Goal: Task Accomplishment & Management: Use online tool/utility

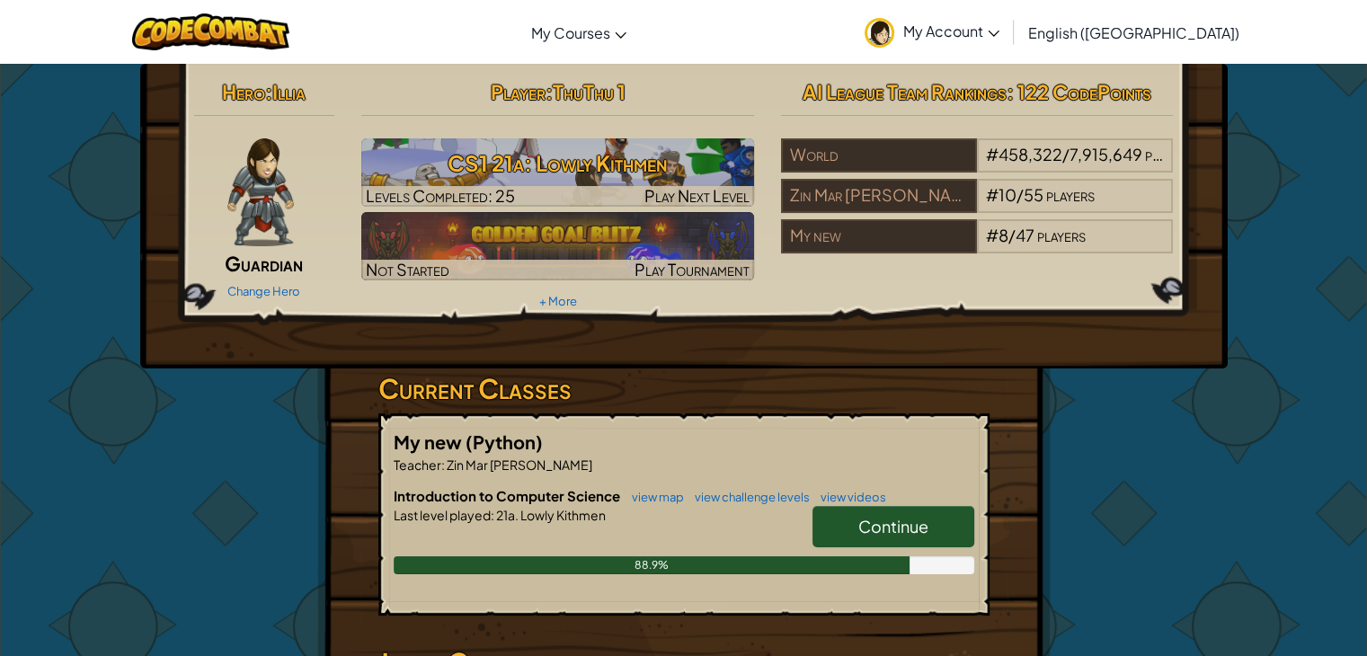
click at [880, 526] on span "Continue" at bounding box center [893, 526] width 70 height 21
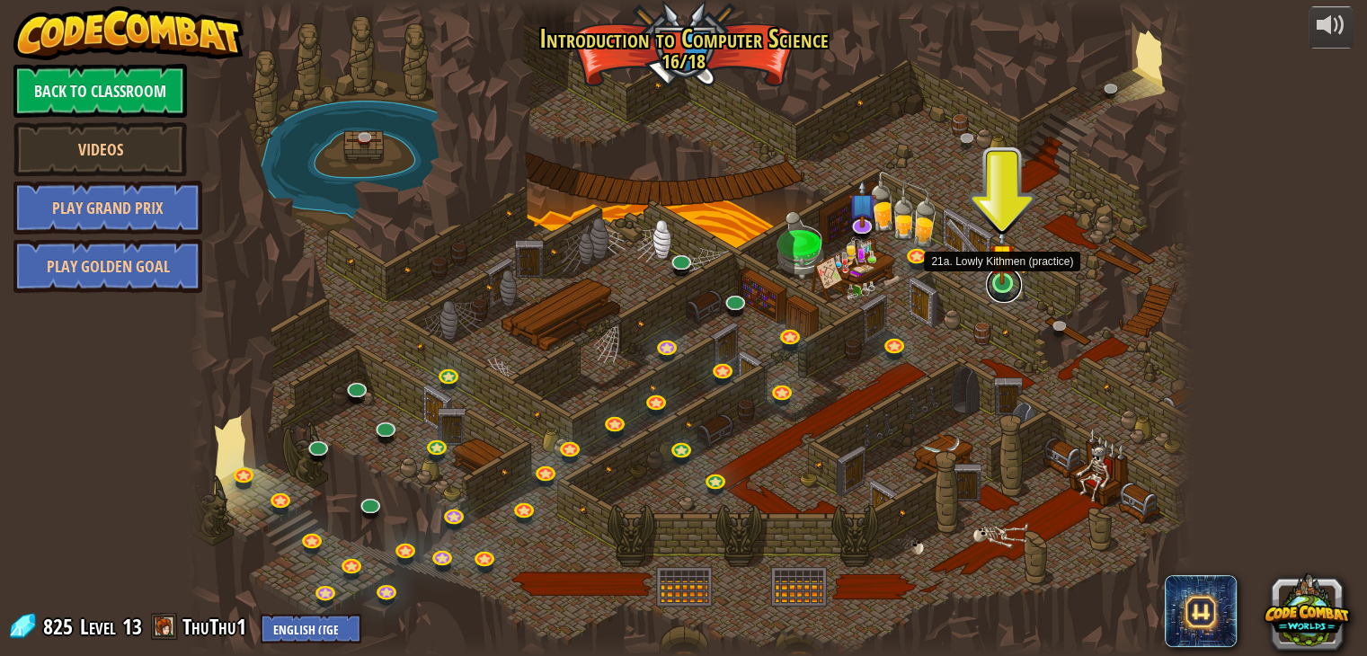
click at [1004, 285] on link at bounding box center [1004, 285] width 36 height 36
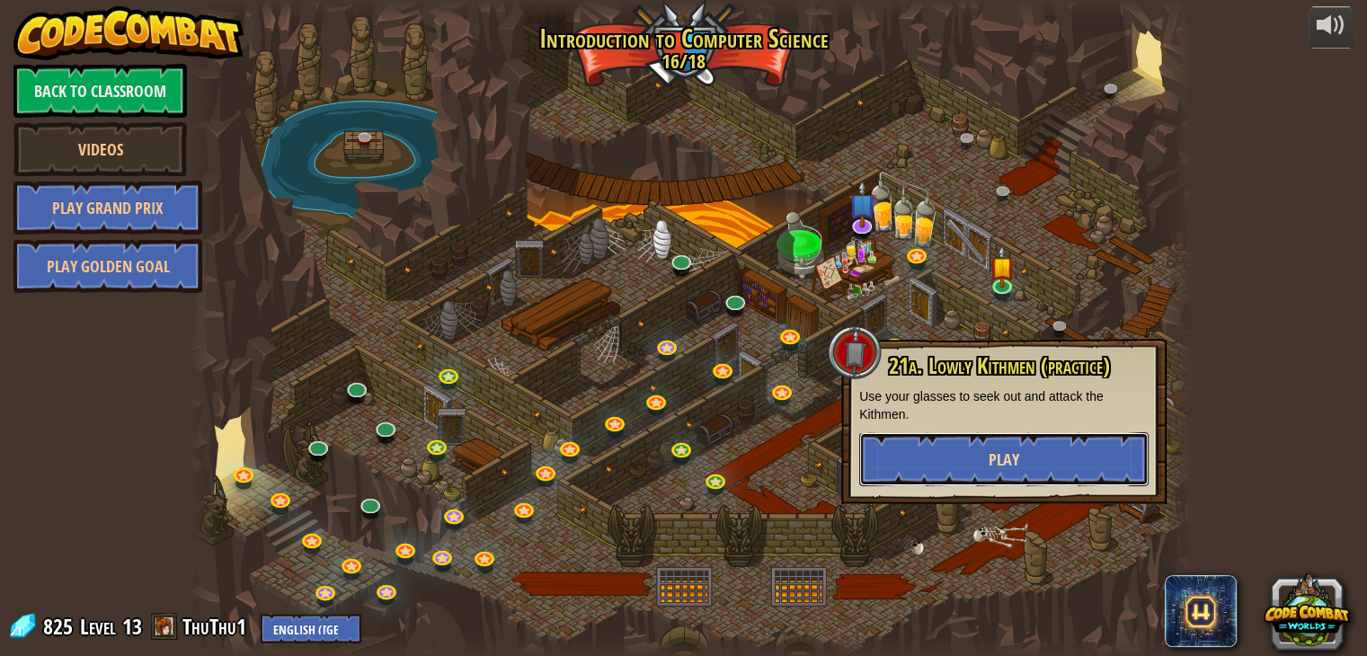
click at [1027, 457] on button "Play" at bounding box center [1003, 459] width 289 height 54
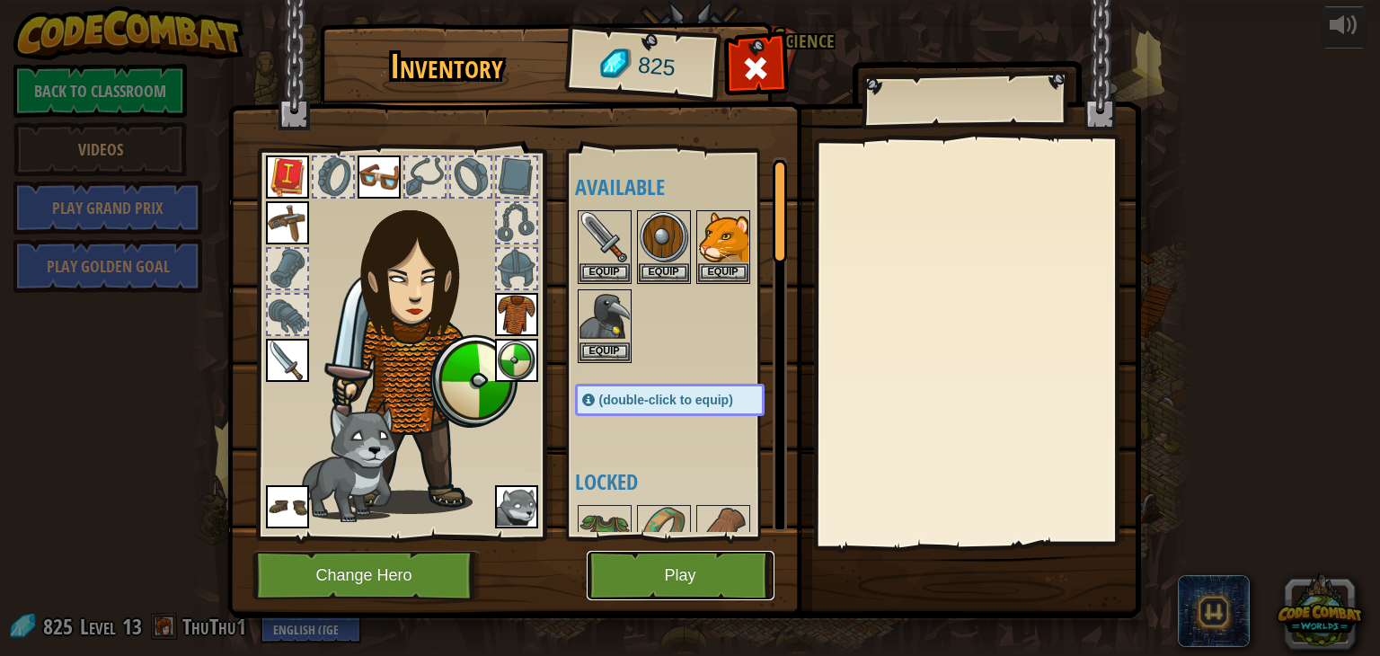
click at [679, 580] on button "Play" at bounding box center [681, 575] width 188 height 49
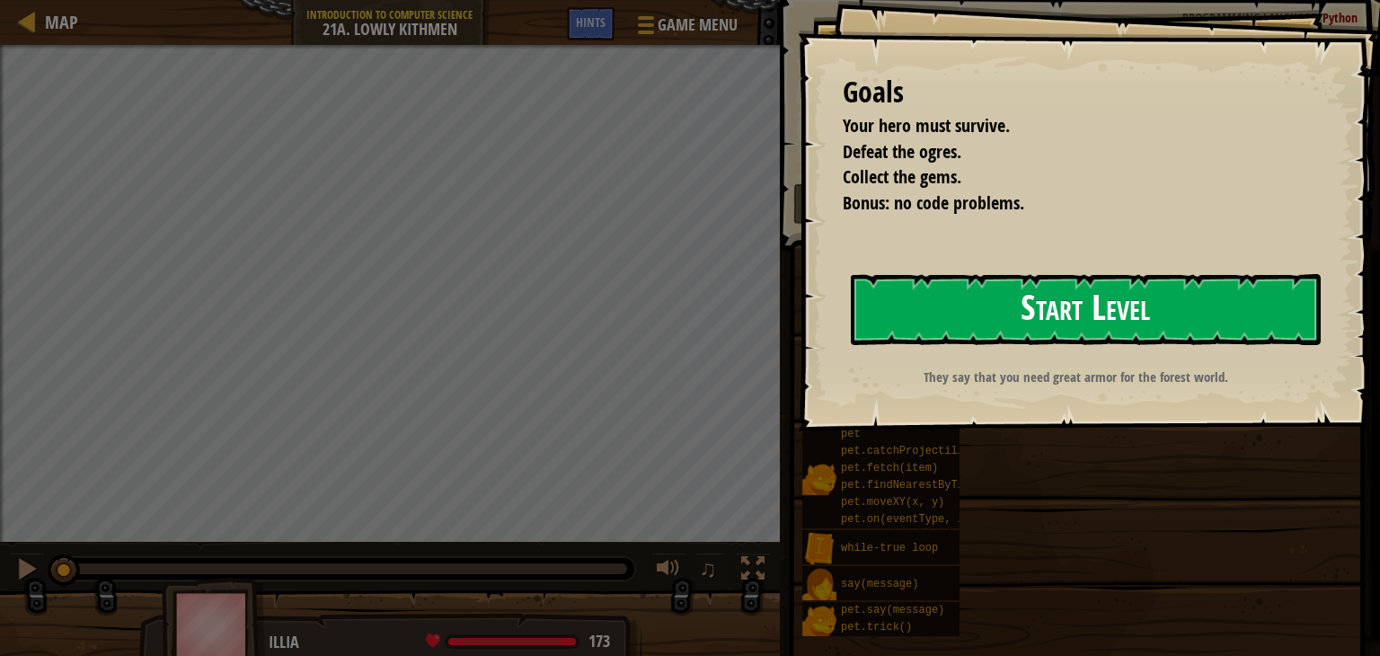
click at [1131, 308] on button "Start Level" at bounding box center [1086, 309] width 470 height 71
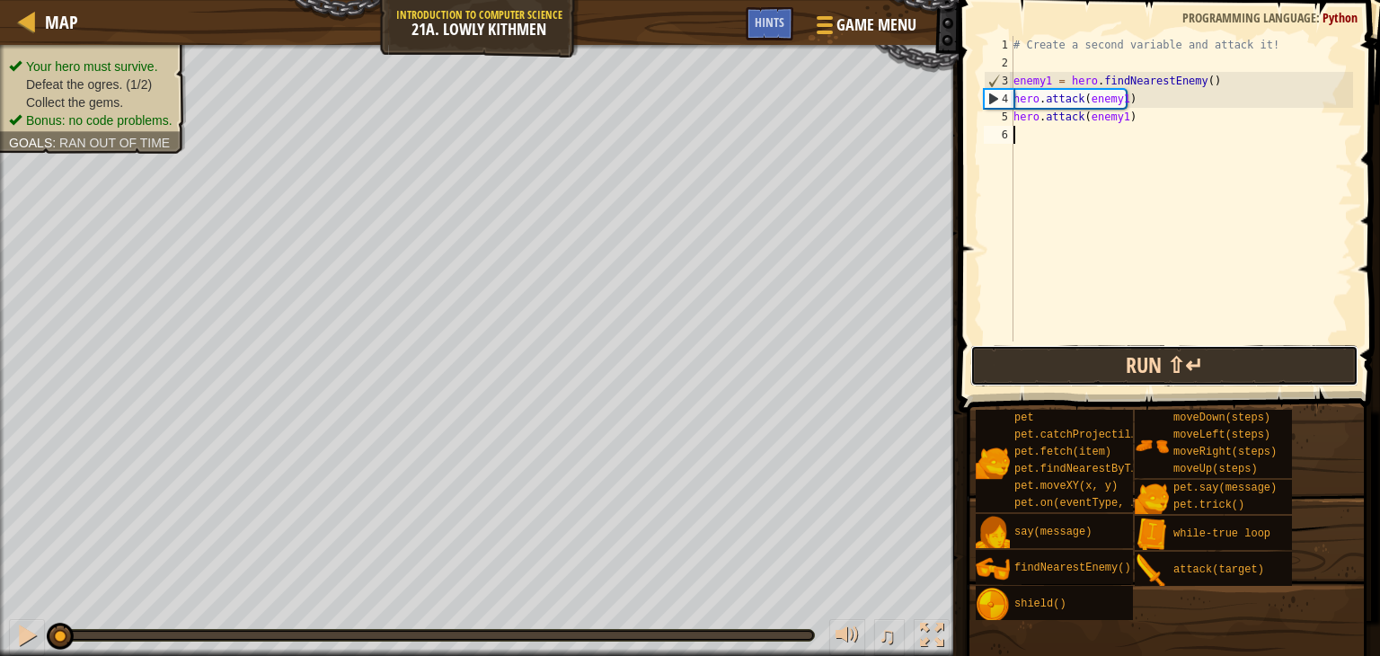
click at [1147, 368] on button "Run ⇧↵" at bounding box center [1165, 365] width 388 height 41
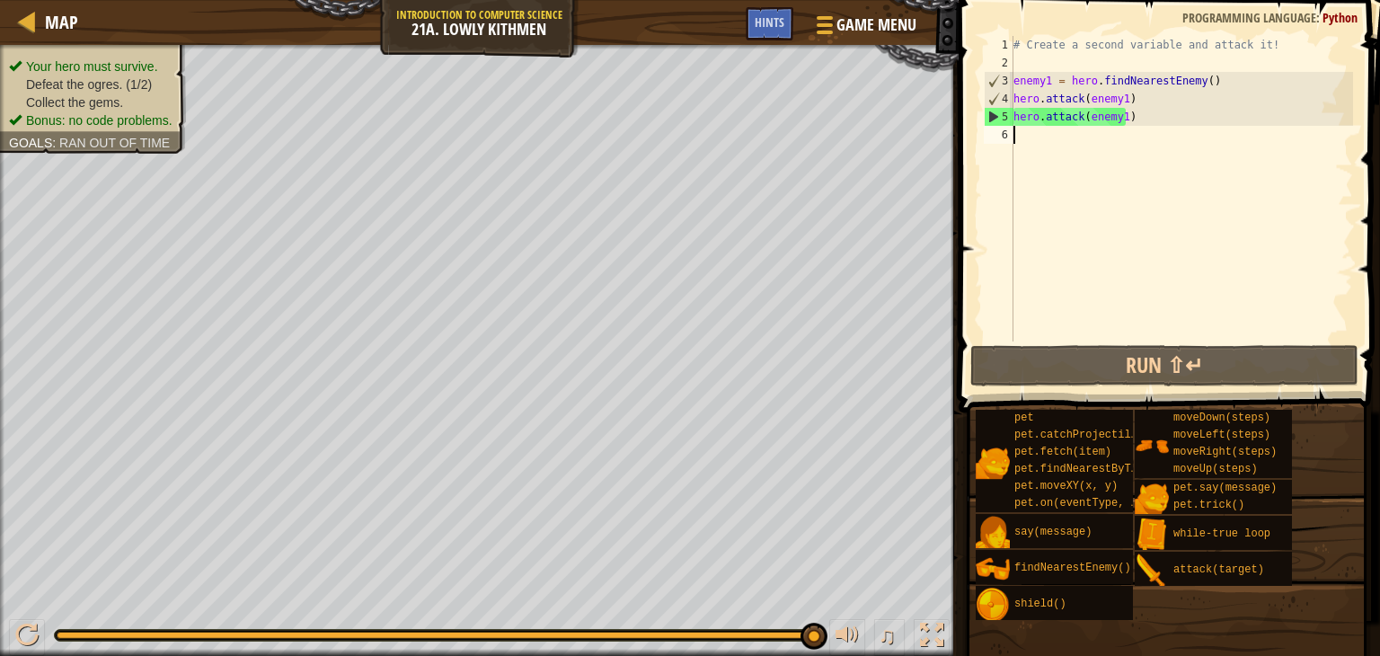
type textarea "h"
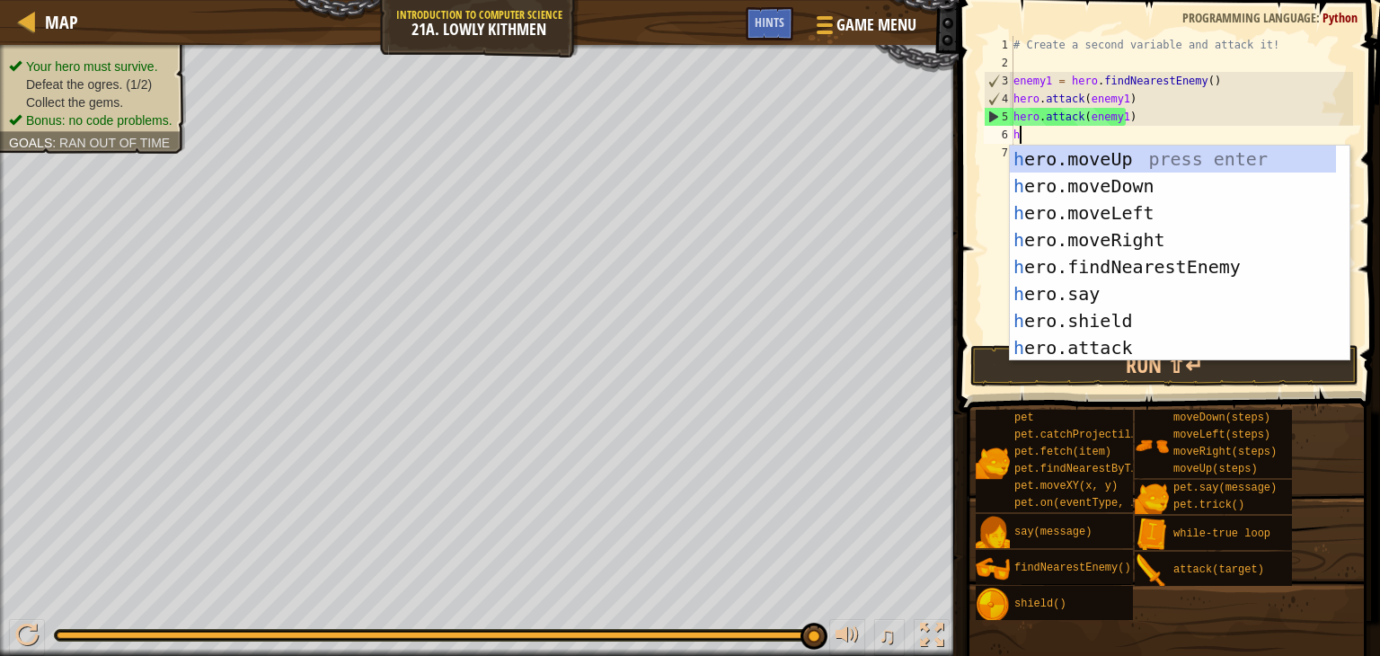
scroll to position [8, 0]
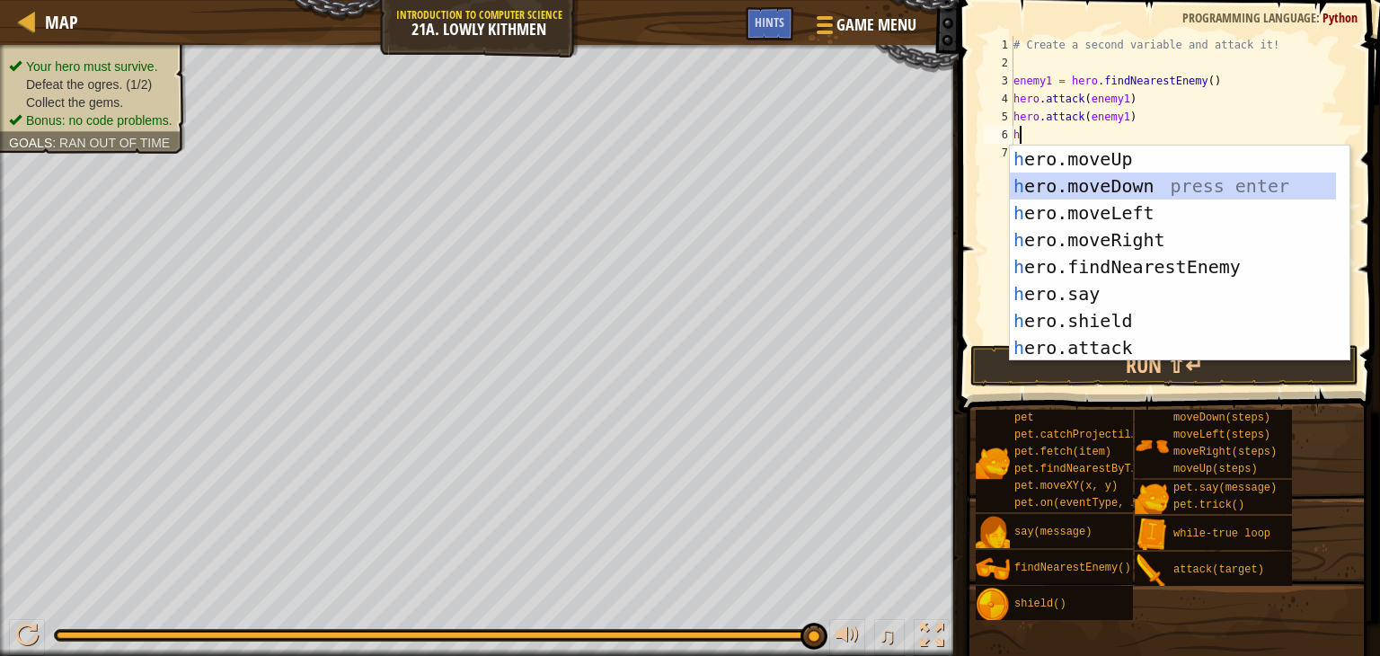
click at [1098, 195] on div "h ero.moveUp press enter h ero.moveDown press enter h ero.moveLeft press enter …" at bounding box center [1173, 281] width 326 height 270
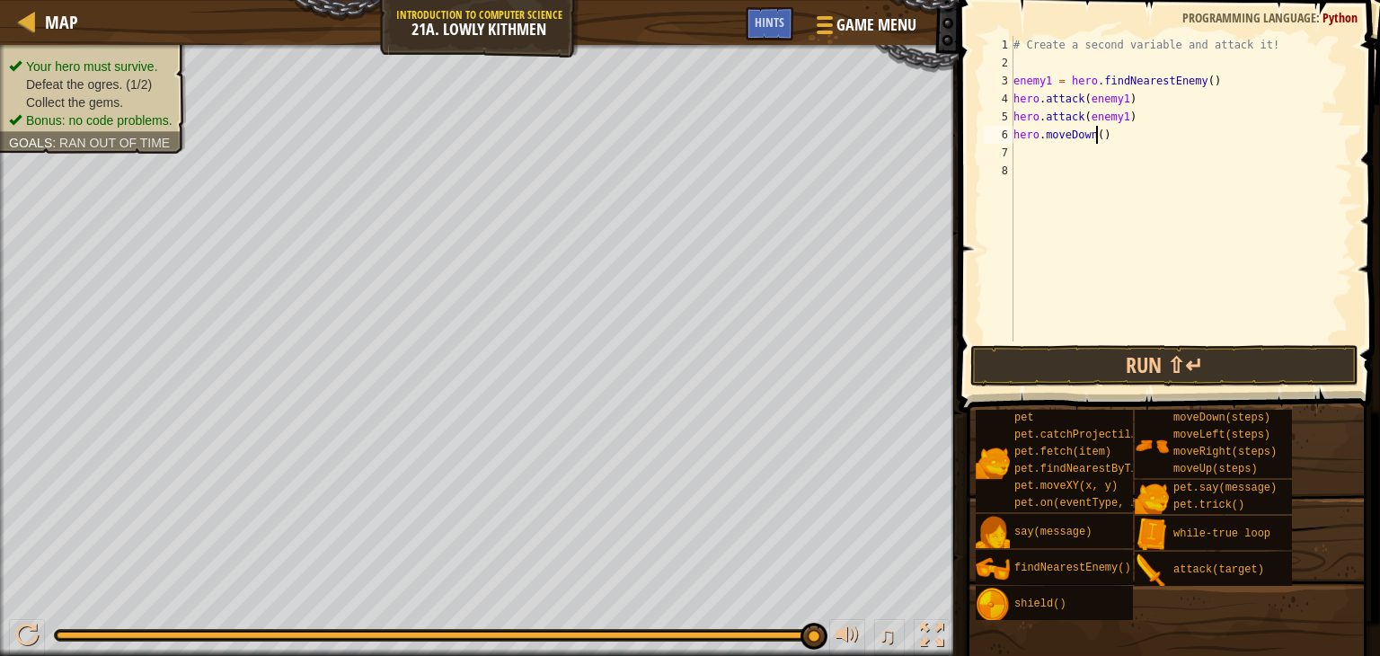
click at [1096, 137] on div "# Create a second variable and attack it! enemy1 = hero . findNearestEnemy ( ) …" at bounding box center [1181, 207] width 343 height 342
type textarea "hero.moveDown(2)"
click at [1046, 150] on div "# Create a second variable and attack it! enemy1 = hero . findNearestEnemy ( ) …" at bounding box center [1181, 207] width 343 height 342
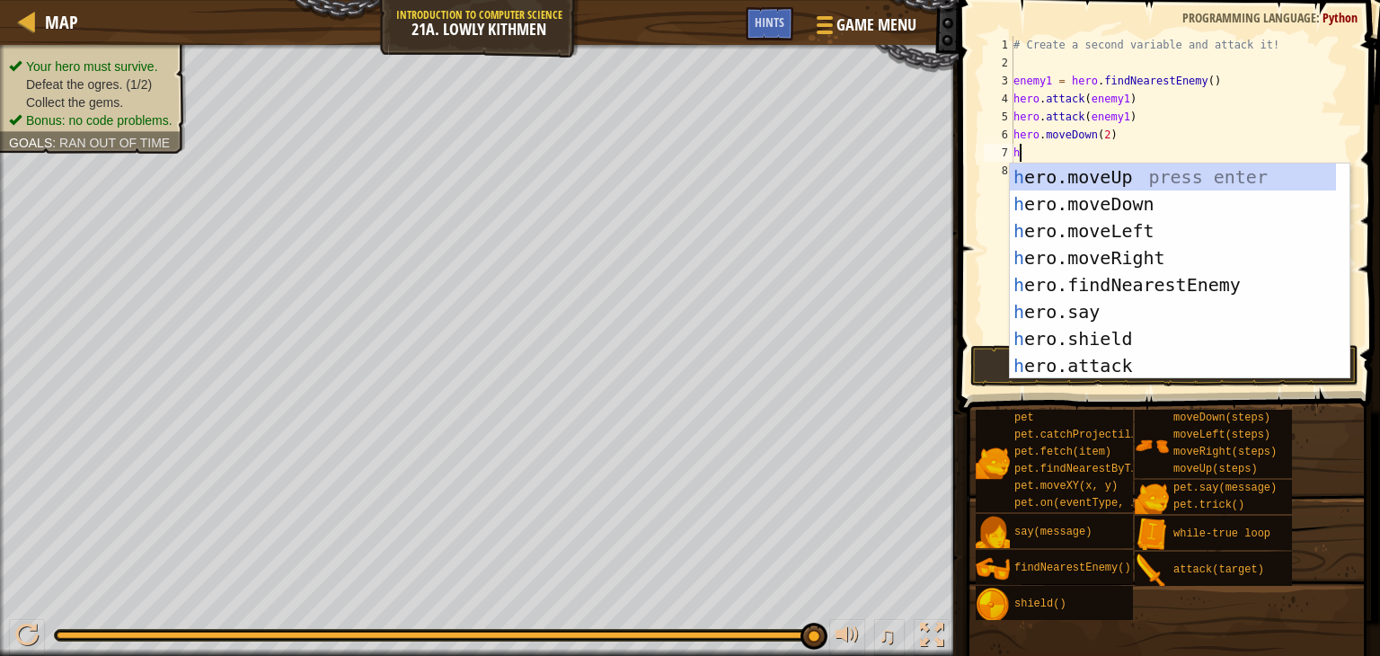
type textarea "he"
click at [1081, 255] on div "he ro.moveUp press enter he ro.moveDown press enter he ro.moveLeft press enter …" at bounding box center [1173, 299] width 326 height 270
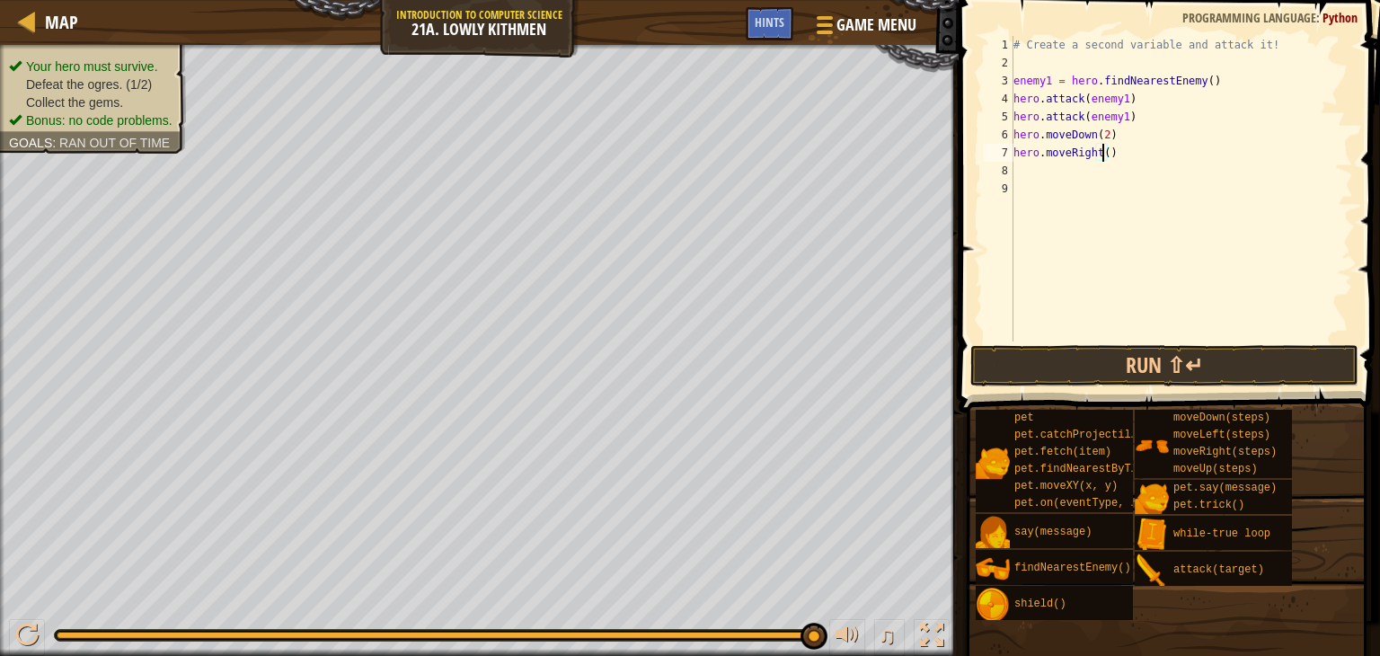
click at [1104, 154] on div "# Create a second variable and attack it! enemy1 = hero . findNearestEnemy ( ) …" at bounding box center [1181, 207] width 343 height 342
click at [1169, 362] on button "Run ⇧↵" at bounding box center [1165, 365] width 388 height 41
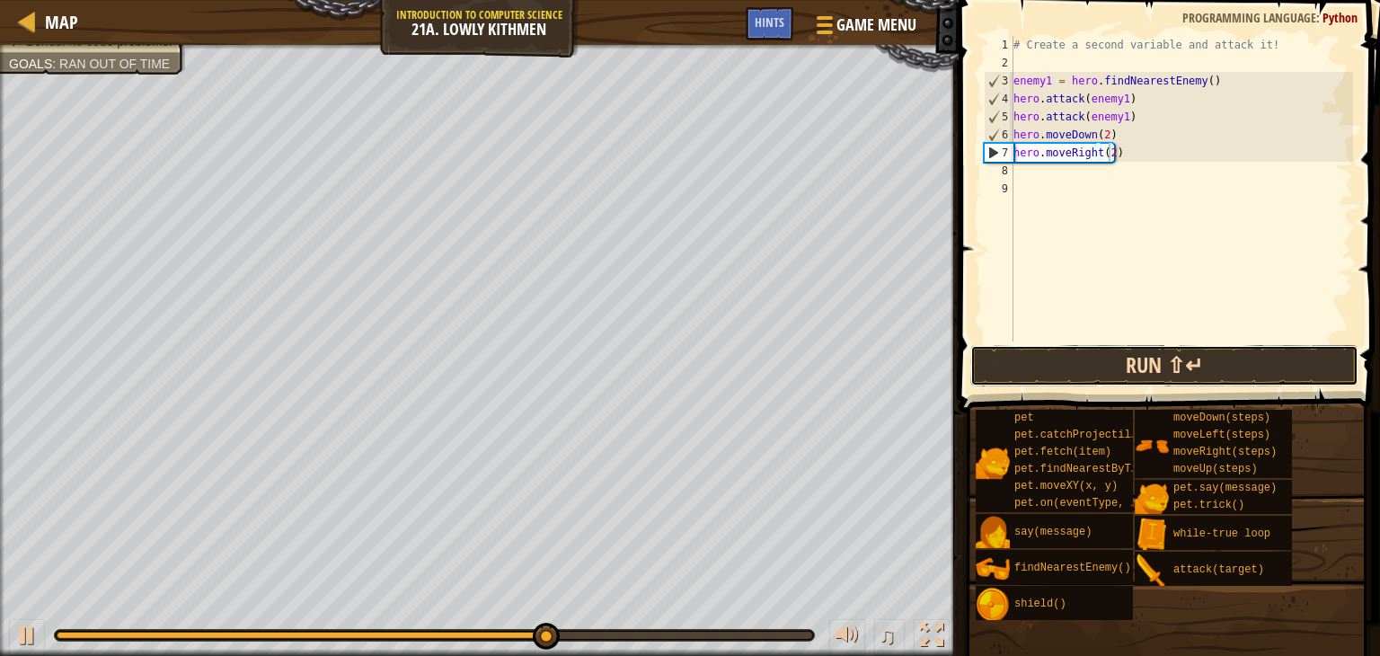
click at [1166, 360] on button "Run ⇧↵" at bounding box center [1165, 365] width 388 height 41
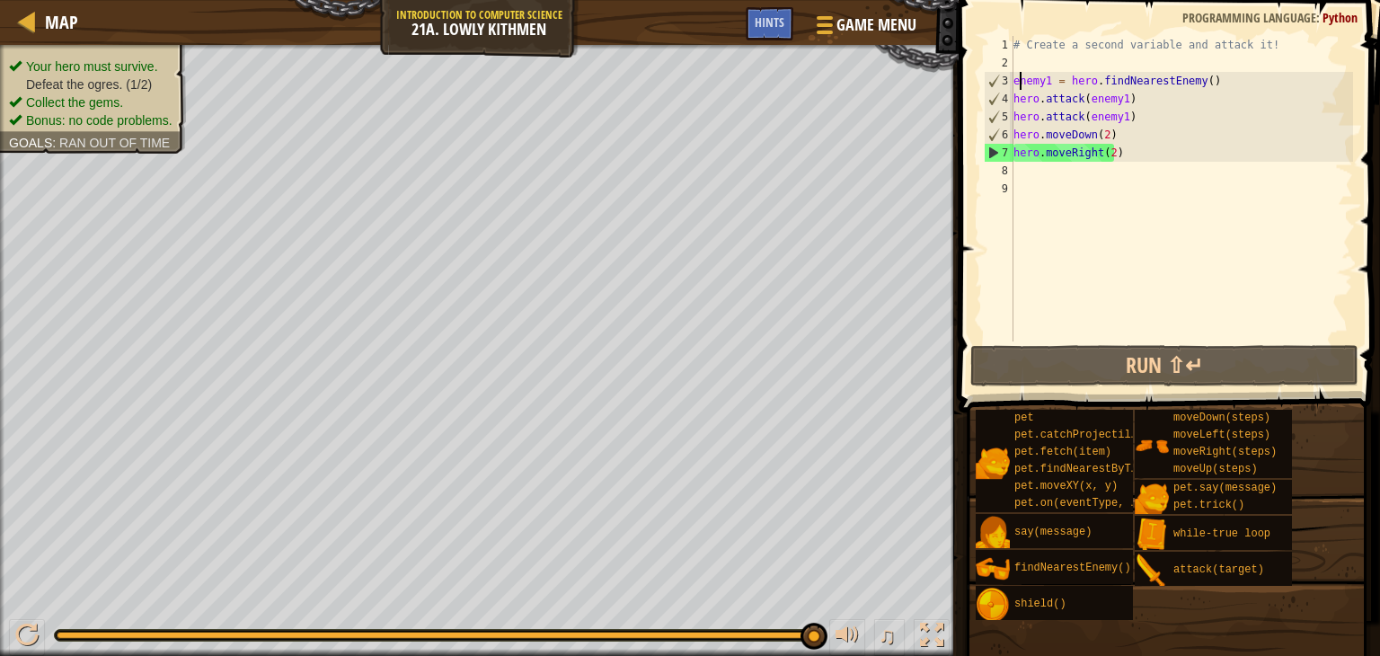
click at [1019, 80] on div "# Create a second variable and attack it! enemy1 = hero . findNearestEnemy ( ) …" at bounding box center [1181, 207] width 343 height 342
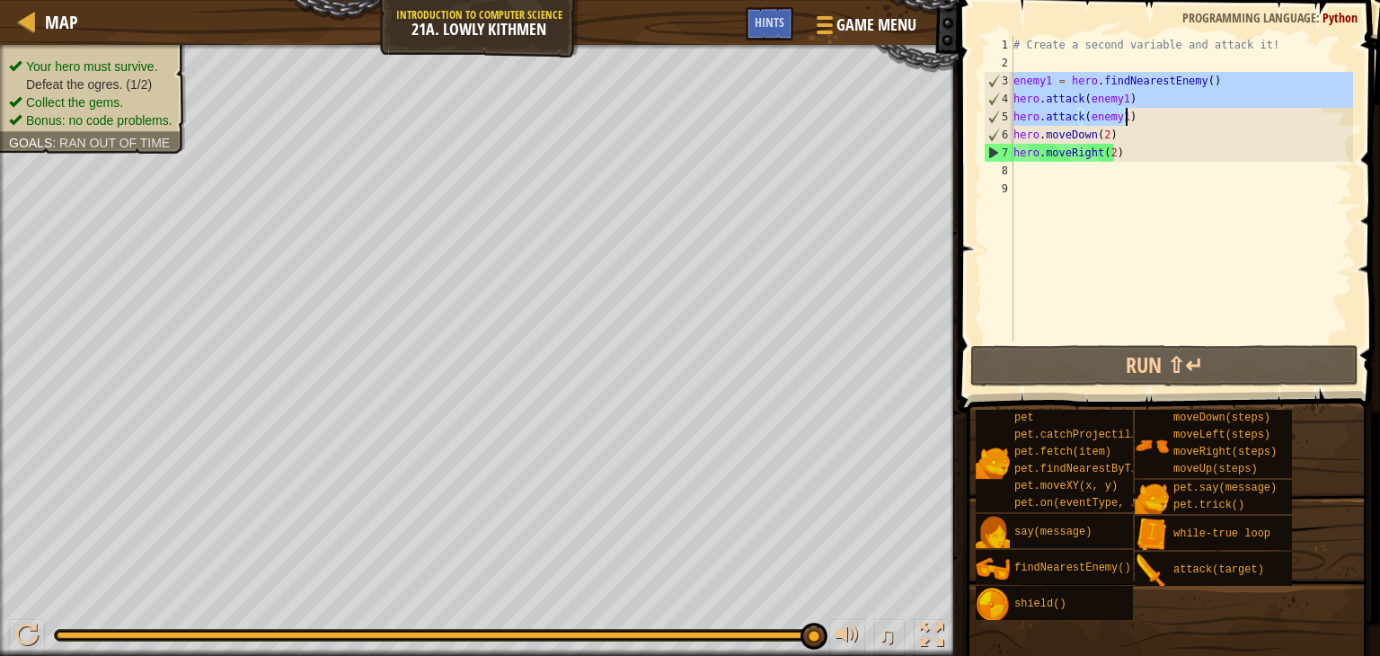
drag, startPoint x: 1014, startPoint y: 80, endPoint x: 1139, endPoint y: 114, distance: 129.5
click at [1139, 114] on div "# Create a second variable and attack it! enemy1 = hero . findNearestEnemy ( ) …" at bounding box center [1181, 207] width 343 height 342
click at [1146, 155] on div "# Create a second variable and attack it! enemy1 = hero . findNearestEnemy ( ) …" at bounding box center [1181, 207] width 343 height 342
type textarea "hero.moveRight(2)"
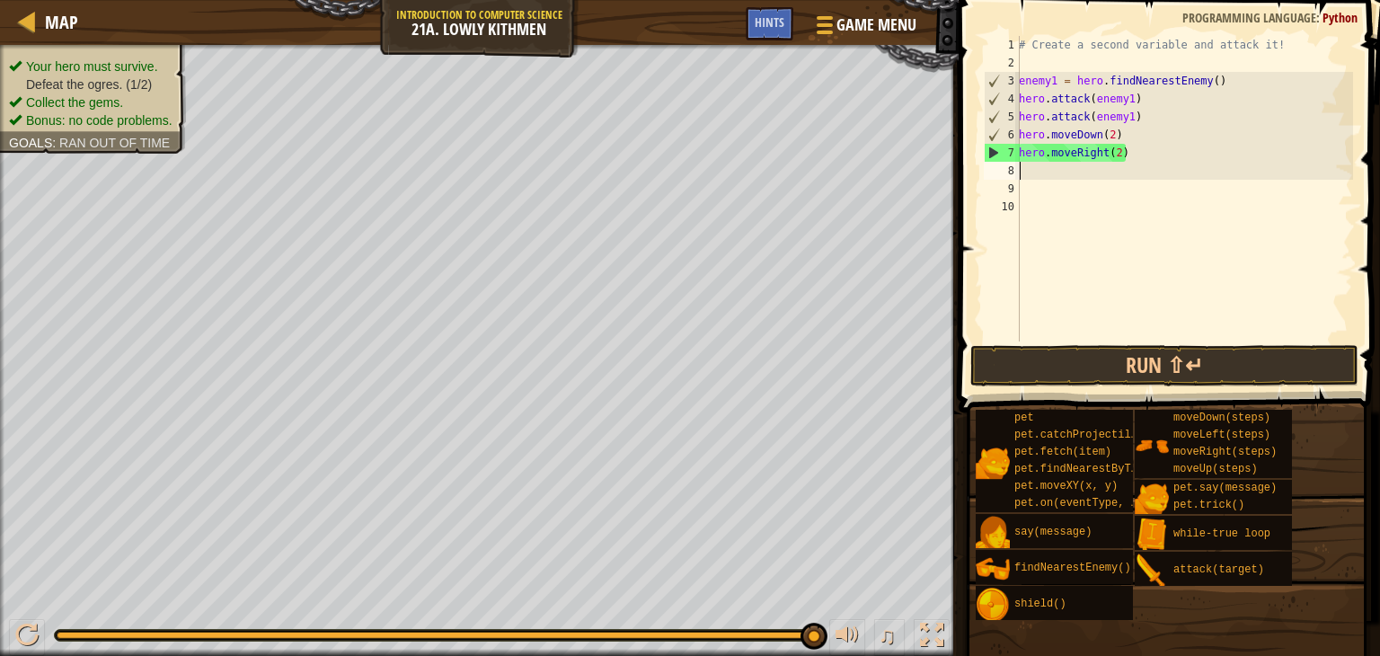
scroll to position [8, 0]
paste textarea "hero.attack(enemy1)"
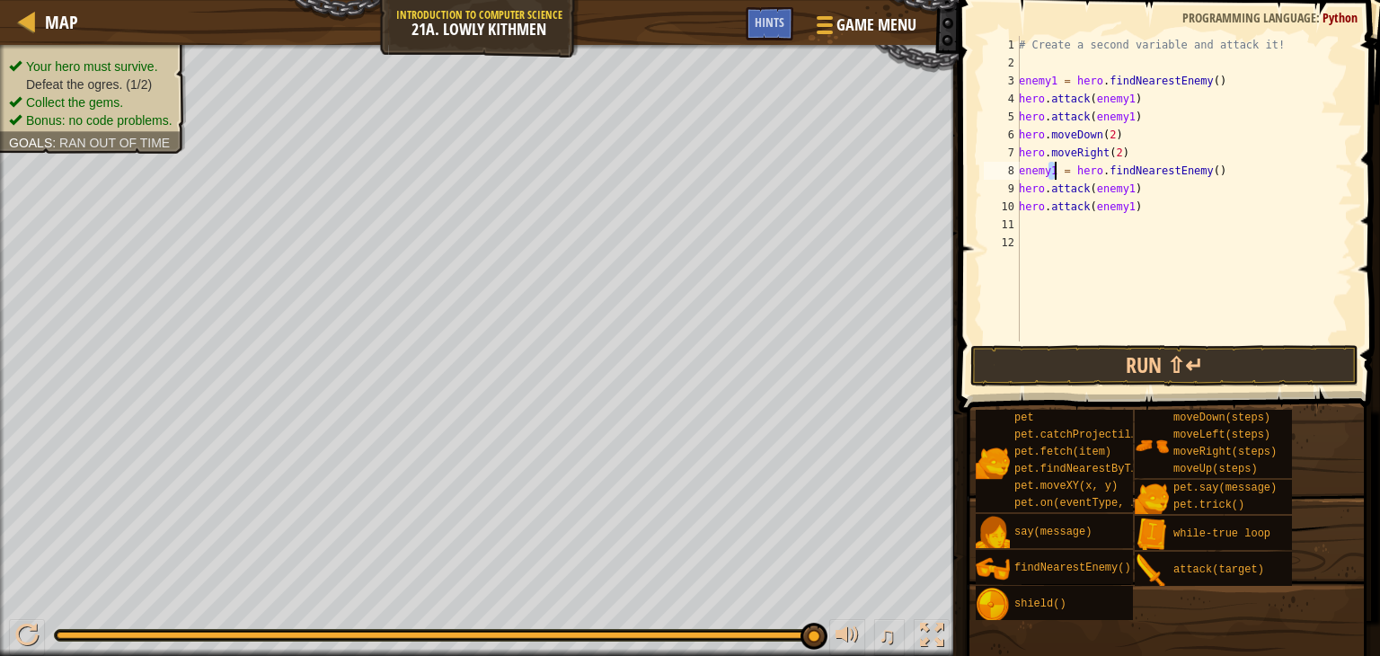
click at [1053, 172] on div "# Create a second variable and attack it! enemy1 = hero . findNearestEnemy ( ) …" at bounding box center [1185, 207] width 338 height 342
click at [1128, 189] on div "# Create a second variable and attack it! enemy1 = hero . findNearestEnemy ( ) …" at bounding box center [1185, 207] width 338 height 342
click at [1126, 202] on div "# Create a second variable and attack it! enemy1 = hero . findNearestEnemy ( ) …" at bounding box center [1185, 207] width 338 height 342
click at [1144, 371] on button "Run ⇧↵" at bounding box center [1165, 365] width 388 height 41
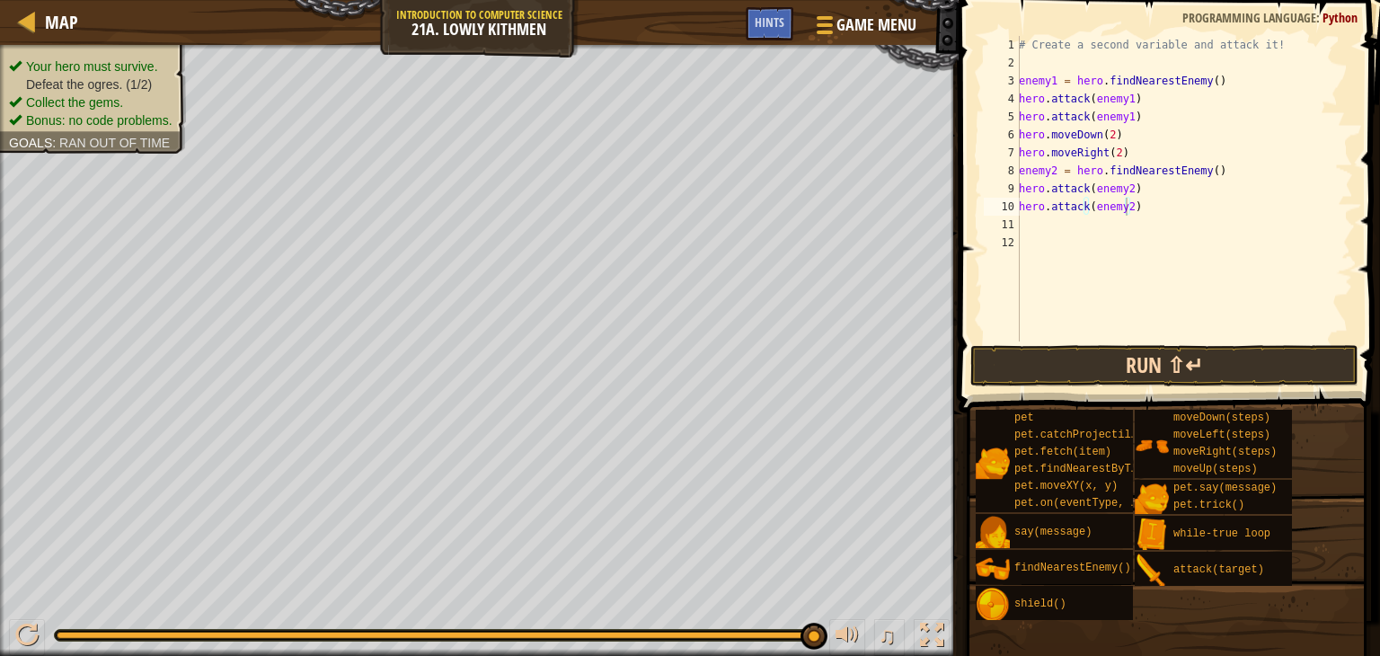
type textarea "hero.attack(enemy2)"
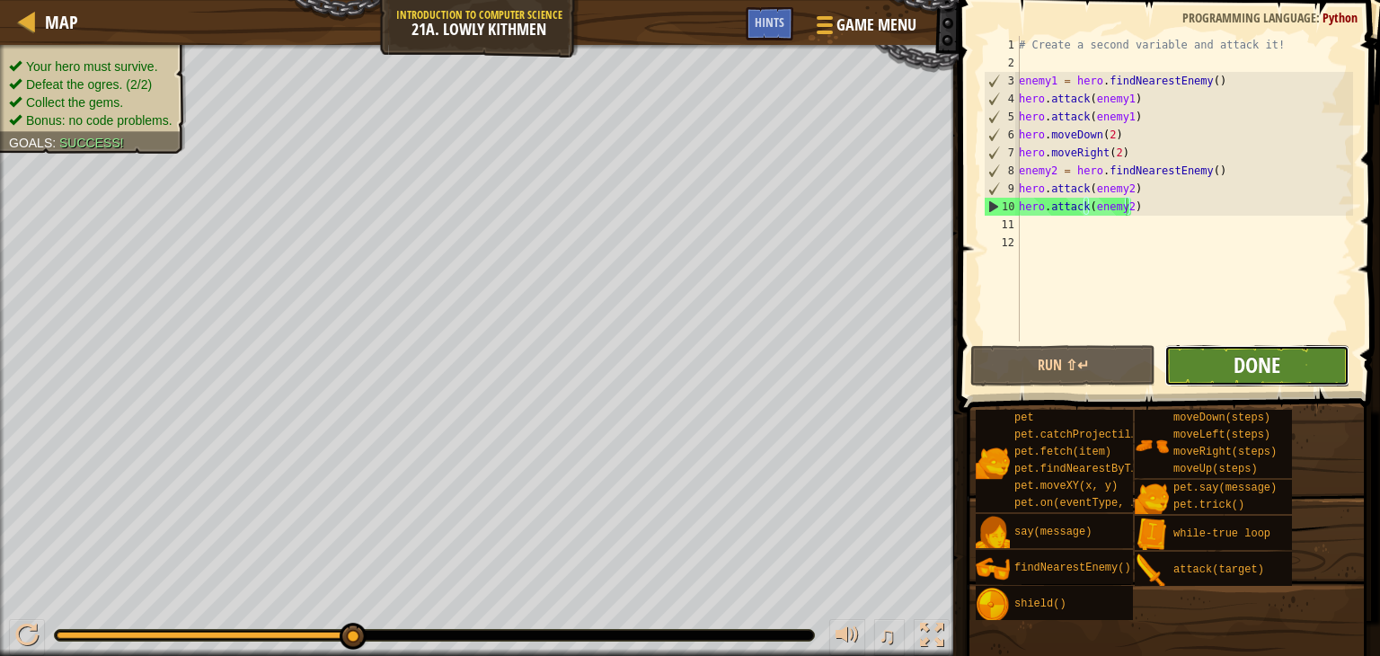
click at [1250, 359] on span "Done" at bounding box center [1257, 365] width 47 height 29
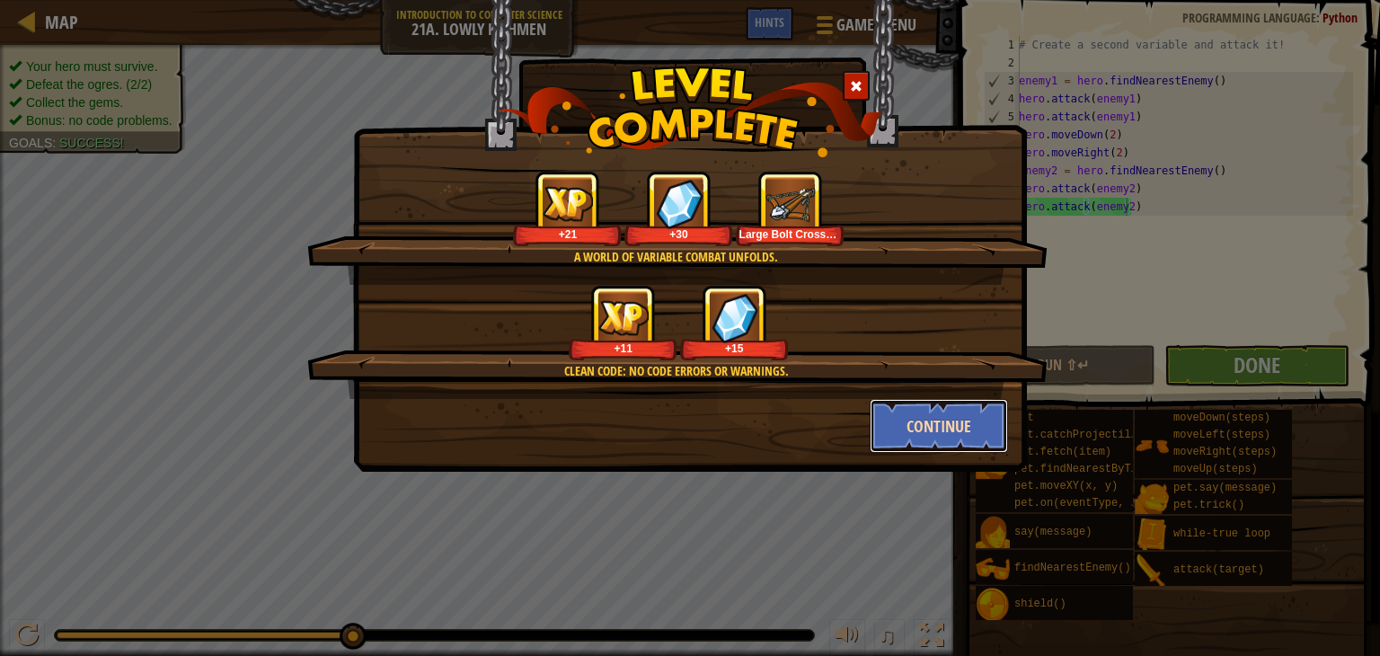
click at [944, 425] on button "Continue" at bounding box center [939, 426] width 139 height 54
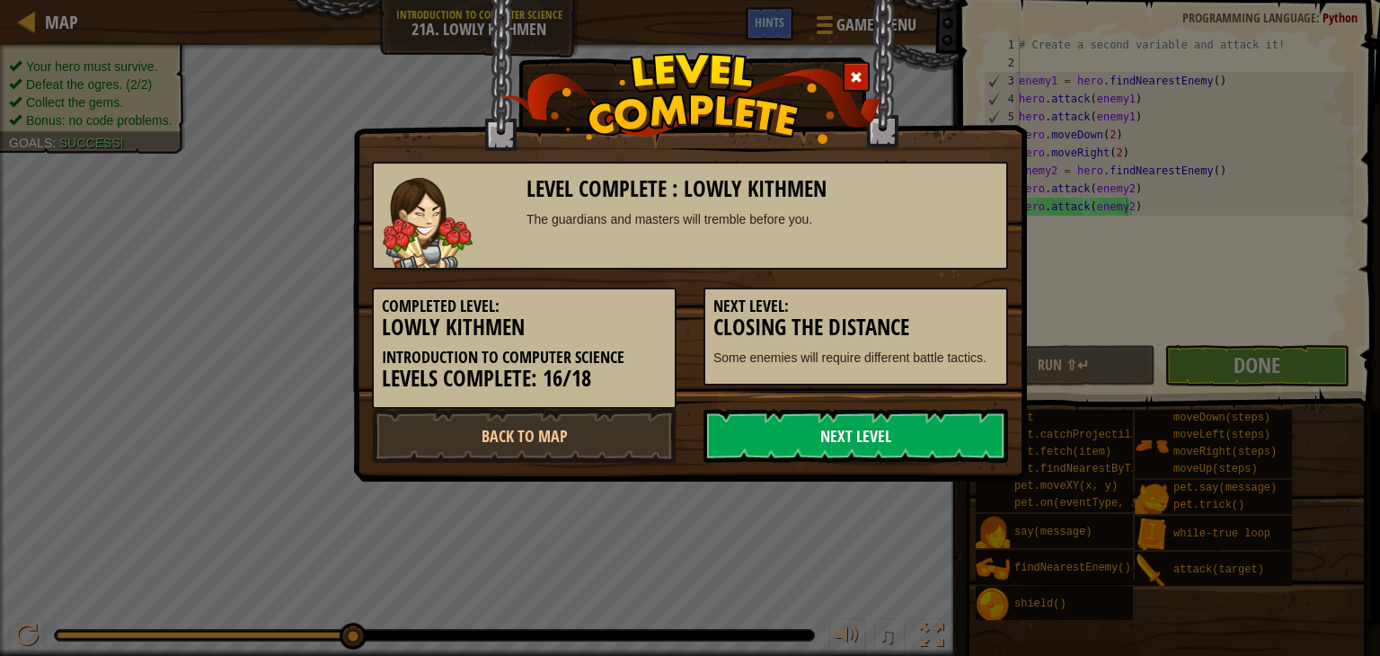
click at [884, 439] on link "Next Level" at bounding box center [856, 436] width 305 height 54
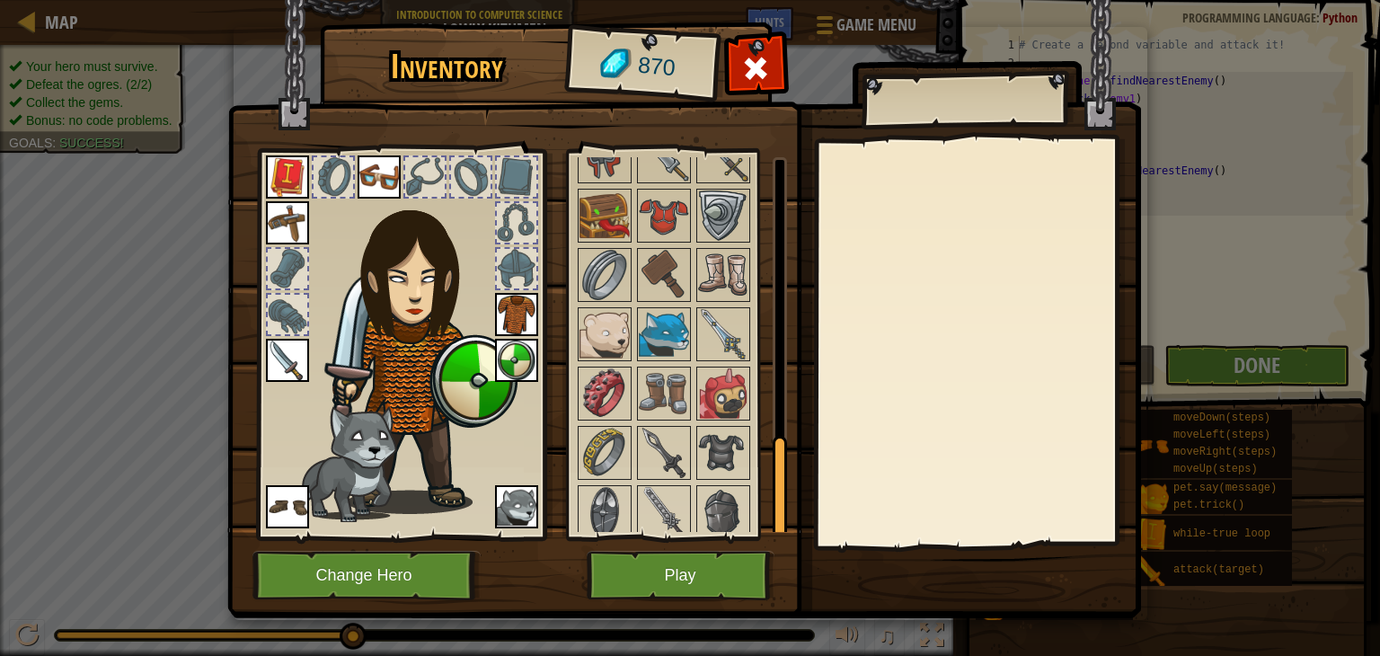
scroll to position [0, 0]
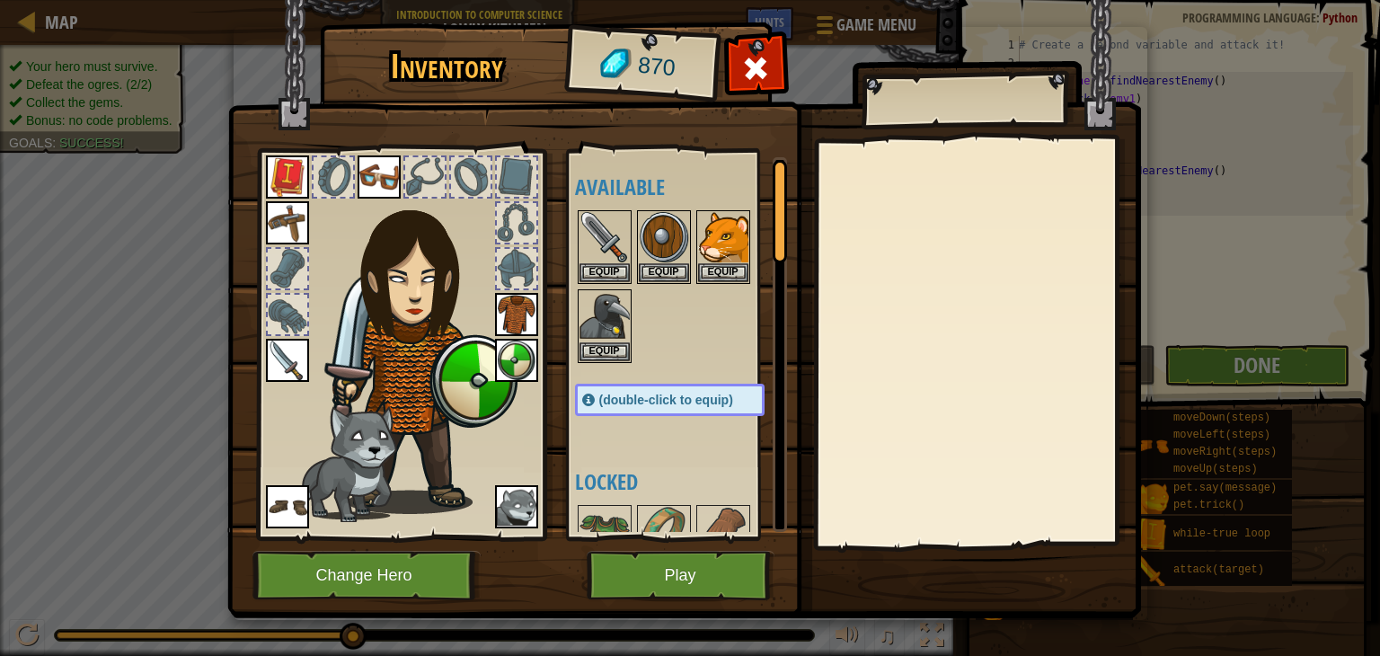
click at [686, 399] on span "(double-click to equip)" at bounding box center [666, 400] width 134 height 14
click at [690, 348] on div at bounding box center [688, 287] width 226 height 158
click at [689, 581] on button "Play" at bounding box center [681, 575] width 188 height 49
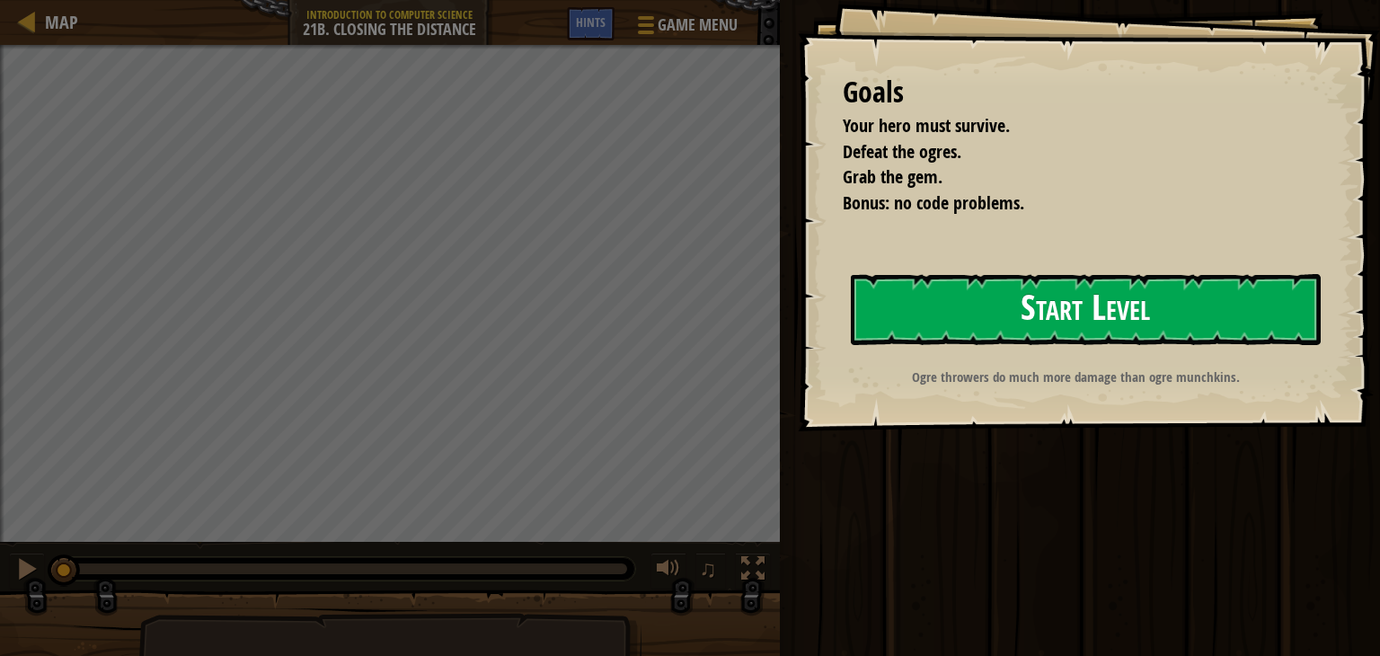
click at [1099, 314] on button "Start Level" at bounding box center [1086, 309] width 470 height 71
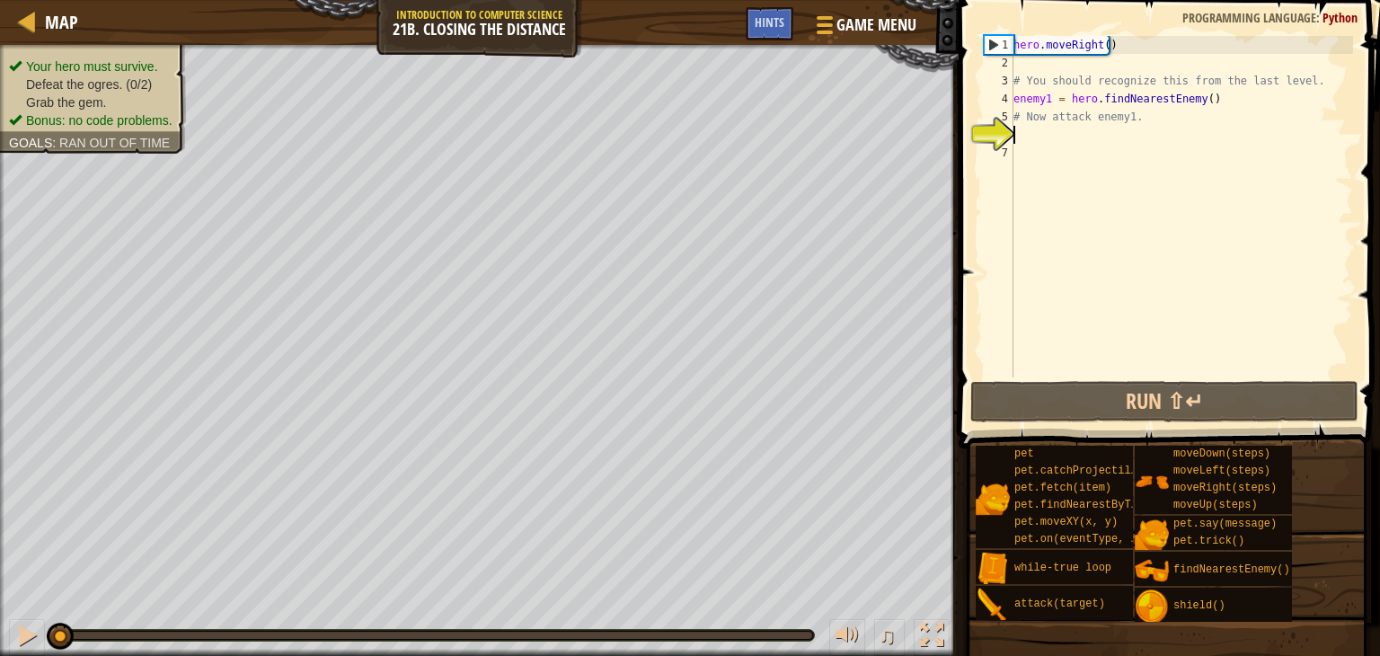
scroll to position [8, 0]
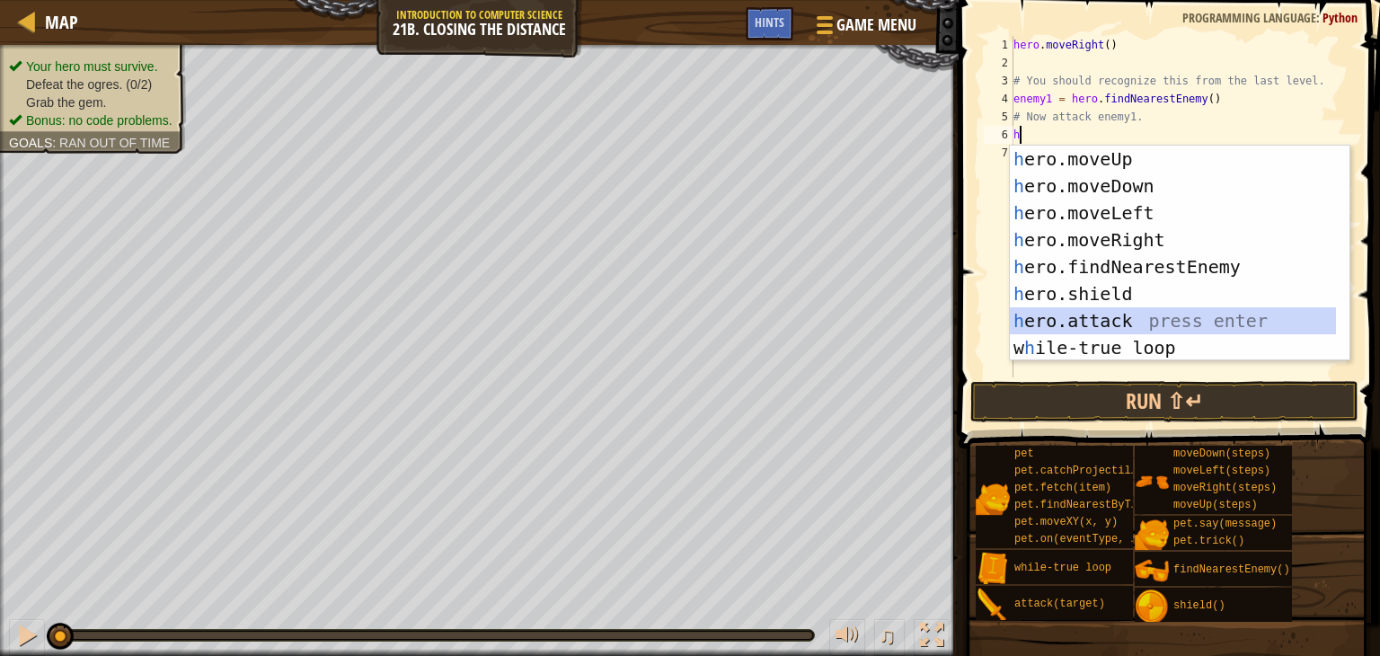
click at [1072, 324] on div "h ero.moveUp press enter h ero.moveDown press enter h ero.moveLeft press enter …" at bounding box center [1173, 281] width 326 height 270
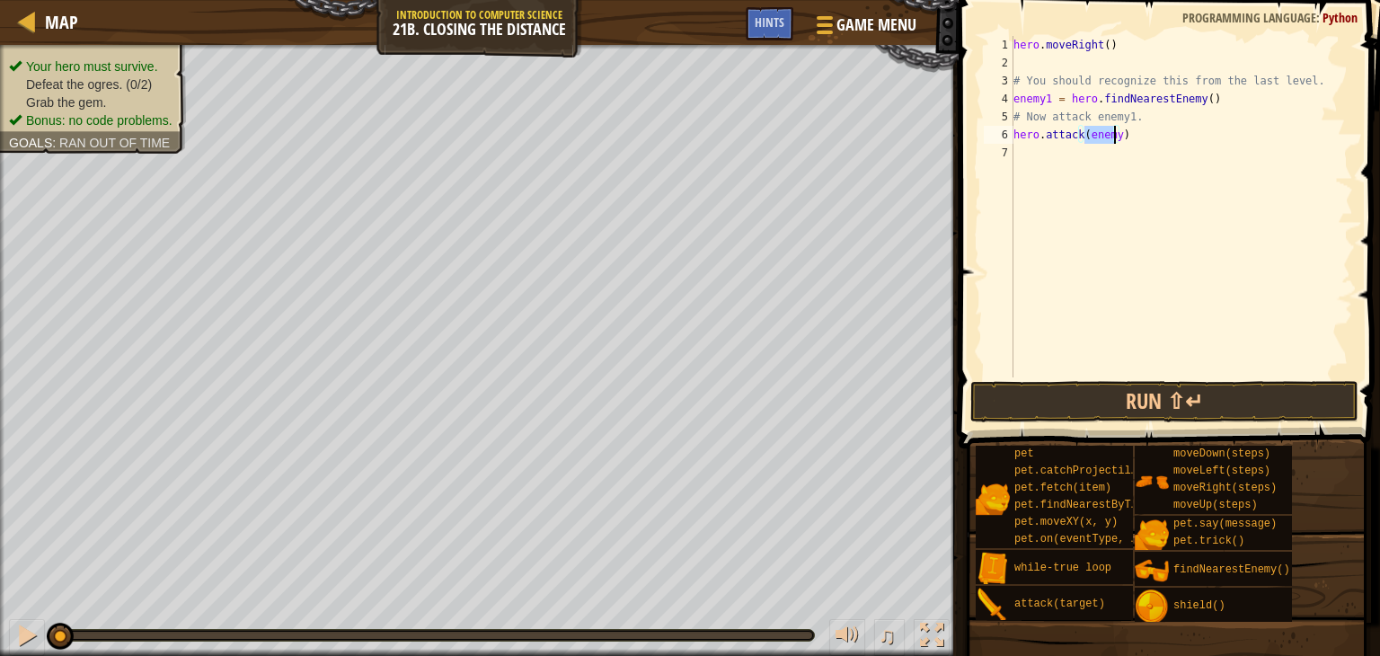
click at [1117, 134] on div "hero . moveRight ( ) # You should recognize this from the last level. enemy1 = …" at bounding box center [1181, 207] width 343 height 342
click at [1117, 134] on div "hero . moveRight ( ) # You should recognize this from the last level. enemy1 = …" at bounding box center [1181, 224] width 343 height 377
type textarea "hero.attack(enemy1)"
drag, startPoint x: 1014, startPoint y: 134, endPoint x: 1129, endPoint y: 138, distance: 115.1
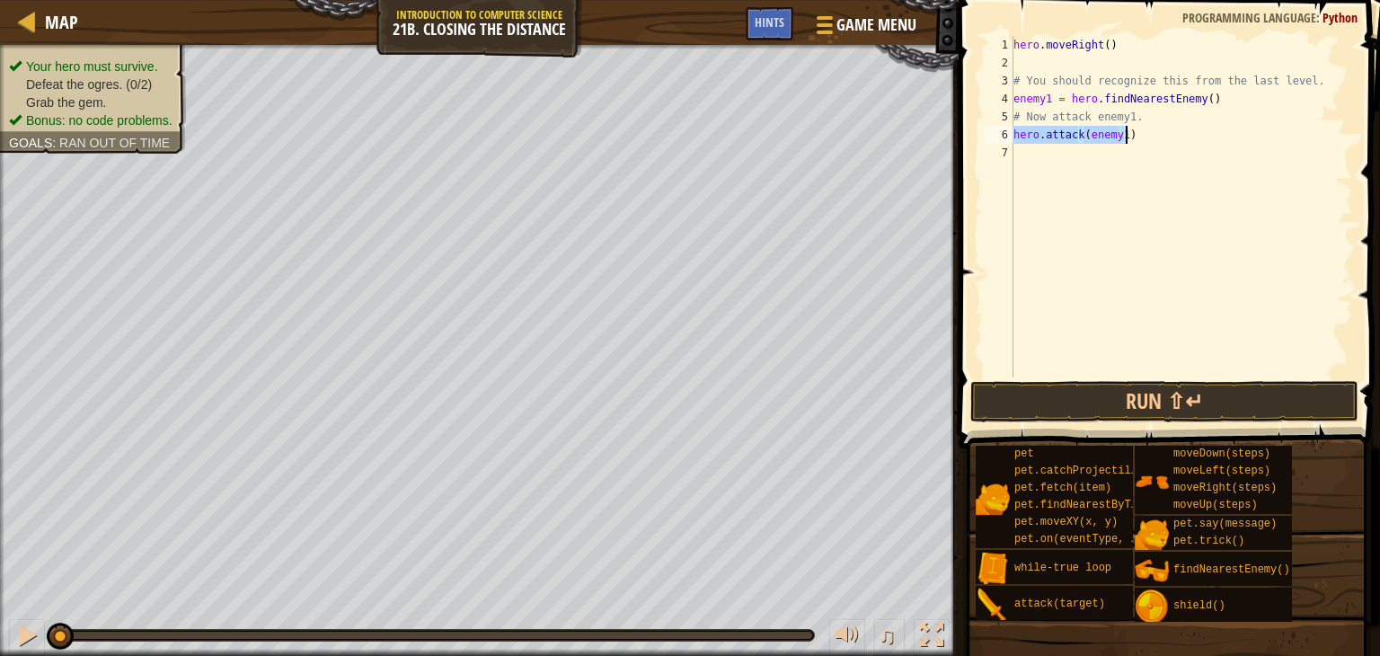
click at [1129, 138] on div "hero . moveRight ( ) # You should recognize this from the last level. enemy1 = …" at bounding box center [1181, 224] width 343 height 377
click at [1046, 155] on div "hero . moveRight ( ) # You should recognize this from the last level. enemy1 = …" at bounding box center [1181, 224] width 343 height 377
paste textarea "hero.attack(enemy1)"
click at [1126, 155] on div "hero . moveRight ( ) # You should recognize this from the last level. enemy1 = …" at bounding box center [1181, 224] width 343 height 377
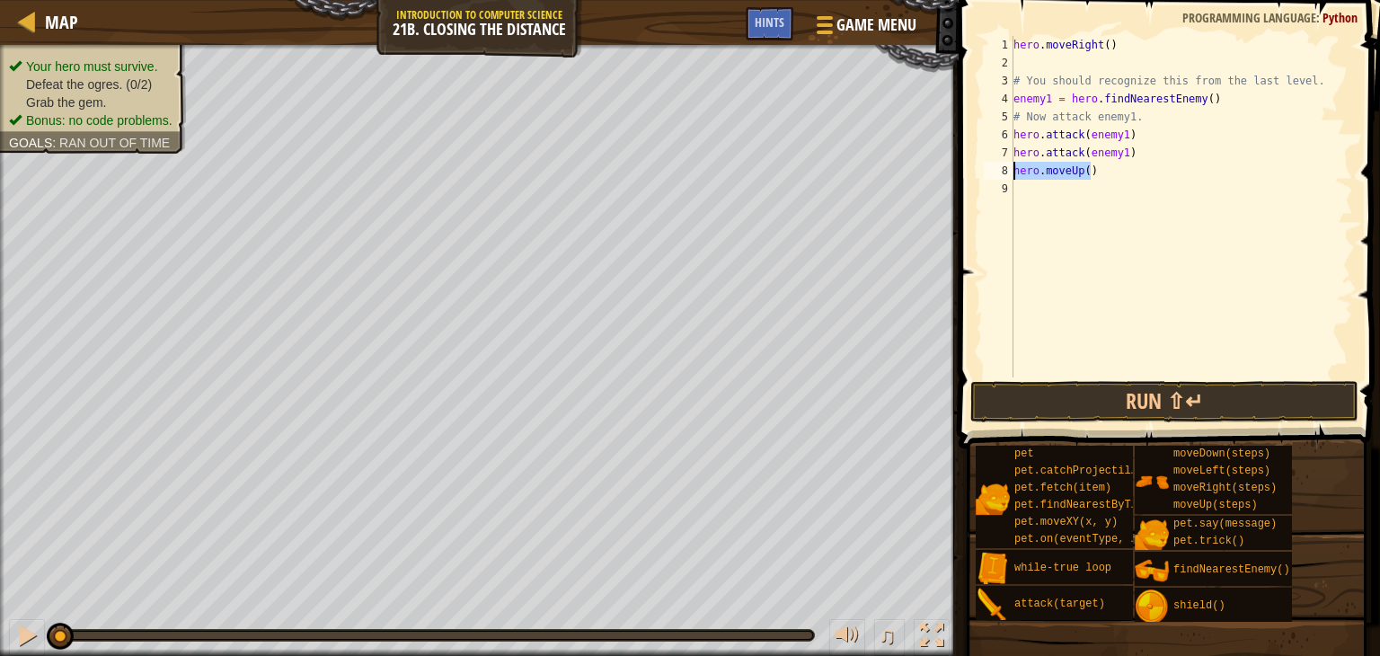
drag, startPoint x: 1100, startPoint y: 173, endPoint x: 1012, endPoint y: 168, distance: 88.2
click at [1012, 168] on div "hero.moveUp() 1 2 3 4 5 6 7 8 9 hero . moveRight ( ) # You should recognize thi…" at bounding box center [1167, 207] width 373 height 342
type textarea "h"
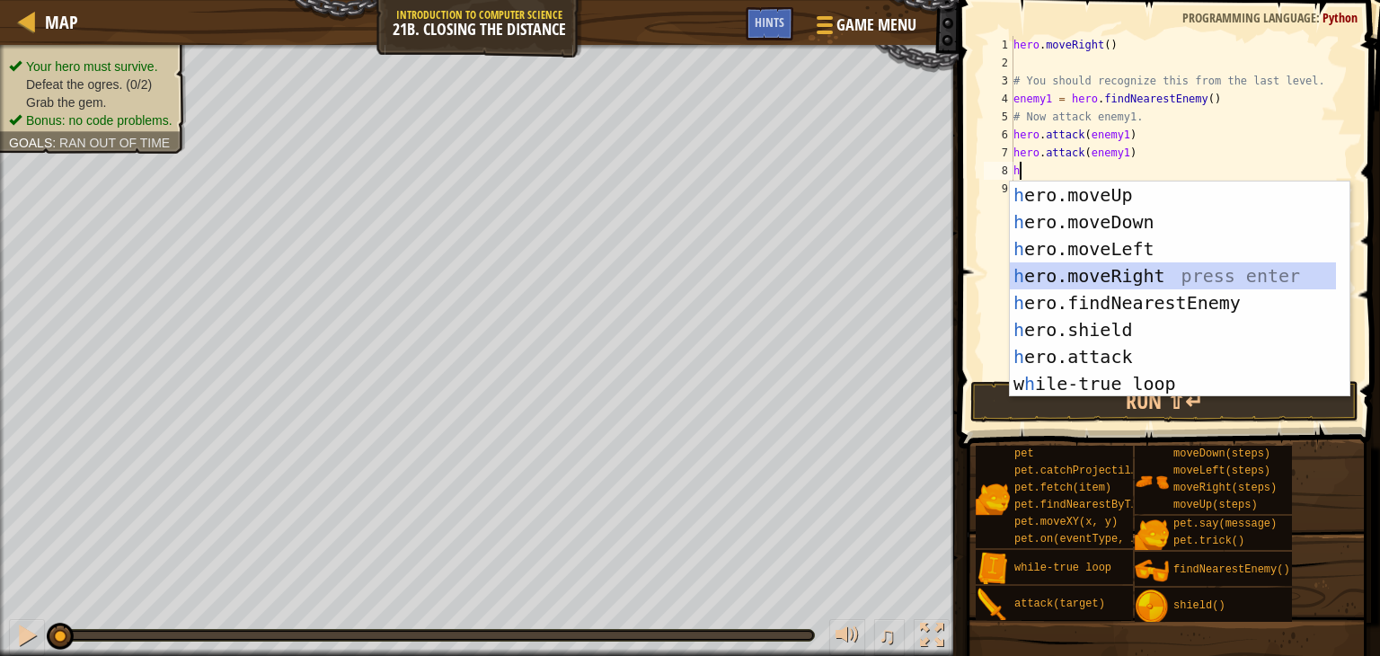
click at [1091, 278] on div "h ero.moveUp press enter h ero.moveDown press enter h ero.moveLeft press enter …" at bounding box center [1173, 317] width 326 height 270
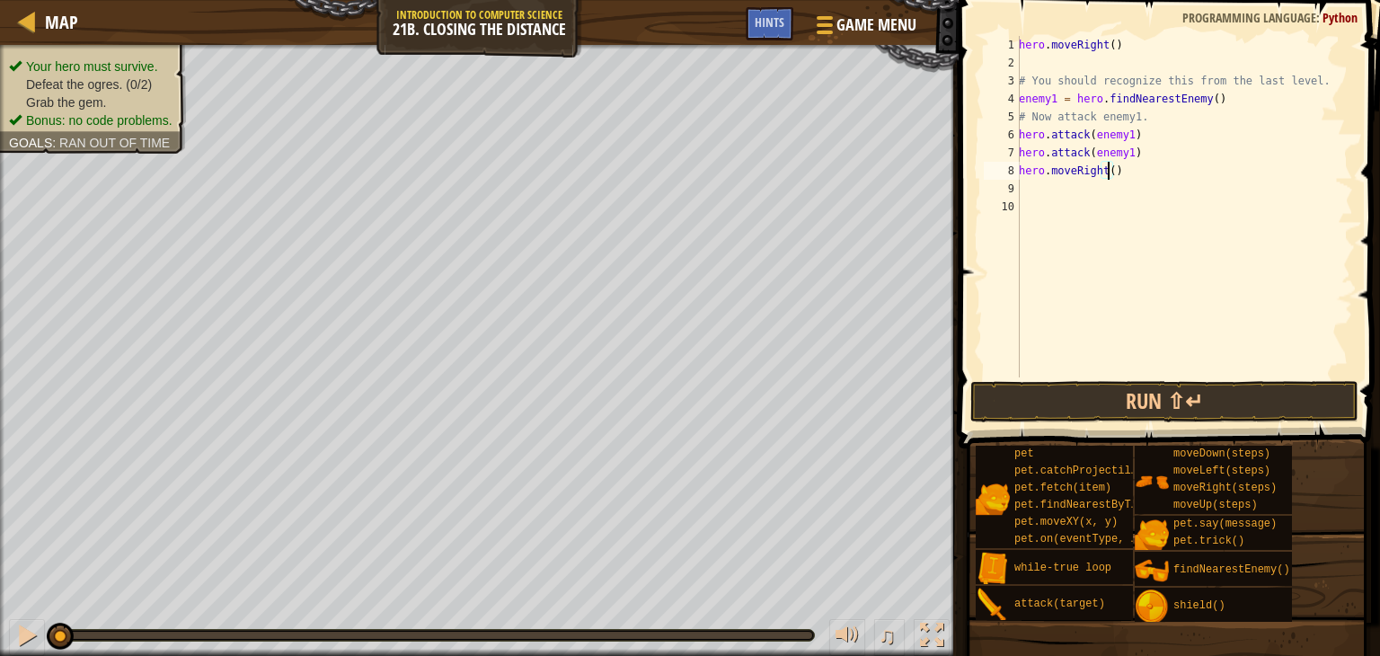
click at [1105, 171] on div "hero . moveRight ( ) # You should recognize this from the last level. enemy1 = …" at bounding box center [1185, 224] width 338 height 377
click at [1141, 413] on button "Run ⇧↵" at bounding box center [1165, 401] width 388 height 41
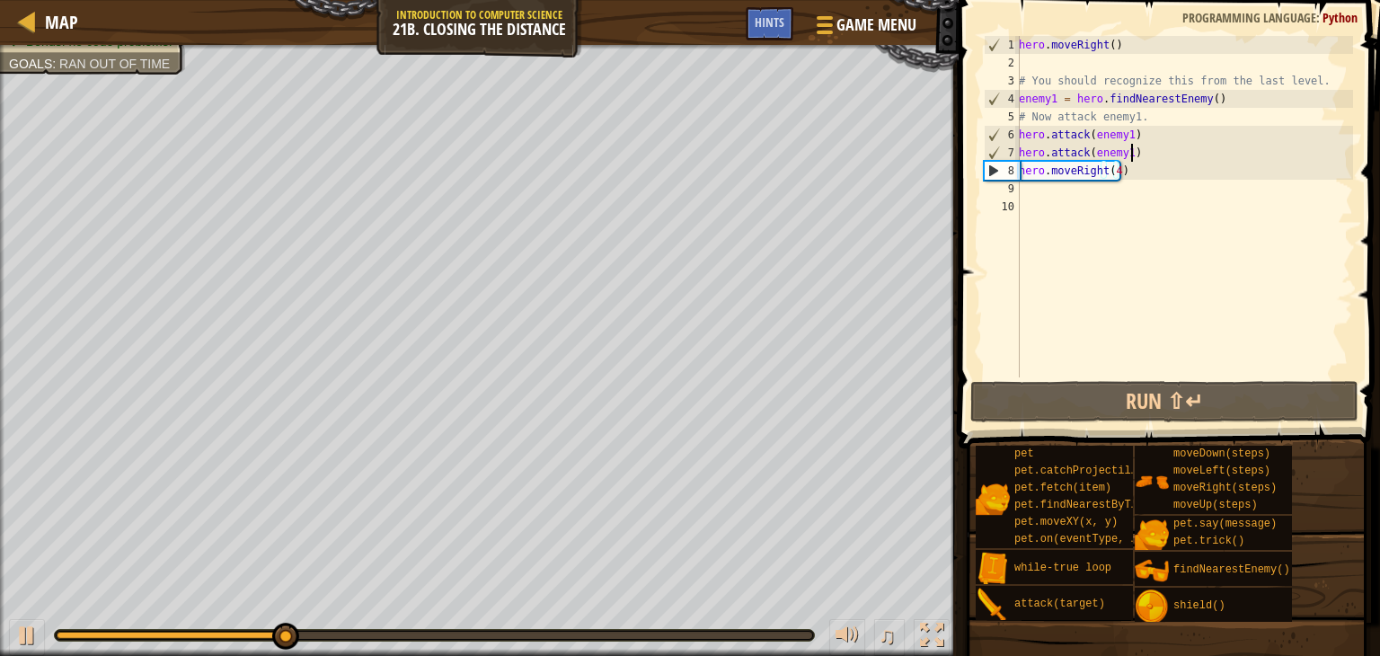
click at [1156, 149] on div "hero . moveRight ( ) # You should recognize this from the last level. enemy1 = …" at bounding box center [1185, 224] width 338 height 377
type textarea "hero.attack(enemy1)"
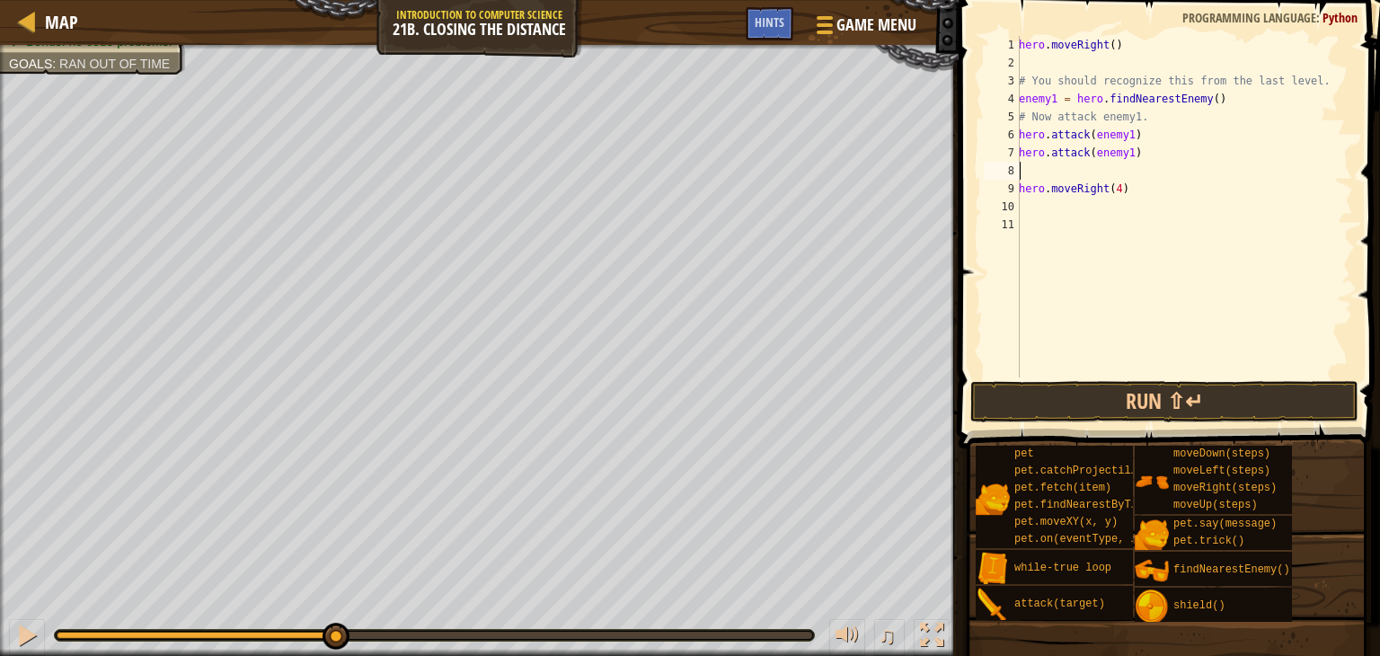
type textarea "h"
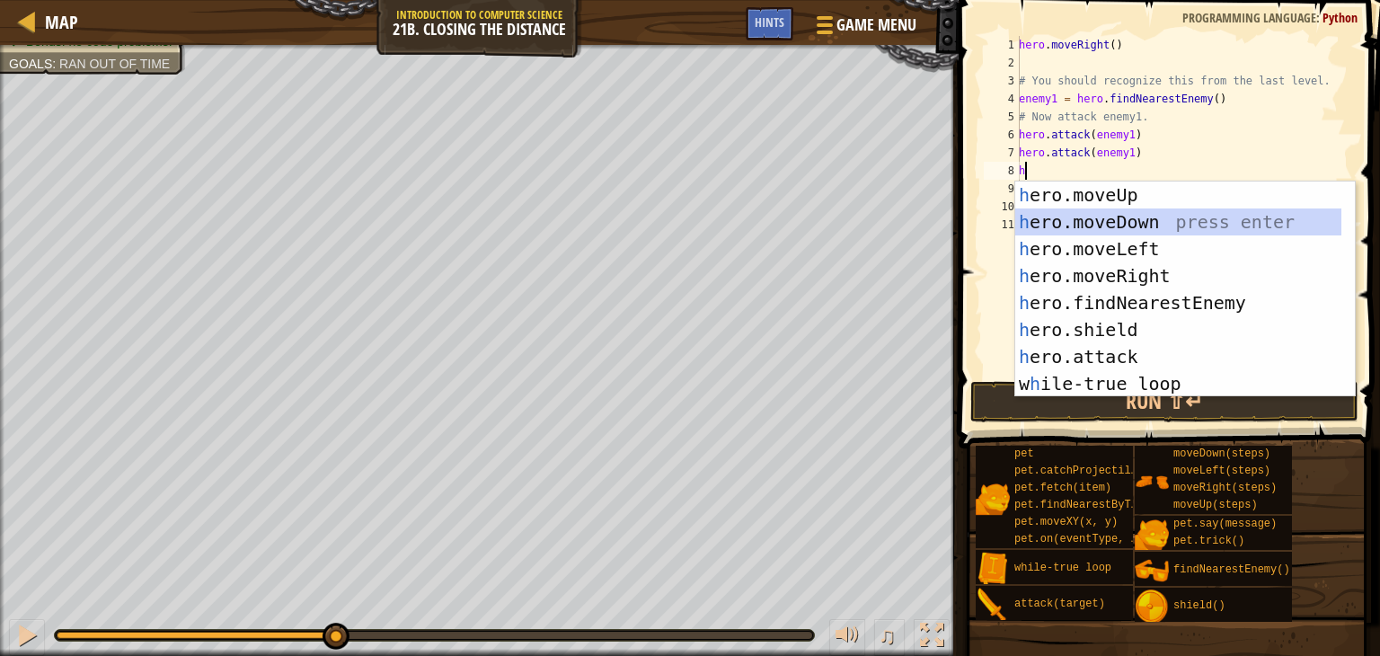
click at [1145, 221] on div "h ero.moveUp press enter h ero.moveDown press enter h ero.moveLeft press enter …" at bounding box center [1179, 317] width 326 height 270
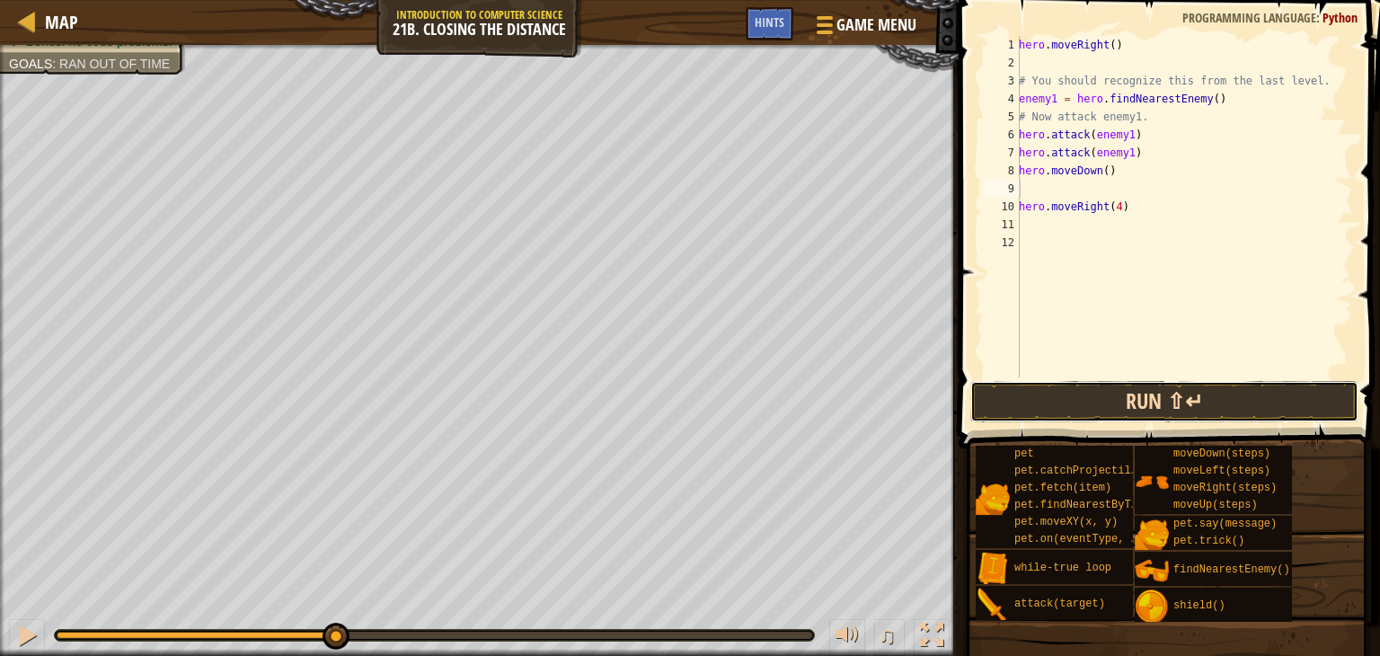
click at [1152, 404] on button "Run ⇧↵" at bounding box center [1165, 401] width 388 height 41
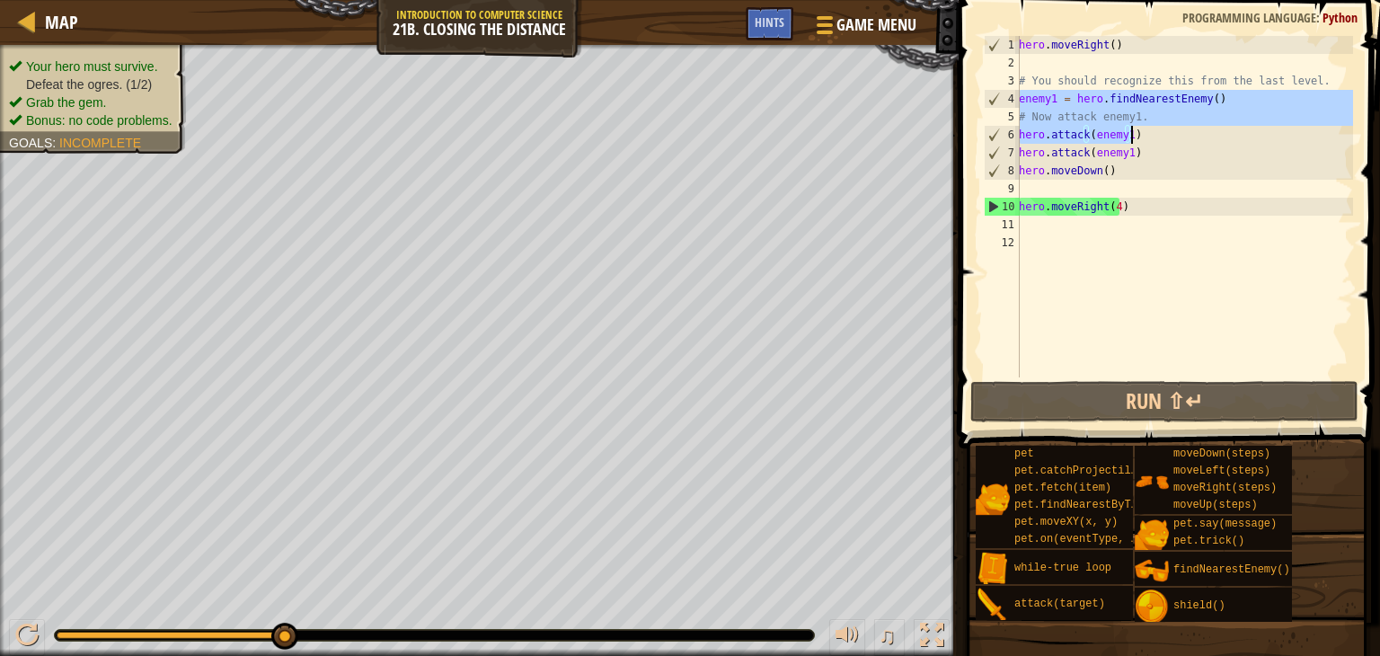
drag, startPoint x: 1021, startPoint y: 102, endPoint x: 1162, endPoint y: 127, distance: 143.3
click at [1162, 127] on div "hero . moveRight ( ) # You should recognize this from the last level. enemy1 = …" at bounding box center [1185, 224] width 338 height 377
type textarea "# Now attack enemy1. hero.attack(enemy1)"
click at [1053, 191] on div "hero . moveRight ( ) # You should recognize this from the last level. enemy1 = …" at bounding box center [1185, 224] width 338 height 377
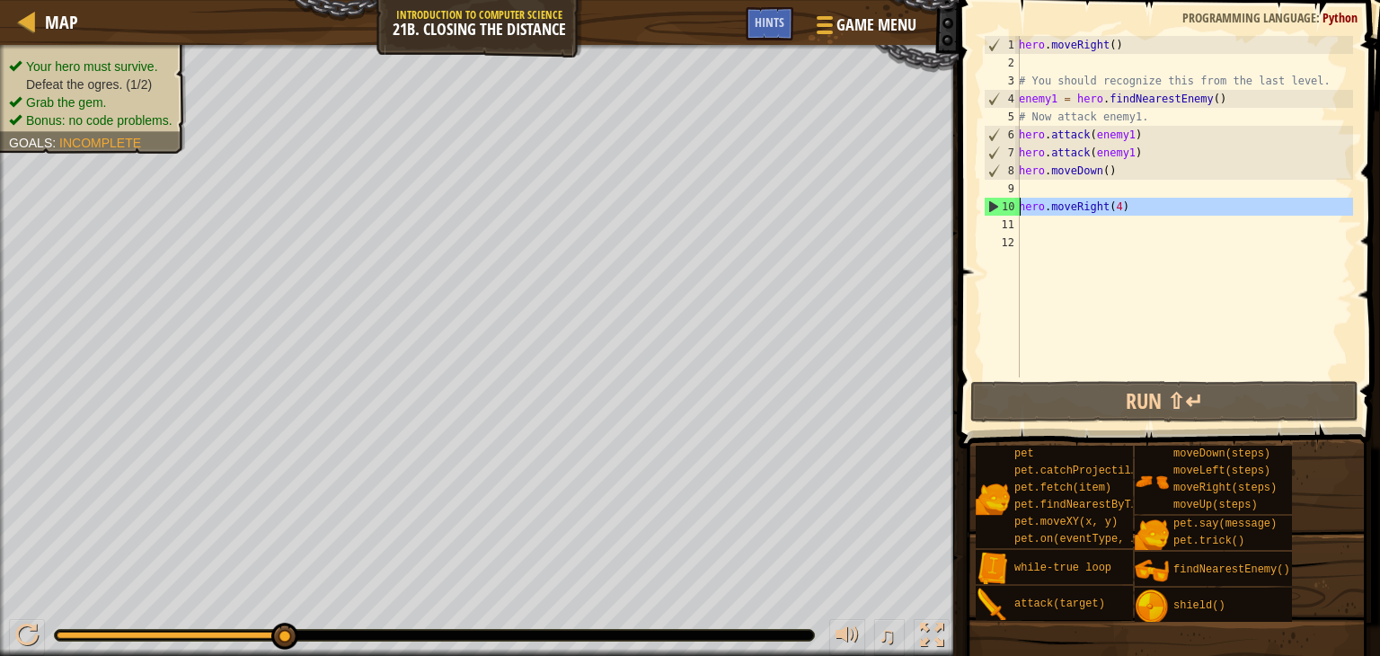
click at [1007, 200] on div "10" at bounding box center [1002, 207] width 35 height 18
type textarea "hero.moveRight(4)"
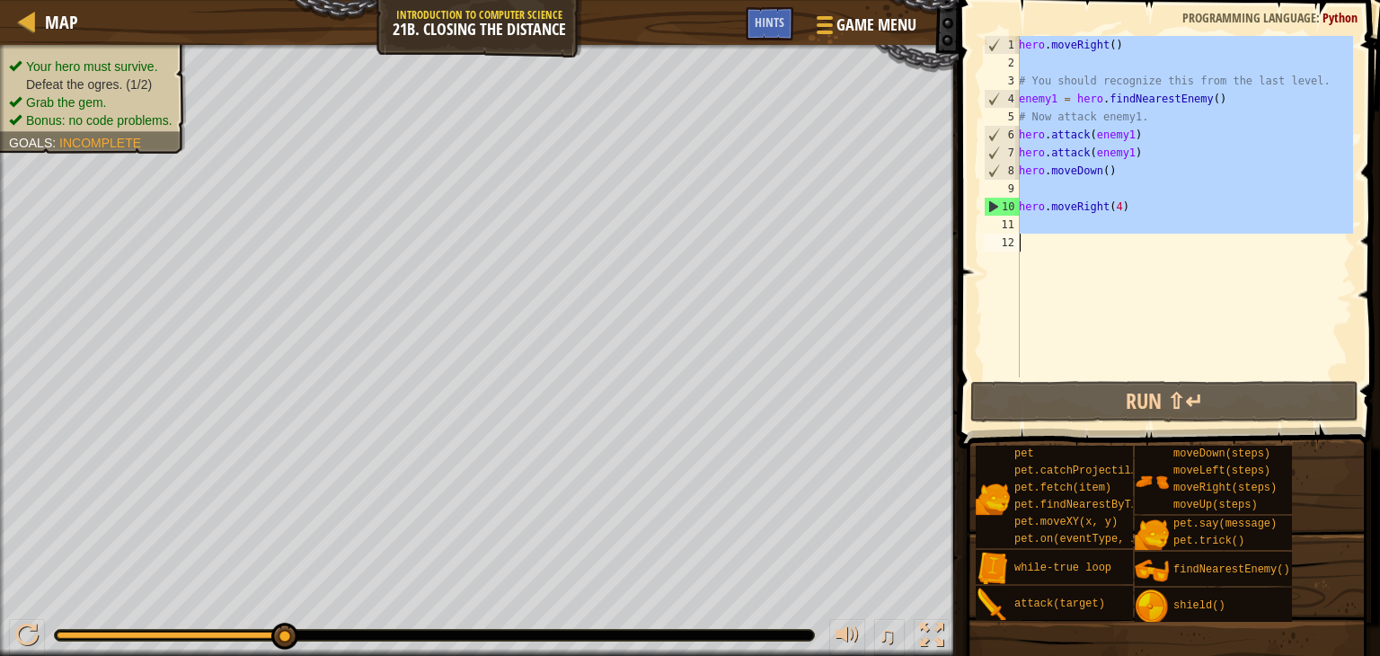
click at [1007, 200] on div "10" at bounding box center [1002, 207] width 35 height 18
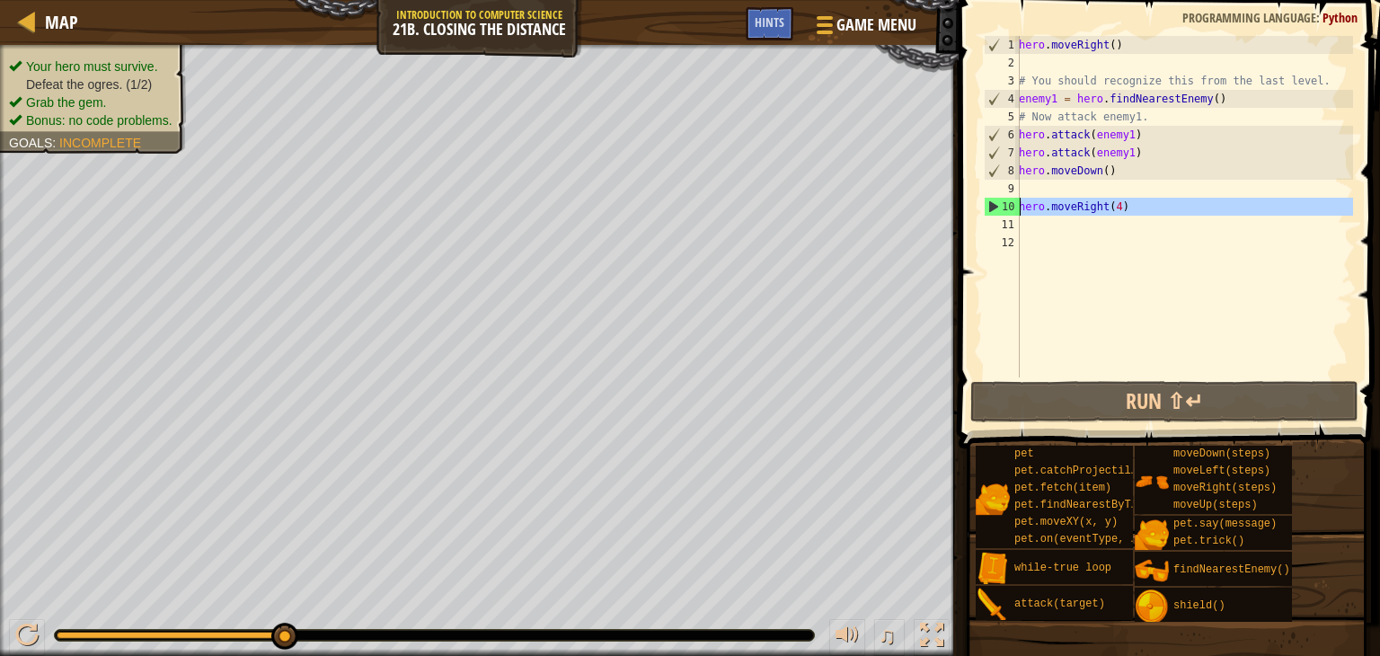
click at [1007, 200] on div "10" at bounding box center [1002, 207] width 35 height 18
type textarea "hero.moveRight(4)"
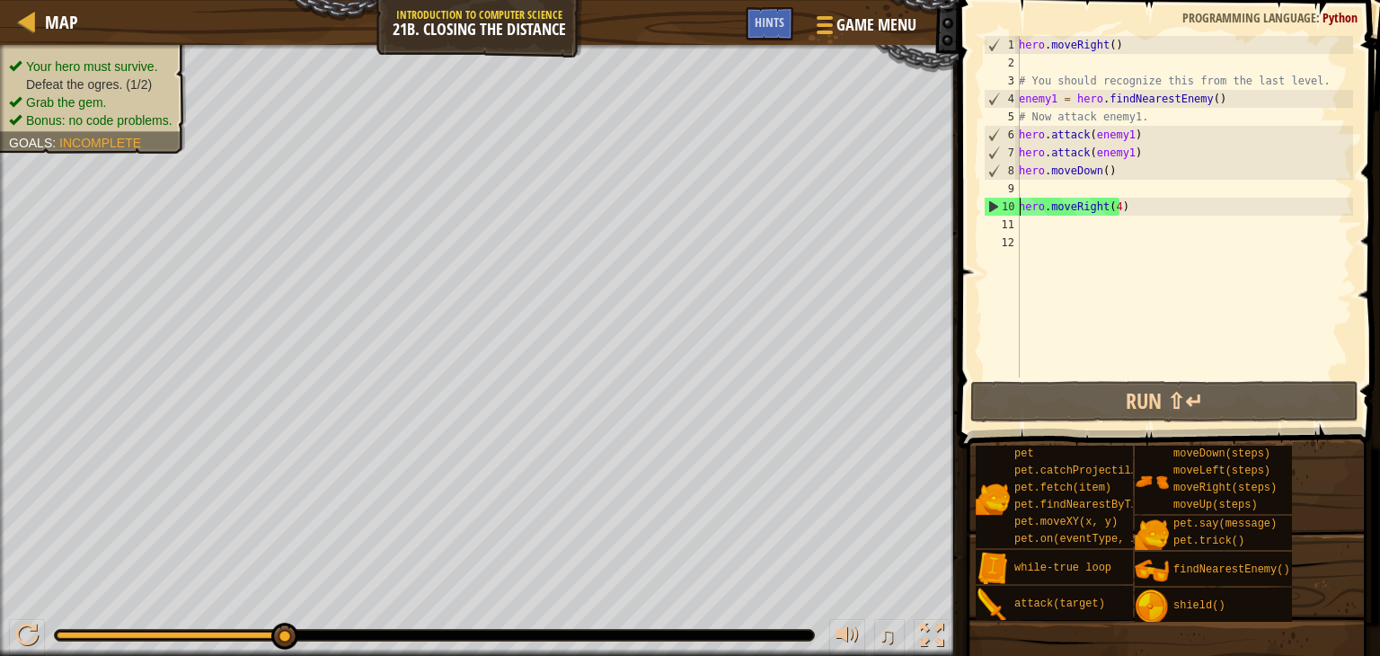
click at [1037, 235] on div "hero . moveRight ( ) # You should recognize this from the last level. enemy1 = …" at bounding box center [1185, 224] width 338 height 377
click at [1024, 229] on div "hero . moveRight ( ) # You should recognize this from the last level. enemy1 = …" at bounding box center [1185, 224] width 338 height 377
paste textarea "hero.attack(enemy1)"
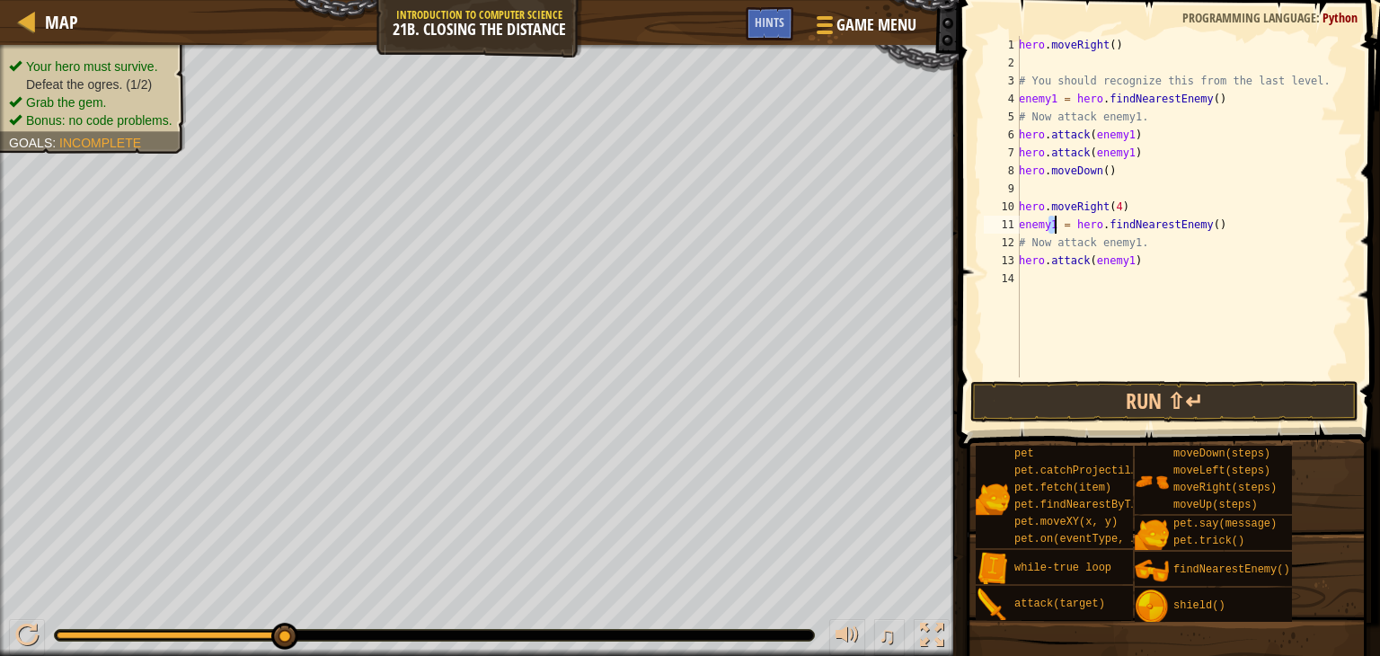
click at [1055, 224] on div "hero . moveRight ( ) # You should recognize this from the last level. enemy1 = …" at bounding box center [1185, 224] width 338 height 377
click at [1132, 245] on div "hero . moveRight ( ) # You should recognize this from the last level. enemy1 = …" at bounding box center [1185, 224] width 338 height 377
click at [1127, 260] on div "hero . moveRight ( ) # You should recognize this from the last level. enemy1 = …" at bounding box center [1185, 224] width 338 height 377
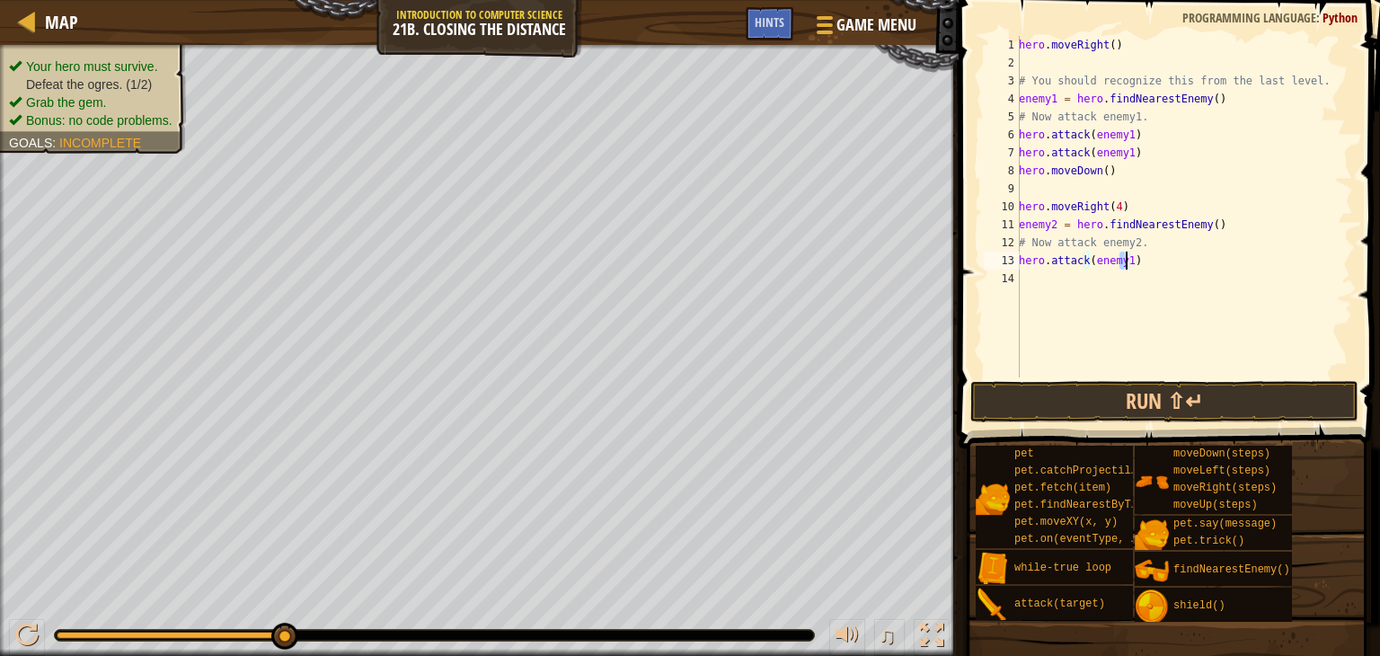
scroll to position [8, 9]
drag, startPoint x: 1143, startPoint y: 262, endPoint x: 1016, endPoint y: 267, distance: 127.7
click at [1016, 267] on div "# Now attack enemy22. 1 2 3 4 5 6 7 8 9 10 11 12 13 14 hero . moveRight ( ) # Y…" at bounding box center [1167, 207] width 373 height 342
type textarea "hero.attack(enemy2)"
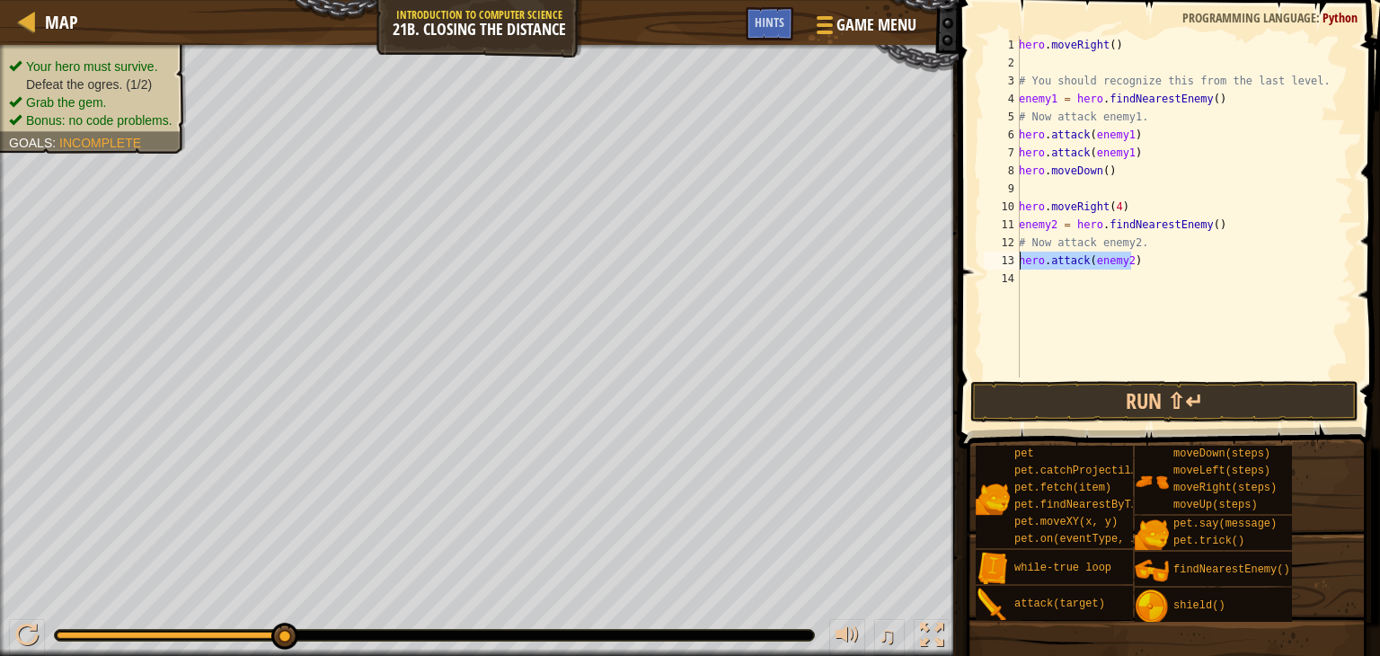
click at [1034, 273] on div "hero . moveRight ( ) # You should recognize this from the last level. enemy1 = …" at bounding box center [1185, 224] width 338 height 377
paste textarea "hero.attack(enemy2)"
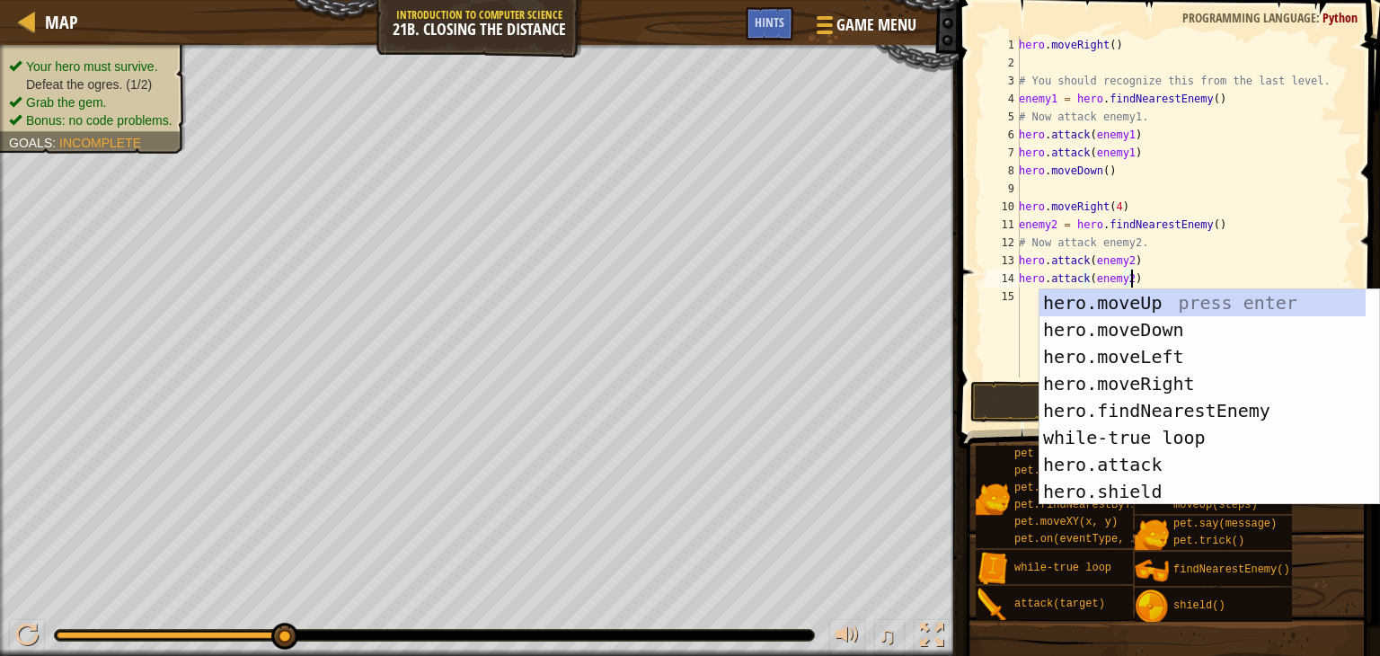
drag, startPoint x: 1178, startPoint y: 268, endPoint x: 1144, endPoint y: 289, distance: 39.9
click at [1176, 268] on div "hero . moveRight ( ) # You should recognize this from the last level. enemy1 = …" at bounding box center [1185, 224] width 338 height 377
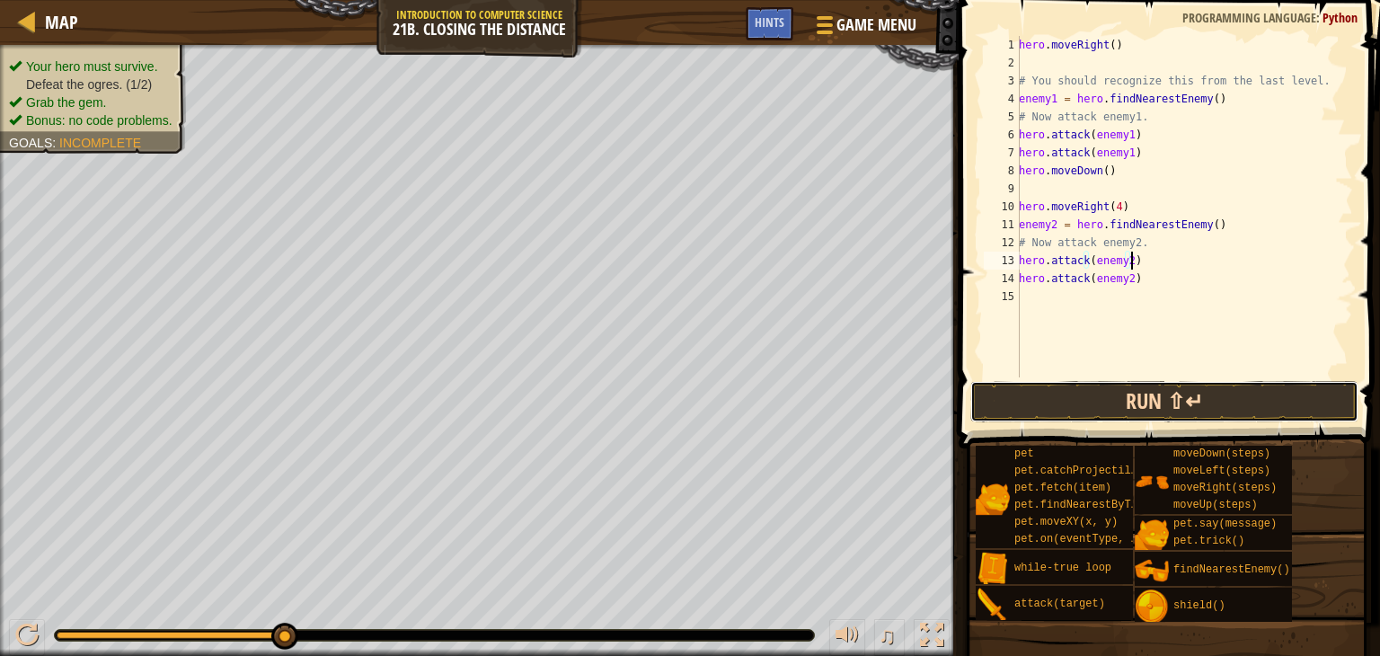
click at [1136, 396] on button "Run ⇧↵" at bounding box center [1165, 401] width 388 height 41
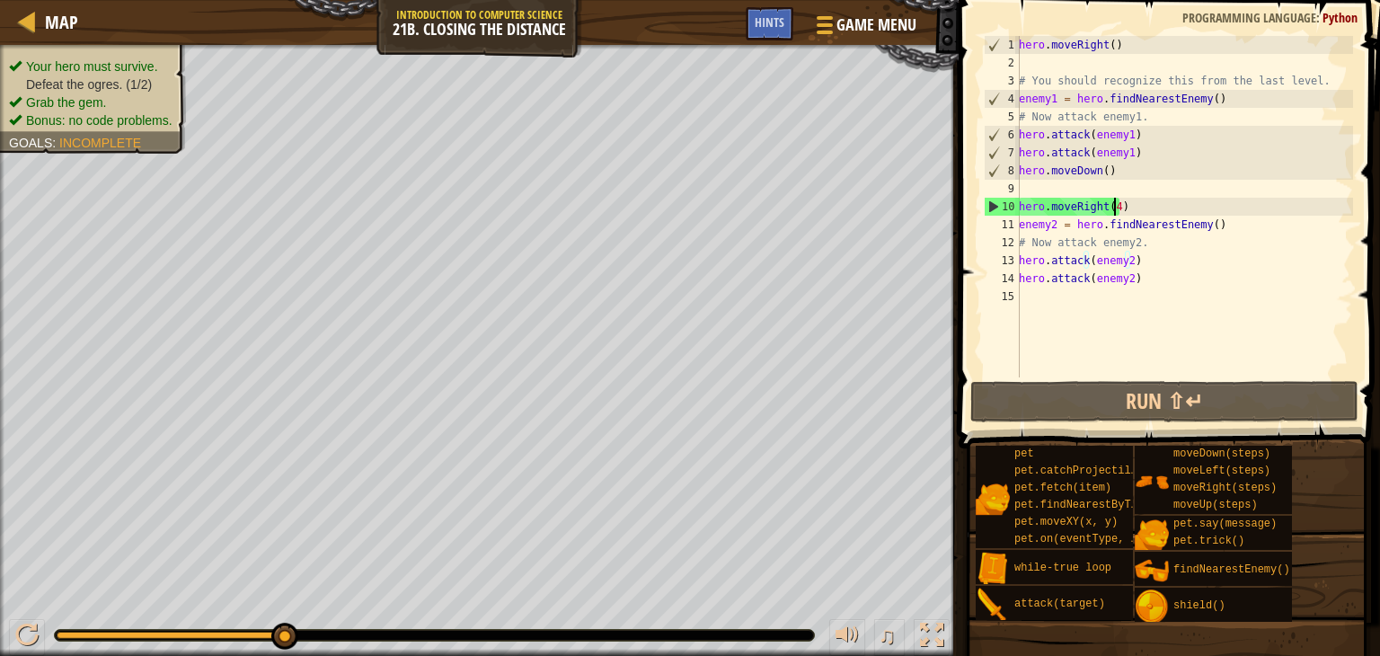
click at [1114, 207] on div "hero . moveRight ( ) # You should recognize this from the last level. enemy1 = …" at bounding box center [1185, 224] width 338 height 377
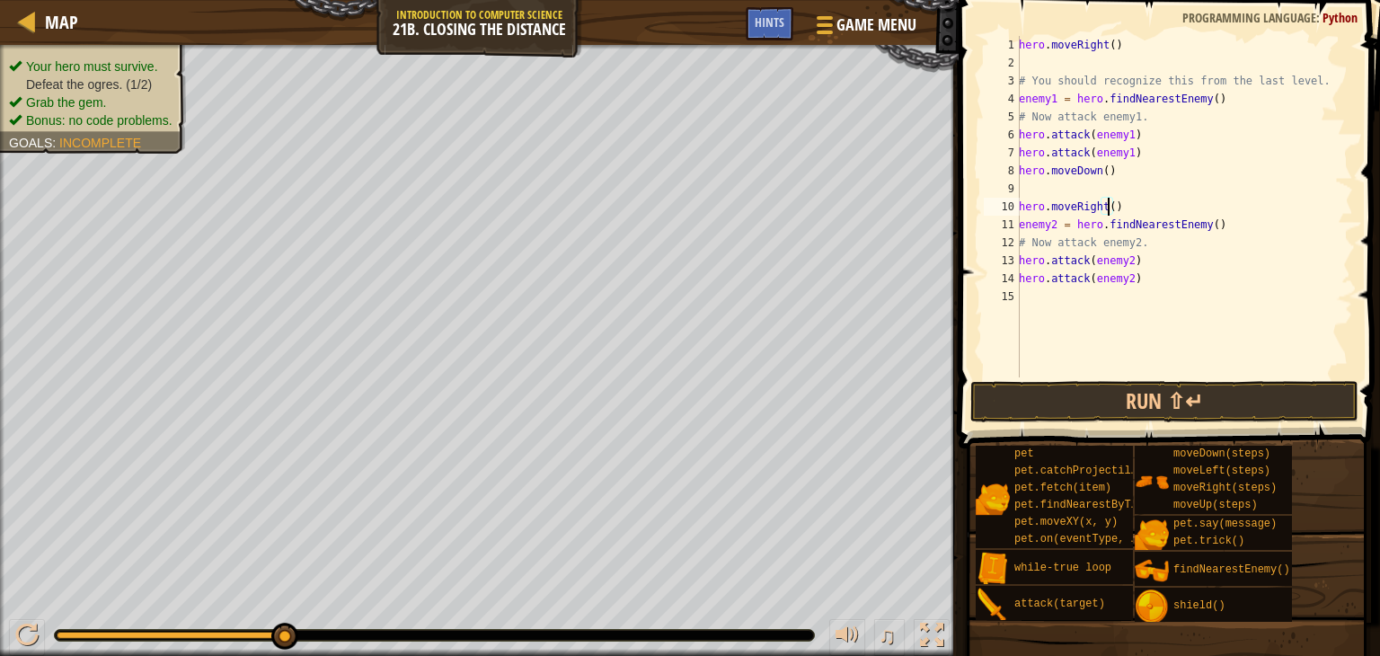
type textarea "hero.moveRight(3)"
click at [1158, 341] on div "hero . moveRight ( ) # You should recognize this from the last level. enemy1 = …" at bounding box center [1185, 224] width 338 height 377
click at [1135, 200] on div "hero . moveRight ( ) # You should recognize this from the last level. enemy1 = …" at bounding box center [1185, 224] width 338 height 377
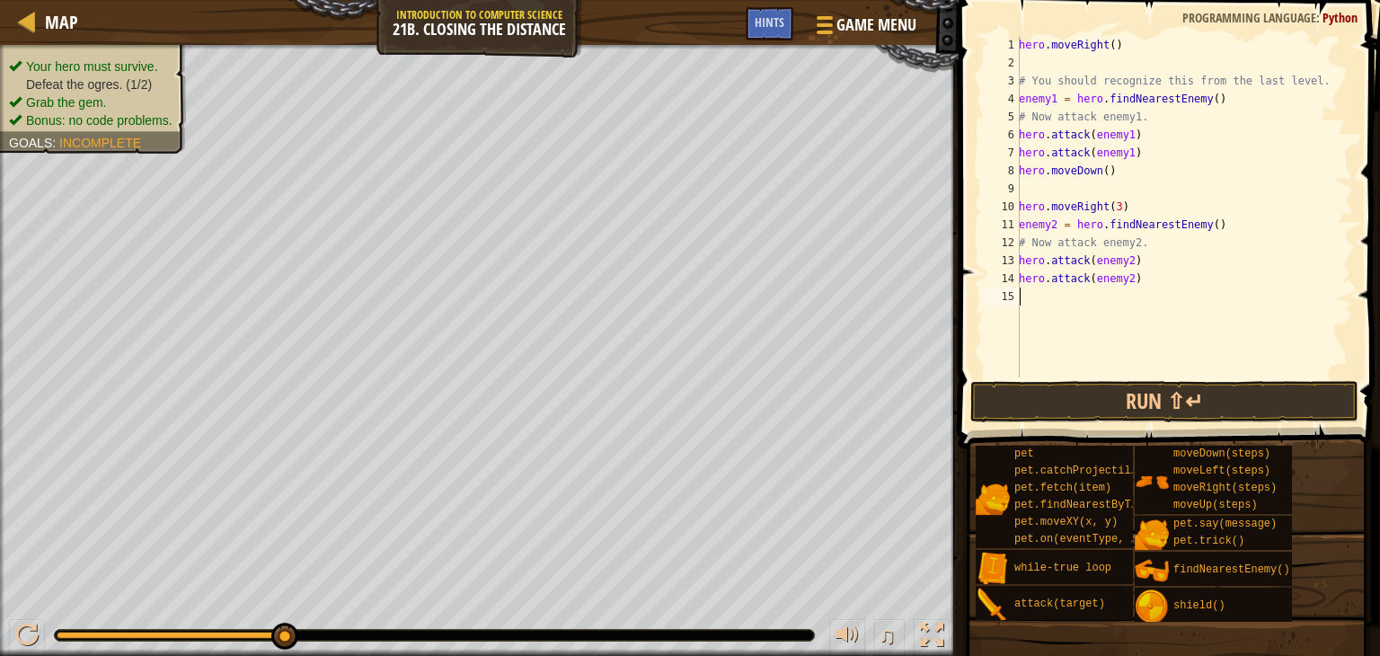
type textarea "hero.moveRight(3)"
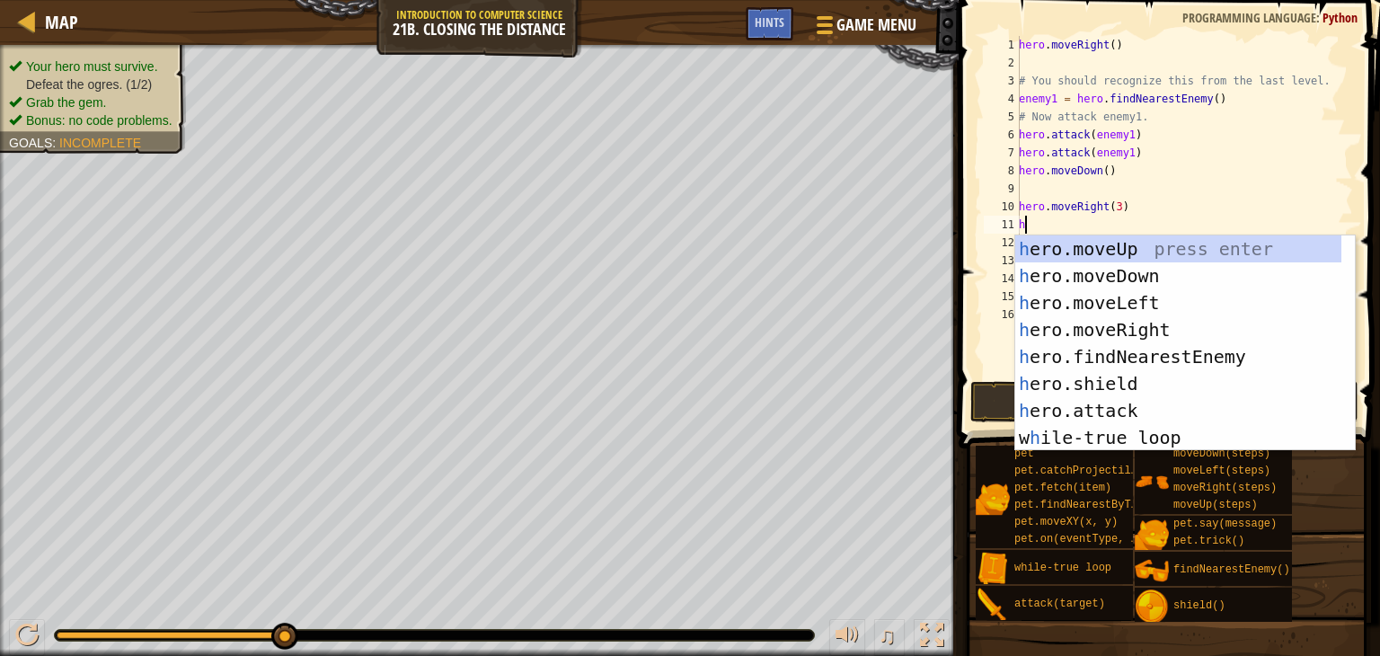
type textarea "he"
click at [1107, 253] on div "he ro.moveUp press enter he ro.moveDown press enter he ro.moveLeft press enter …" at bounding box center [1179, 370] width 326 height 270
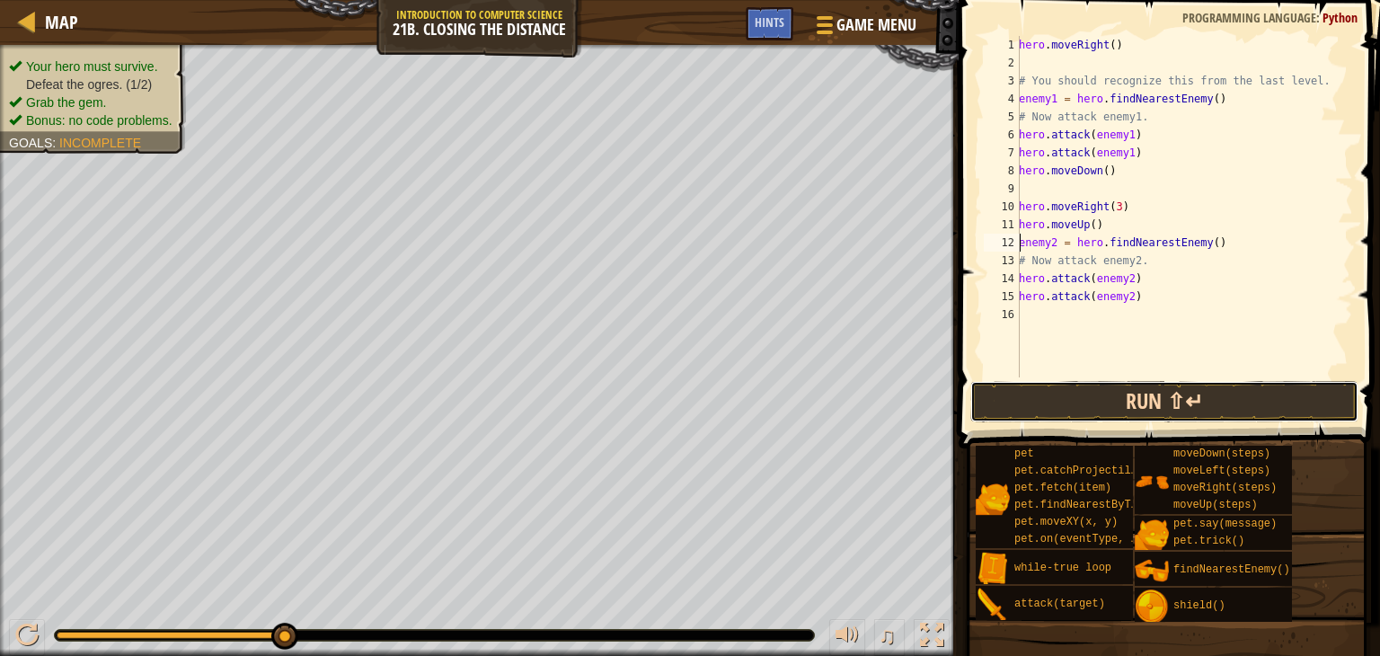
click at [1104, 404] on button "Run ⇧↵" at bounding box center [1165, 401] width 388 height 41
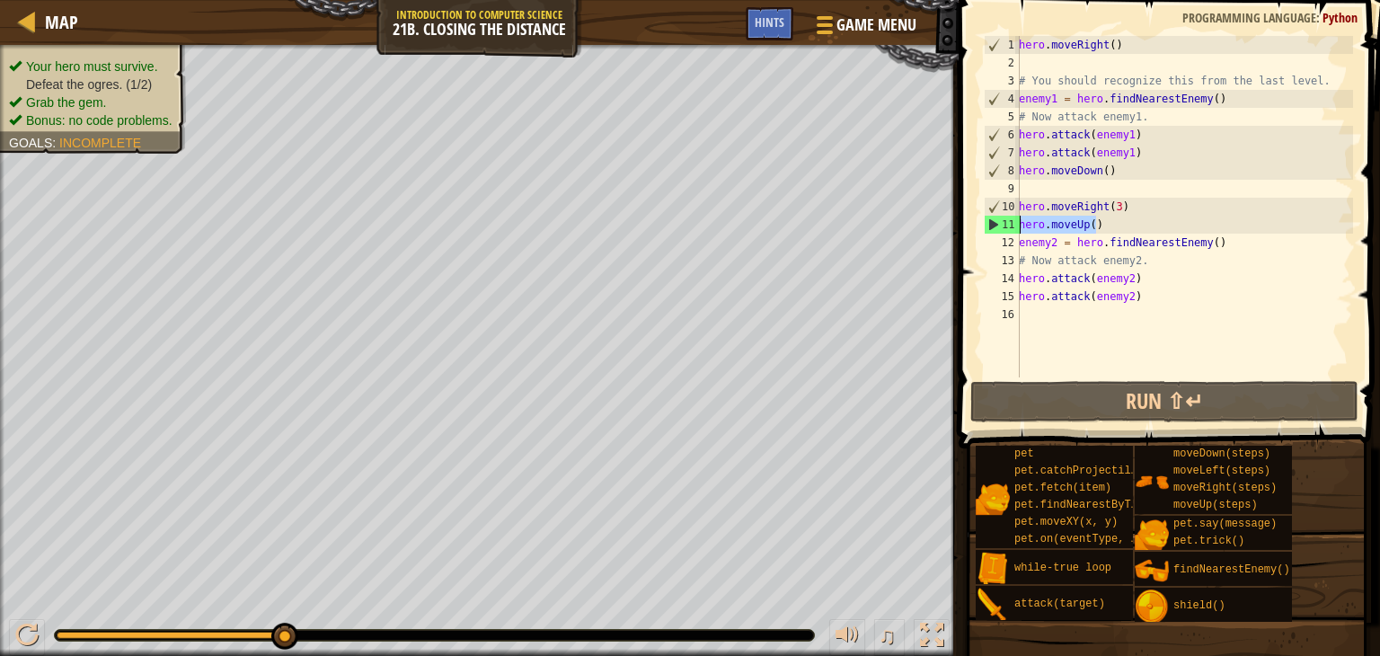
drag, startPoint x: 1105, startPoint y: 218, endPoint x: 1015, endPoint y: 217, distance: 90.8
click at [1015, 217] on div "enemy2 = hero.findNearestEnemy() 1 2 3 4 5 6 7 8 9 10 11 12 13 14 15 16 hero . …" at bounding box center [1167, 207] width 373 height 342
type textarea "hero.moveUp()"
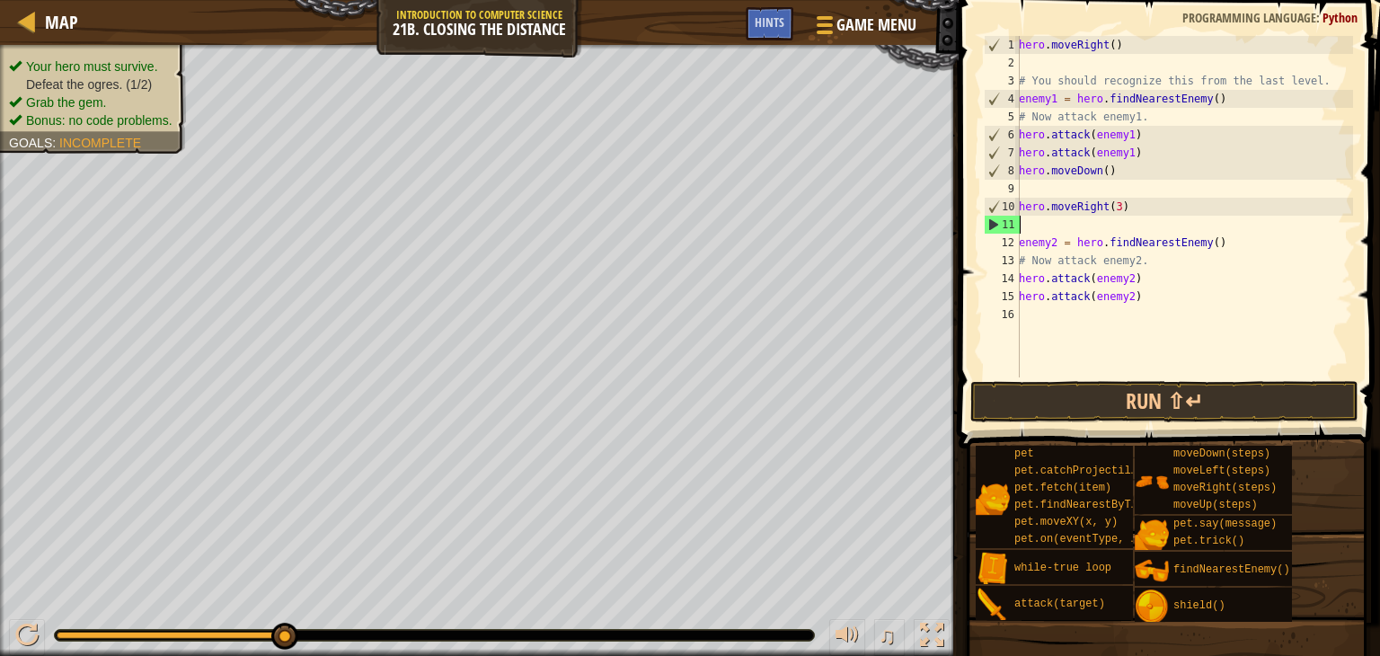
type textarea "enemy2 = hero.findNearestEnemy()"
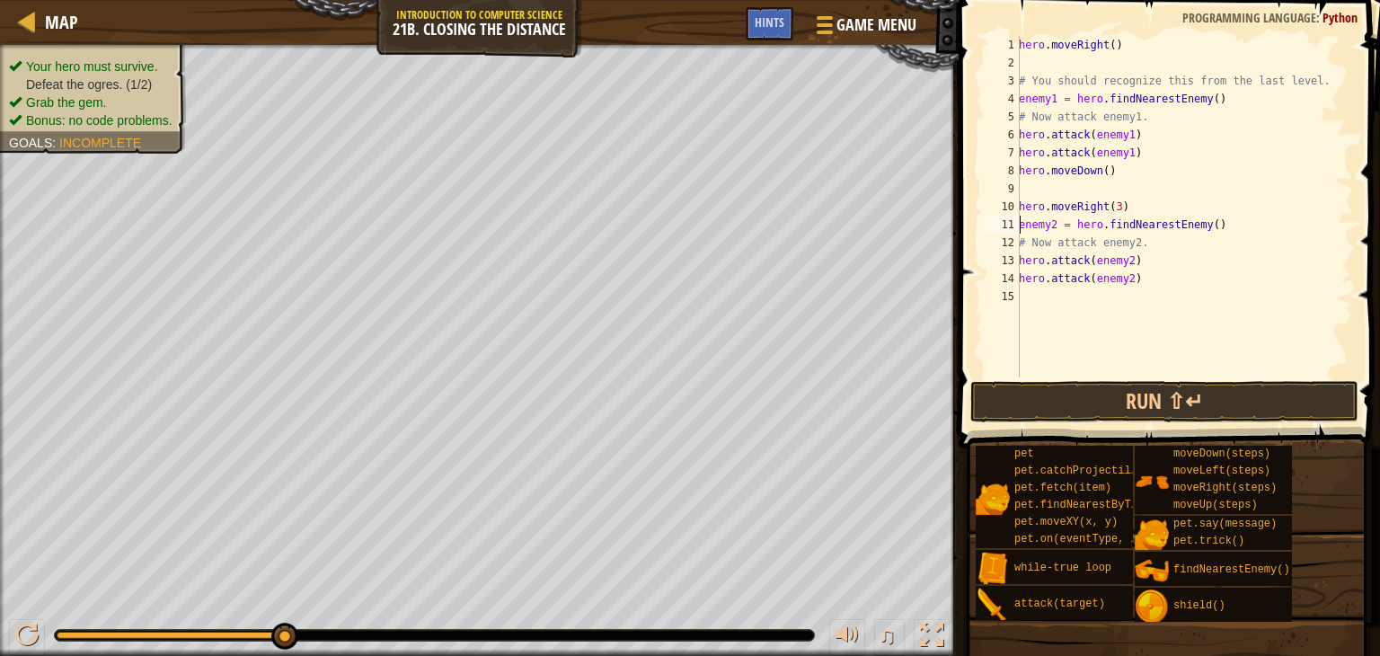
click at [1053, 185] on div "hero . moveRight ( ) # You should recognize this from the last level. enemy1 = …" at bounding box center [1185, 224] width 338 height 377
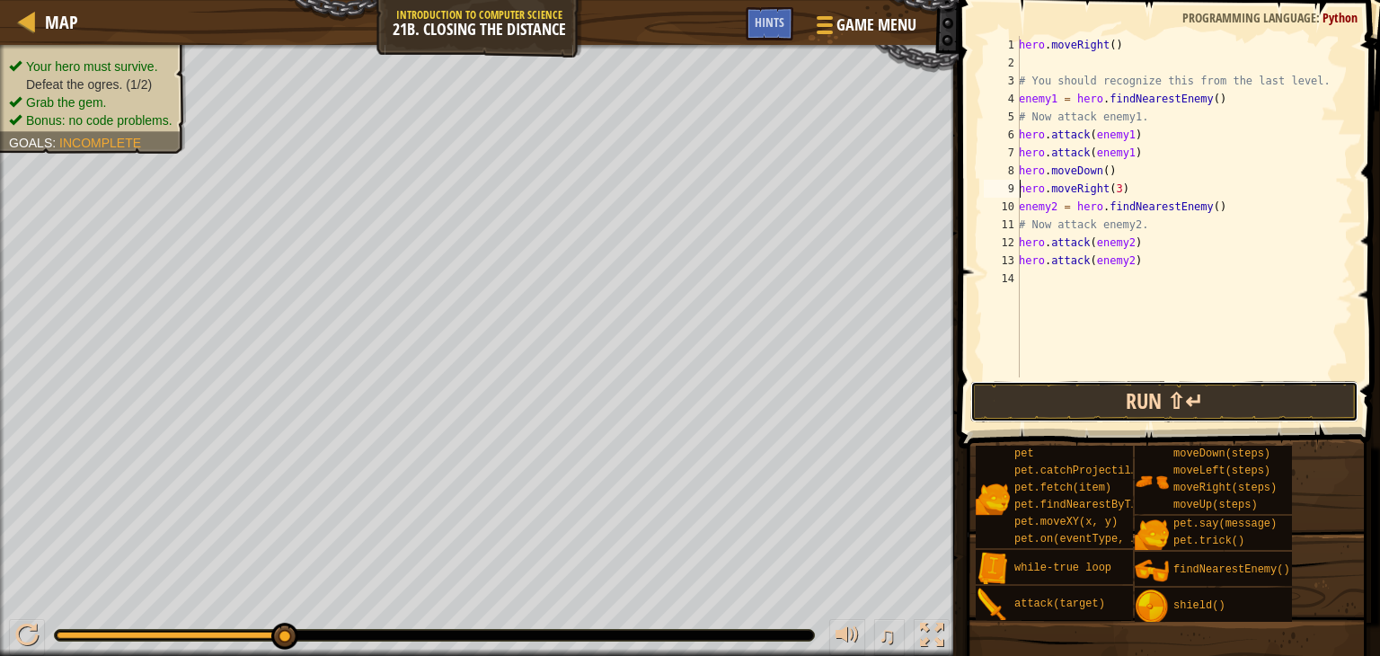
click at [1133, 400] on button "Run ⇧↵" at bounding box center [1165, 401] width 388 height 41
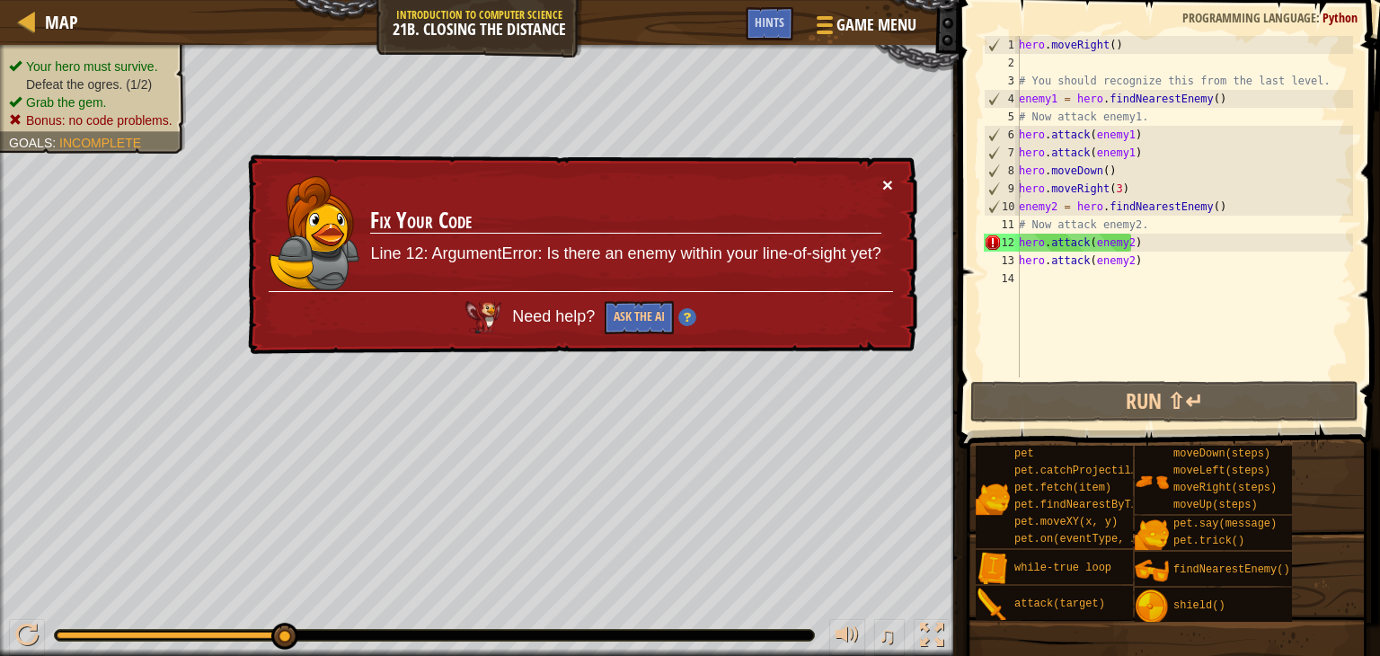
click at [889, 188] on button "×" at bounding box center [888, 184] width 11 height 19
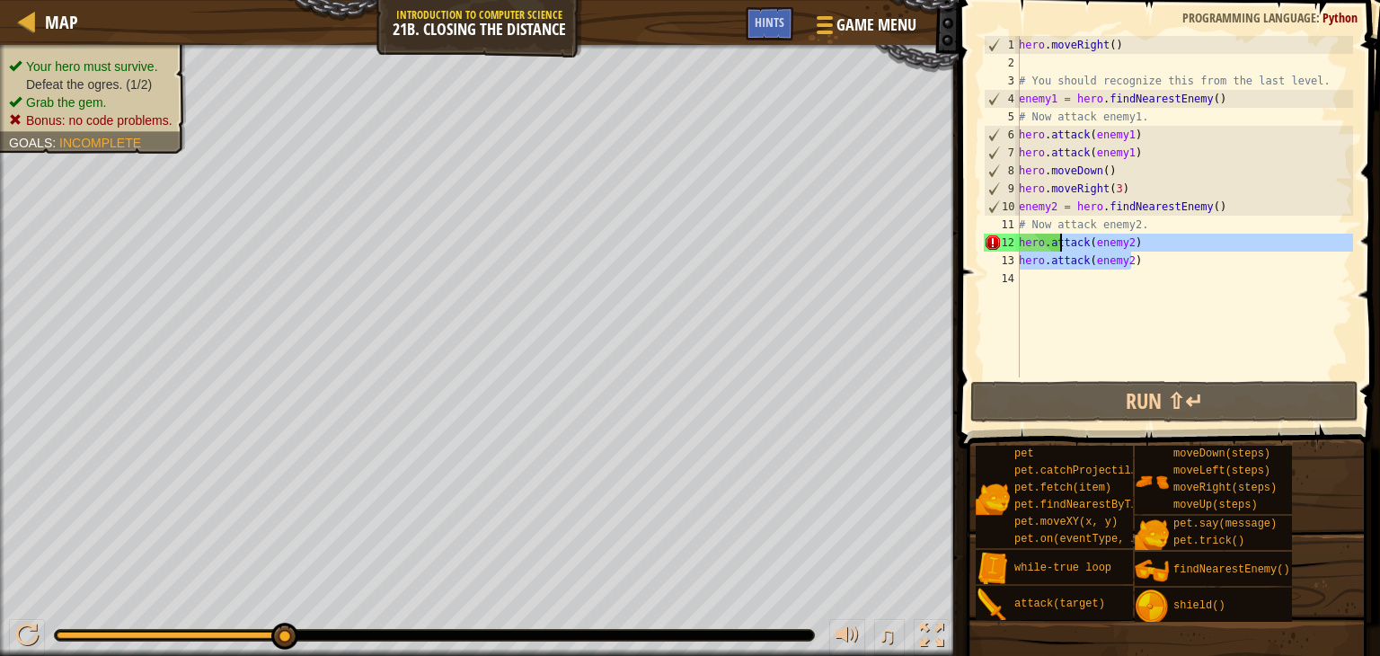
drag, startPoint x: 1155, startPoint y: 262, endPoint x: 1096, endPoint y: 256, distance: 59.7
click at [1074, 250] on div "hero . moveRight ( ) # You should recognize this from the last level. enemy1 = …" at bounding box center [1185, 224] width 338 height 377
click at [1146, 264] on div "hero . moveRight ( ) # You should recognize this from the last level. enemy1 = …" at bounding box center [1185, 207] width 338 height 342
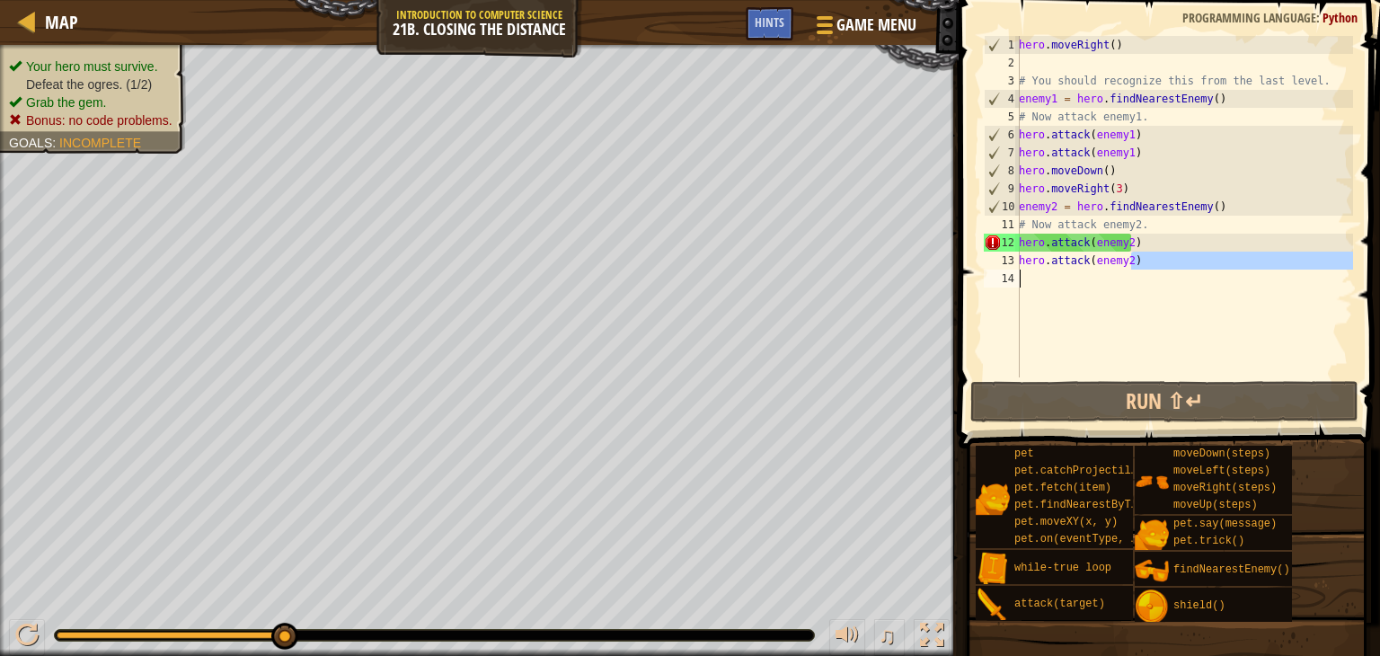
click at [1152, 270] on div "hero . moveRight ( ) # You should recognize this from the last level. enemy1 = …" at bounding box center [1185, 224] width 338 height 377
click at [1136, 263] on div "hero . moveRight ( ) # You should recognize this from the last level. enemy1 = …" at bounding box center [1185, 207] width 338 height 342
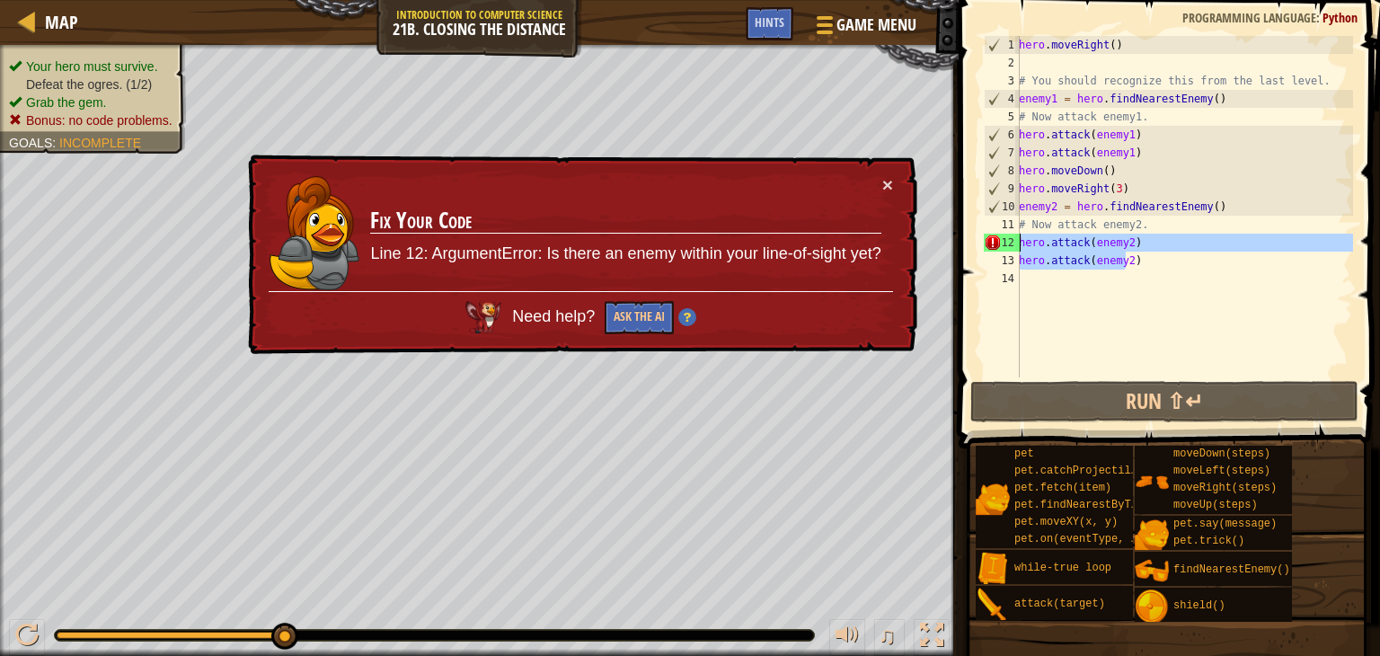
drag, startPoint x: 1129, startPoint y: 260, endPoint x: 1023, endPoint y: 253, distance: 106.3
click at [1019, 249] on div "hero . moveRight ( ) # You should recognize this from the last level. enemy1 = …" at bounding box center [1185, 224] width 338 height 377
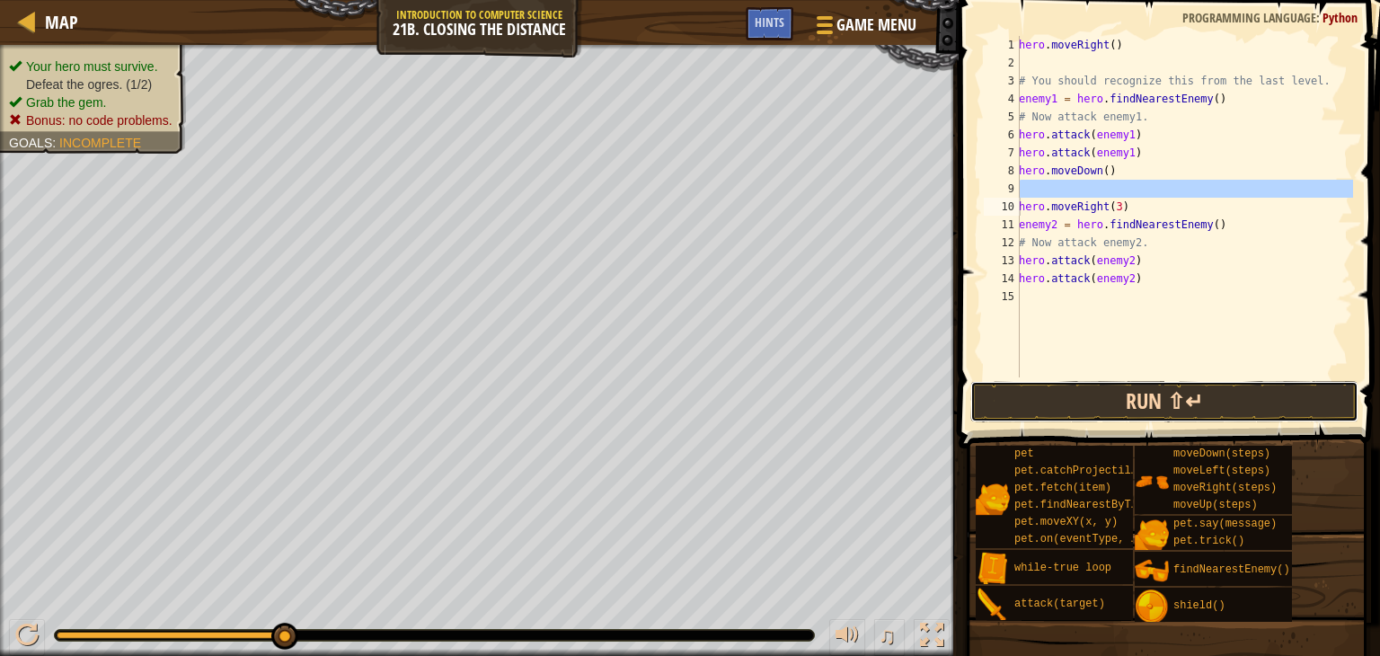
click at [1156, 404] on button "Run ⇧↵" at bounding box center [1165, 401] width 388 height 41
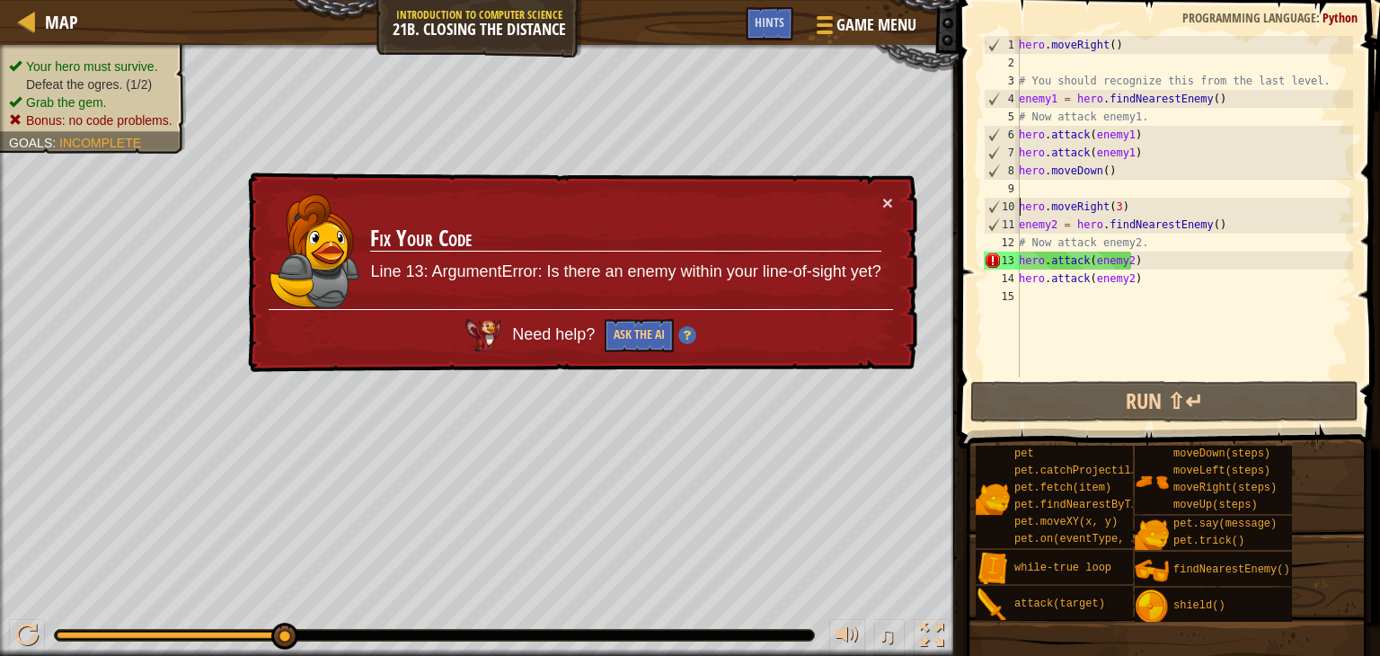
click at [893, 199] on div "× Fix Your Code Line 13: ArgumentError: Is there an enemy within your line-of-s…" at bounding box center [580, 273] width 673 height 200
click at [888, 206] on button "×" at bounding box center [888, 202] width 11 height 19
click at [883, 205] on button "×" at bounding box center [888, 202] width 11 height 19
drag, startPoint x: 1143, startPoint y: 282, endPoint x: 1014, endPoint y: 261, distance: 131.2
click at [1014, 261] on div "hero.moveRight(3) 1 2 3 4 5 6 7 8 9 10 11 12 13 14 15 hero . moveRight ( ) # Yo…" at bounding box center [1167, 207] width 373 height 342
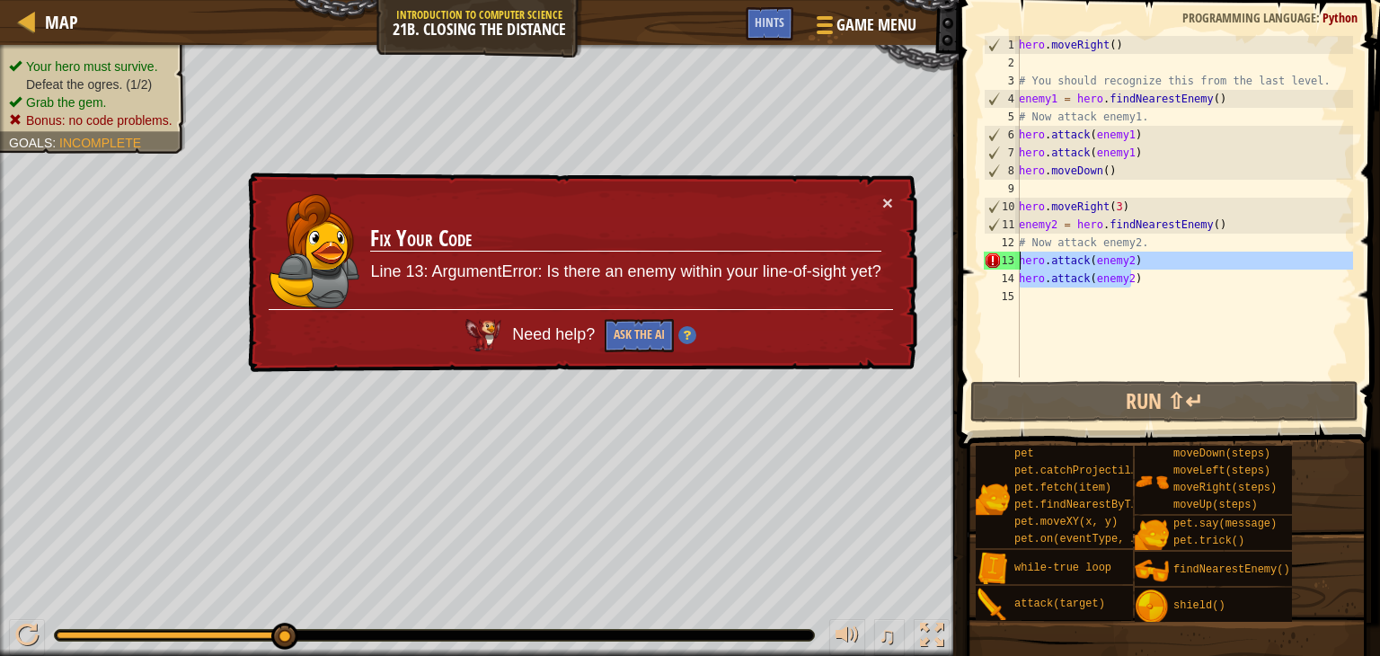
type textarea "hero.attack(enemy2) hero.attack(enemy2)"
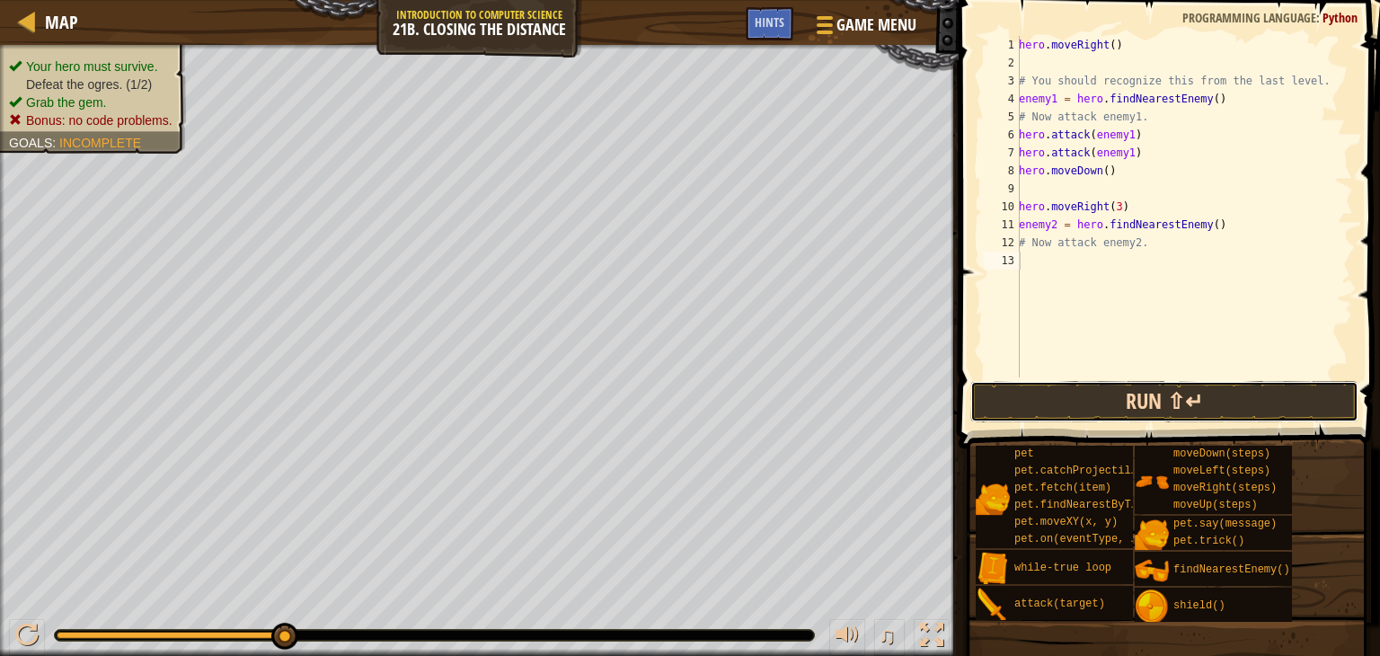
click at [1136, 408] on button "Run ⇧↵" at bounding box center [1165, 401] width 388 height 41
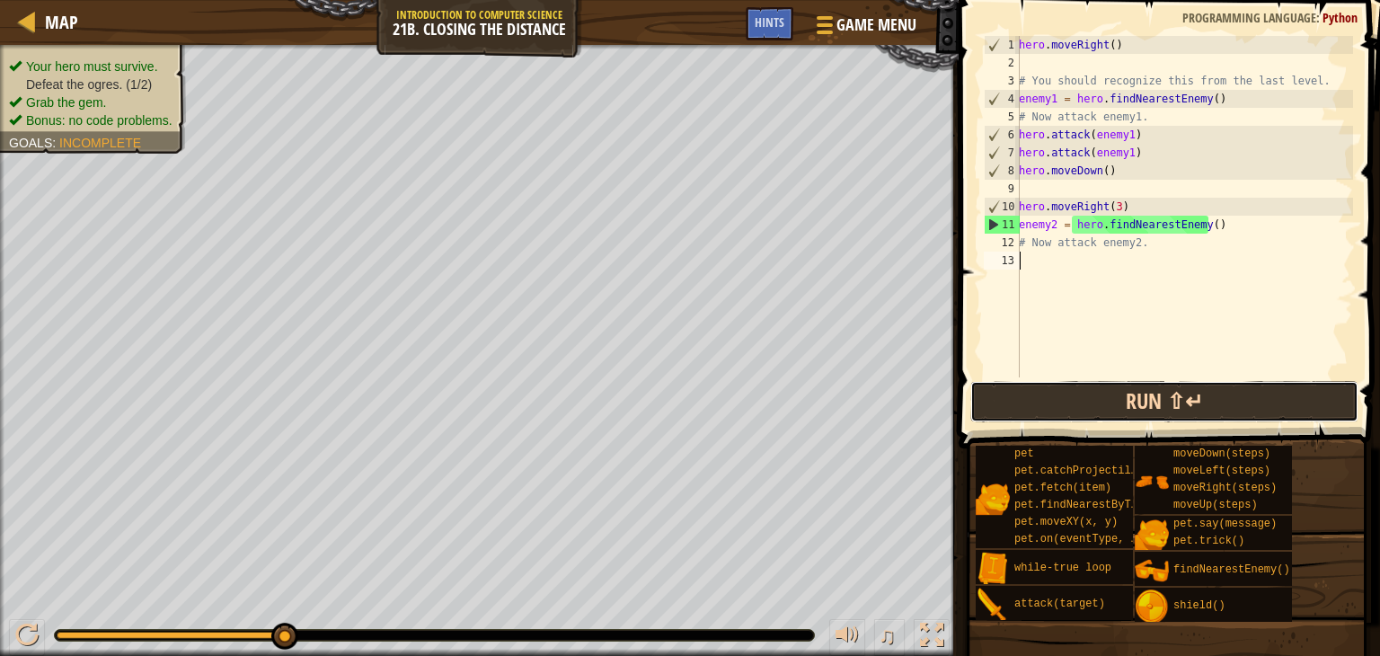
click at [1158, 398] on button "Run ⇧↵" at bounding box center [1165, 401] width 388 height 41
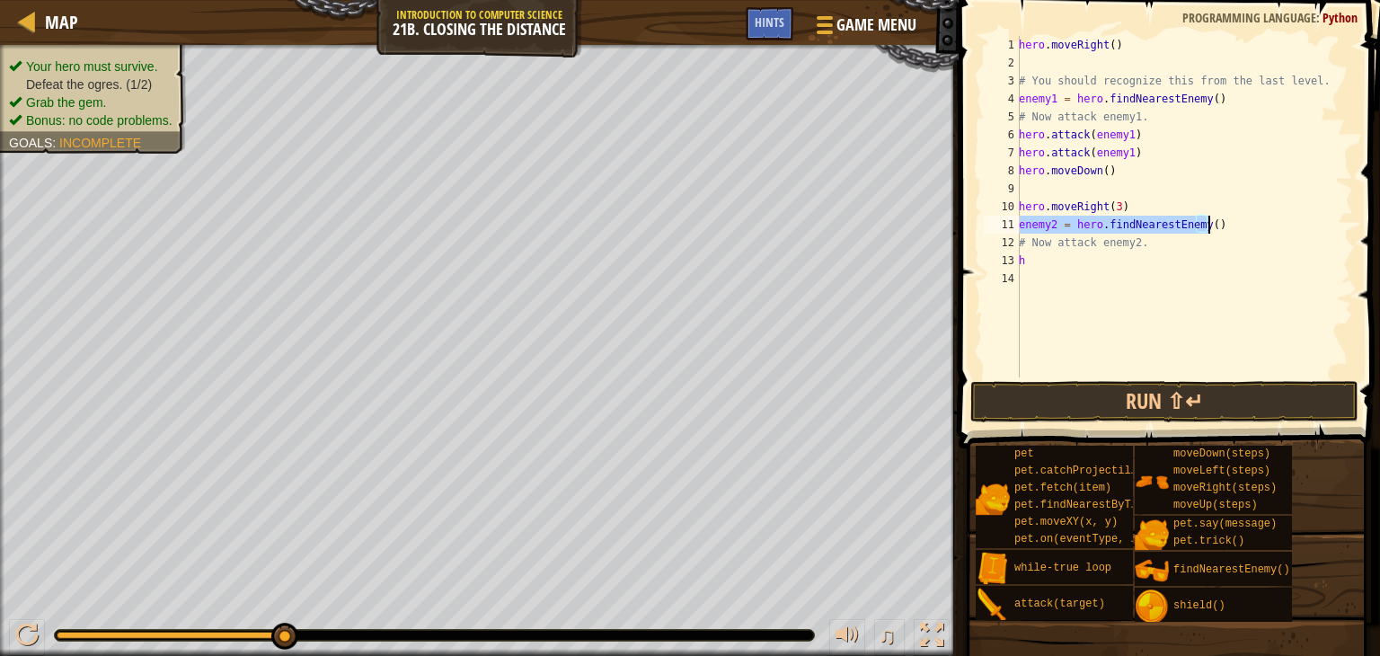
drag, startPoint x: 1021, startPoint y: 228, endPoint x: 1219, endPoint y: 227, distance: 197.7
click at [1219, 227] on div "hero . moveRight ( ) # You should recognize this from the last level. enemy1 = …" at bounding box center [1185, 224] width 338 height 377
type textarea "h"
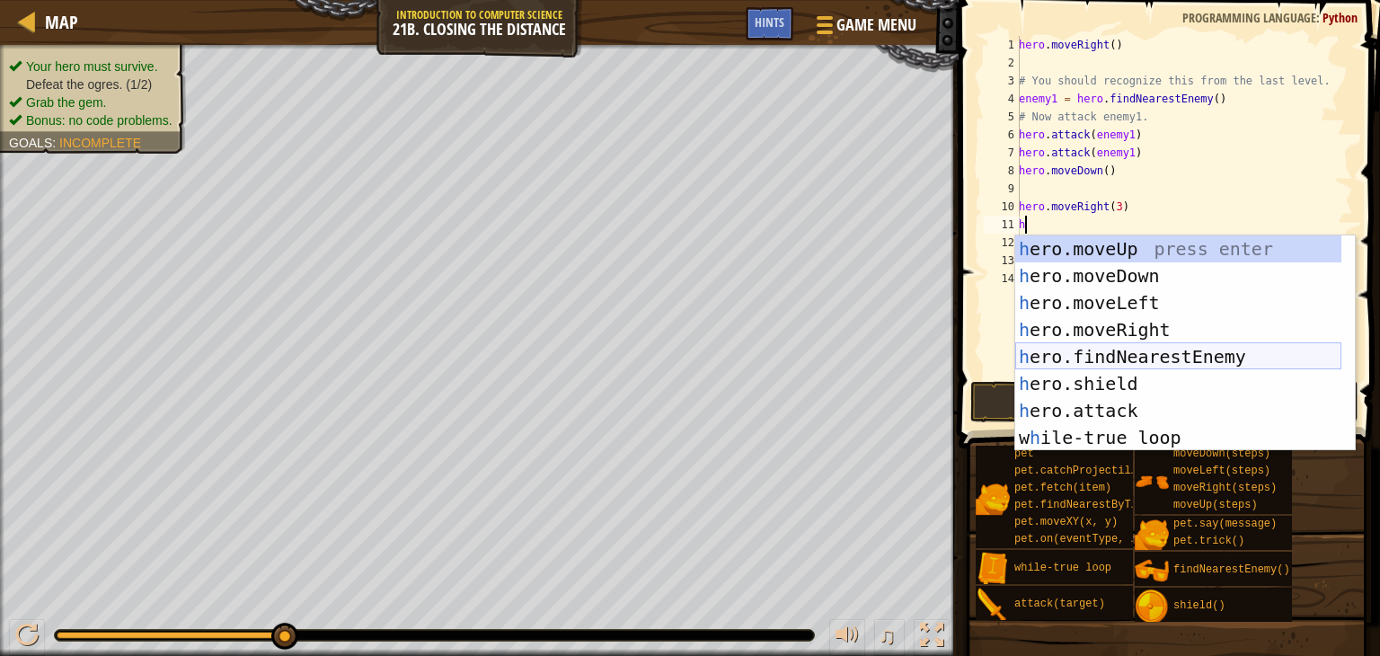
click at [1118, 360] on div "h ero.moveUp press enter h ero.moveDown press enter h ero.moveLeft press enter …" at bounding box center [1179, 370] width 326 height 270
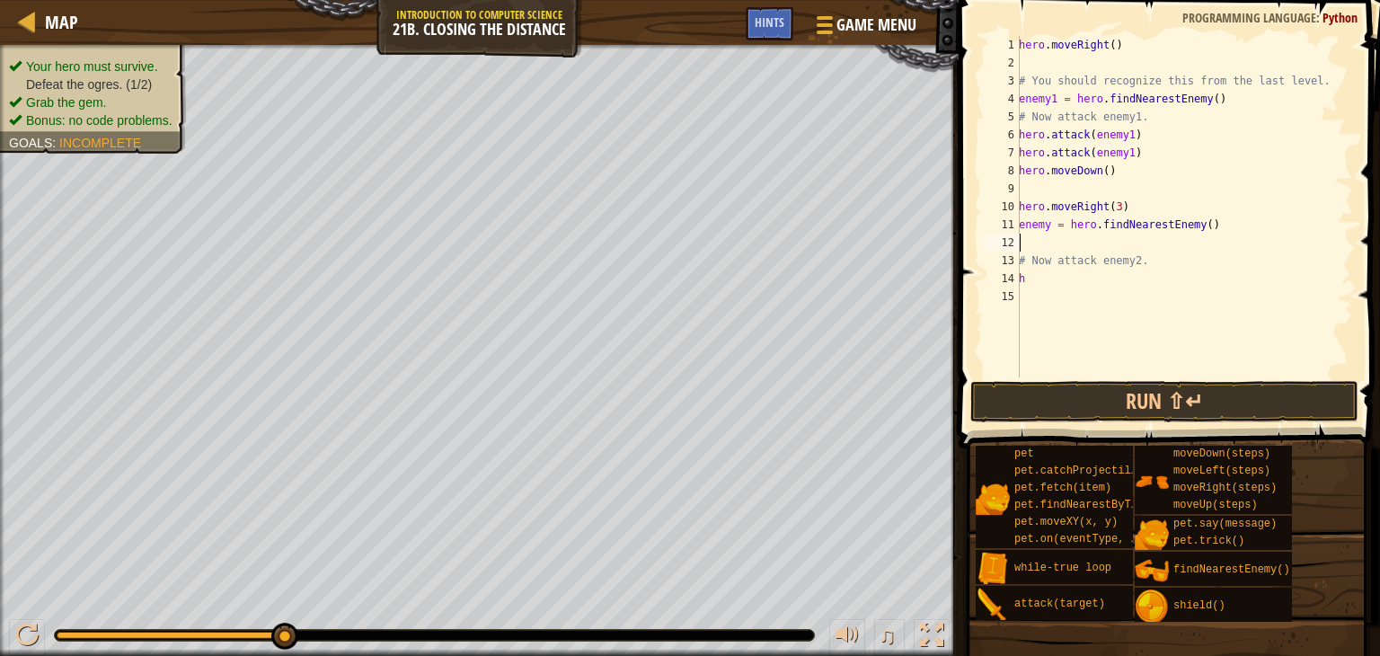
click at [1195, 229] on div "hero . moveRight ( ) # You should recognize this from the last level. enemy1 = …" at bounding box center [1185, 224] width 338 height 377
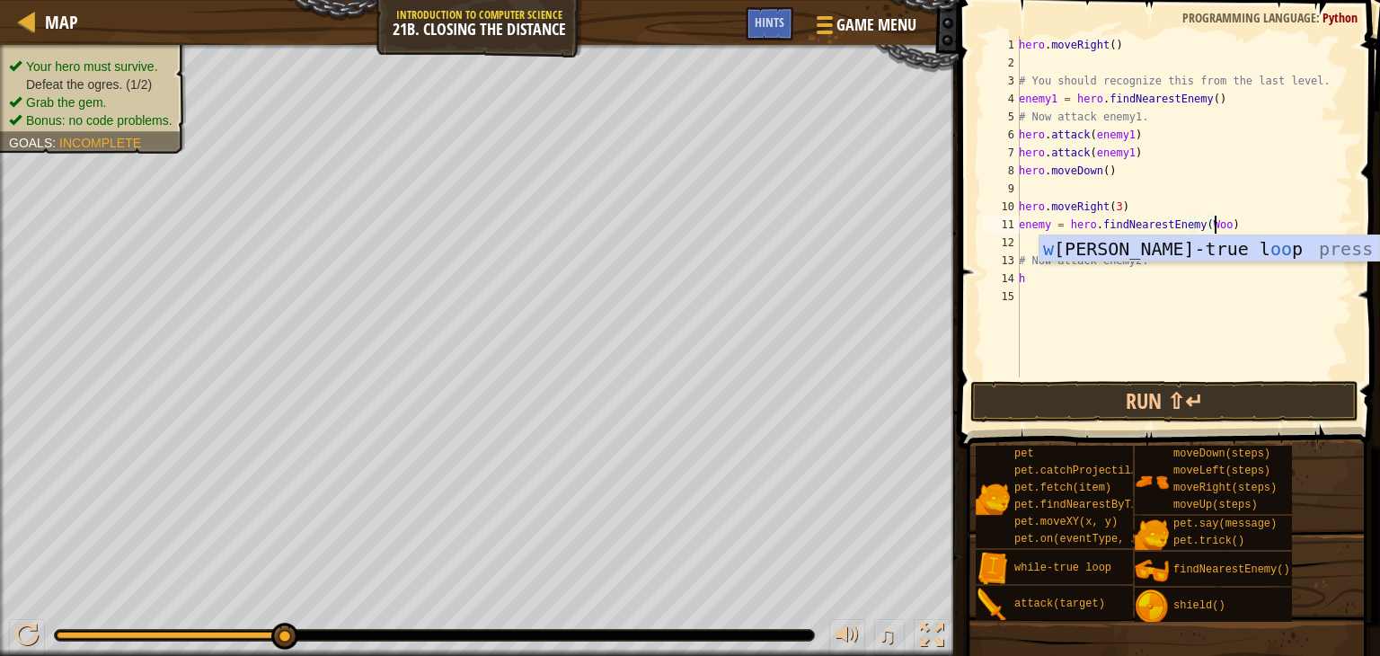
scroll to position [8, 15]
type textarea "enemy = hero.findNearestEnemy(Woof)"
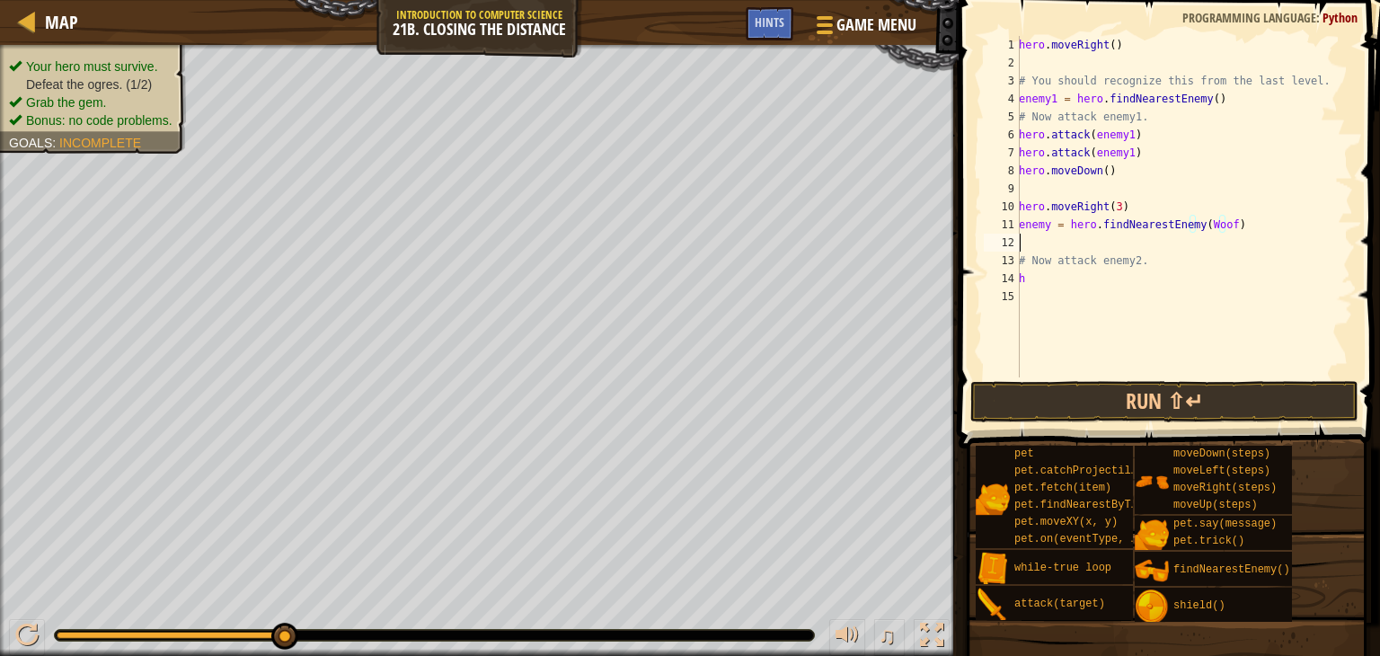
click at [1086, 238] on div "hero . moveRight ( ) # You should recognize this from the last level. enemy1 = …" at bounding box center [1185, 224] width 338 height 377
click at [1144, 404] on button "Run ⇧↵" at bounding box center [1165, 401] width 388 height 41
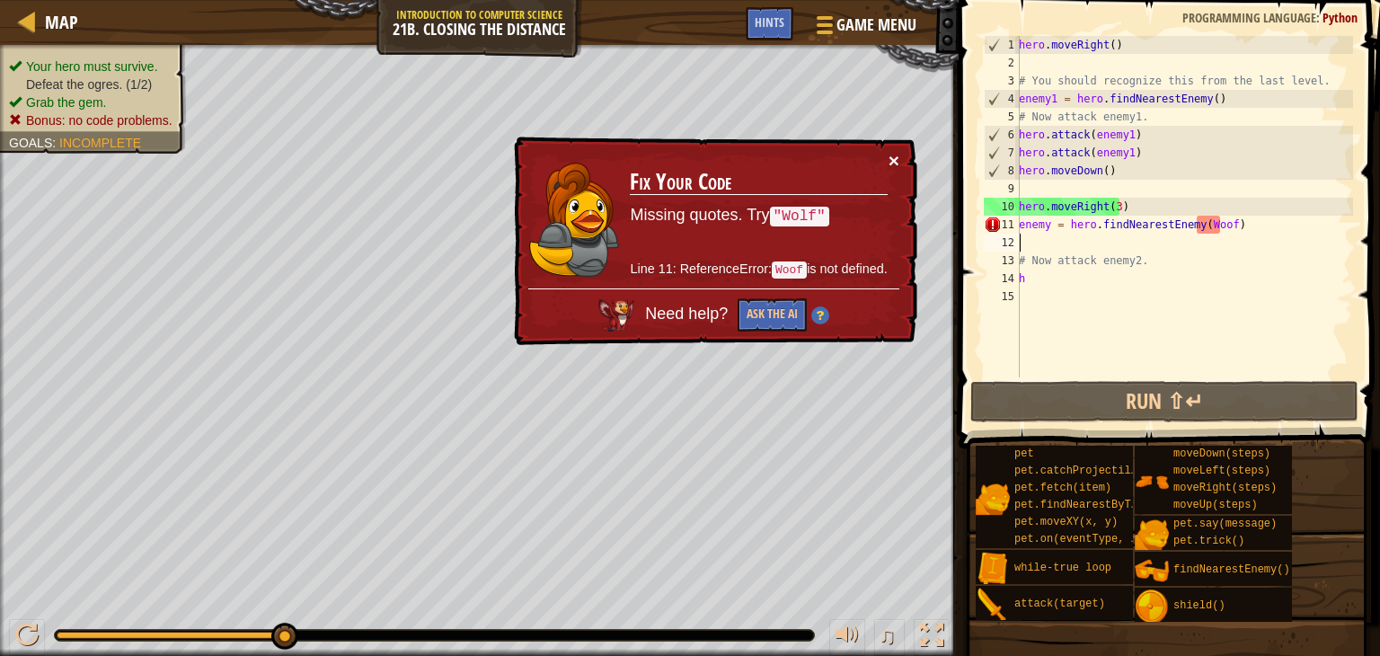
click at [892, 164] on button "×" at bounding box center [894, 160] width 11 height 19
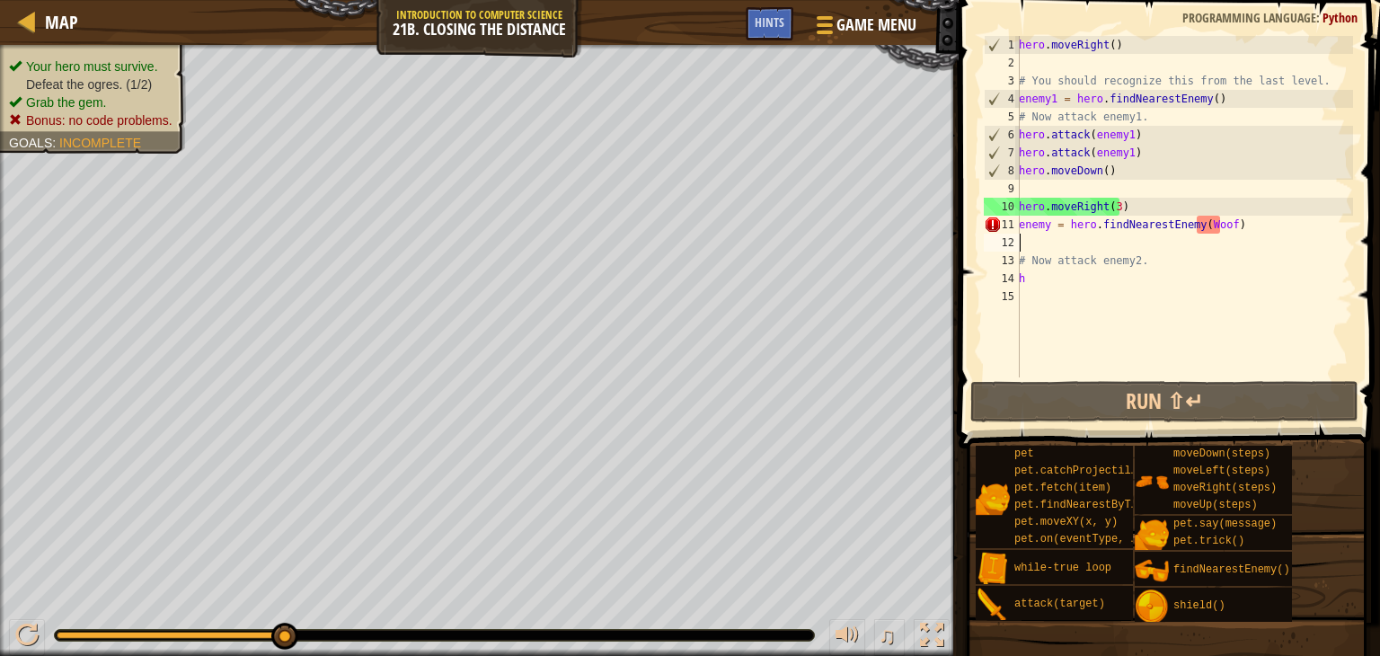
click at [1212, 223] on div "hero . moveRight ( ) # You should recognize this from the last level. enemy1 = …" at bounding box center [1185, 224] width 338 height 377
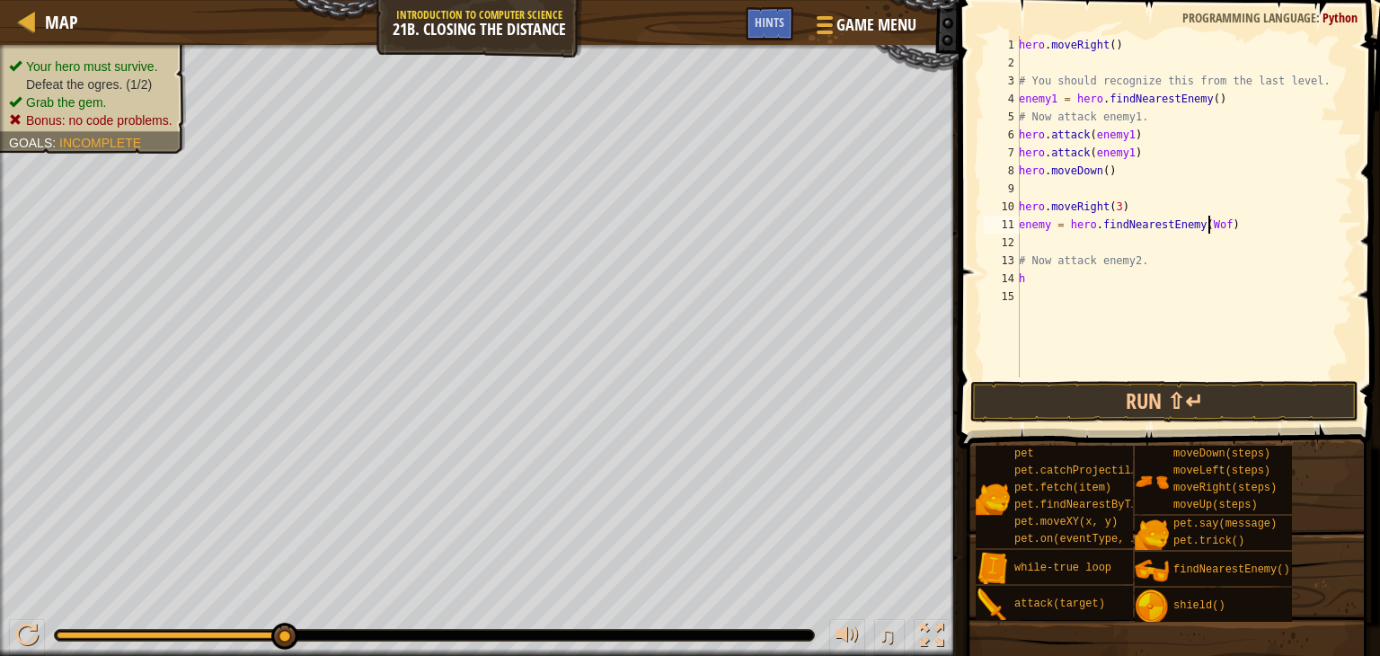
type textarea "enemy = hero.findNearestEnemy(Wolf)"
click at [1240, 230] on div "hero . moveRight ( ) # You should recognize this from the last level. enemy1 = …" at bounding box center [1185, 224] width 338 height 377
click at [1057, 240] on div "hero . moveRight ( ) # You should recognize this from the last level. enemy1 = …" at bounding box center [1185, 224] width 338 height 377
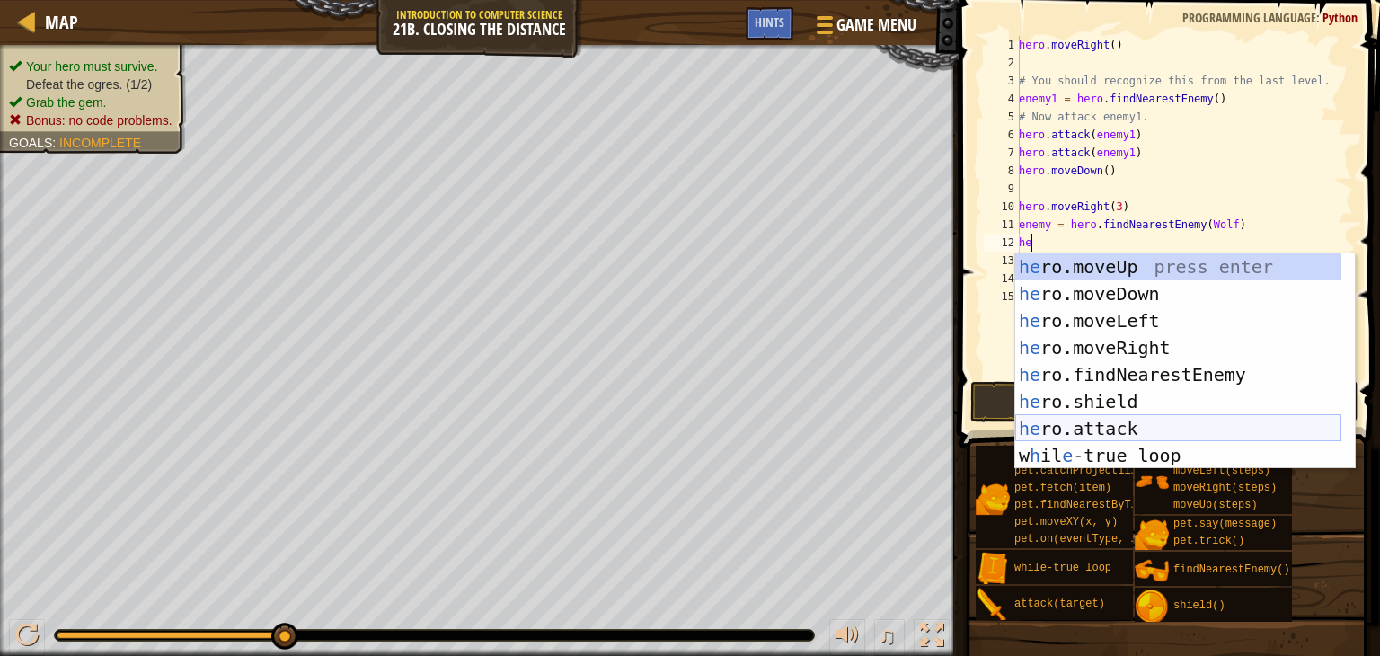
click at [1123, 424] on div "he ro.moveUp press enter he ro.moveDown press enter he ro.moveLeft press enter …" at bounding box center [1179, 388] width 326 height 270
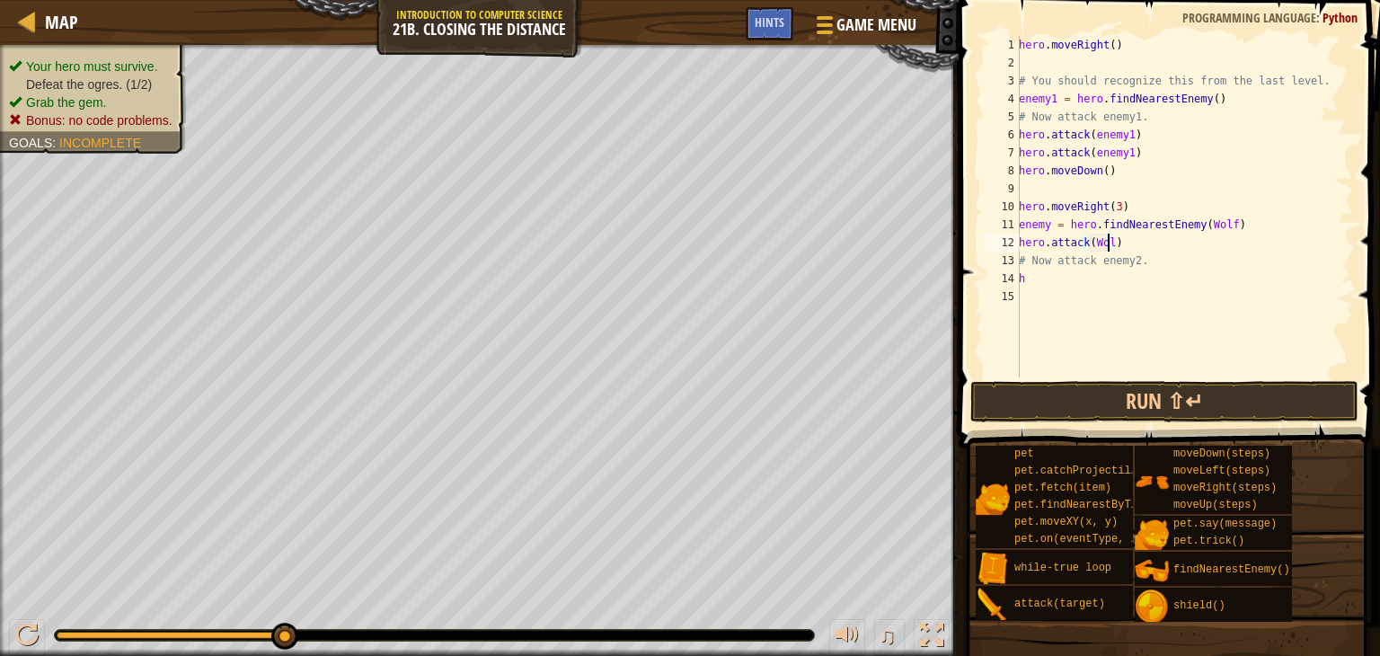
type textarea "hero.attack(Wolf)"
drag, startPoint x: 1136, startPoint y: 246, endPoint x: 1017, endPoint y: 240, distance: 118.8
click at [1017, 240] on div "hero.attack([PERSON_NAME]) 1 2 3 4 5 6 7 8 9 10 11 12 13 14 15 hero . moveRight…" at bounding box center [1167, 207] width 373 height 342
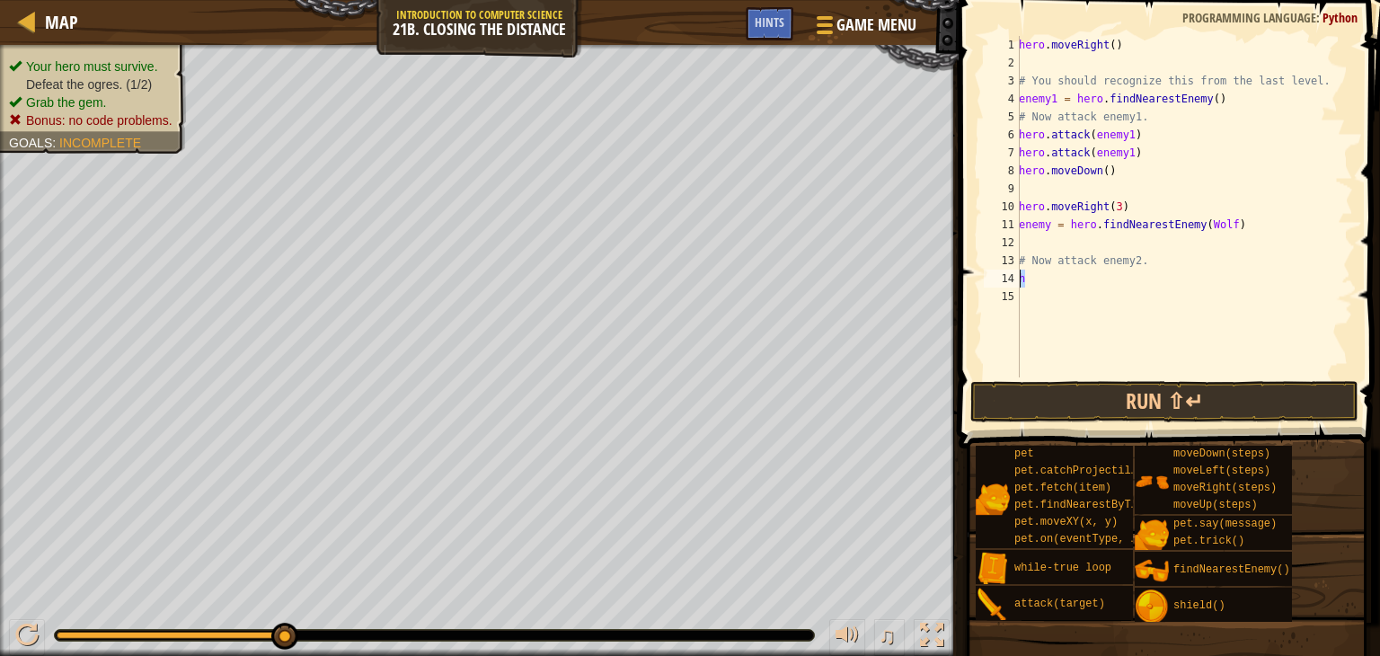
drag, startPoint x: 1044, startPoint y: 283, endPoint x: 1015, endPoint y: 279, distance: 30.0
click at [1015, 279] on div "1 2 3 4 5 6 7 8 9 10 11 12 13 14 15 hero . moveRight ( ) # You should recognize…" at bounding box center [1167, 207] width 373 height 342
paste textarea "ero.attack(Wolf)"
type textarea "hero.attack(Wolf)"
click at [1039, 292] on div "hero . moveRight ( ) # You should recognize this from the last level. enemy1 = …" at bounding box center [1185, 224] width 338 height 377
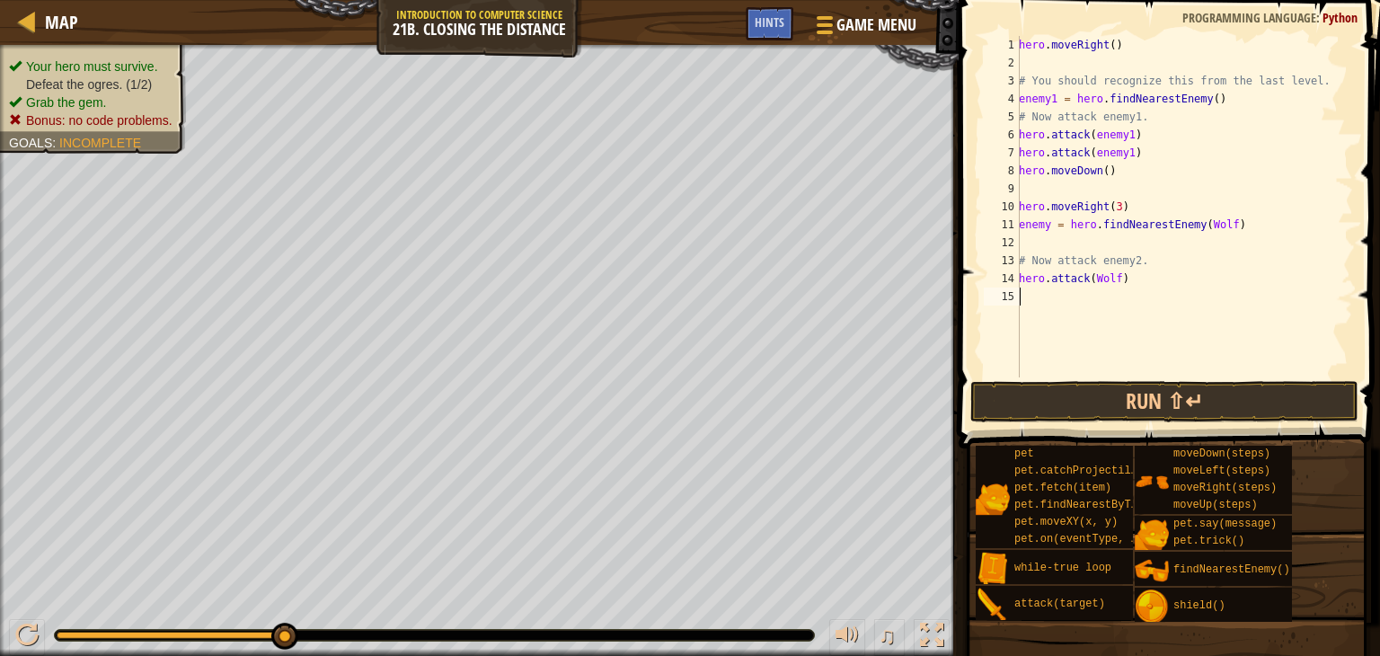
paste textarea "hero.attack(Wolf)"
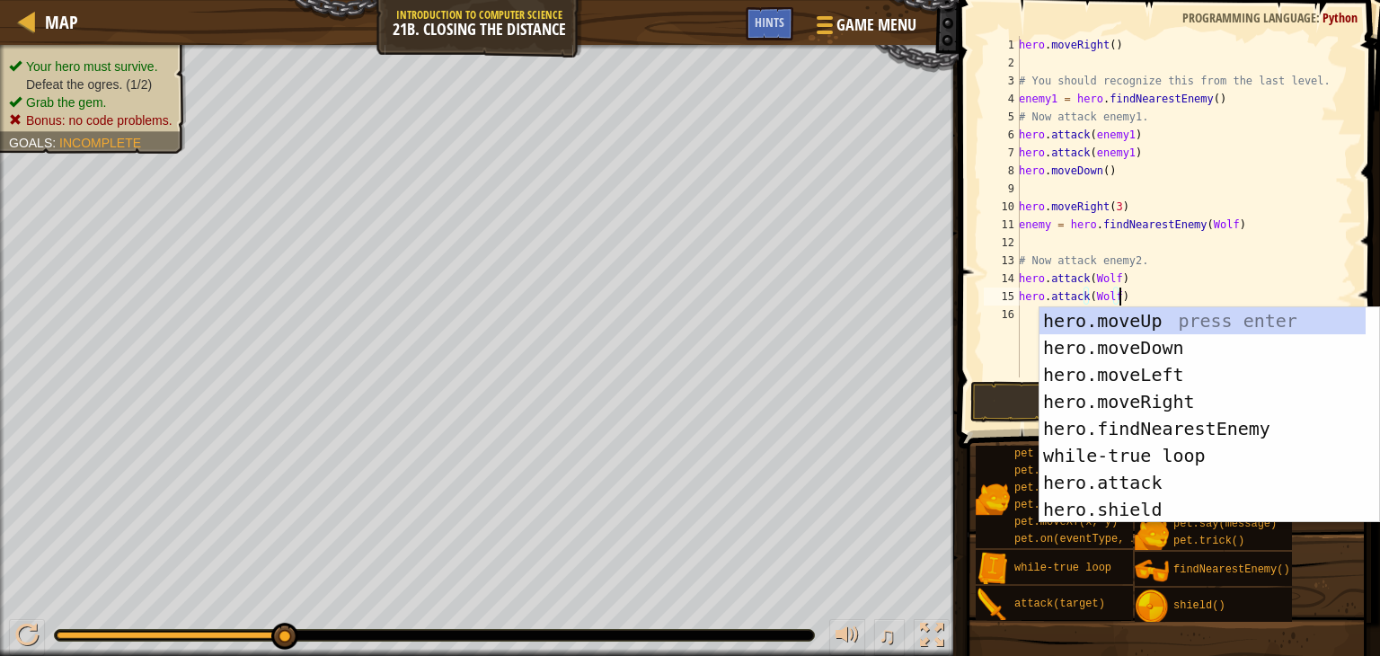
click at [1168, 292] on div "hero . moveRight ( ) # You should recognize this from the last level. enemy1 = …" at bounding box center [1185, 224] width 338 height 377
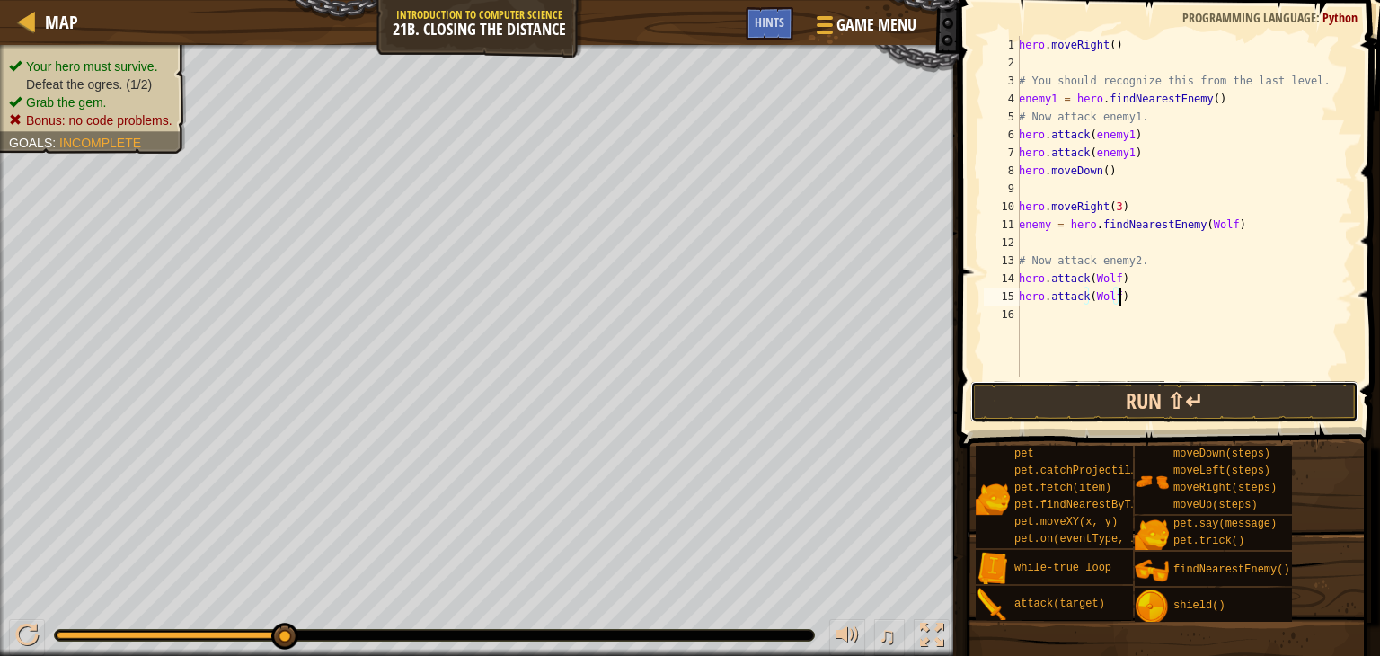
click at [1144, 398] on button "Run ⇧↵" at bounding box center [1165, 401] width 388 height 41
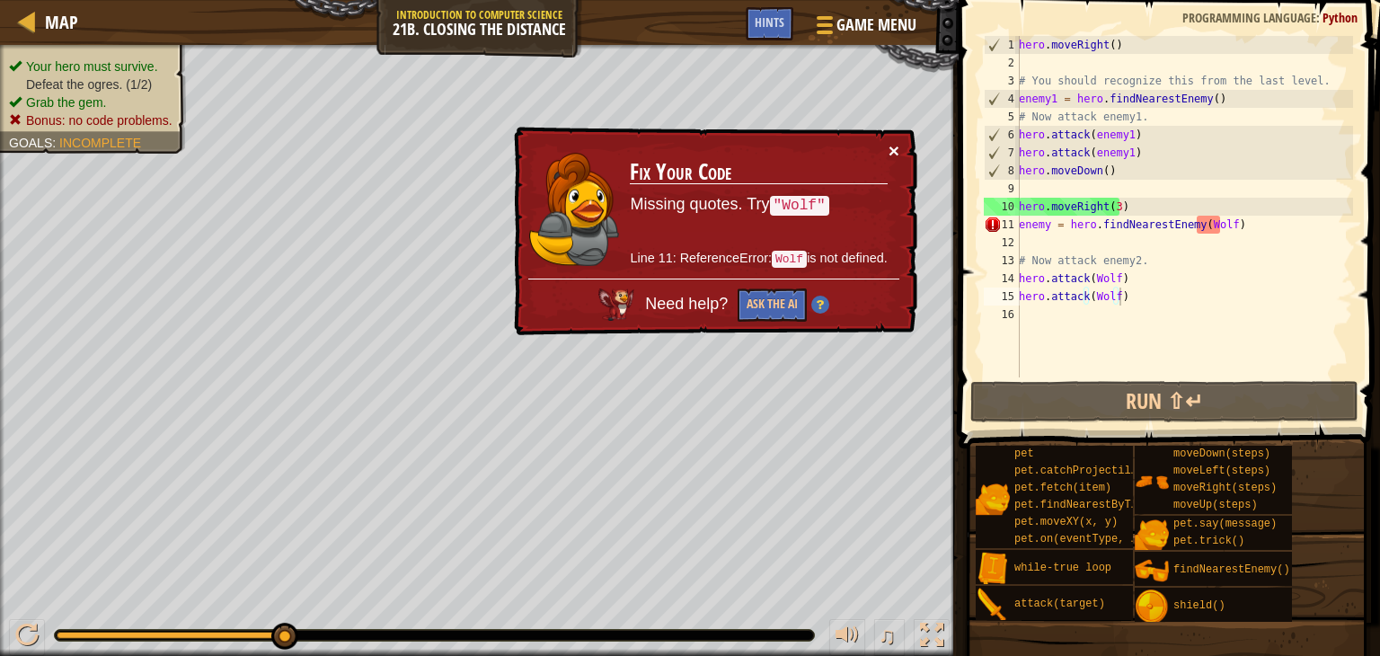
click at [892, 146] on button "×" at bounding box center [894, 150] width 11 height 19
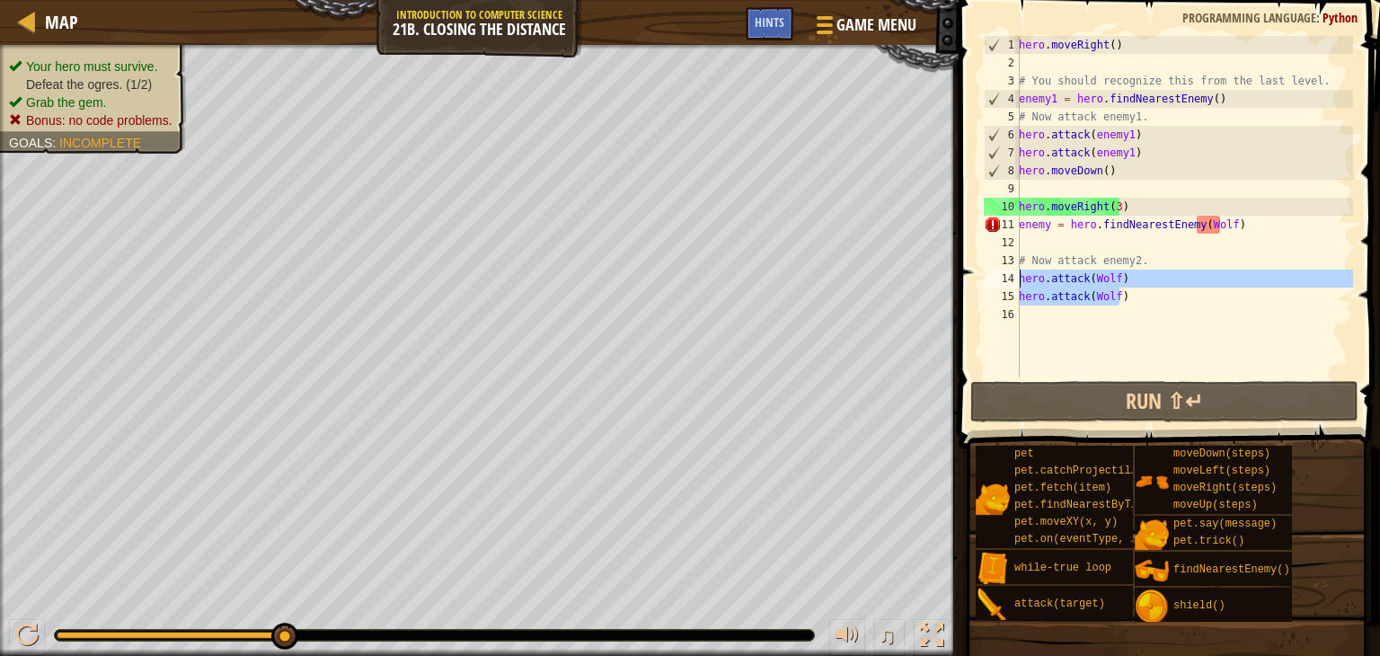
drag, startPoint x: 1135, startPoint y: 302, endPoint x: 1017, endPoint y: 284, distance: 119.1
click at [1017, 284] on div "hero.attack(Wolf) 1 2 3 4 5 6 7 8 9 10 11 12 13 14 15 16 hero . moveRight ( ) #…" at bounding box center [1167, 207] width 373 height 342
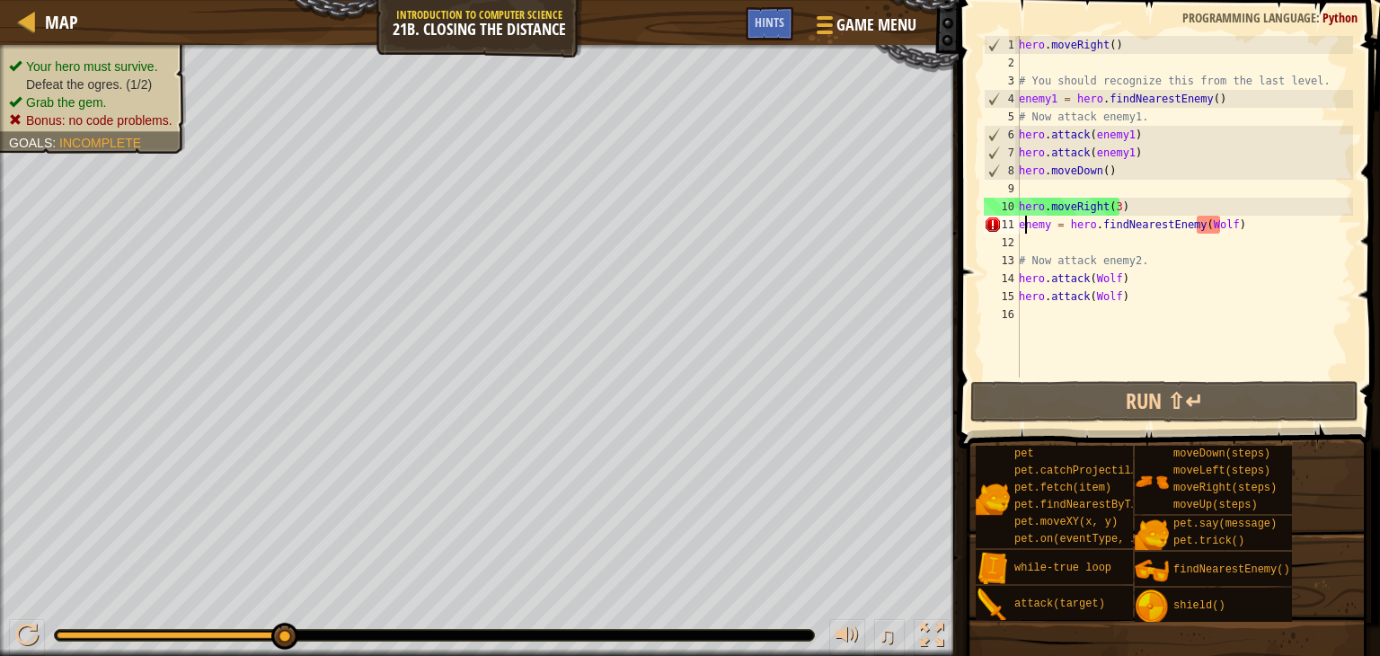
click at [1026, 226] on div "hero . moveRight ( ) # You should recognize this from the last level. enemy1 = …" at bounding box center [1185, 224] width 338 height 377
type textarea "enemy = hero.findNearestEnemy(Wolf)"
drag, startPoint x: 1021, startPoint y: 227, endPoint x: 1236, endPoint y: 220, distance: 214.9
click at [1236, 220] on div "hero . moveRight ( ) # You should recognize this from the last level. enemy1 = …" at bounding box center [1185, 224] width 338 height 377
click at [1079, 232] on div "hero . moveRight ( ) # You should recognize this from the last level. enemy1 = …" at bounding box center [1185, 224] width 338 height 377
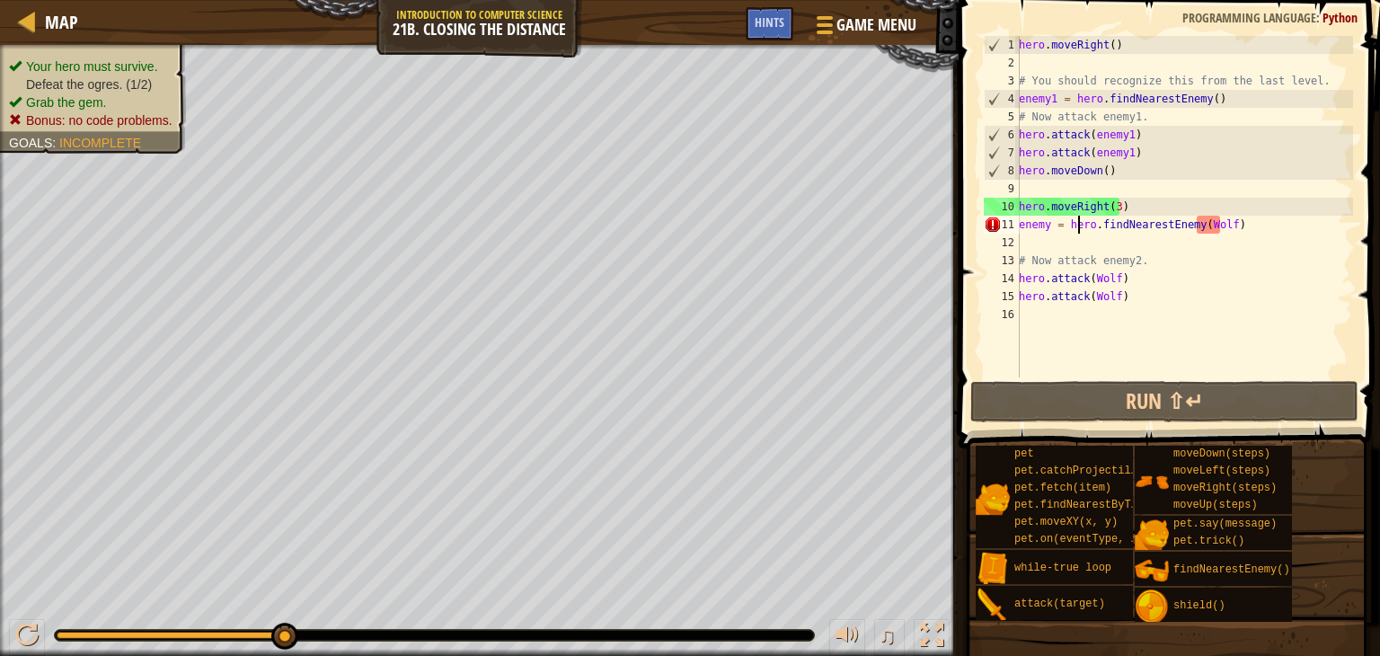
click at [1079, 232] on div "hero . moveRight ( ) # You should recognize this from the last level. enemy1 = …" at bounding box center [1185, 224] width 338 height 377
type textarea "enemy = hero.findNearestEnemy(Wolf)"
click at [1240, 234] on div "hero . moveRight ( ) # You should recognize this from the last level. enemy1 = …" at bounding box center [1185, 207] width 338 height 342
click at [1236, 220] on div "hero . moveRight ( ) # You should recognize this from the last level. enemy1 = …" at bounding box center [1185, 224] width 338 height 377
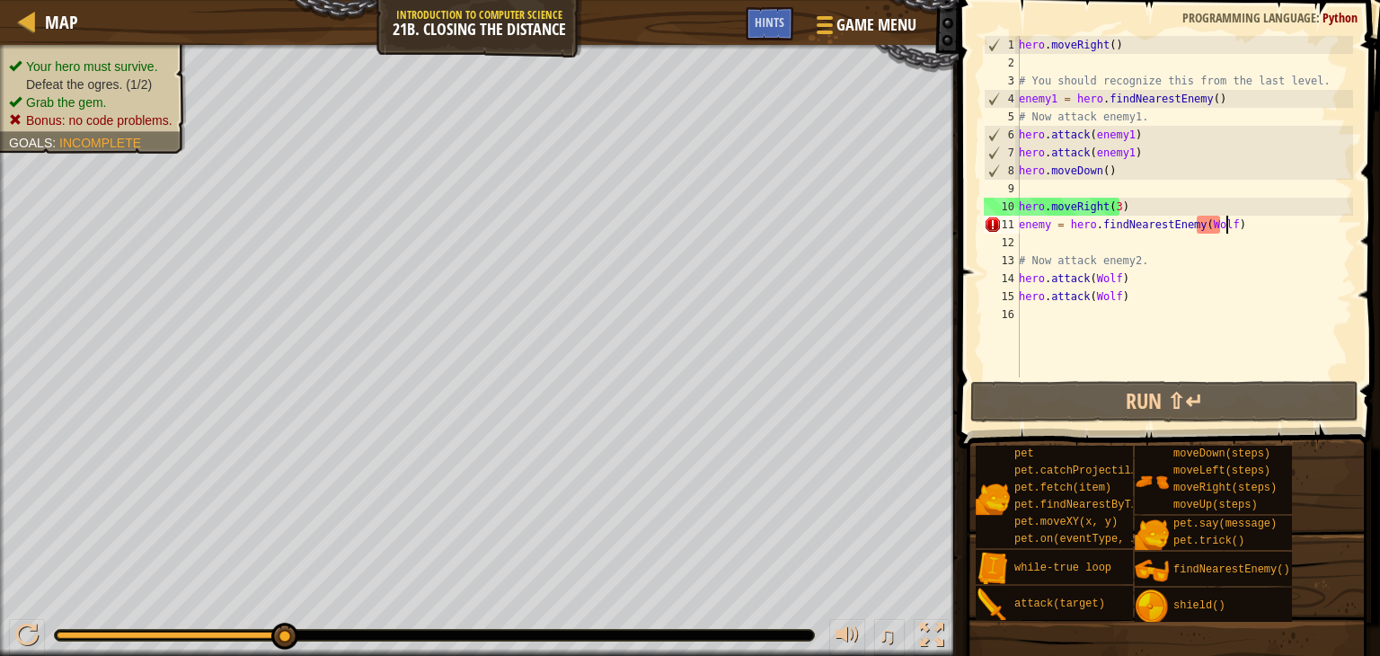
type textarea "enemy = hero.findNearestEnemy(Wolf)"
drag, startPoint x: 1236, startPoint y: 220, endPoint x: 1182, endPoint y: 227, distance: 54.4
click at [1185, 224] on div "hero . moveRight ( ) # You should recognize this from the last level. enemy1 = …" at bounding box center [1185, 224] width 338 height 377
click at [1060, 242] on div "hero . moveRight ( ) # You should recognize this from the last level. enemy1 = …" at bounding box center [1185, 224] width 338 height 377
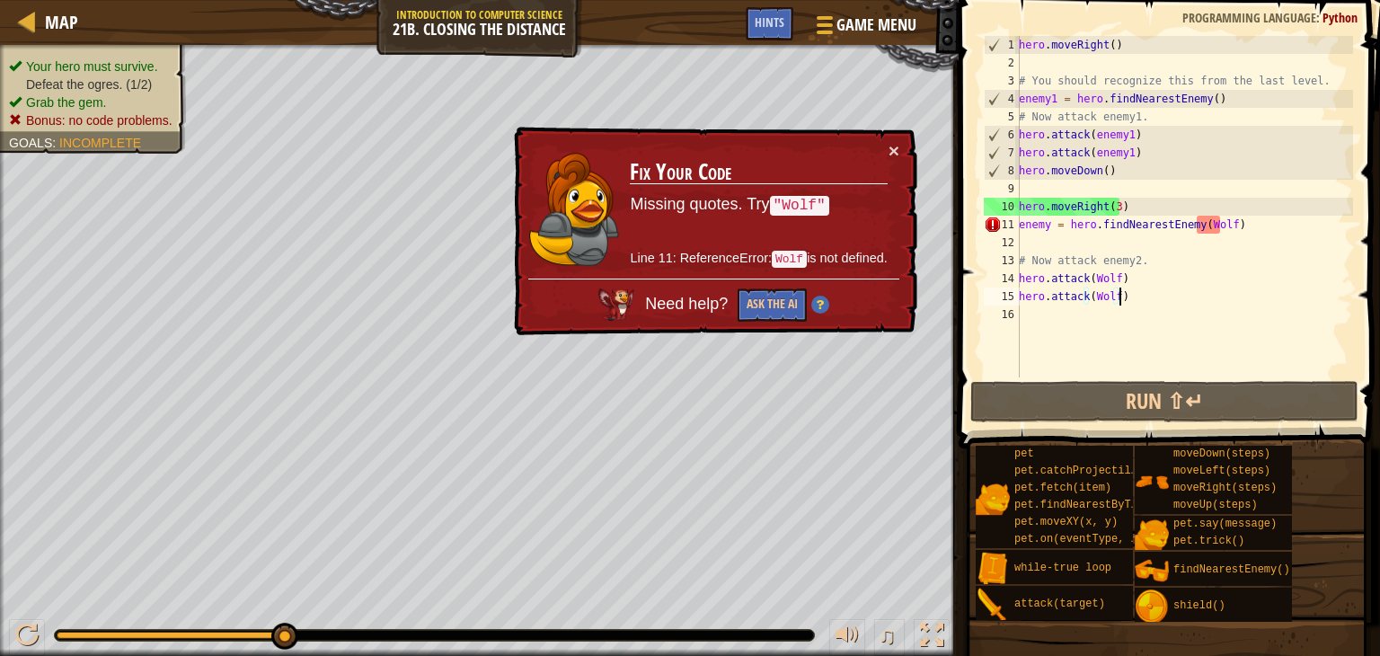
click at [1154, 293] on div "hero . moveRight ( ) # You should recognize this from the last level. enemy1 = …" at bounding box center [1185, 224] width 338 height 377
drag, startPoint x: 1094, startPoint y: 307, endPoint x: 1026, endPoint y: 287, distance: 70.5
click at [1026, 287] on div "hero . moveRight ( ) # You should recognize this from the last level. enemy1 = …" at bounding box center [1185, 224] width 338 height 377
click at [1236, 223] on div "hero . moveRight ( ) # You should recognize this from the last level. enemy1 = …" at bounding box center [1185, 224] width 338 height 377
click at [1201, 220] on div "hero . moveRight ( ) # You should recognize this from the last level. enemy1 = …" at bounding box center [1185, 224] width 338 height 377
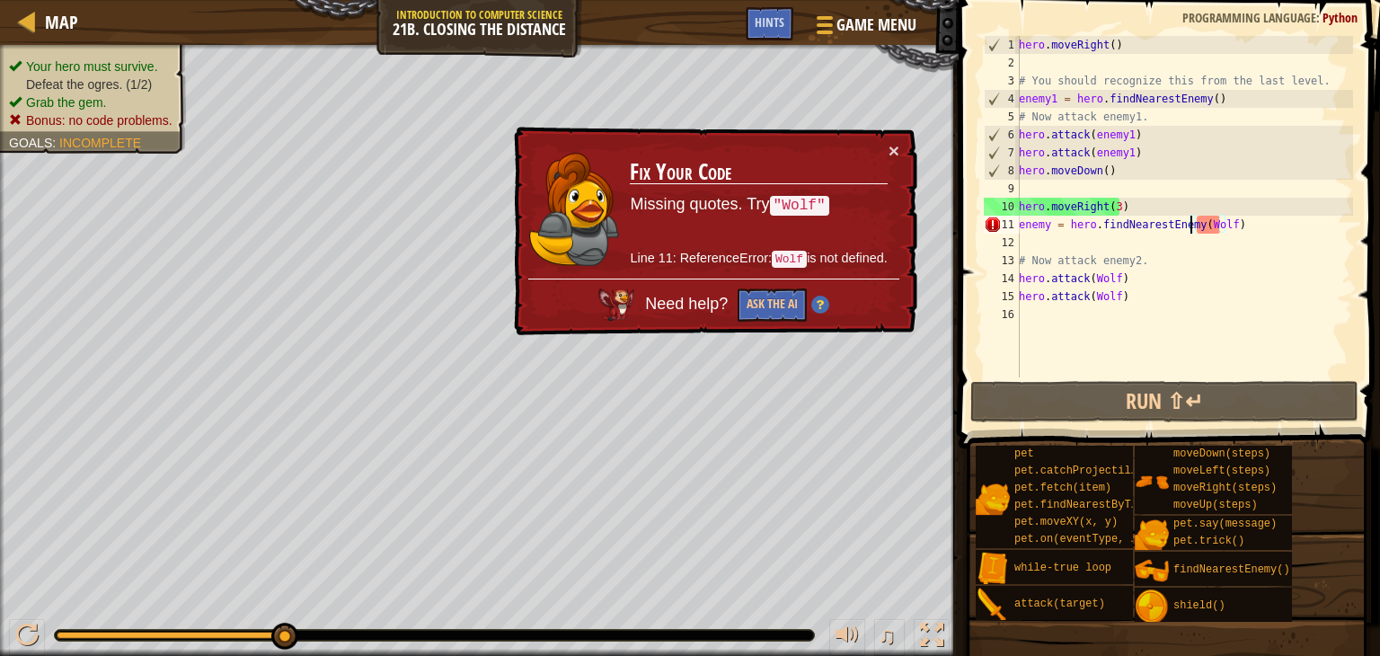
click at [1193, 222] on div "hero . moveRight ( ) # You should recognize this from the last level. enemy1 = …" at bounding box center [1185, 224] width 338 height 377
click at [1221, 227] on div "hero . moveRight ( ) # You should recognize this from the last level. enemy1 = …" at bounding box center [1185, 224] width 338 height 377
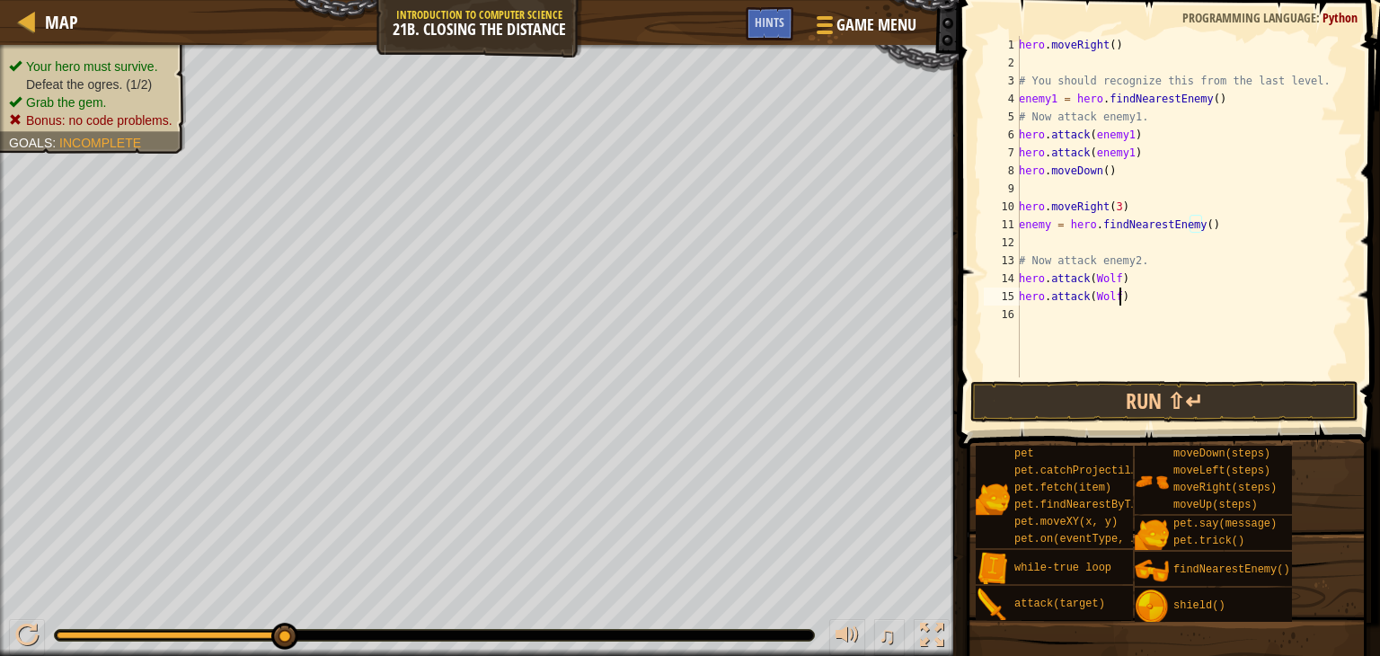
drag, startPoint x: 1143, startPoint y: 299, endPoint x: 1129, endPoint y: 296, distance: 14.8
click at [1141, 298] on div "hero . moveRight ( ) # You should recognize this from the last level. enemy1 = …" at bounding box center [1185, 224] width 338 height 377
click at [1121, 408] on button "Run ⇧↵" at bounding box center [1165, 401] width 388 height 41
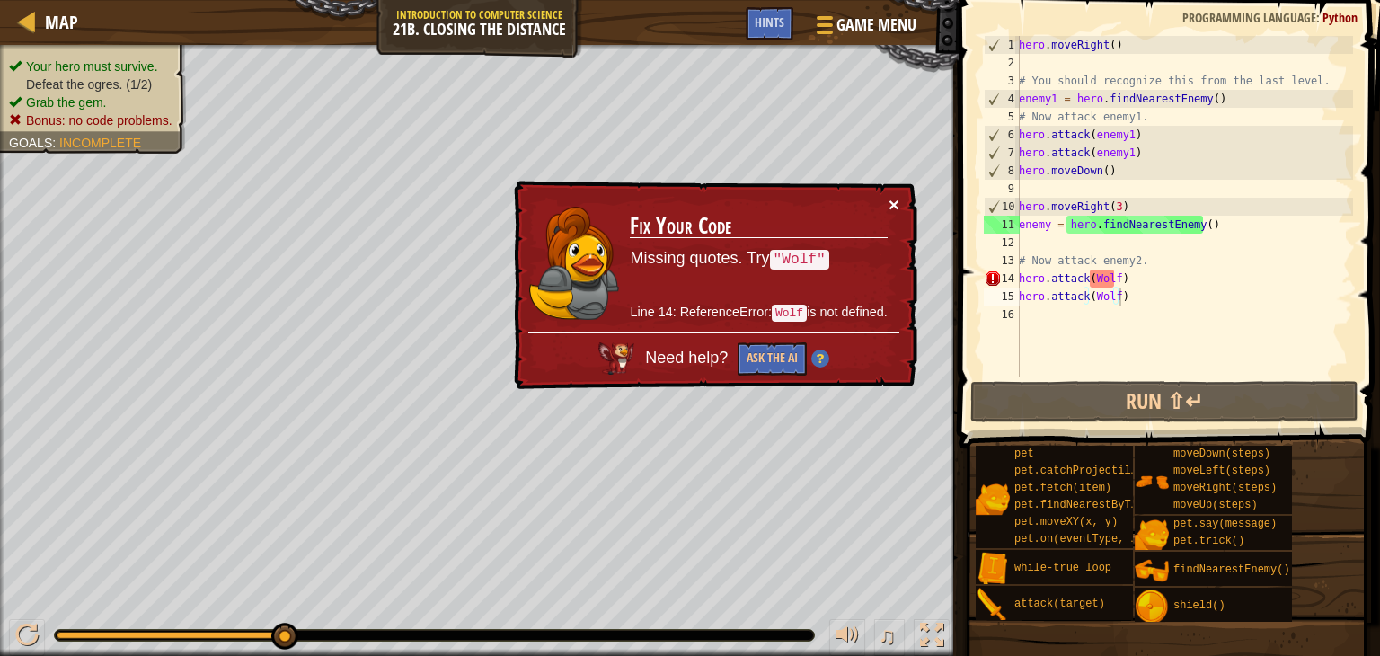
click at [893, 207] on button "×" at bounding box center [894, 204] width 11 height 19
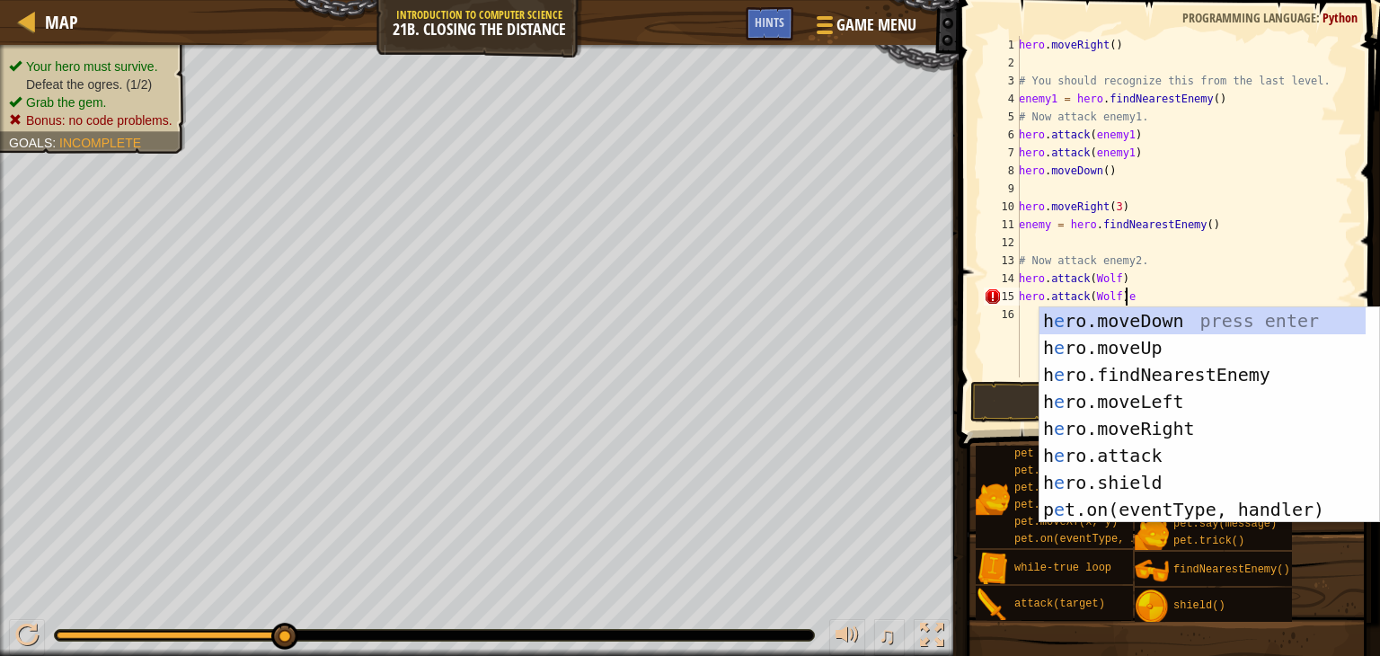
scroll to position [8, 7]
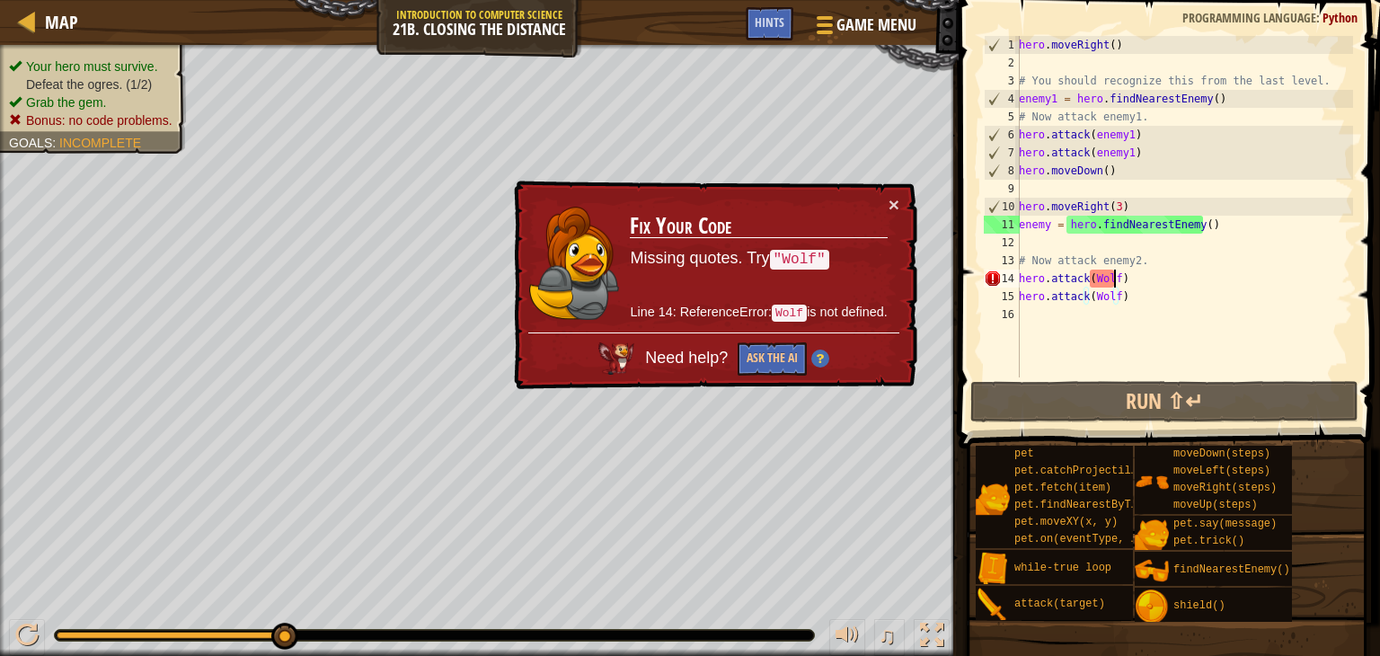
click at [1114, 276] on div "hero . moveRight ( ) # You should recognize this from the last level. enemy1 = …" at bounding box center [1185, 224] width 338 height 377
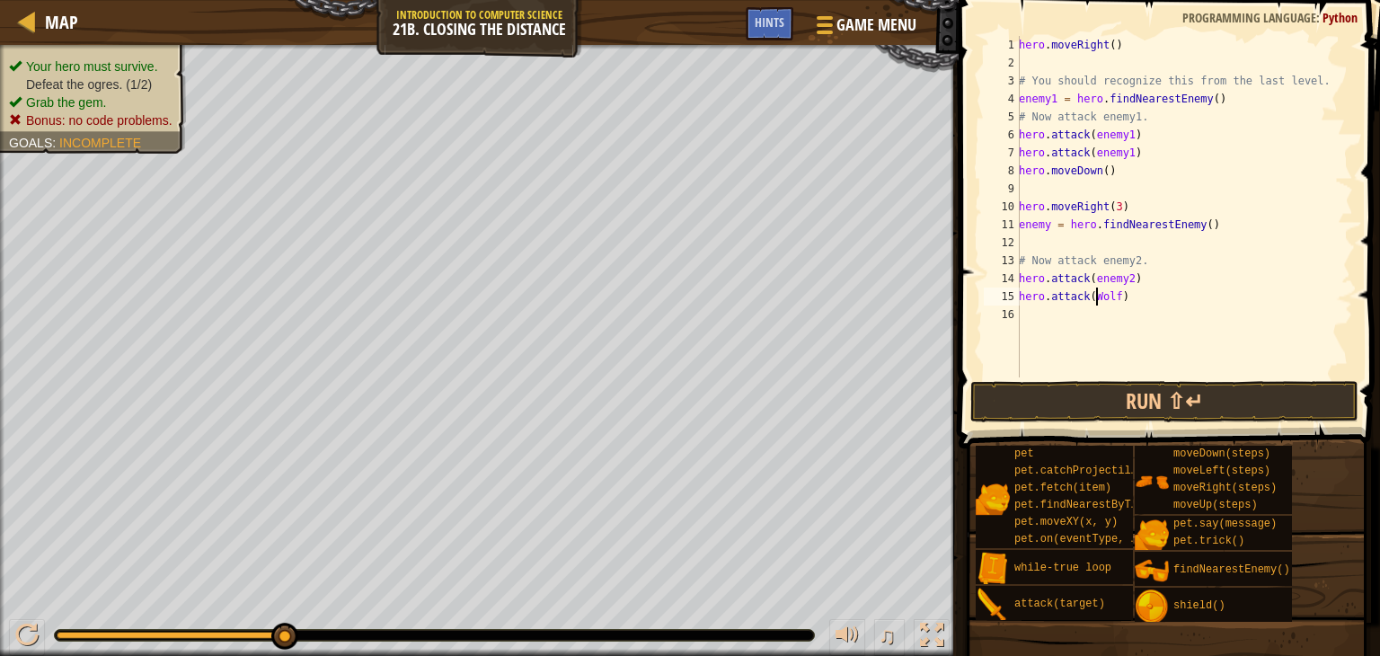
click at [1094, 297] on div "hero . moveRight ( ) # You should recognize this from the last level. enemy1 = …" at bounding box center [1185, 224] width 338 height 377
click at [1113, 296] on div "hero . moveRight ( ) # You should recognize this from the last level. enemy1 = …" at bounding box center [1185, 224] width 338 height 377
click at [1151, 299] on div "hero . moveRight ( ) # You should recognize this from the last level. enemy1 = …" at bounding box center [1185, 224] width 338 height 377
click at [1154, 401] on button "Run ⇧↵" at bounding box center [1165, 401] width 388 height 41
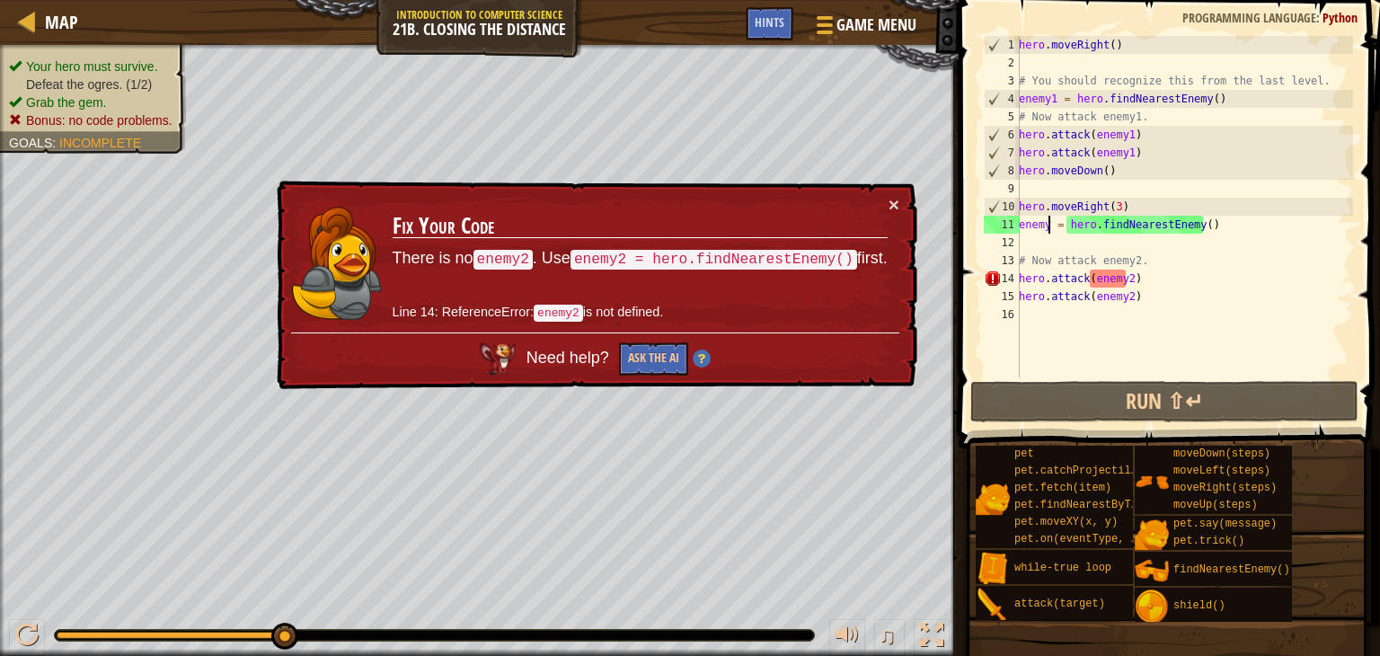
click at [1050, 231] on div "hero . moveRight ( ) # You should recognize this from the last level. enemy1 = …" at bounding box center [1185, 224] width 338 height 377
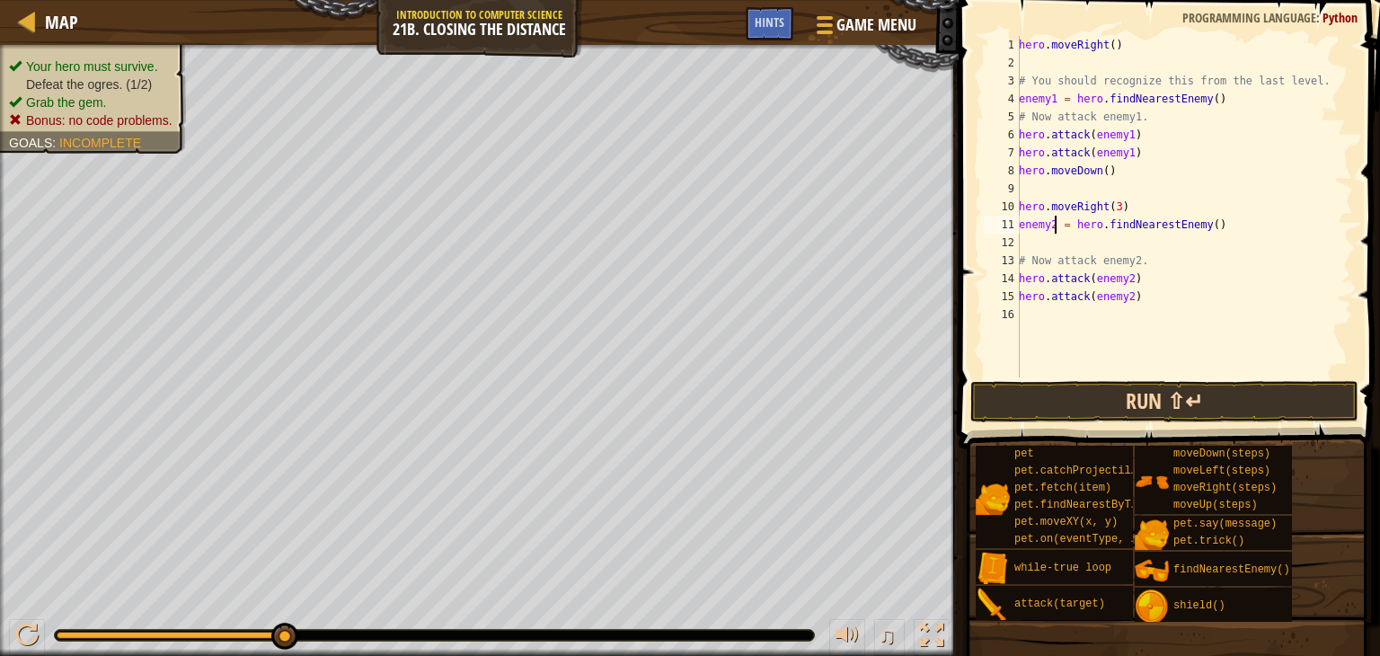
type textarea "enemy2 = hero.findNearestEnemy()"
click at [1150, 390] on button "Run ⇧↵" at bounding box center [1165, 401] width 388 height 41
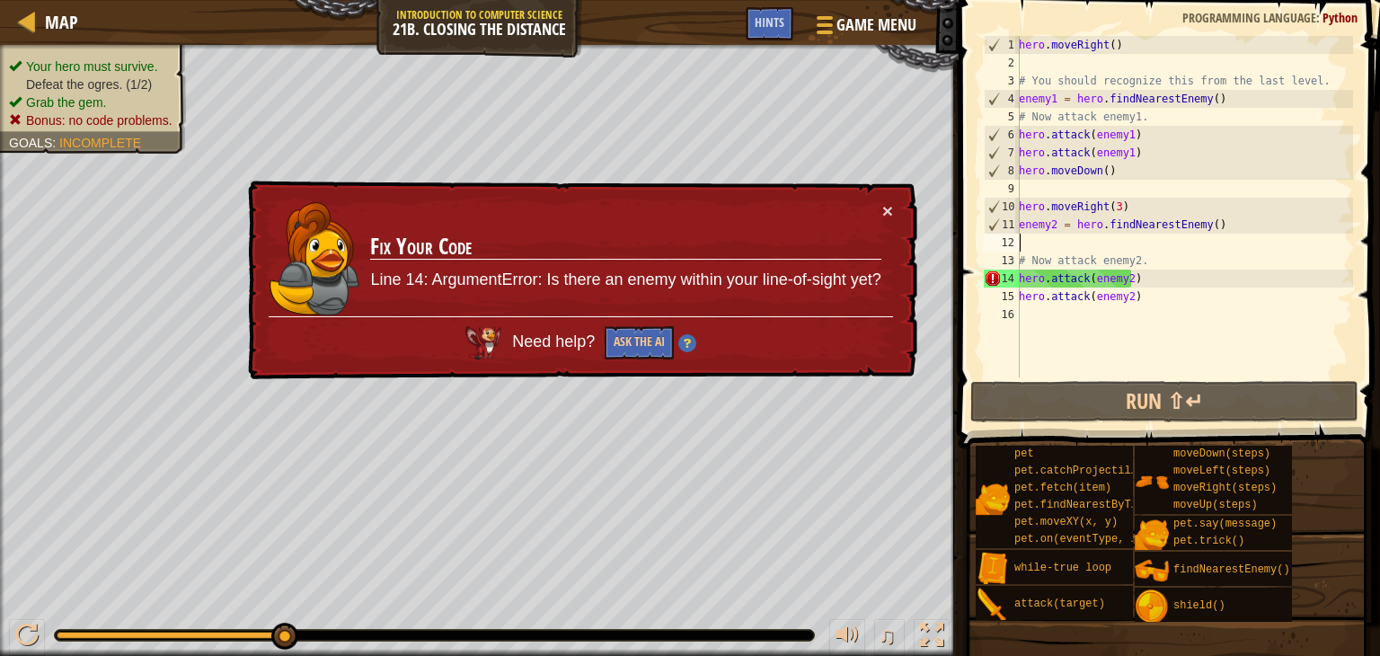
click at [1119, 244] on div "hero . moveRight ( ) # You should recognize this from the last level. enemy1 = …" at bounding box center [1185, 224] width 338 height 377
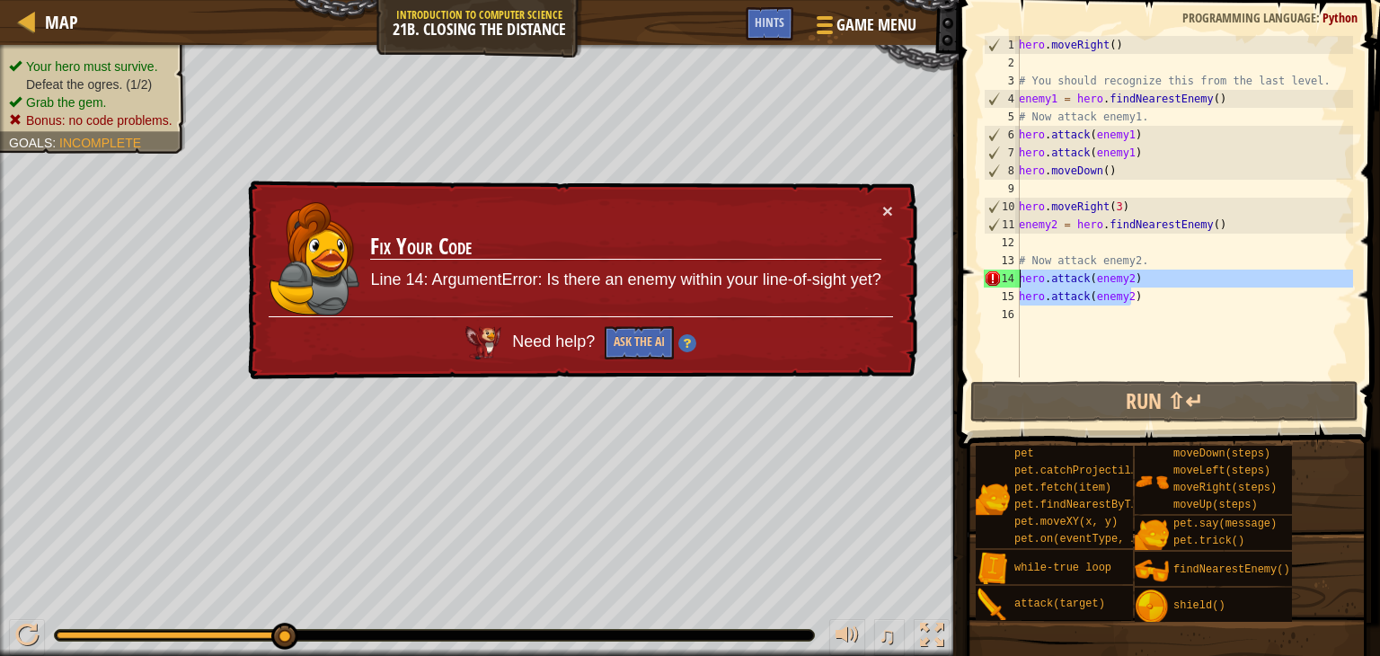
drag, startPoint x: 1150, startPoint y: 298, endPoint x: 1020, endPoint y: 282, distance: 131.3
click at [1020, 282] on div "hero . moveRight ( ) # You should recognize this from the last level. enemy1 = …" at bounding box center [1185, 224] width 338 height 377
click at [1141, 298] on div "hero . moveRight ( ) # You should recognize this from the last level. enemy1 = …" at bounding box center [1185, 207] width 338 height 342
drag, startPoint x: 1143, startPoint y: 298, endPoint x: 1014, endPoint y: 286, distance: 130.0
click at [1014, 286] on div "hero.attack(enemy2) 1 2 3 4 5 6 7 8 9 10 11 12 13 14 15 16 hero . moveRight ( )…" at bounding box center [1167, 207] width 373 height 342
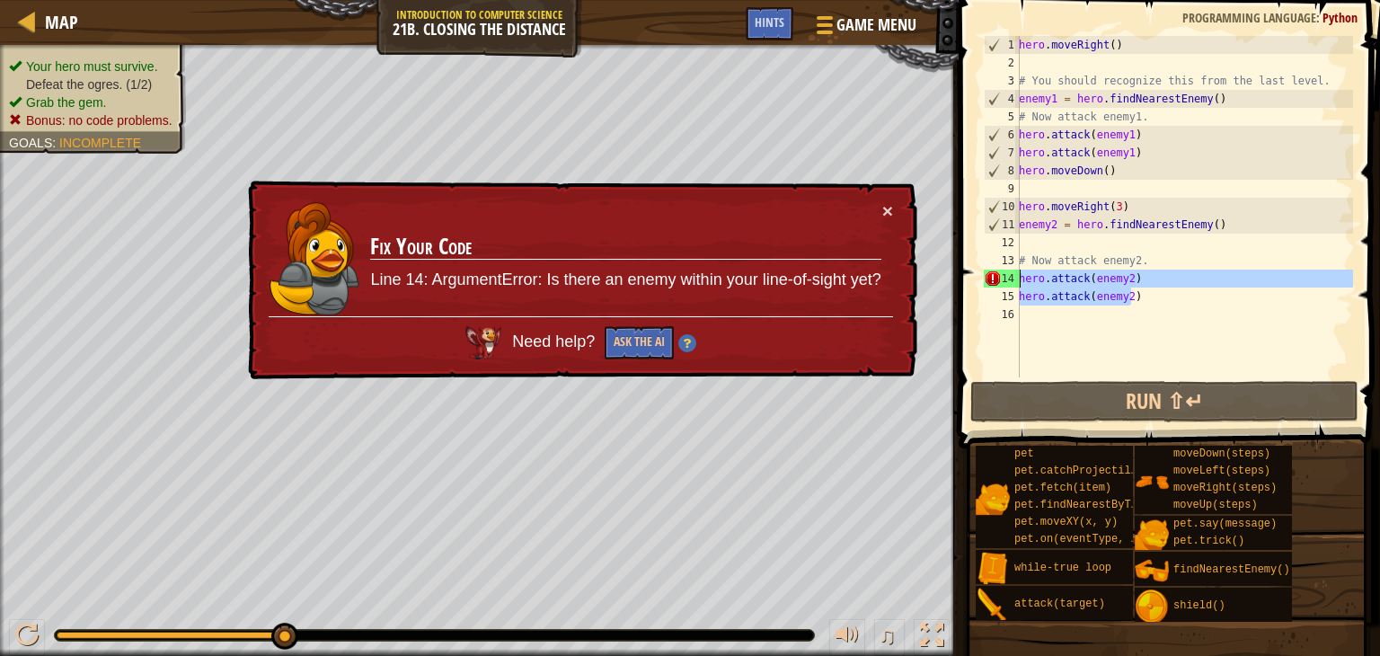
type textarea "hero.attack(enemy2) hero.attack(enemy2)"
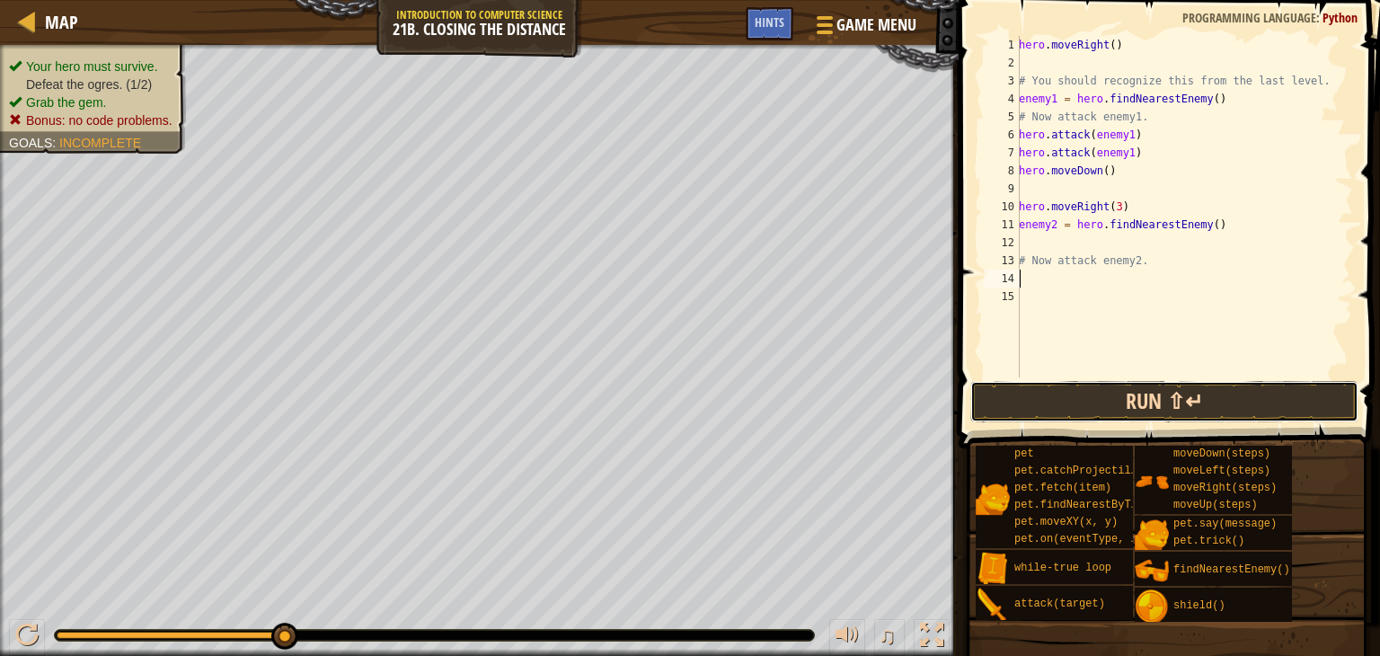
click at [1132, 410] on button "Run ⇧↵" at bounding box center [1165, 401] width 388 height 41
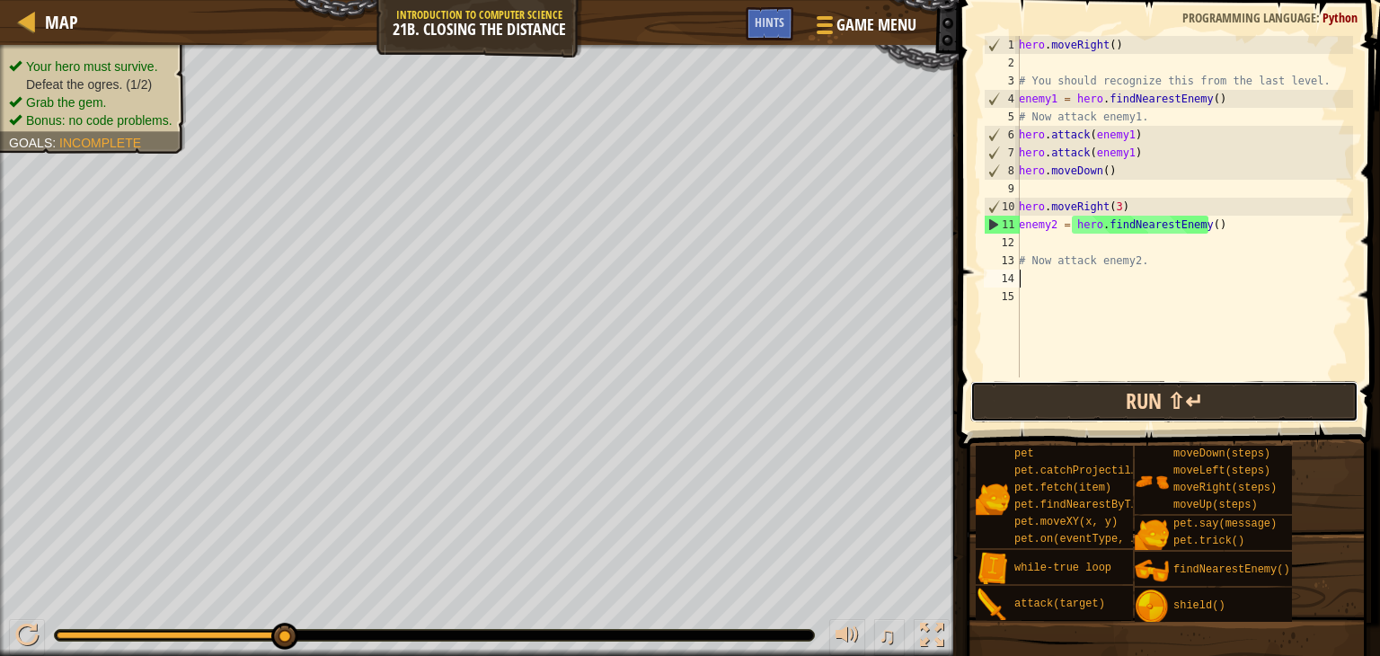
click at [1143, 403] on button "Run ⇧↵" at bounding box center [1165, 401] width 388 height 41
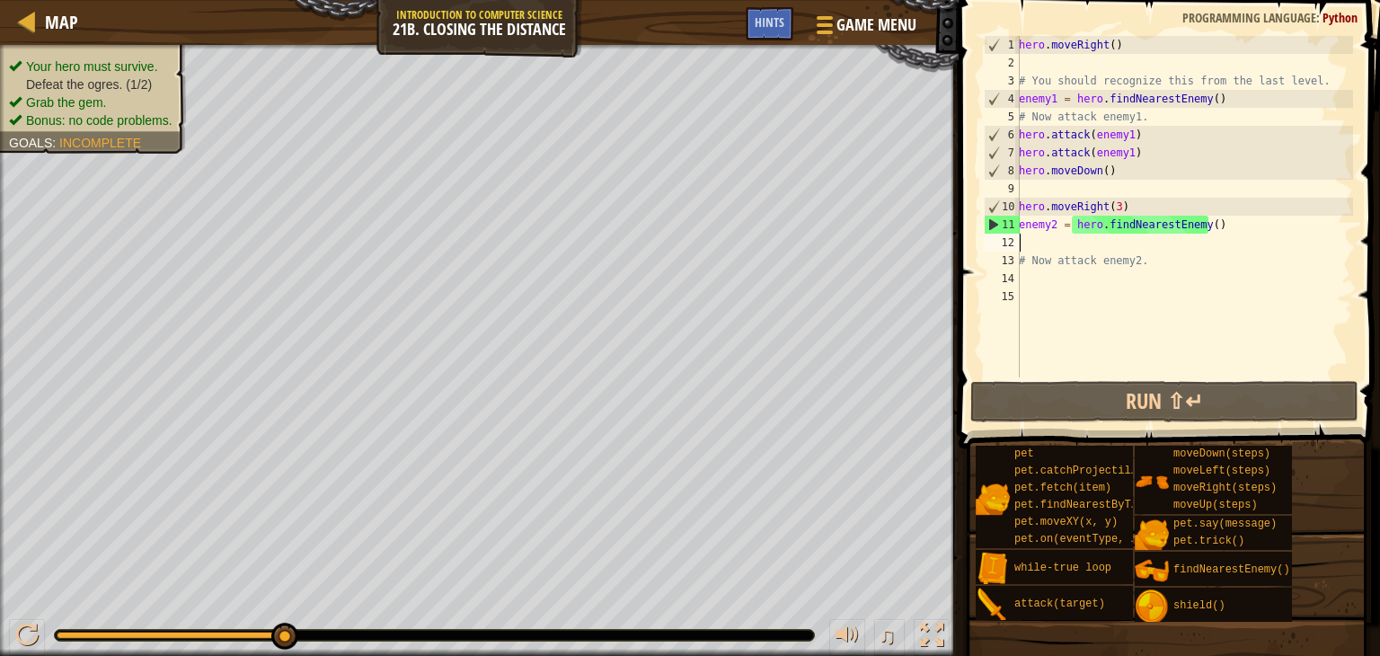
click at [1041, 244] on div "hero . moveRight ( ) # You should recognize this from the last level. enemy1 = …" at bounding box center [1185, 224] width 338 height 377
type textarea "# Now attack enemy2."
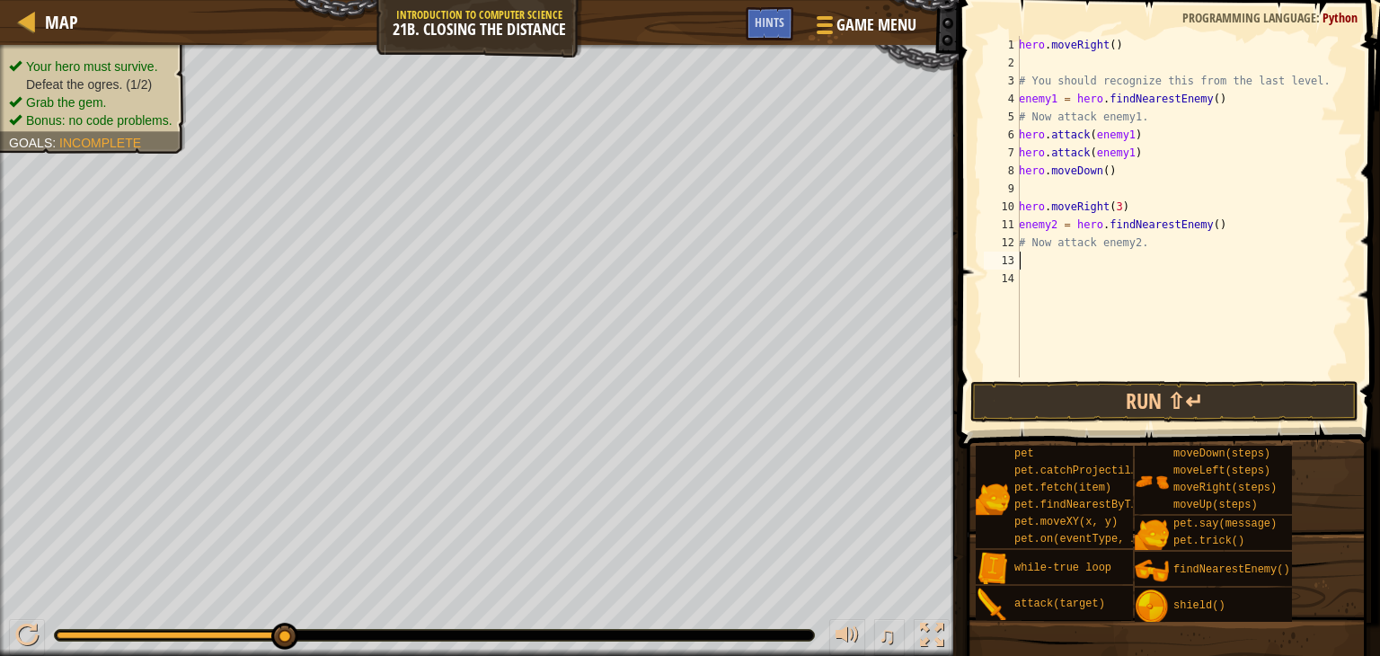
click at [1060, 263] on div "hero . moveRight ( ) # You should recognize this from the last level. enemy1 = …" at bounding box center [1185, 224] width 338 height 377
click at [1115, 404] on button "Run ⇧↵" at bounding box center [1165, 401] width 388 height 41
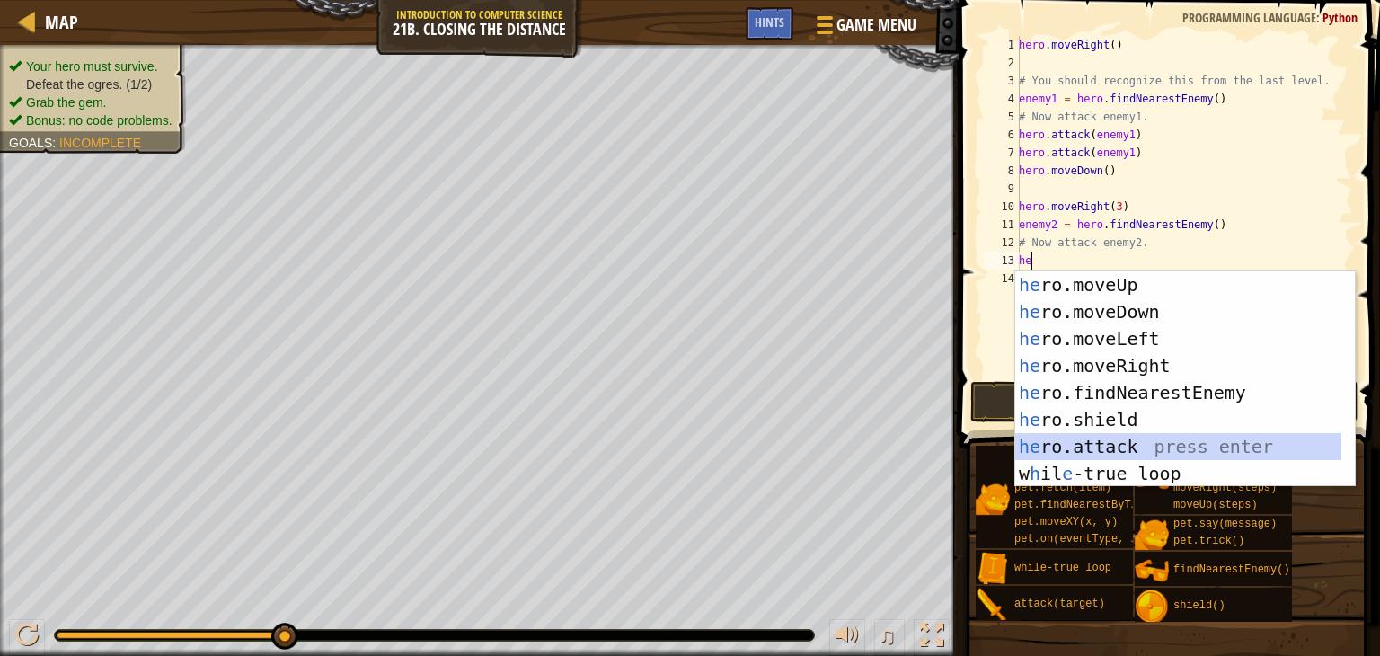
click at [1110, 450] on div "he ro.moveUp press enter he ro.moveDown press enter he ro.moveLeft press enter …" at bounding box center [1179, 406] width 326 height 270
type textarea "hero.attack(enemy)"
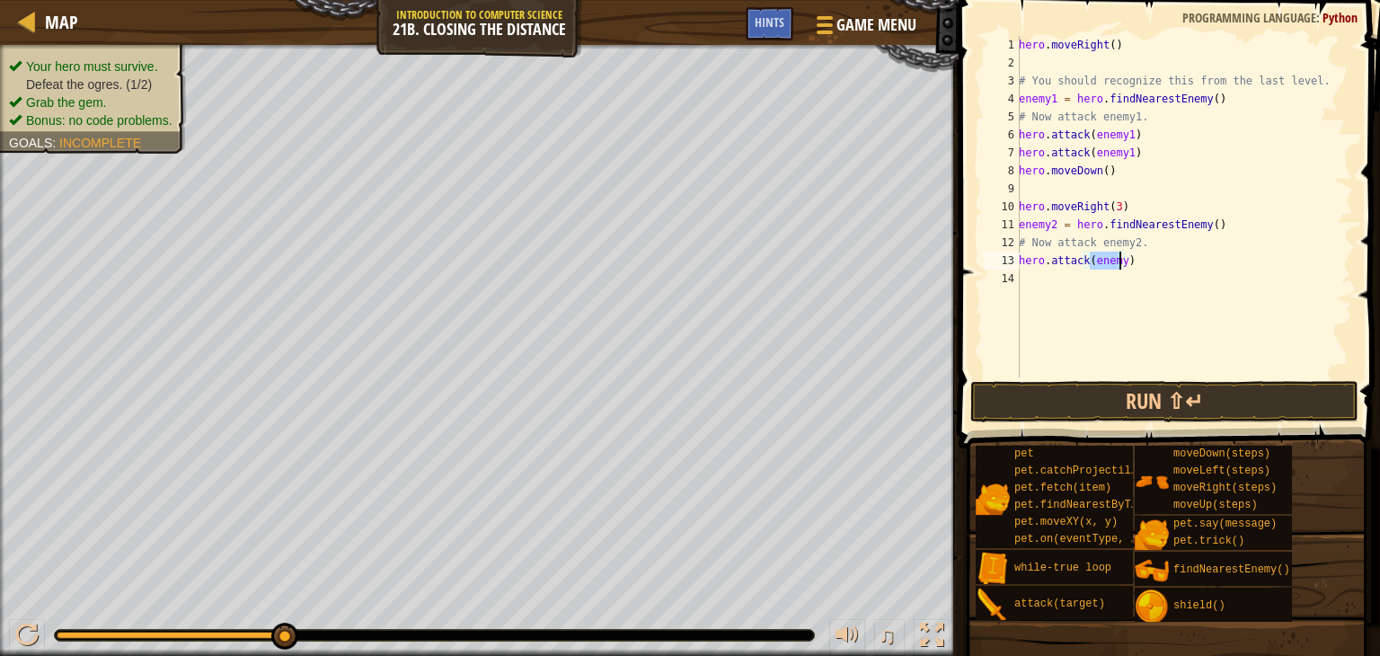
click at [1037, 270] on div "hero . moveRight ( ) # You should recognize this from the last level. enemy1 = …" at bounding box center [1185, 224] width 338 height 377
type textarea "h"
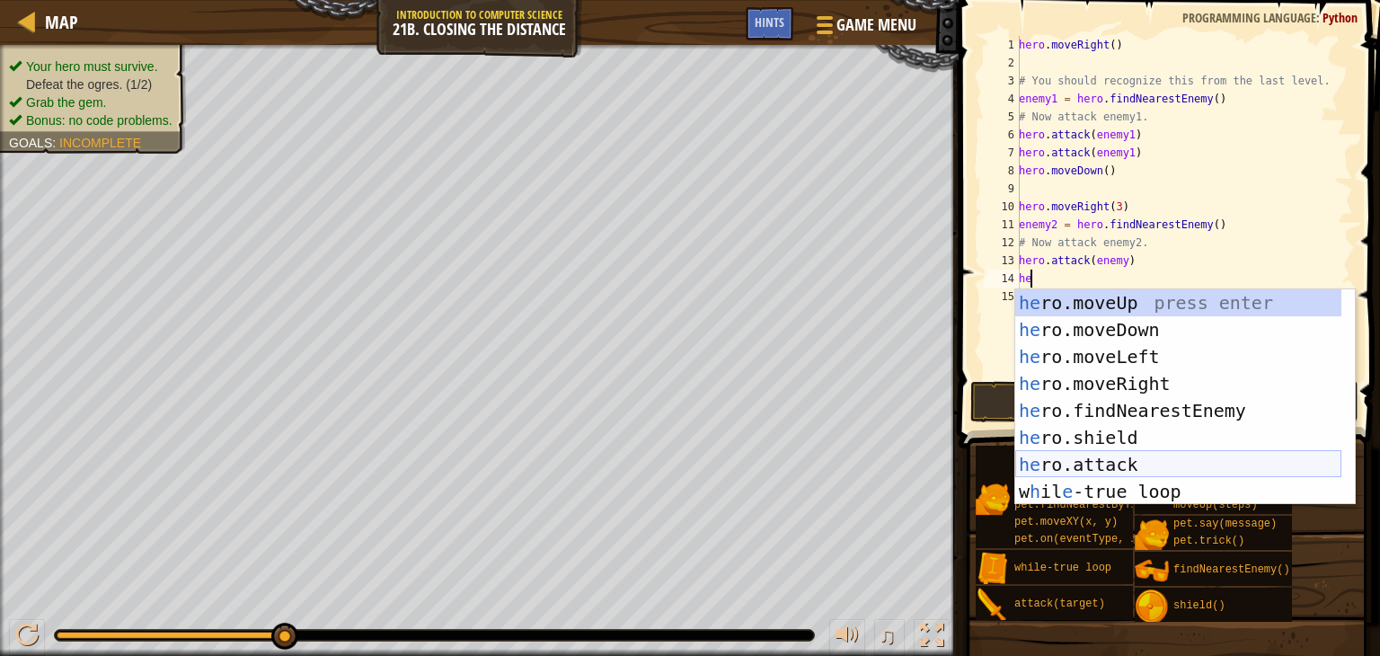
click at [1117, 458] on div "he ro.moveUp press enter he ro.moveDown press enter he ro.moveLeft press enter …" at bounding box center [1179, 424] width 326 height 270
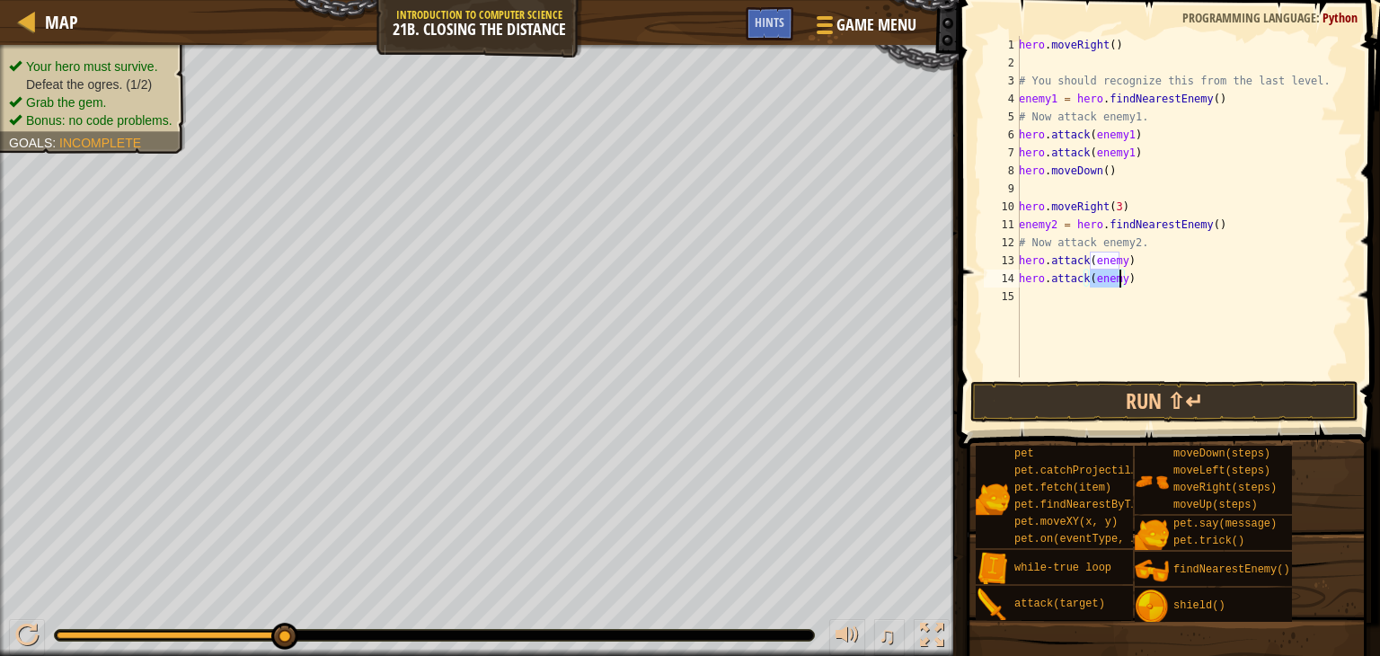
click at [1122, 281] on div "hero . moveRight ( ) # You should recognize this from the last level. enemy1 = …" at bounding box center [1185, 207] width 338 height 342
click at [1120, 257] on div "hero . moveRight ( ) # You should recognize this from the last level. enemy1 = …" at bounding box center [1185, 224] width 338 height 377
click at [1140, 407] on button "Run ⇧↵" at bounding box center [1165, 401] width 388 height 41
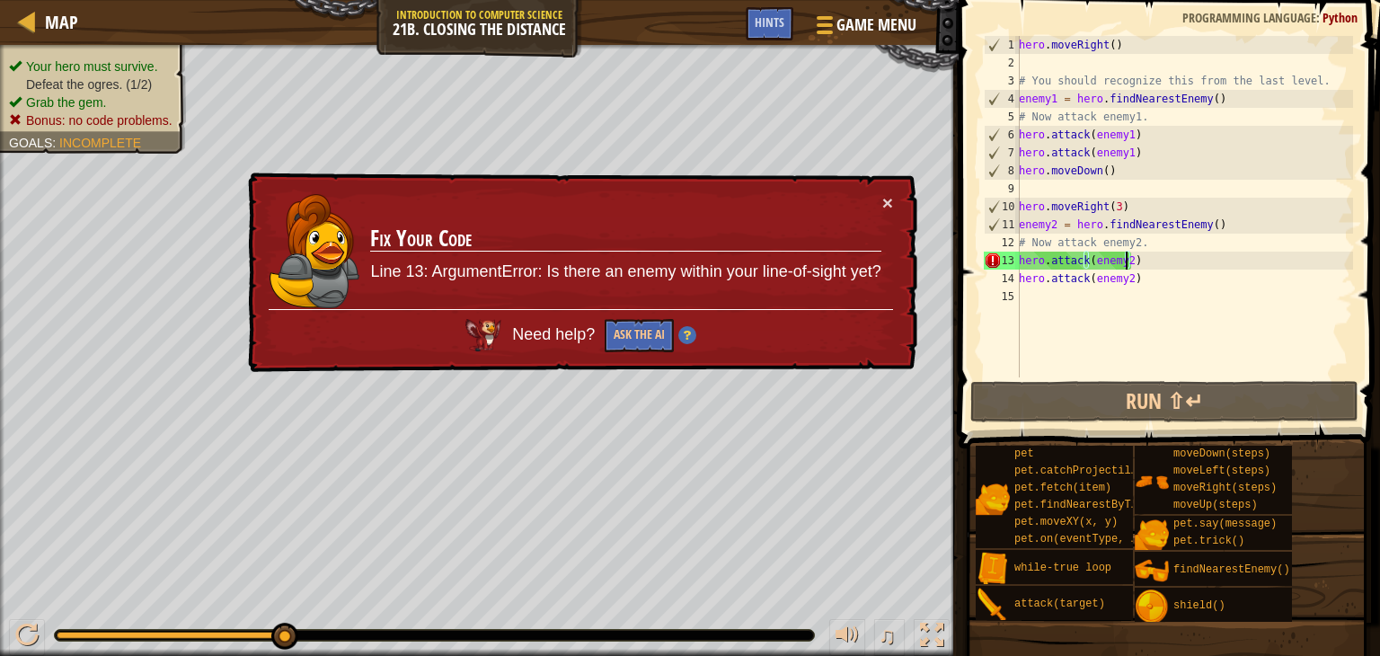
click at [893, 202] on div "× Fix Your Code Line 13: ArgumentError: Is there an enemy within your line-of-s…" at bounding box center [580, 273] width 673 height 200
drag, startPoint x: 1135, startPoint y: 277, endPoint x: 1017, endPoint y: 256, distance: 119.5
click at [1017, 256] on div "hero.attack(enemy2) 1 2 3 4 5 6 7 8 9 10 11 12 13 14 15 hero . moveRight ( ) # …" at bounding box center [1167, 207] width 373 height 342
type textarea "hero.attack(enemy2) hero.attack(enemy2)"
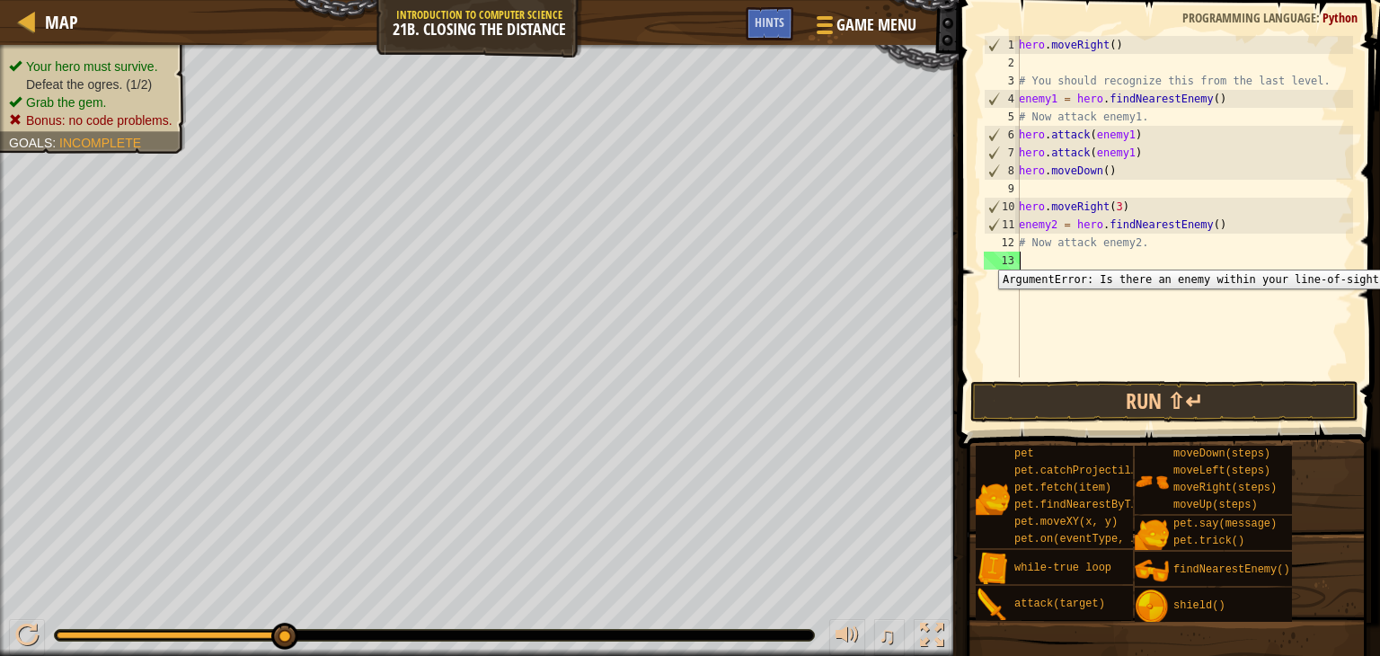
scroll to position [8, 0]
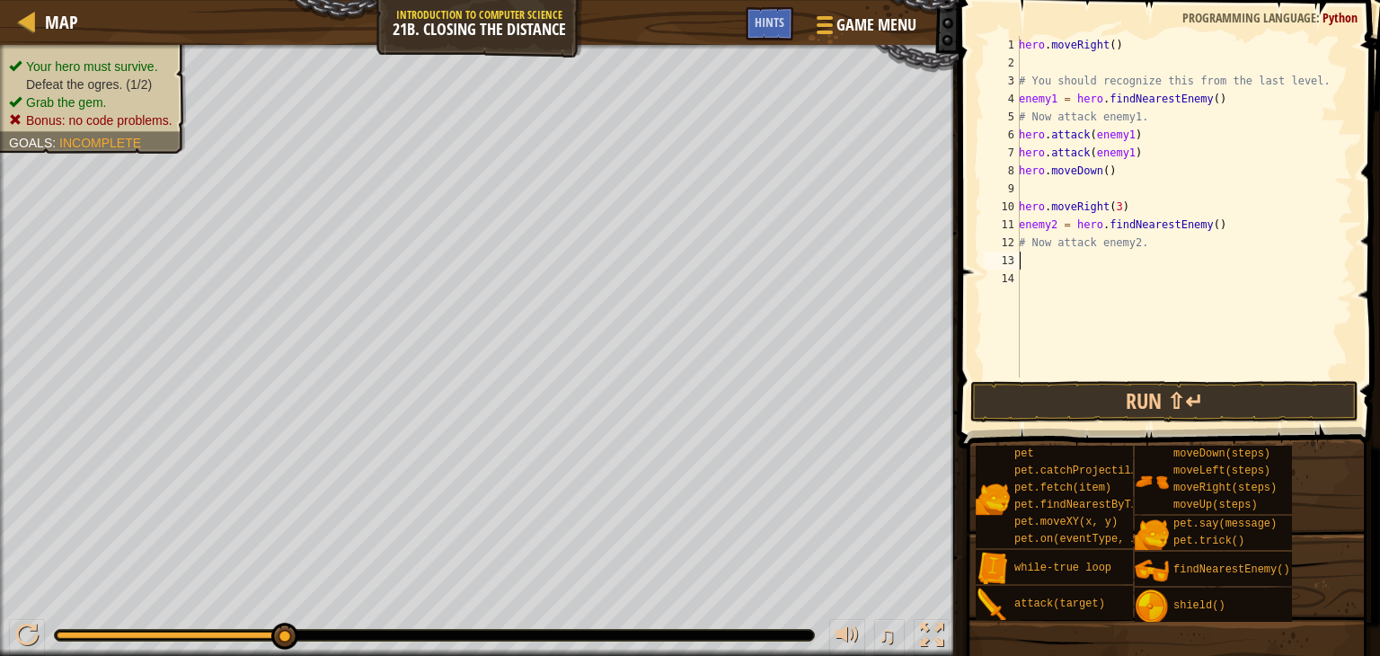
click at [1040, 260] on div "hero . moveRight ( ) # You should recognize this from the last level. enemy1 = …" at bounding box center [1185, 224] width 338 height 377
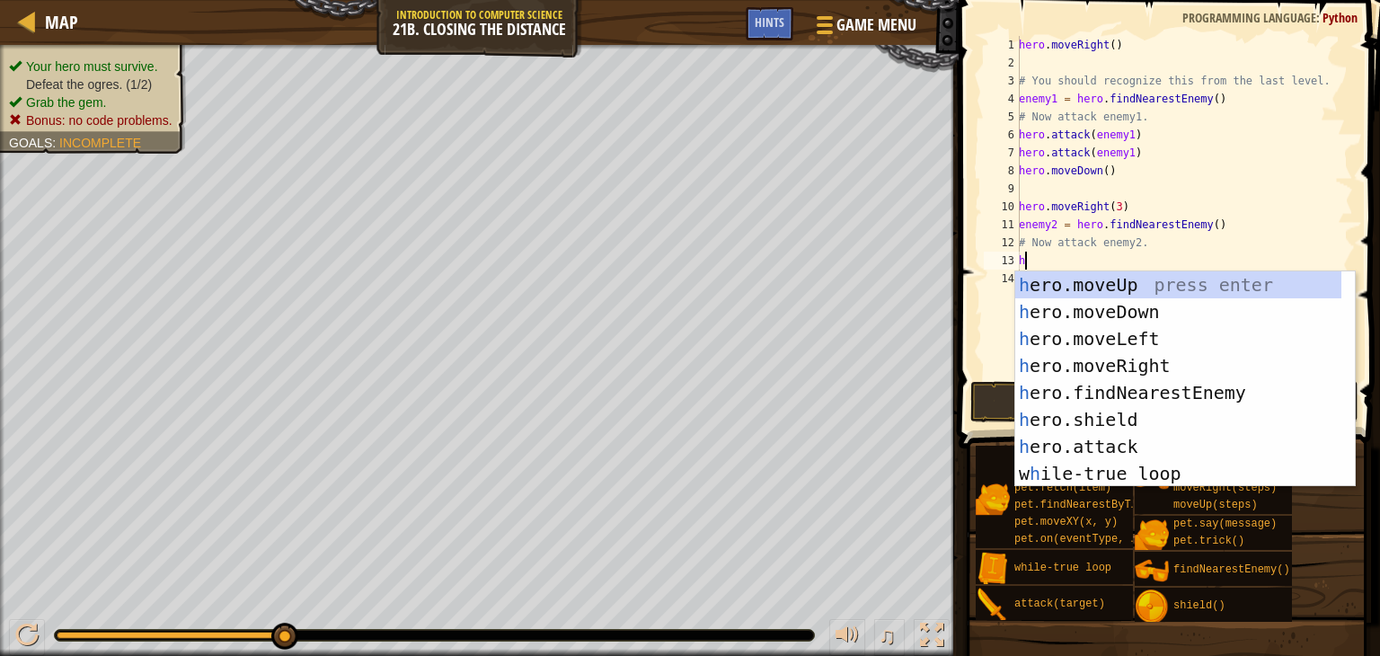
type textarea "he"
click at [1068, 293] on div "he ro.moveUp press enter he ro.moveDown press enter he ro.moveLeft press enter …" at bounding box center [1179, 406] width 326 height 270
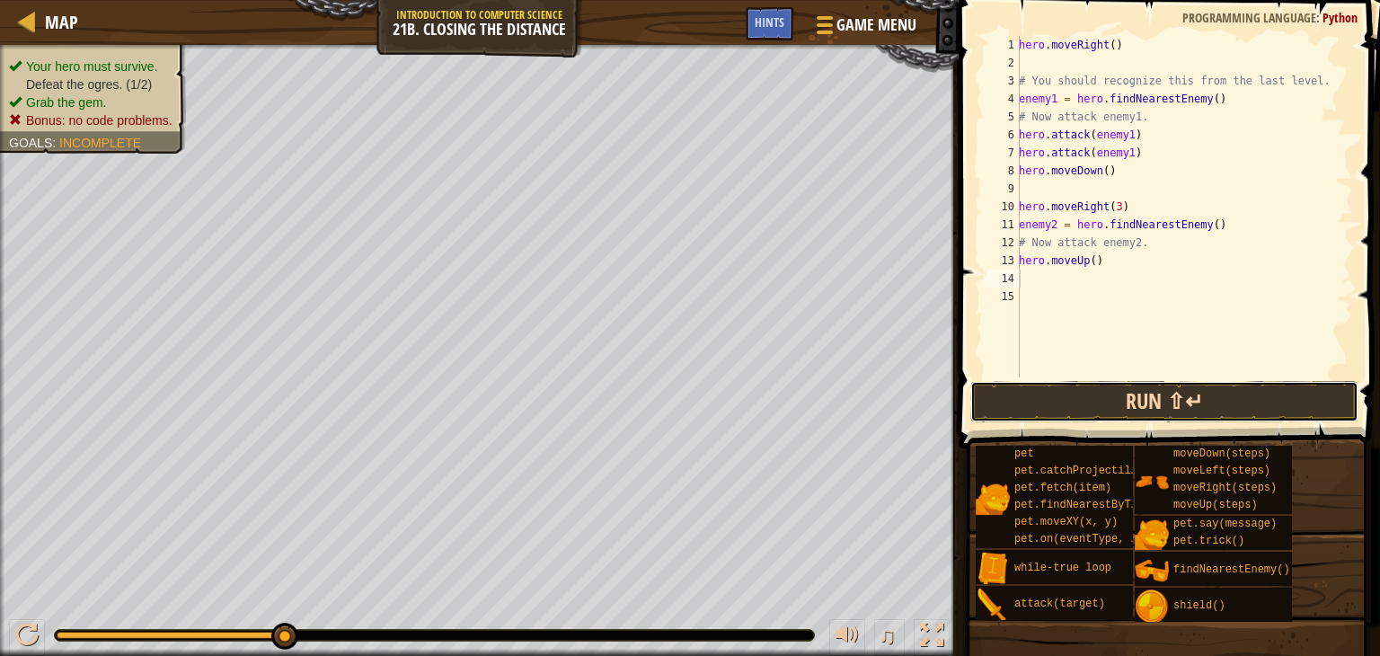
click at [1158, 394] on button "Run ⇧↵" at bounding box center [1165, 401] width 388 height 41
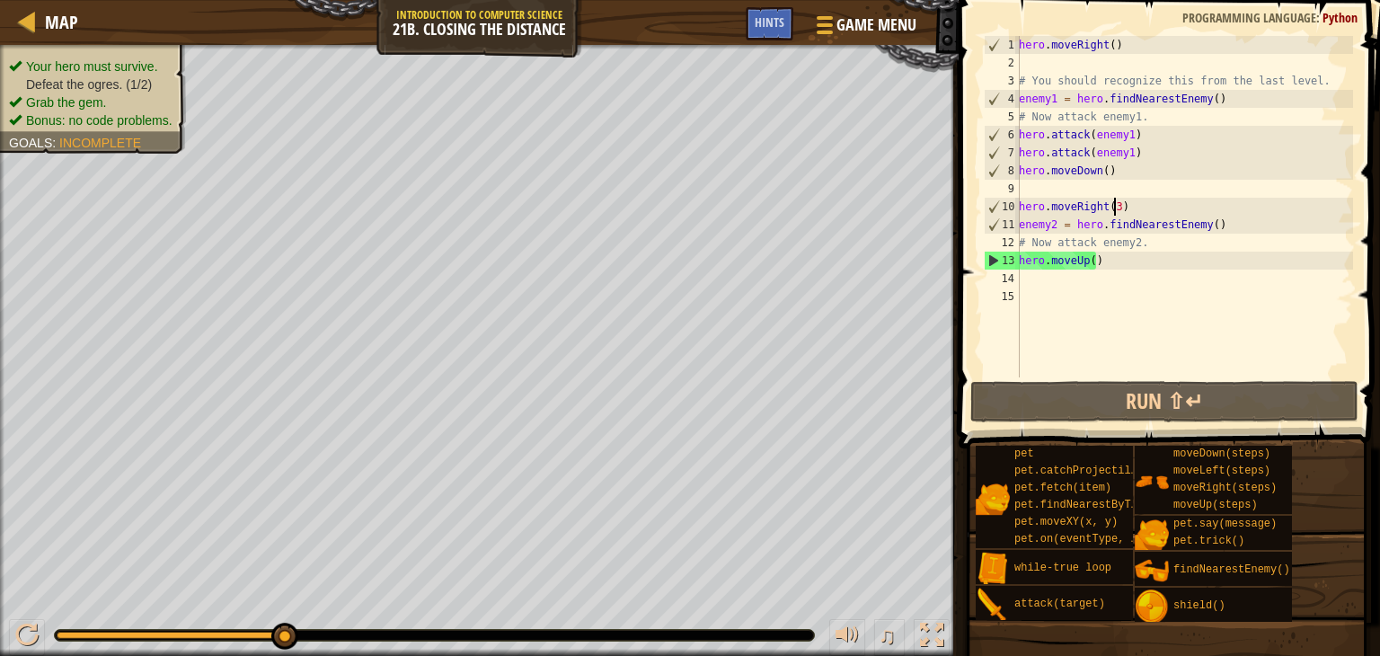
click at [1113, 200] on div "hero . moveRight ( ) # You should recognize this from the last level. enemy1 = …" at bounding box center [1185, 224] width 338 height 377
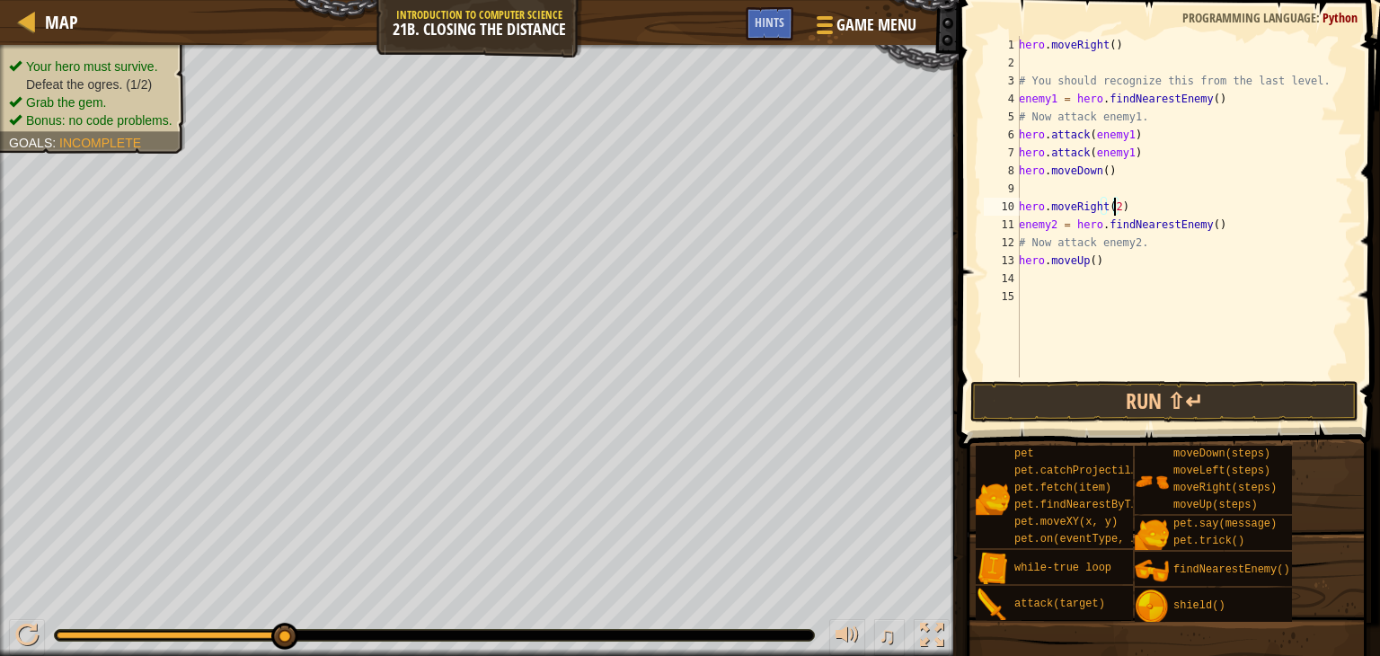
scroll to position [8, 7]
type textarea "hero.moveRight(2)"
click at [1150, 400] on button "Run ⇧↵" at bounding box center [1165, 401] width 388 height 41
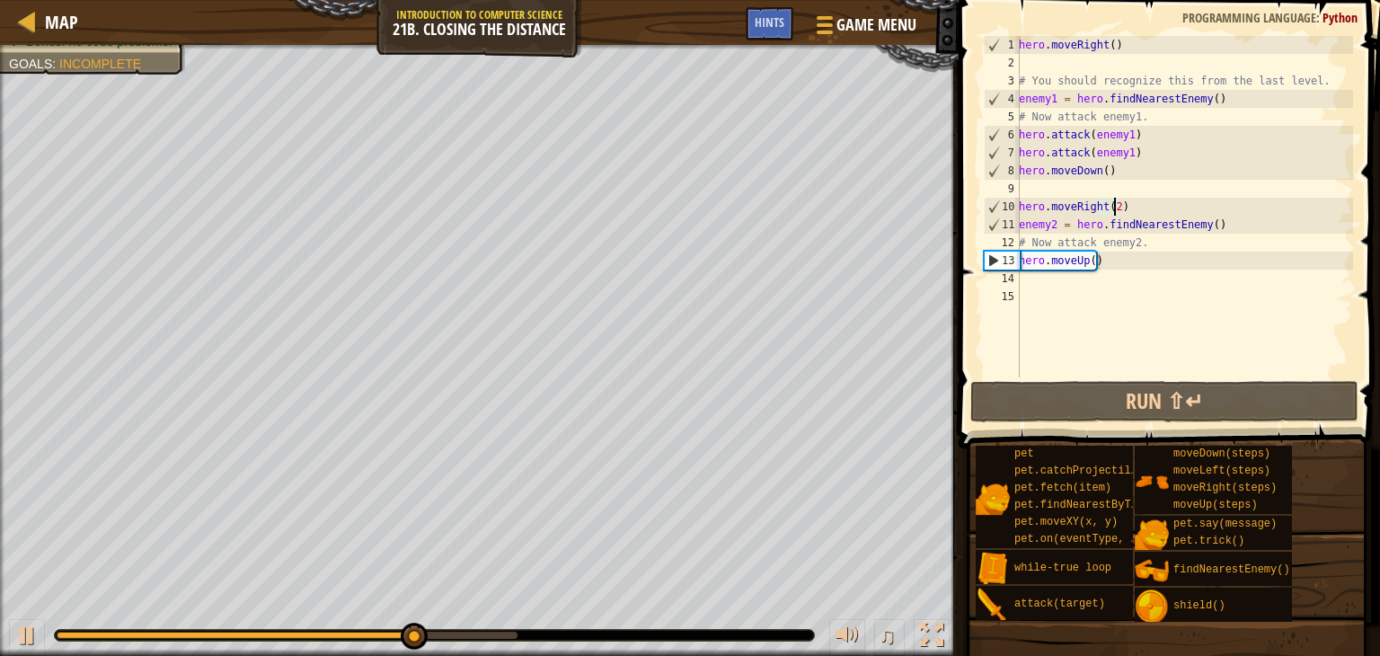
click at [1048, 279] on div "hero . moveRight ( ) # You should recognize this from the last level. enemy1 = …" at bounding box center [1185, 224] width 338 height 377
drag, startPoint x: 1106, startPoint y: 263, endPoint x: 1016, endPoint y: 261, distance: 89.9
click at [1016, 261] on div "1 2 3 4 5 6 7 8 9 10 11 12 13 14 15 hero . moveRight ( ) # You should recognize…" at bounding box center [1167, 207] width 373 height 342
type textarea "hero.moveUp()"
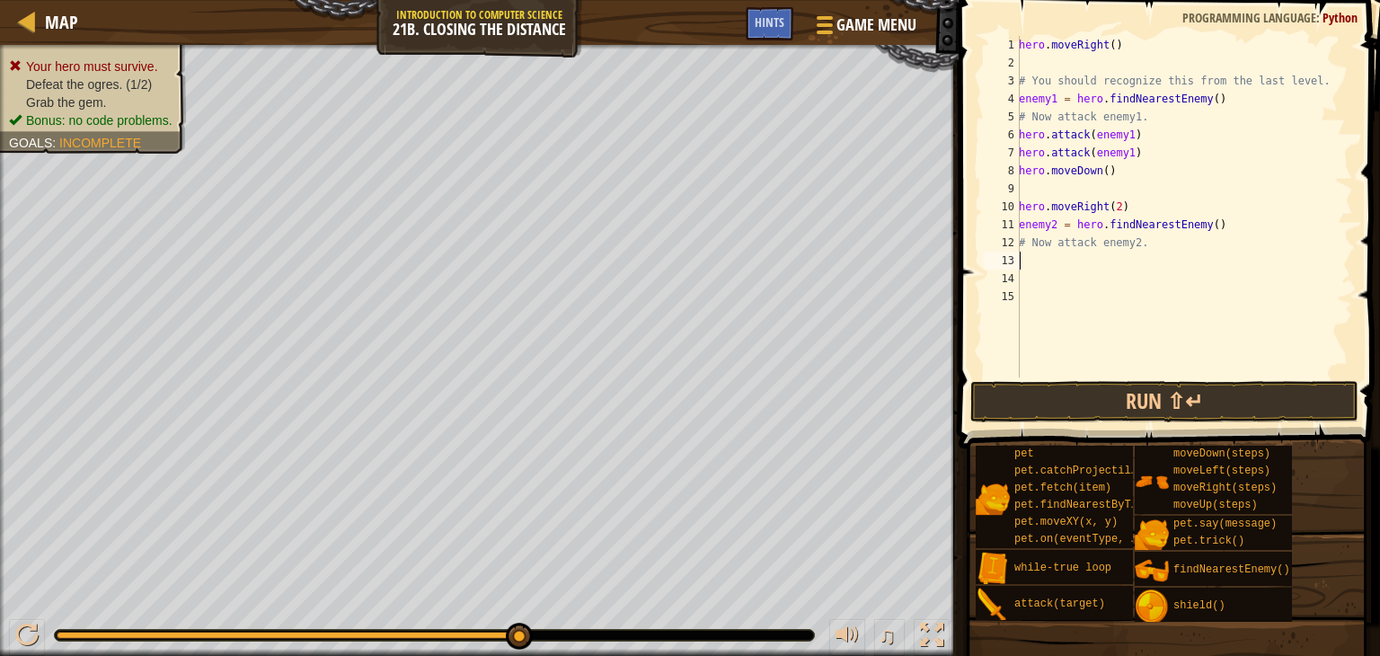
click at [1132, 209] on div "hero . moveRight ( ) # You should recognize this from the last level. enemy1 = …" at bounding box center [1185, 224] width 338 height 377
type textarea "hero.moveRight(2)"
paste textarea "hero.moveUp()"
type textarea "hero.moveUp()"
click at [1053, 284] on div "hero . moveRight ( ) # You should recognize this from the last level. enemy1 = …" at bounding box center [1185, 224] width 338 height 377
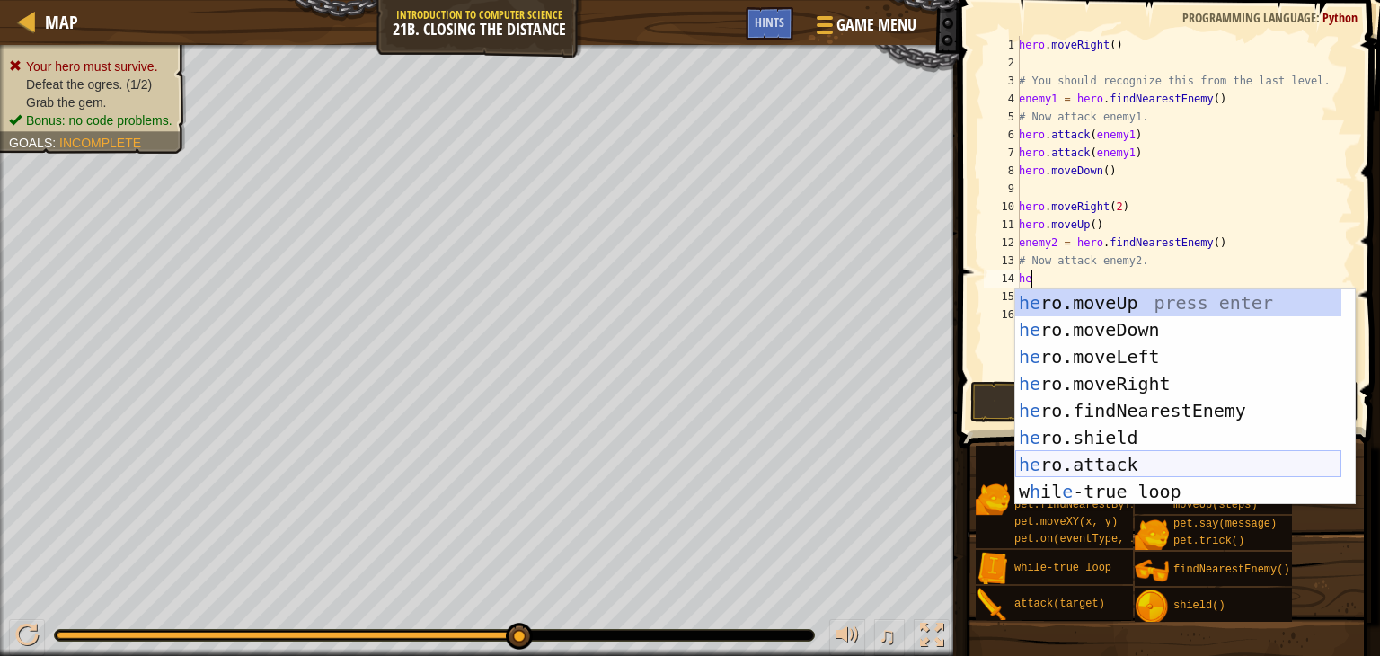
click at [1096, 467] on div "he ro.moveUp press enter he ro.moveDown press enter he ro.moveLeft press enter …" at bounding box center [1179, 424] width 326 height 270
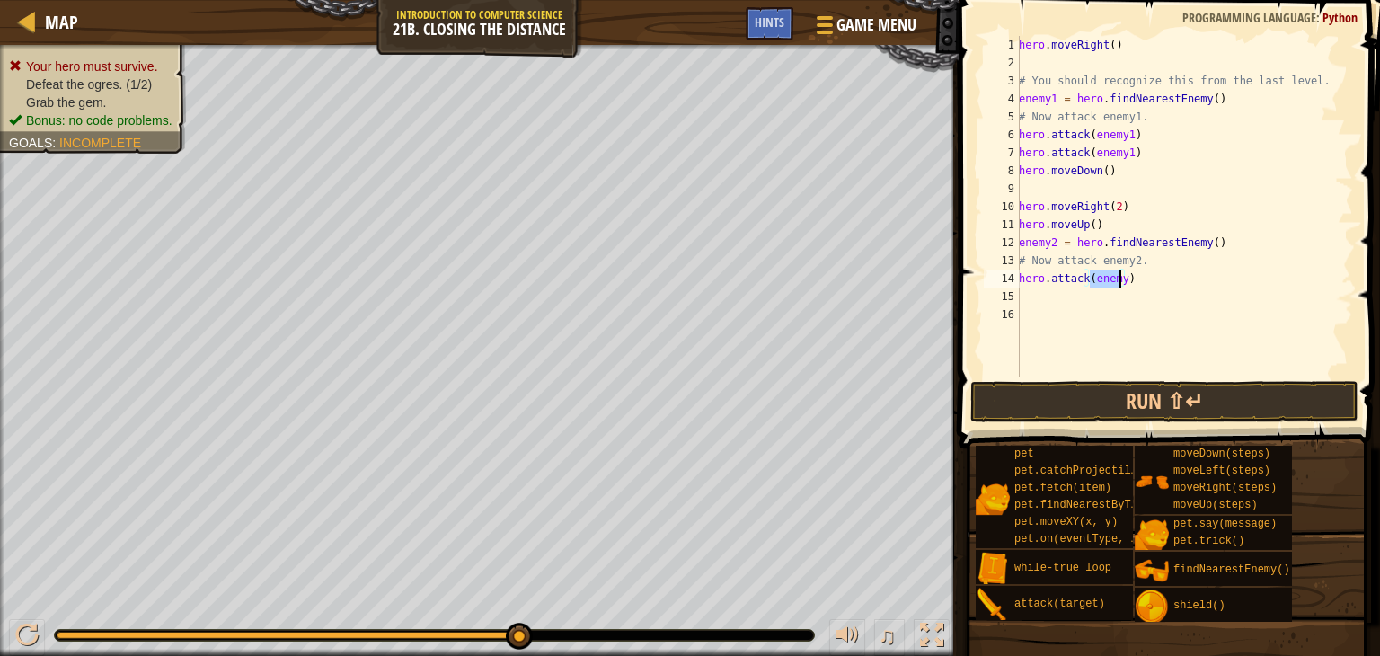
click at [1119, 280] on div "hero . moveRight ( ) # You should recognize this from the last level. enemy1 = …" at bounding box center [1185, 207] width 338 height 342
type textarea "hero.attack(enemy2)"
drag, startPoint x: 1135, startPoint y: 277, endPoint x: 1022, endPoint y: 281, distance: 113.3
click at [1022, 281] on div "hero . moveRight ( ) # You should recognize this from the last level. enemy1 = …" at bounding box center [1185, 224] width 338 height 377
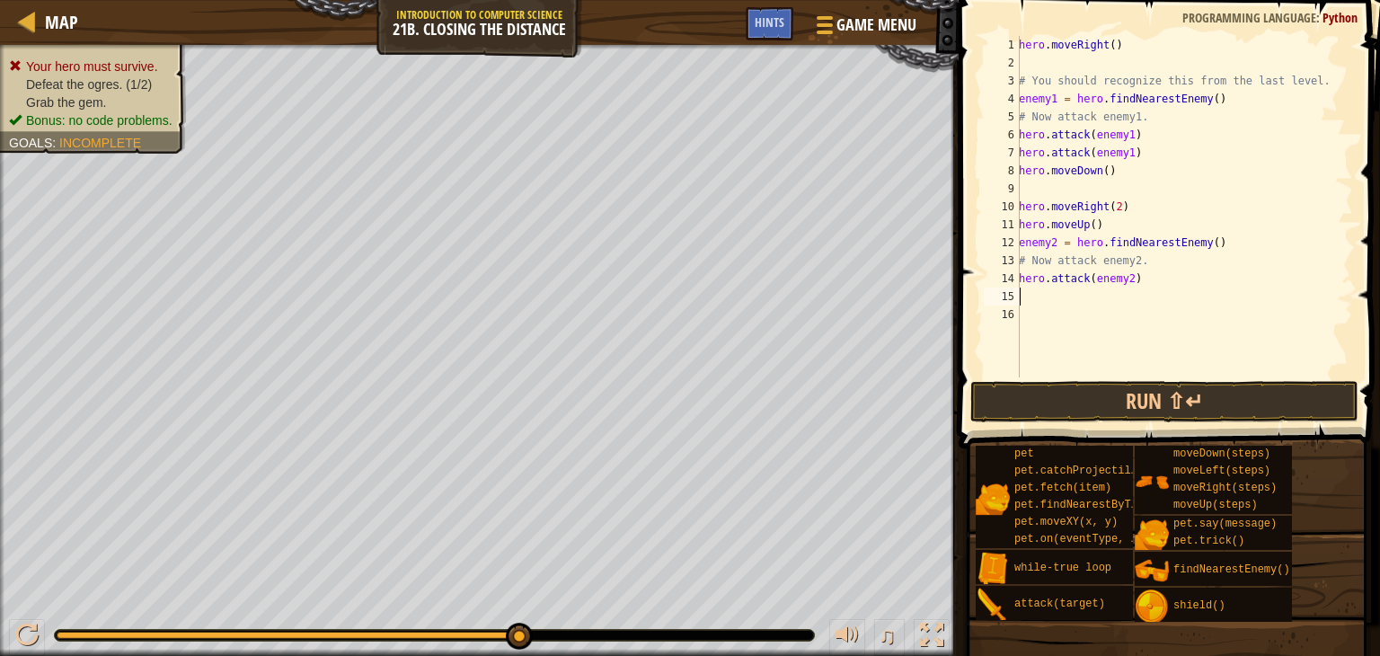
click at [1032, 296] on div "hero . moveRight ( ) # You should recognize this from the last level. enemy1 = …" at bounding box center [1185, 224] width 338 height 377
paste textarea "hero.attack(enemy2)"
type textarea "hero.attack(enemy2)"
click at [1125, 407] on button "Run ⇧↵" at bounding box center [1165, 401] width 388 height 41
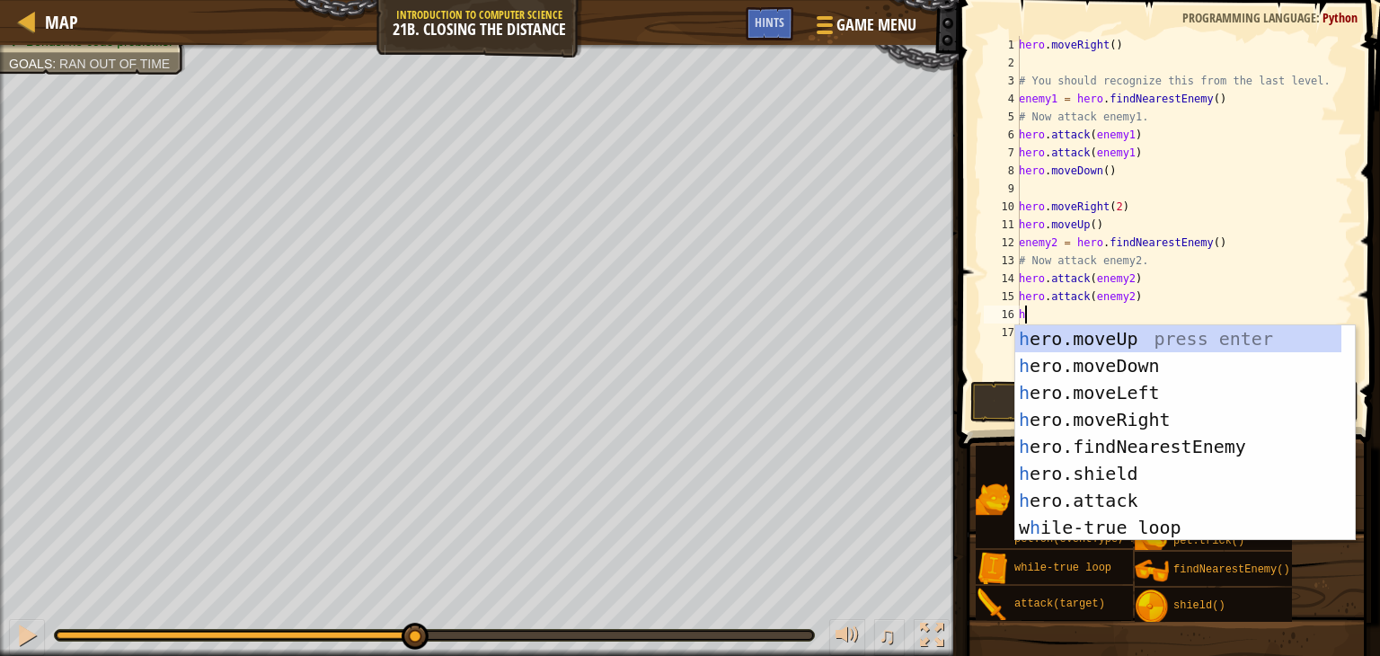
type textarea "he"
click at [1123, 360] on div "he ro.moveUp press enter he ro.moveDown press enter he ro.moveLeft press enter …" at bounding box center [1179, 460] width 326 height 270
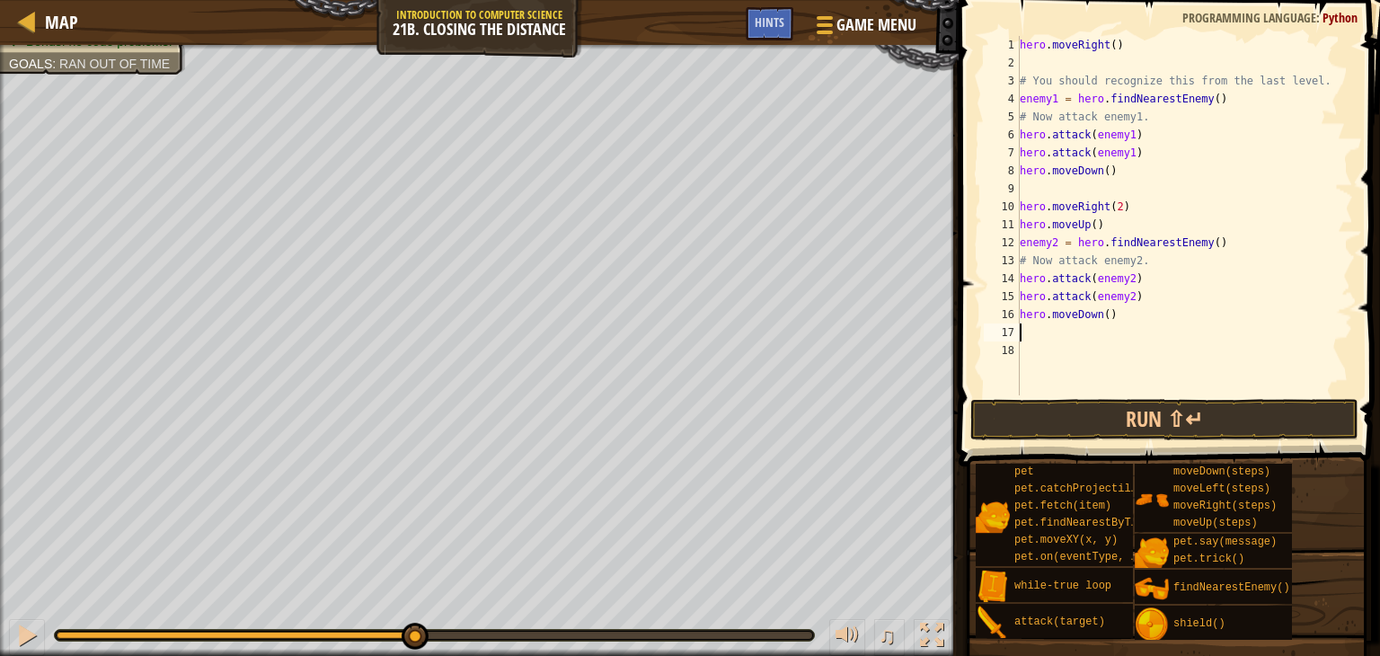
type textarea "he"
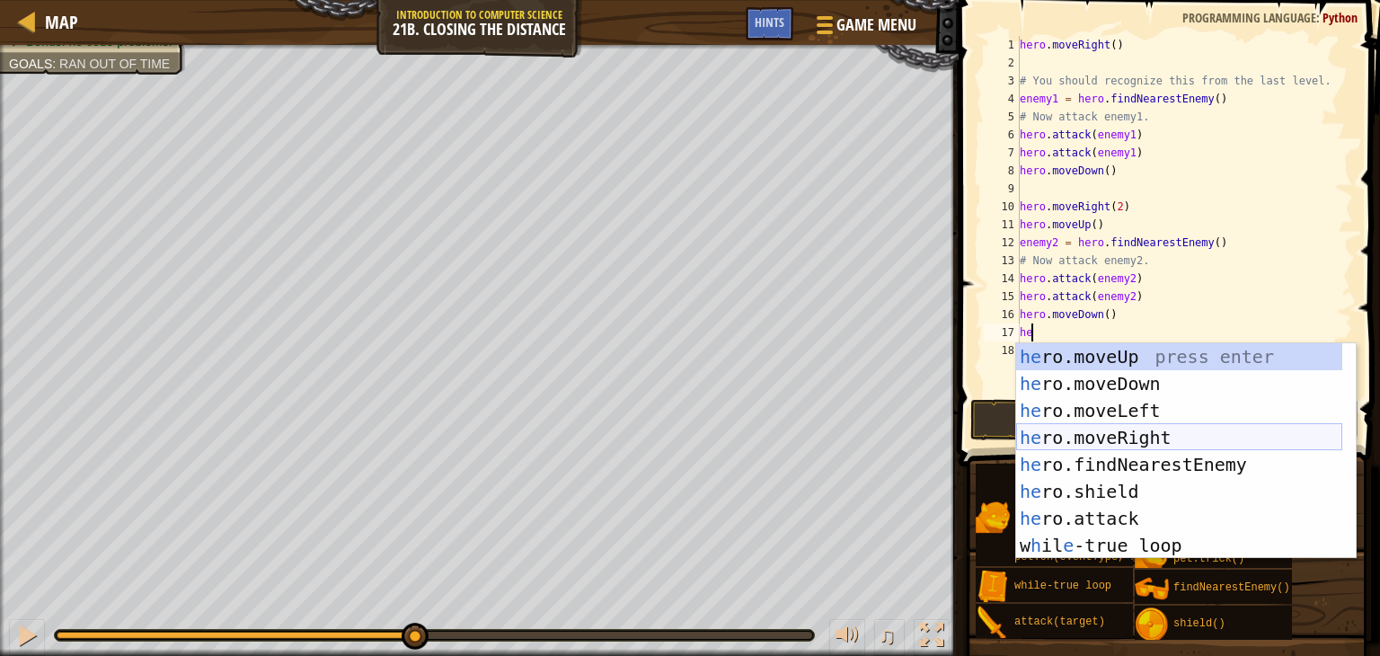
click at [1104, 438] on div "he ro.moveUp press enter he ro.moveDown press enter he ro.moveLeft press enter …" at bounding box center [1179, 478] width 326 height 270
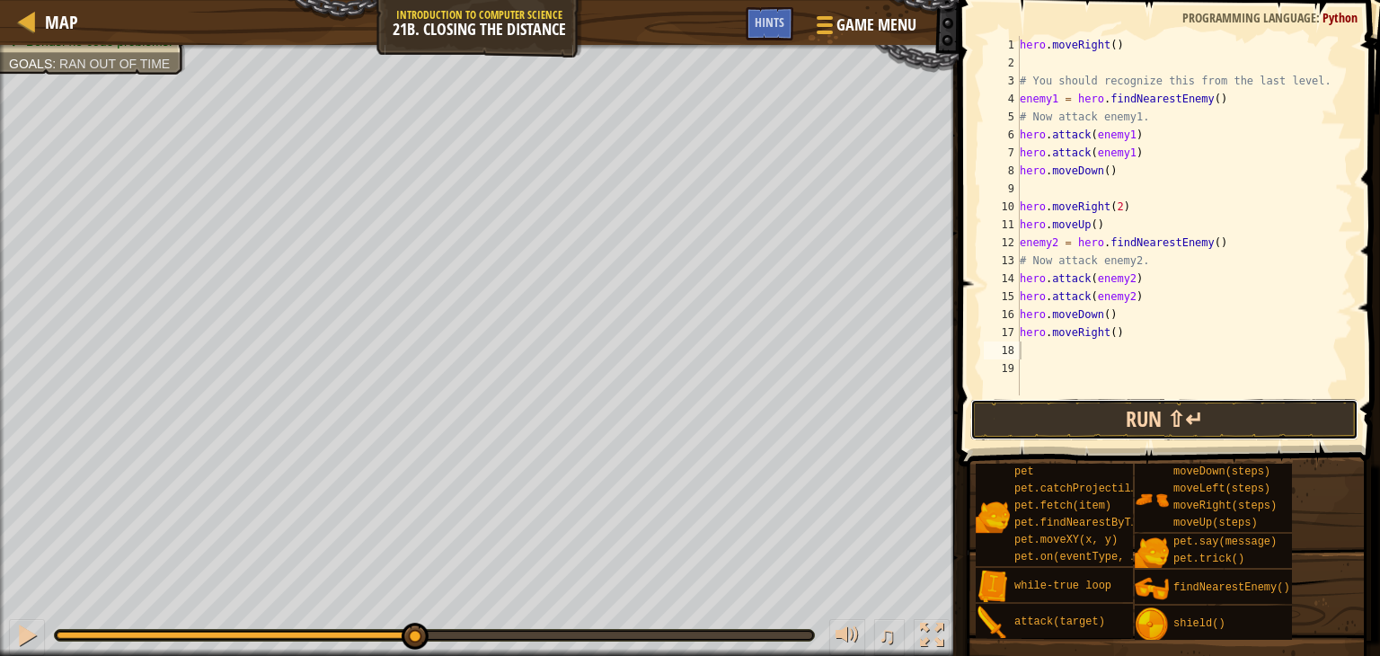
click at [1140, 418] on button "Run ⇧↵" at bounding box center [1165, 419] width 388 height 41
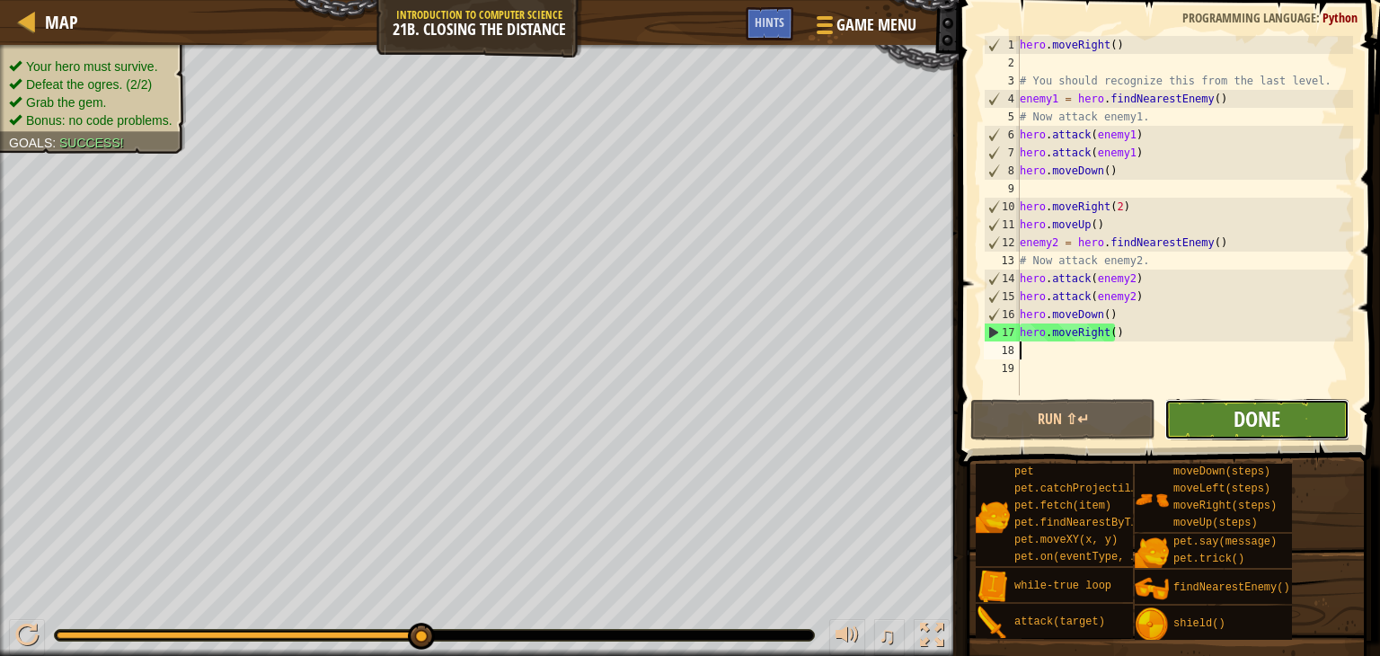
click at [1272, 422] on span "Done" at bounding box center [1257, 418] width 47 height 29
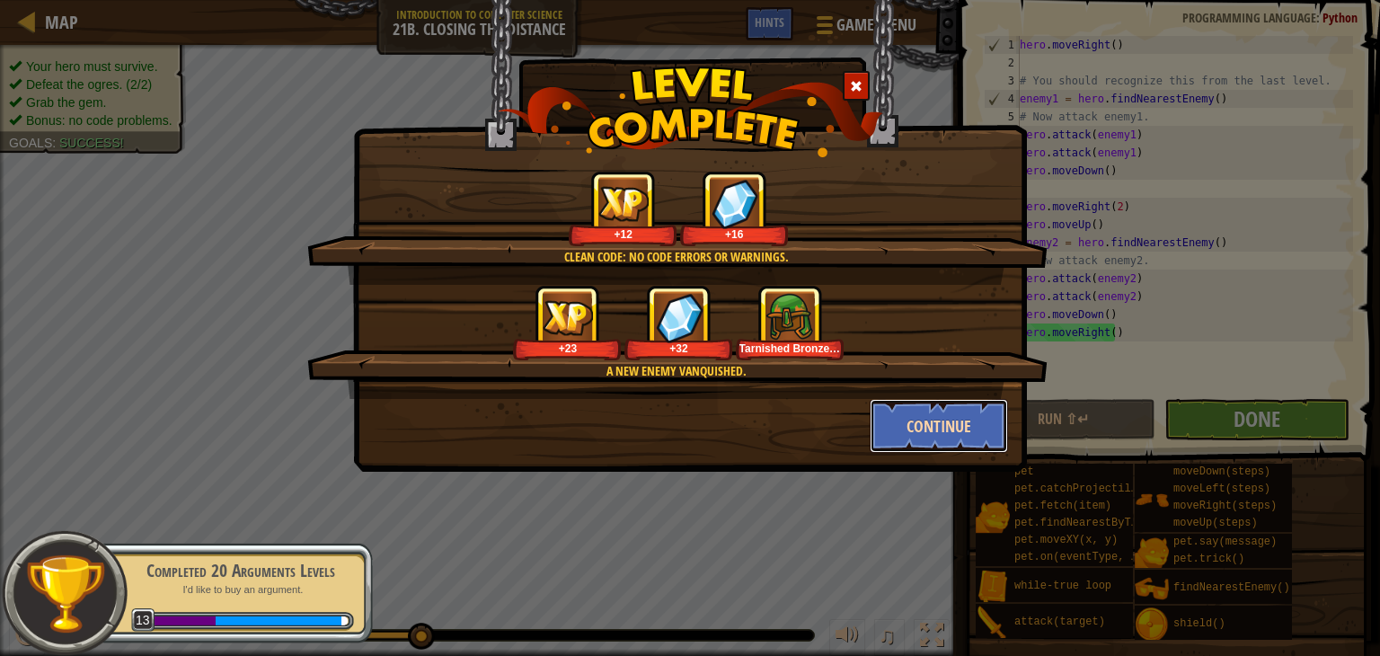
click at [946, 422] on button "Continue" at bounding box center [939, 426] width 139 height 54
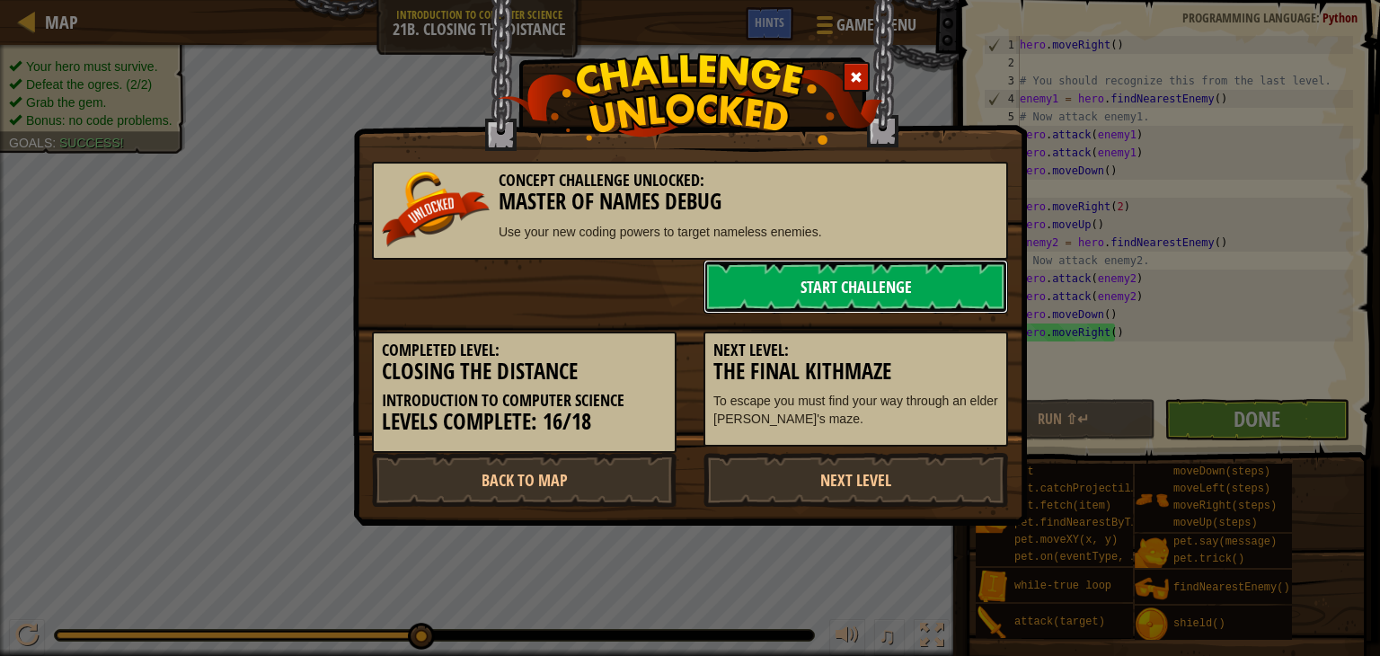
click at [882, 288] on link "Start Challenge" at bounding box center [856, 287] width 305 height 54
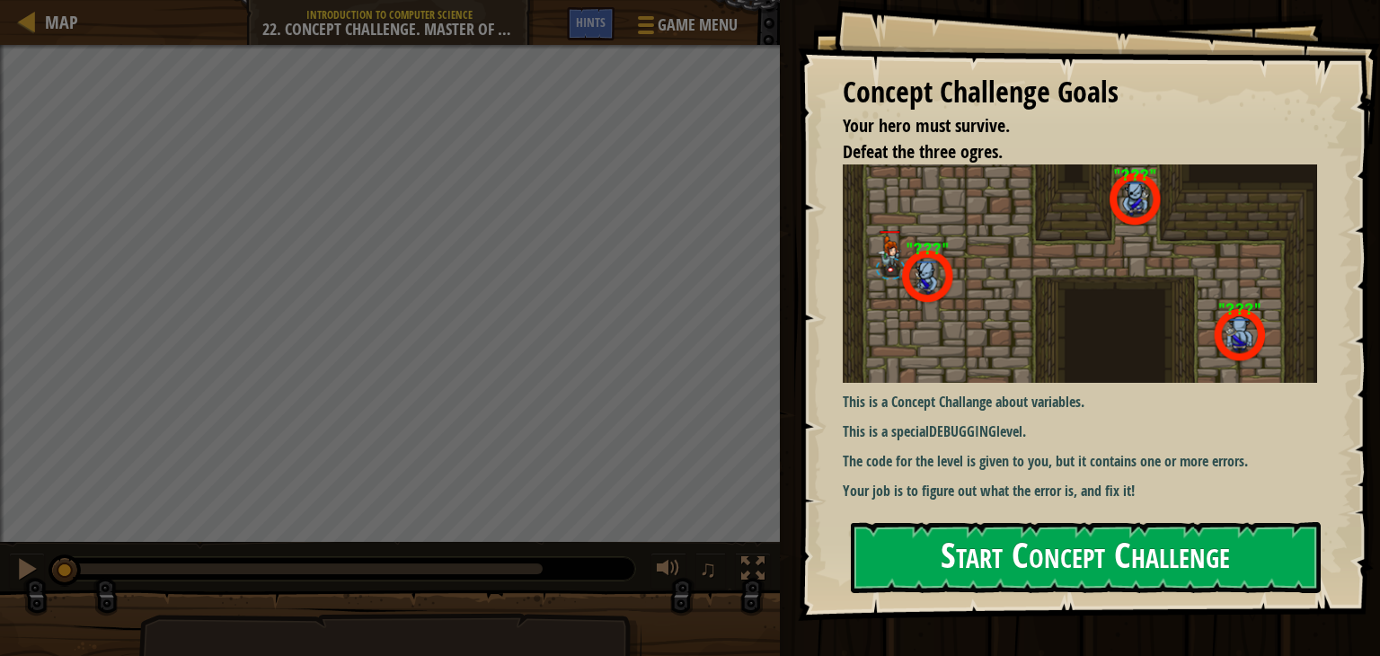
click at [1140, 564] on button "Start Concept Challenge" at bounding box center [1086, 557] width 470 height 71
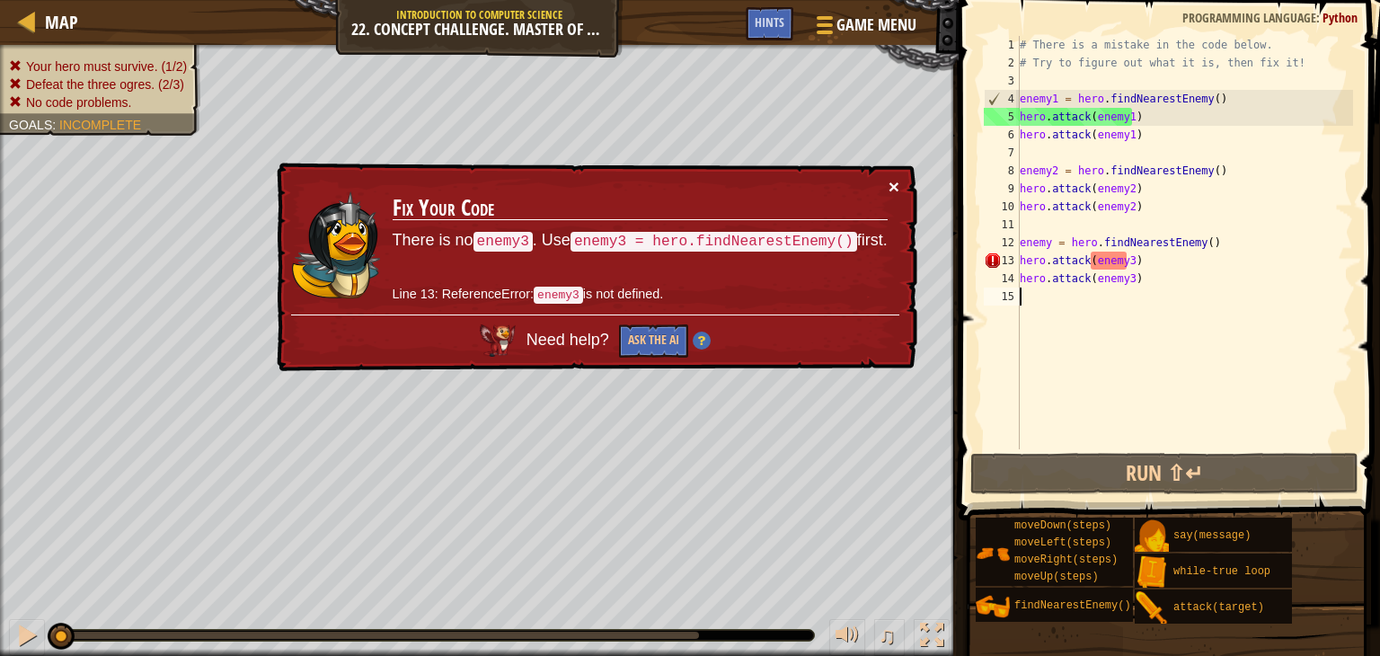
click at [894, 184] on button "×" at bounding box center [894, 186] width 11 height 19
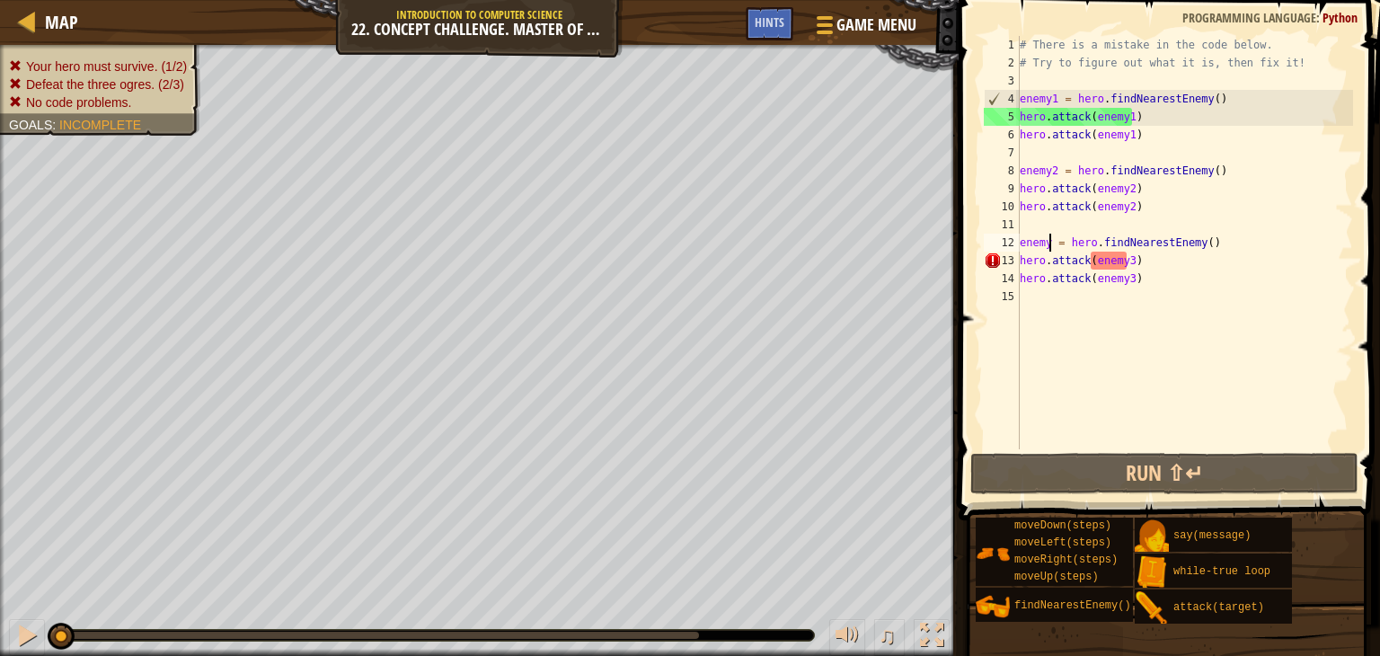
click at [1051, 248] on div "# There is a mistake in the code below. # Try to figure out what it is, then fi…" at bounding box center [1184, 260] width 337 height 449
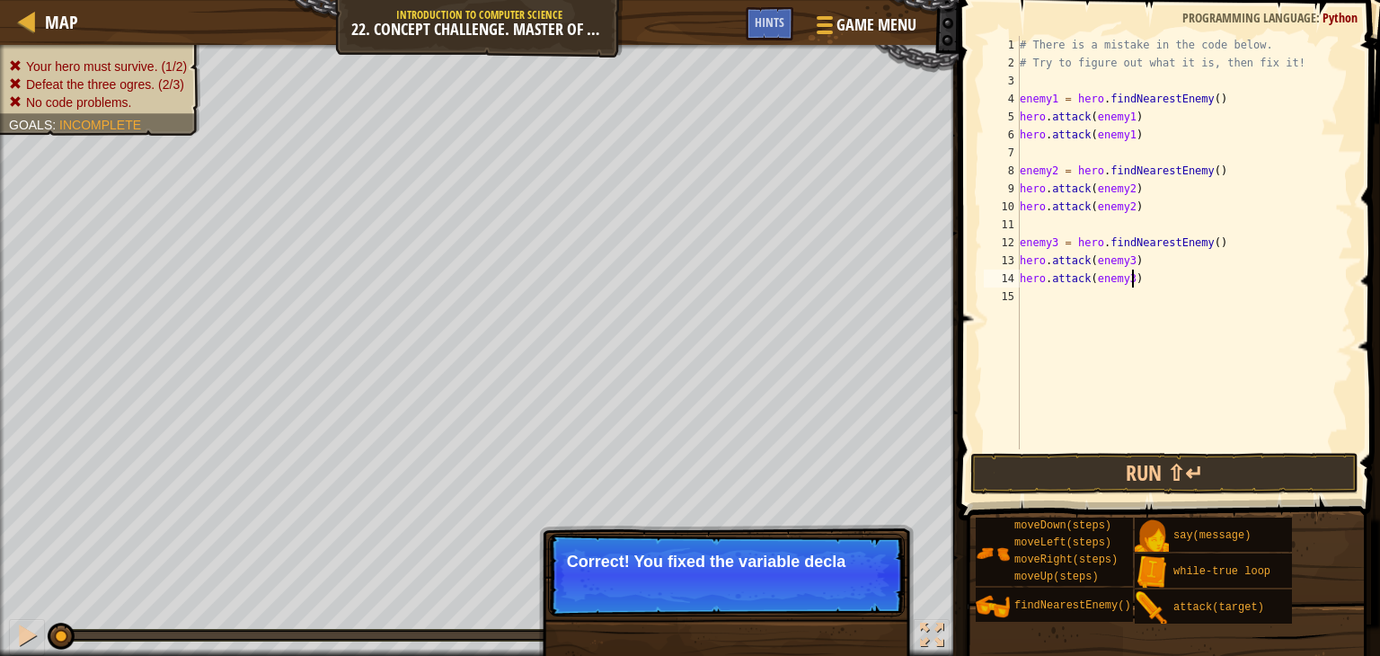
click at [1143, 283] on div "# There is a mistake in the code below. # Try to figure out what it is, then fi…" at bounding box center [1184, 260] width 337 height 449
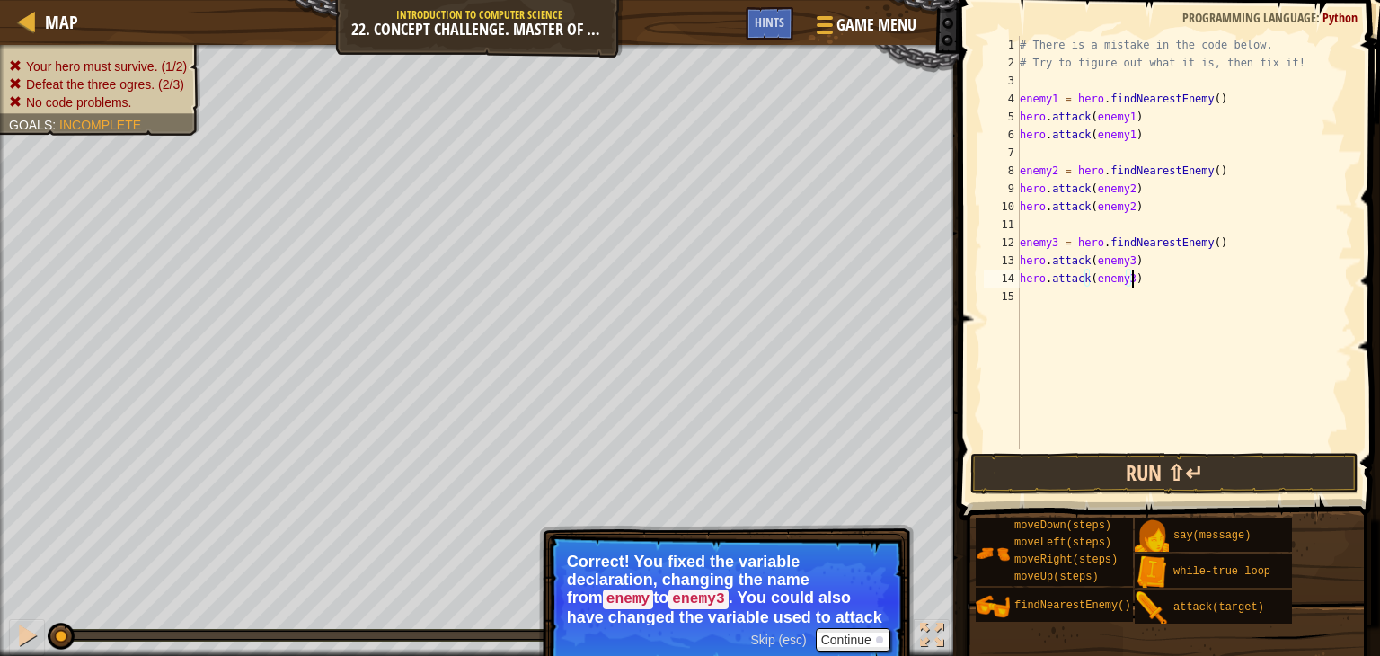
type textarea "hero.attack(enemy3)"
click at [1132, 471] on button "Run ⇧↵" at bounding box center [1165, 473] width 388 height 41
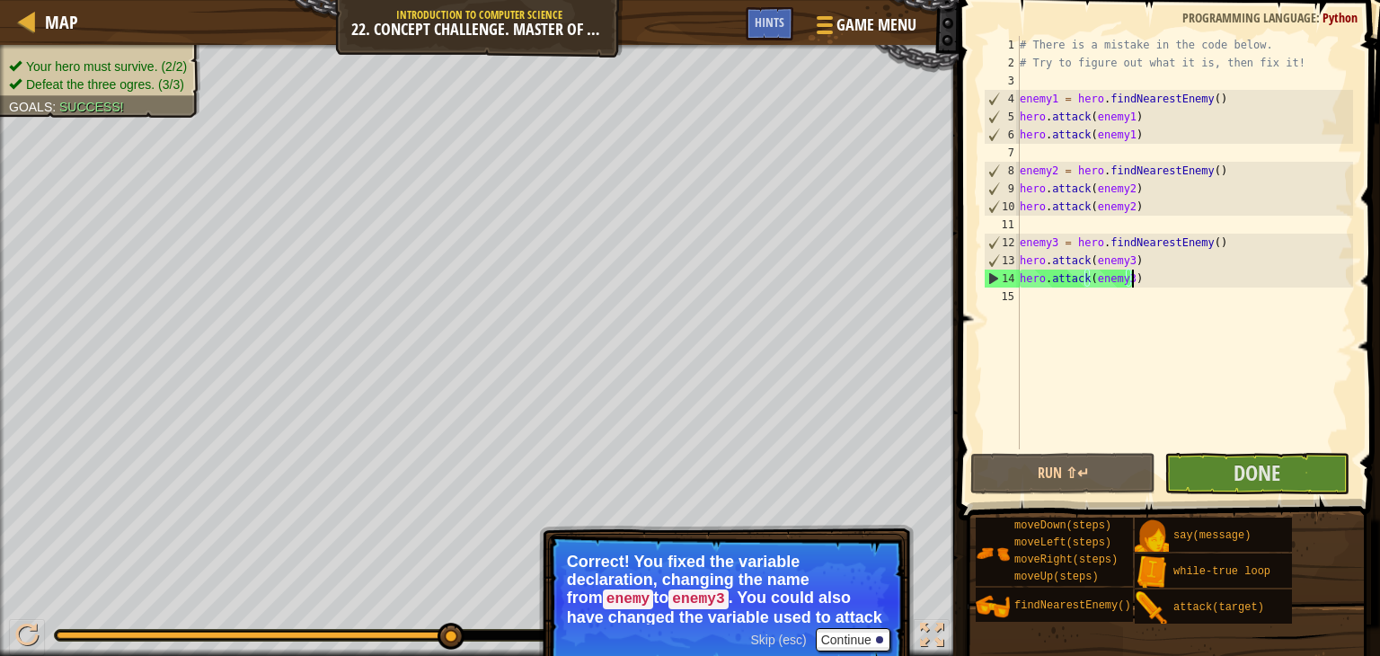
click at [769, 643] on span "Skip (esc)" at bounding box center [778, 640] width 56 height 14
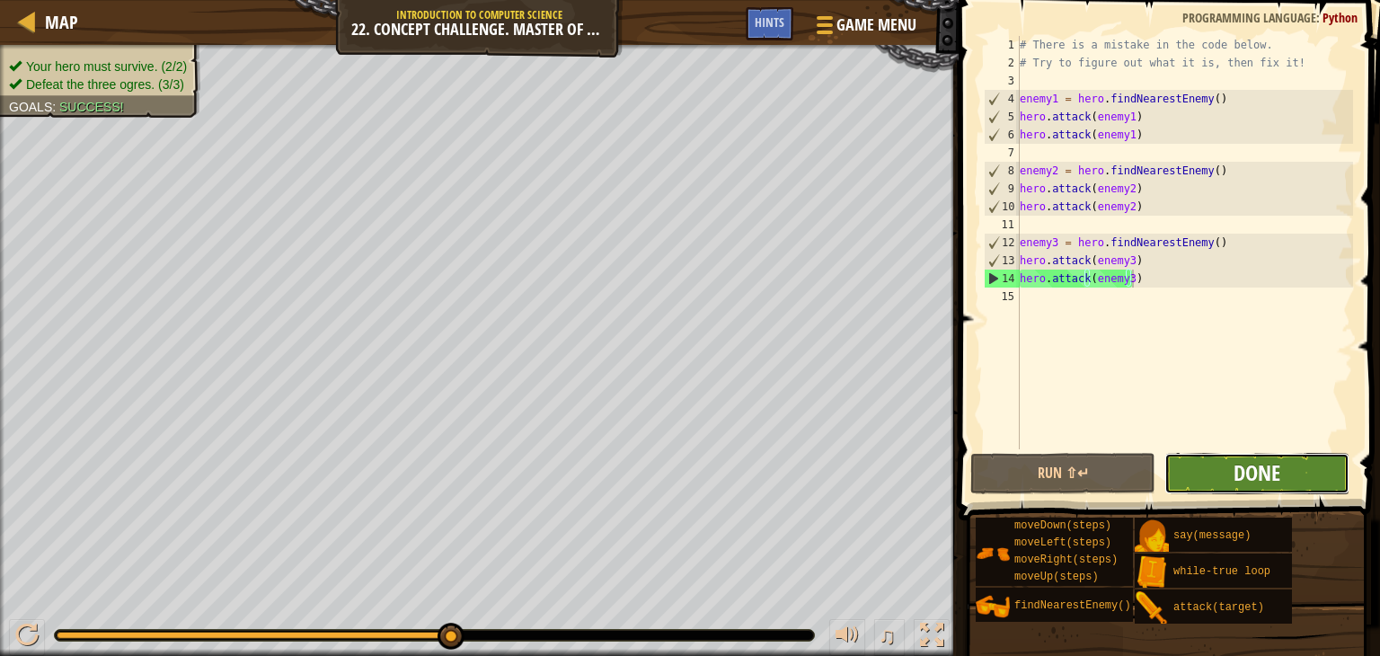
click at [1259, 470] on span "Done" at bounding box center [1257, 472] width 47 height 29
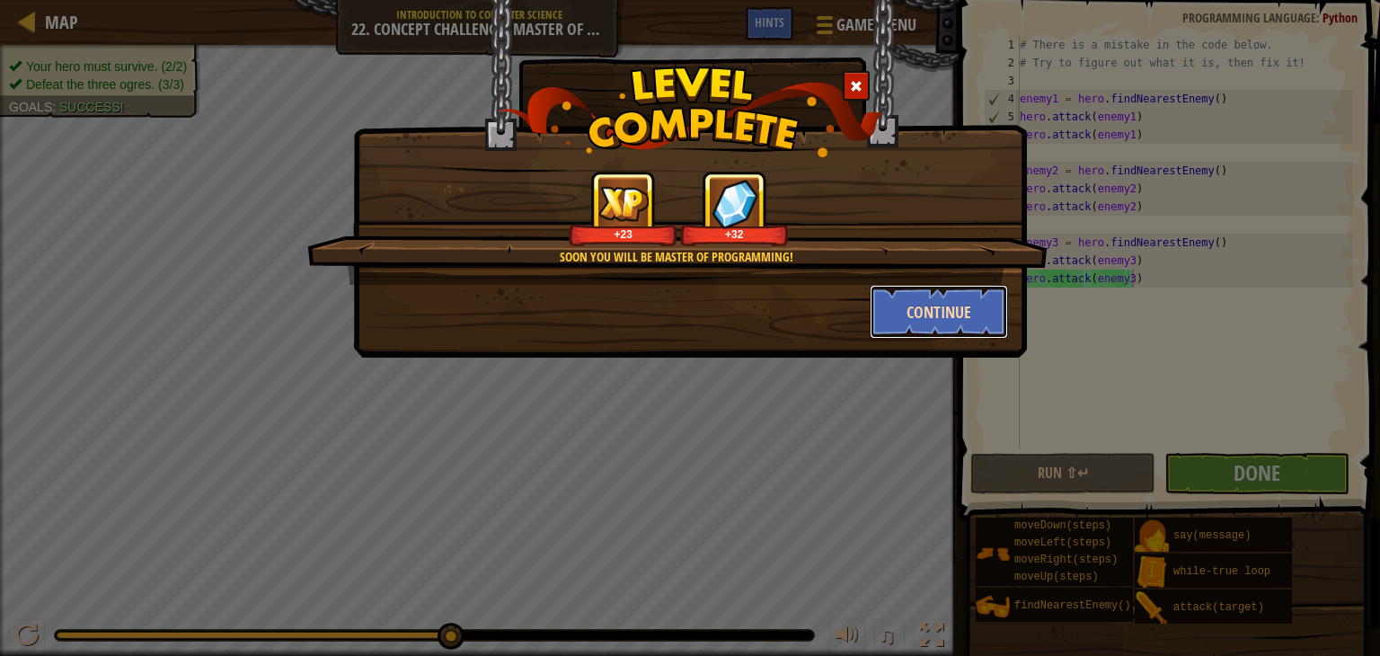
click at [959, 314] on button "Continue" at bounding box center [939, 312] width 139 height 54
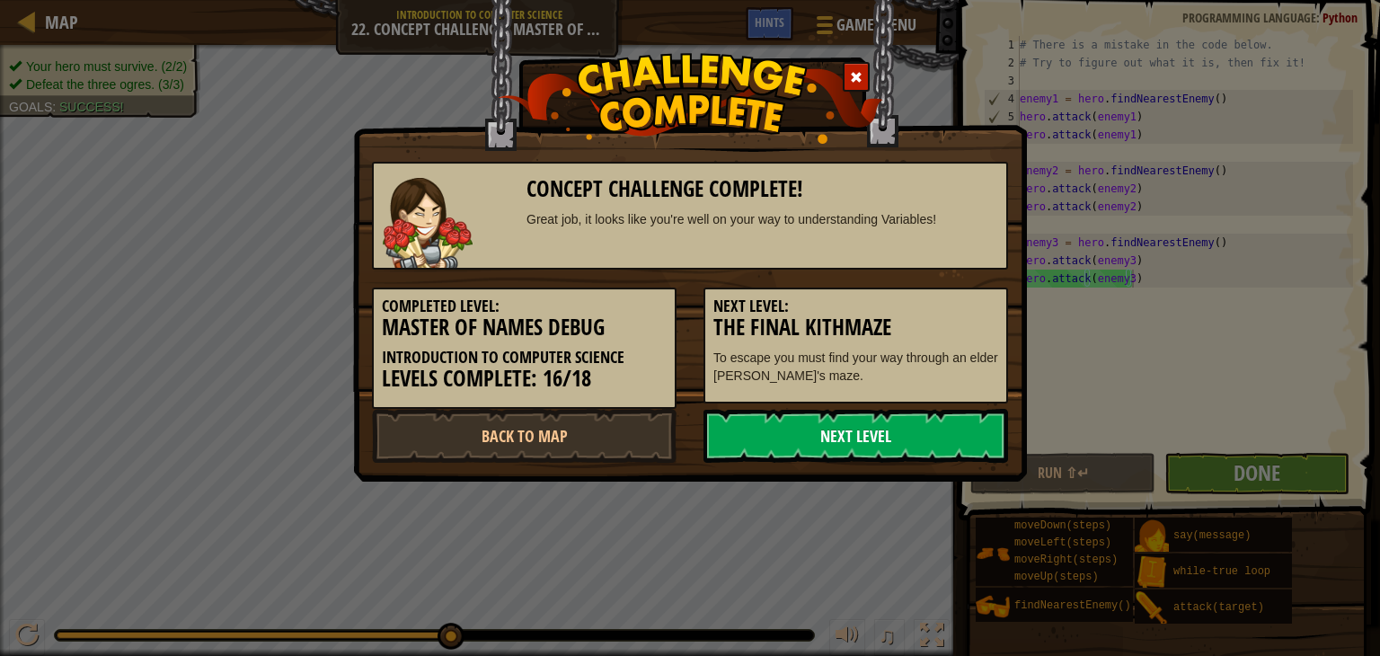
click at [866, 442] on link "Next Level" at bounding box center [856, 436] width 305 height 54
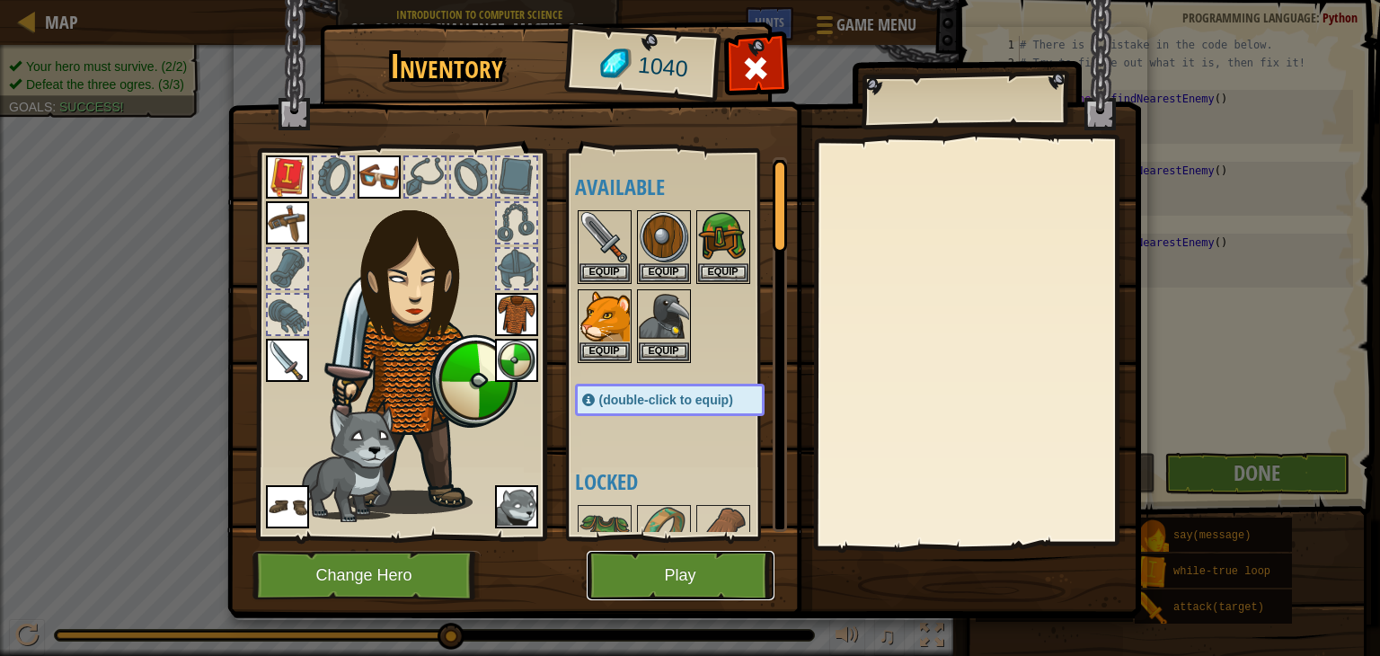
click at [701, 580] on button "Play" at bounding box center [681, 575] width 188 height 49
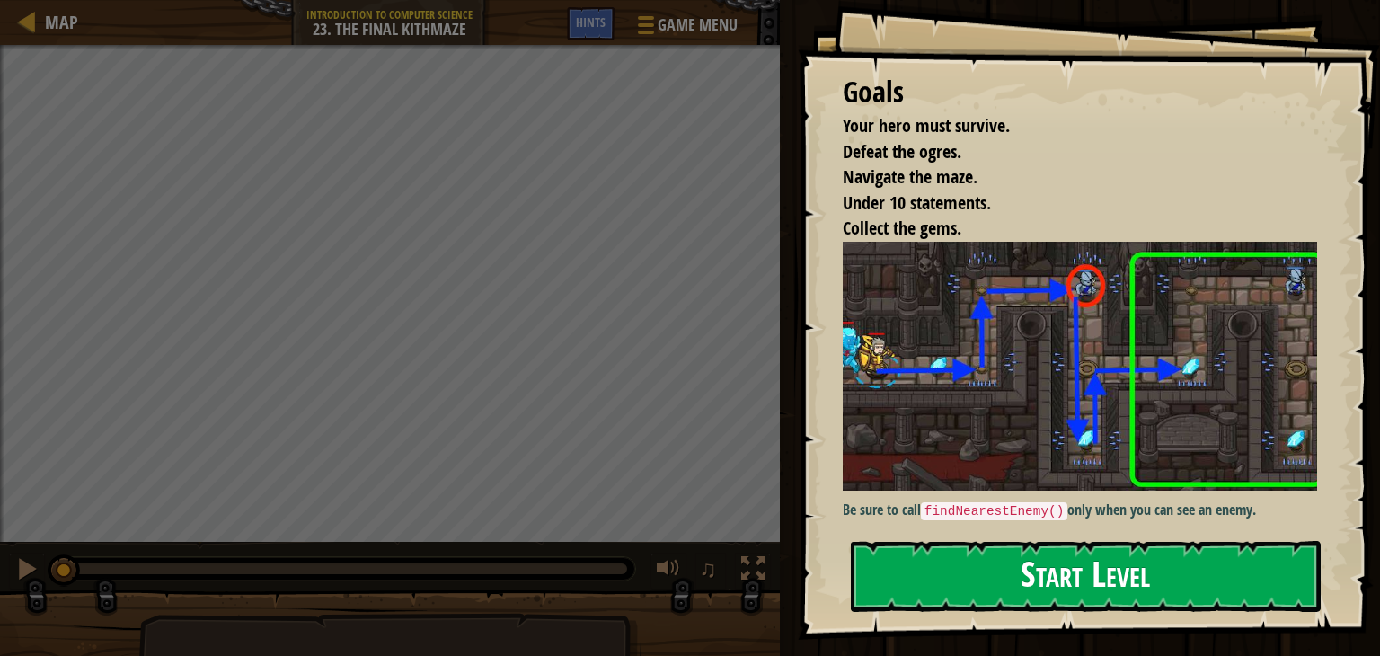
click at [1127, 583] on button "Start Level" at bounding box center [1086, 576] width 470 height 71
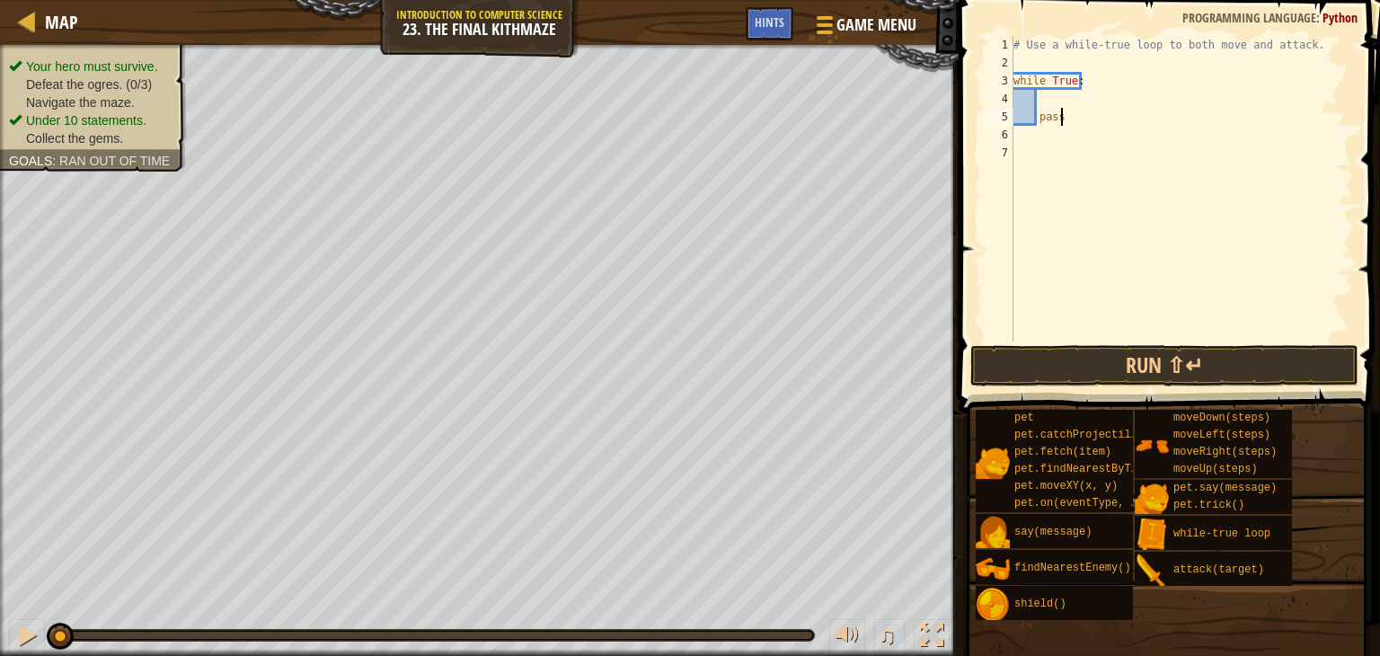
click at [1084, 120] on div "# Use a while-true loop to both move and attack. while True : pass" at bounding box center [1181, 207] width 343 height 342
type textarea "pass"
click at [1054, 100] on div "# Use a while-true loop to both move and attack. while True : pass" at bounding box center [1181, 207] width 343 height 342
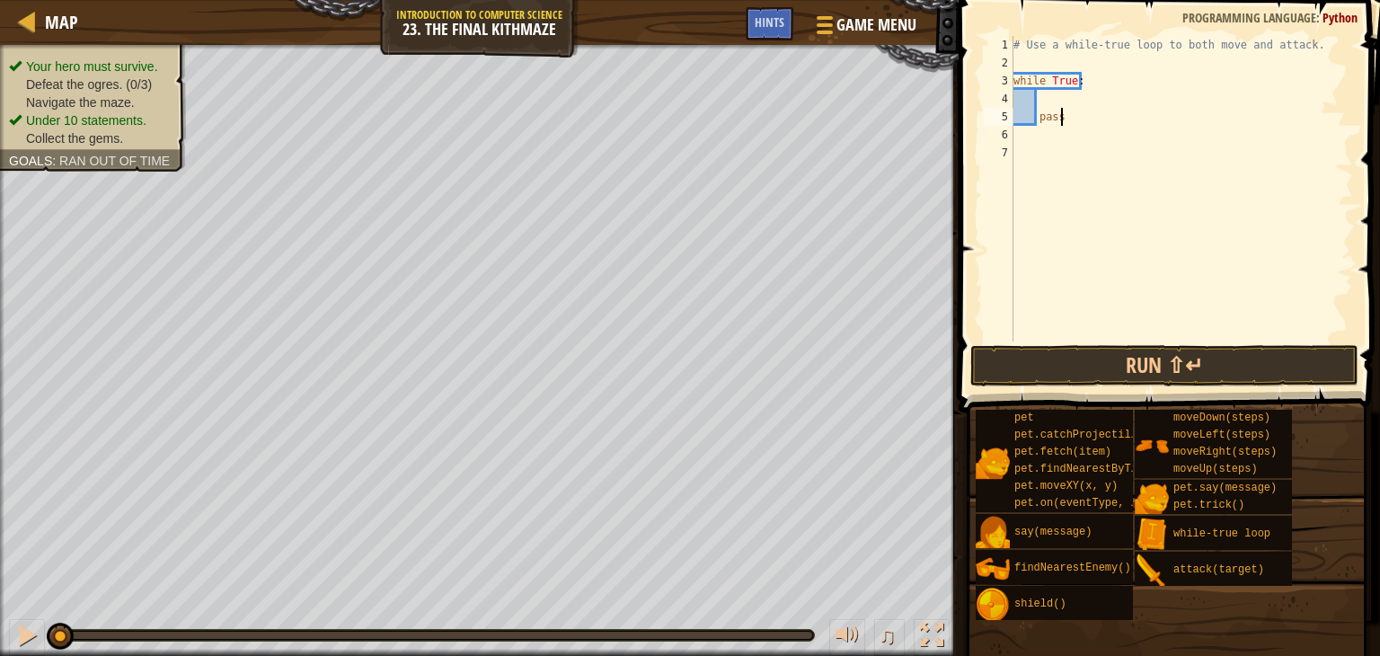
click at [1082, 116] on div "# Use a while-true loop to both move and attack. while True : pass" at bounding box center [1181, 207] width 343 height 342
type textarea "pass"
click at [1059, 101] on div "# Use a while-true loop to both move and attack. while True : pass" at bounding box center [1181, 207] width 343 height 342
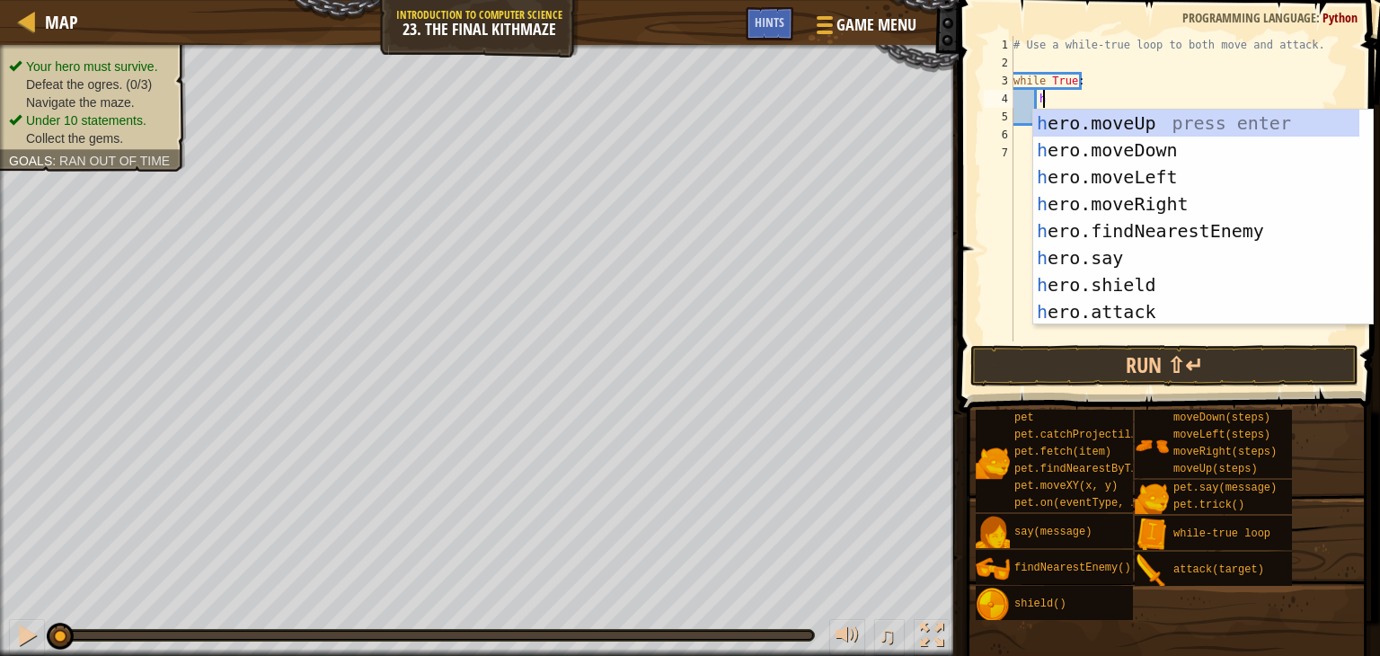
scroll to position [8, 1]
type textarea "he"
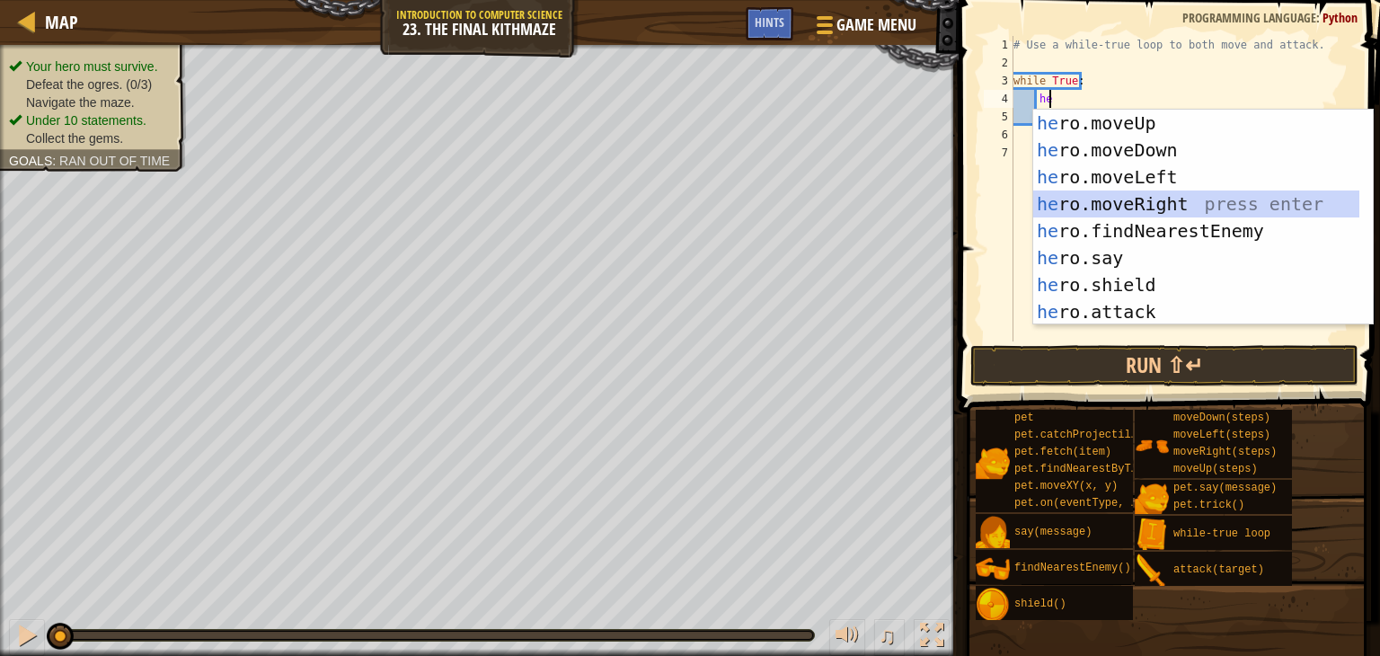
click at [1137, 200] on div "he ro.moveUp press enter he ro.moveDown press enter he ro.moveLeft press enter …" at bounding box center [1197, 245] width 326 height 270
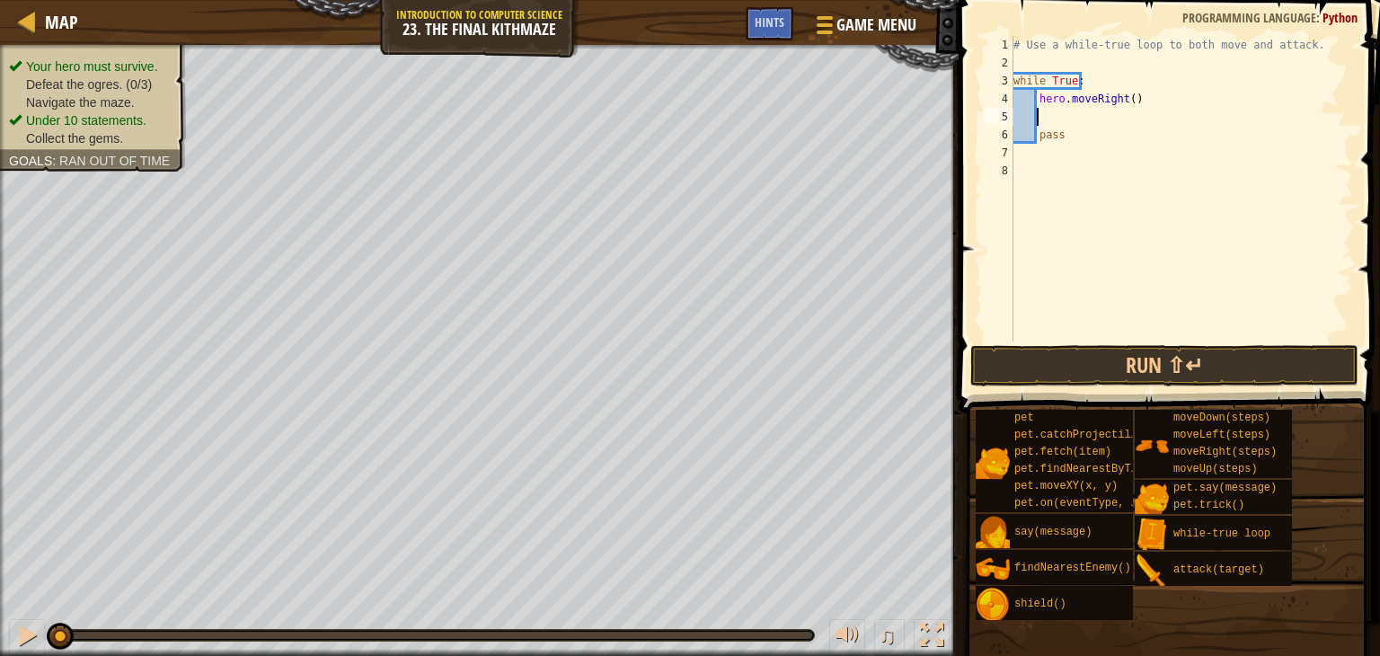
type textarea "he"
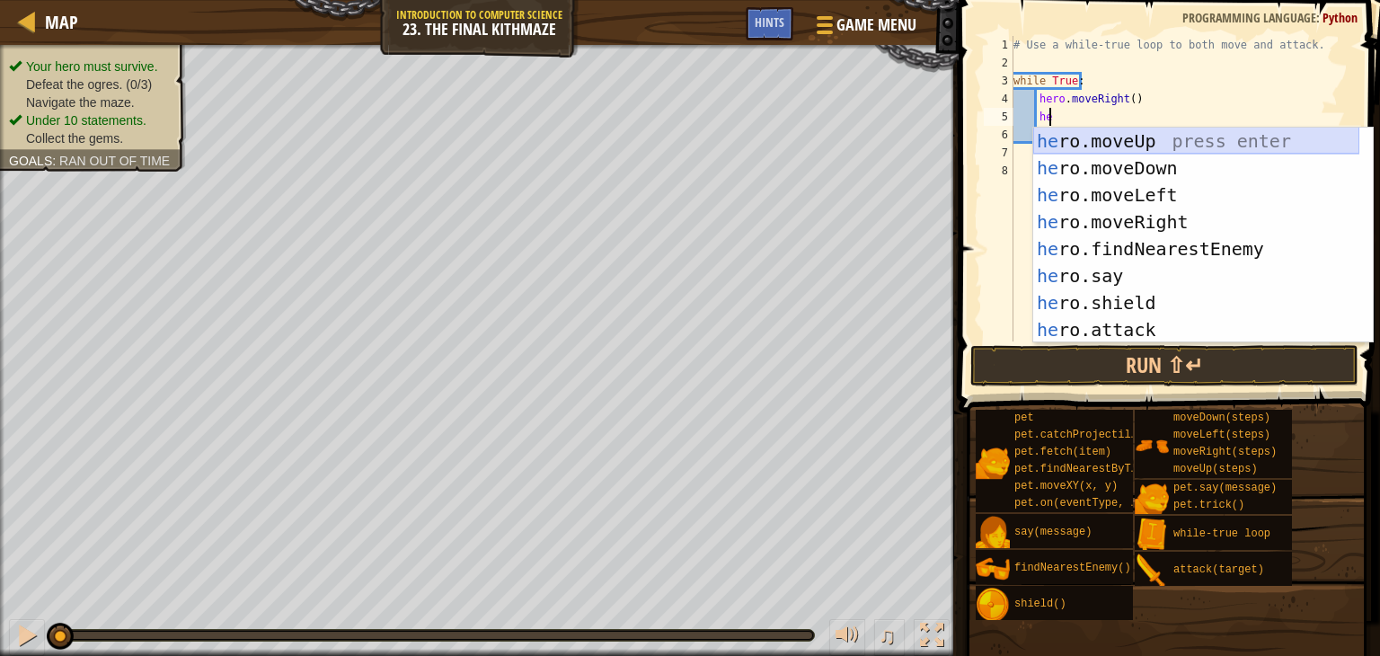
click at [1122, 137] on div "he ro.moveUp press enter he ro.moveDown press enter he ro.moveLeft press enter …" at bounding box center [1197, 263] width 326 height 270
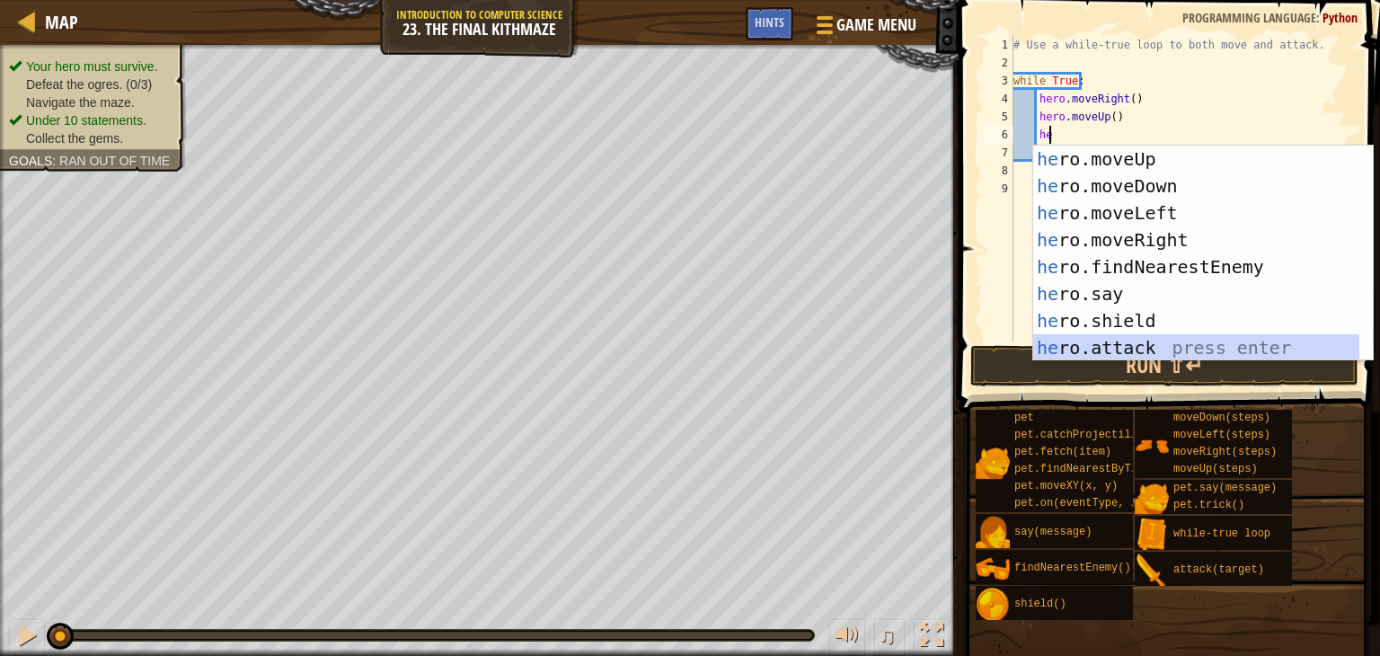
click at [1116, 350] on div "he ro.moveUp press enter he ro.moveDown press enter he ro.moveLeft press enter …" at bounding box center [1197, 281] width 326 height 270
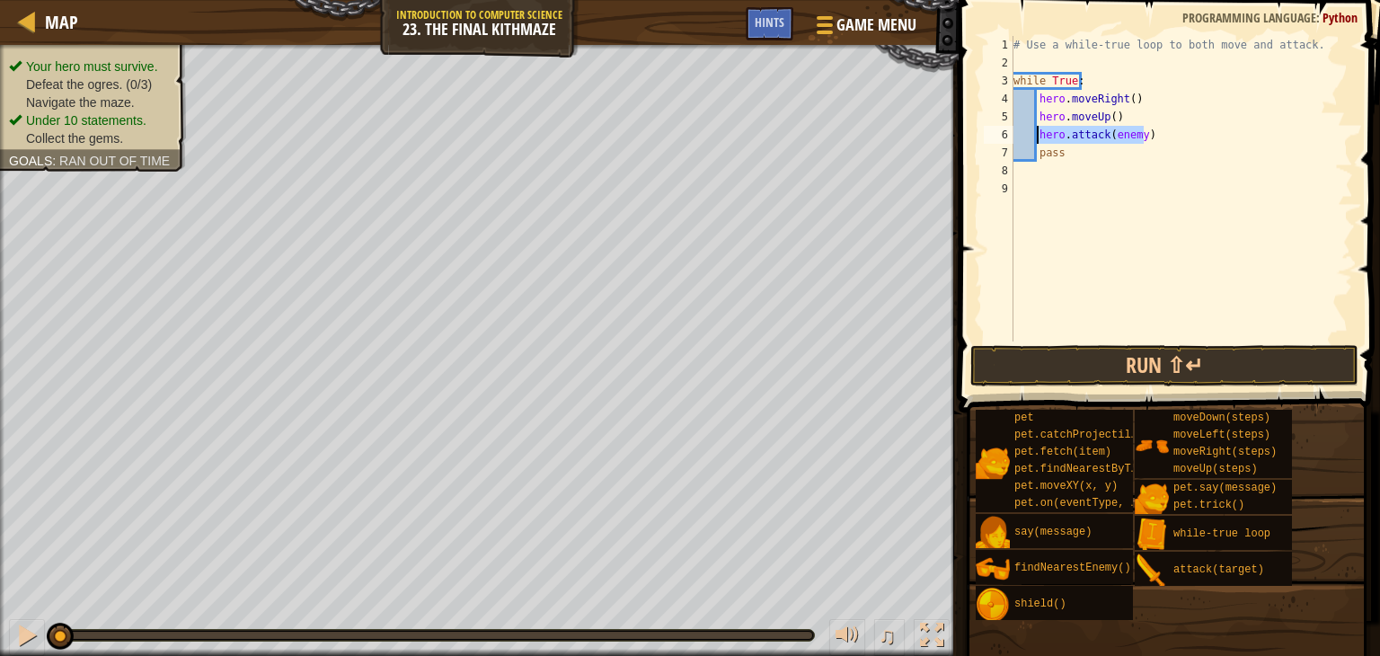
drag, startPoint x: 1150, startPoint y: 133, endPoint x: 1035, endPoint y: 134, distance: 115.0
click at [1035, 134] on div "# Use a while-true loop to both move and attack. while True : hero . moveRight …" at bounding box center [1181, 207] width 343 height 342
type textarea "hero.attack(enemy)"
click at [1150, 136] on div "# Use a while-true loop to both move and attack. while True : hero . moveRight …" at bounding box center [1181, 189] width 343 height 306
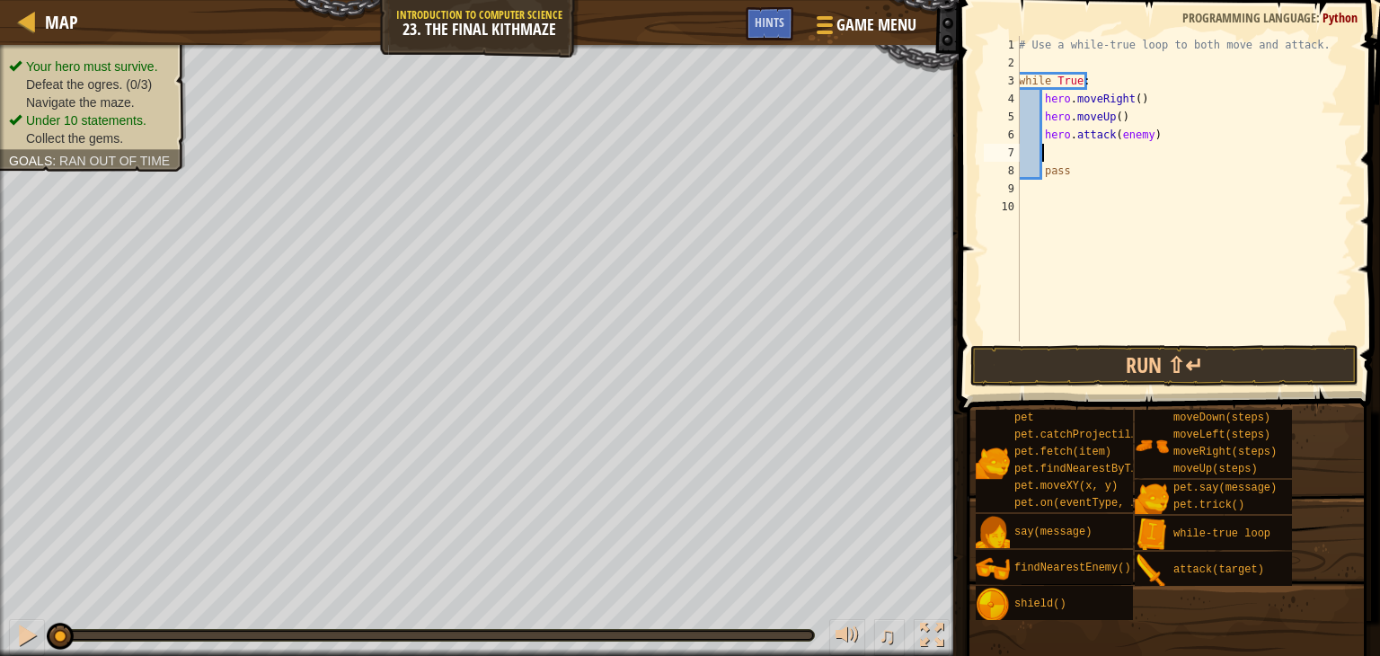
paste textarea "hero.attack(enemy)"
click at [1166, 155] on div "# Use a while-true loop to both move and attack. while True : hero . moveRight …" at bounding box center [1185, 207] width 338 height 342
click at [1139, 371] on button "Run ⇧↵" at bounding box center [1165, 365] width 388 height 41
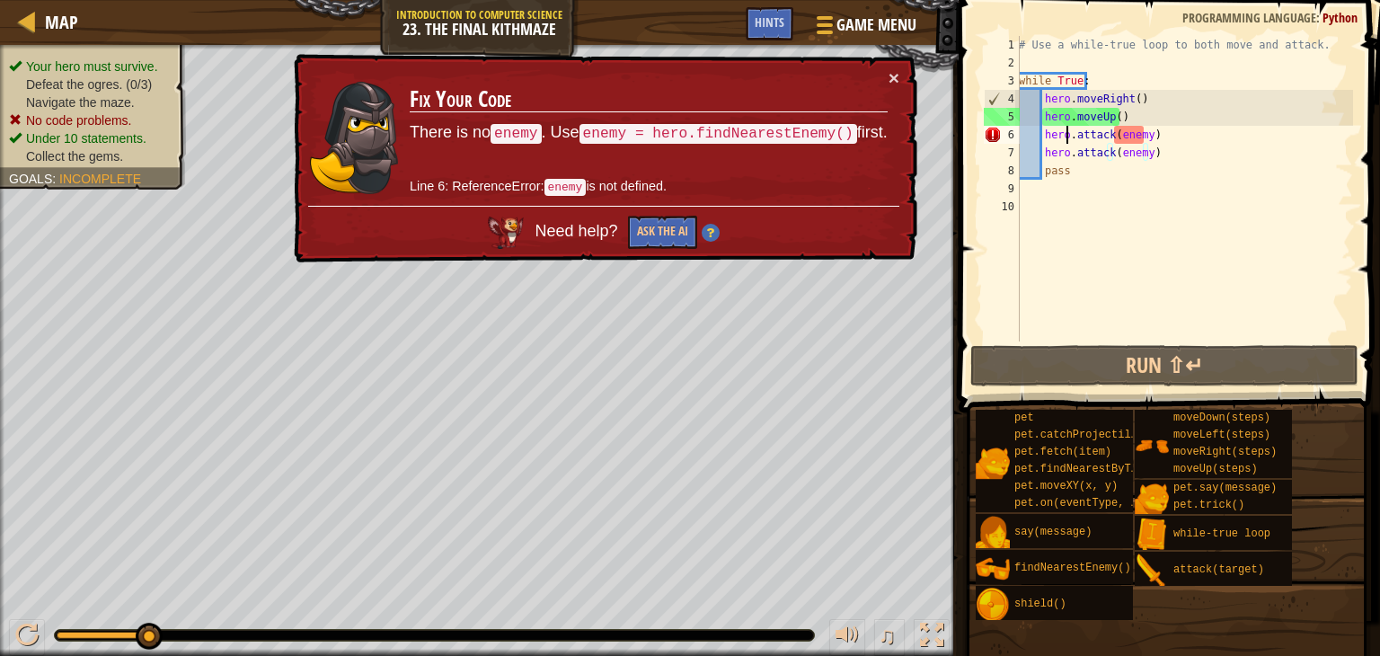
click at [1066, 139] on div "# Use a while-true loop to both move and attack. while True : hero . moveRight …" at bounding box center [1185, 207] width 338 height 342
drag, startPoint x: 1044, startPoint y: 137, endPoint x: 1176, endPoint y: 138, distance: 131.2
click at [1176, 138] on div "# Use a while-true loop to both move and attack. while True : hero . moveRight …" at bounding box center [1185, 207] width 338 height 342
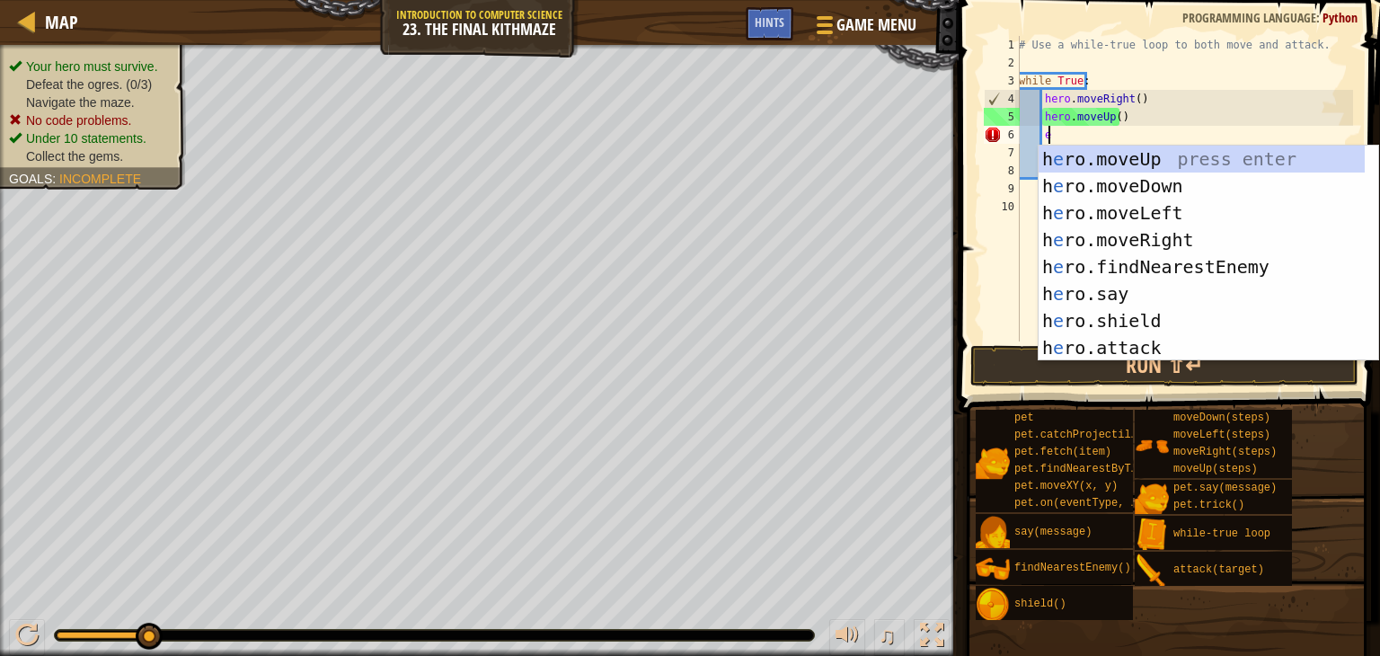
type textarea "en"
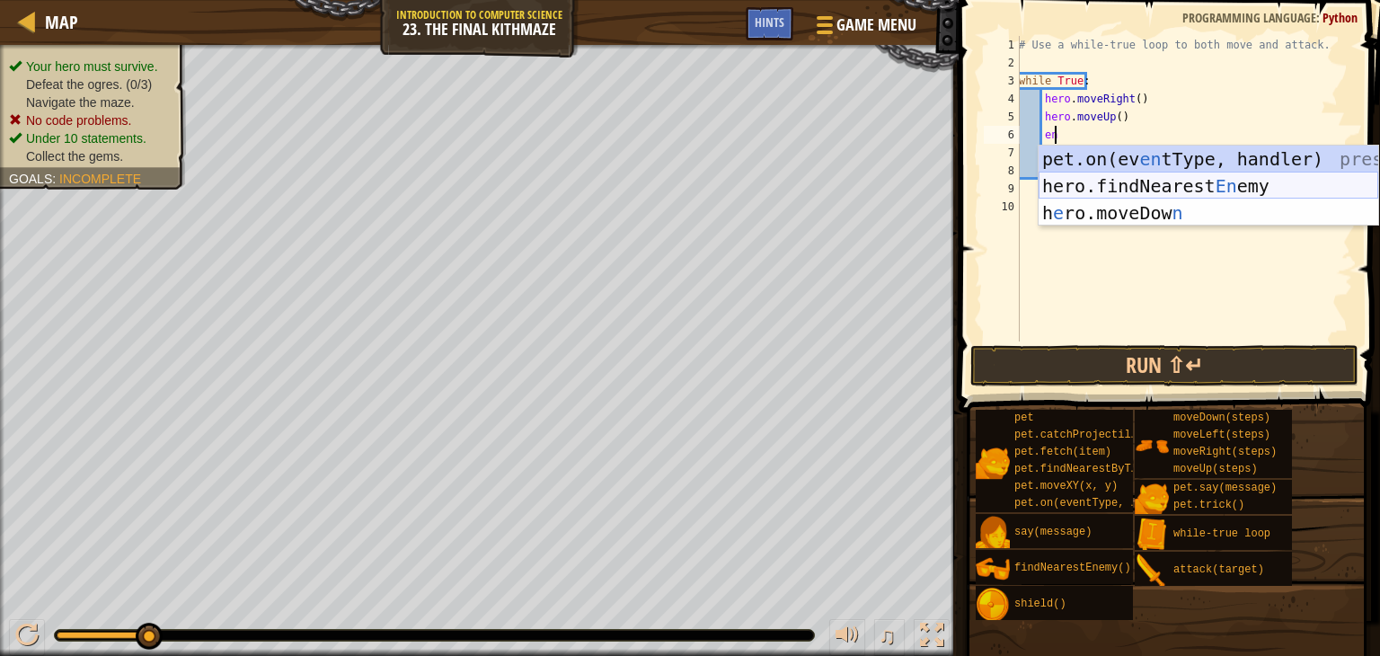
click at [1158, 191] on div "pet.on(ev en tType, handler) press enter hero.findNearest En emy press enter h …" at bounding box center [1209, 213] width 340 height 135
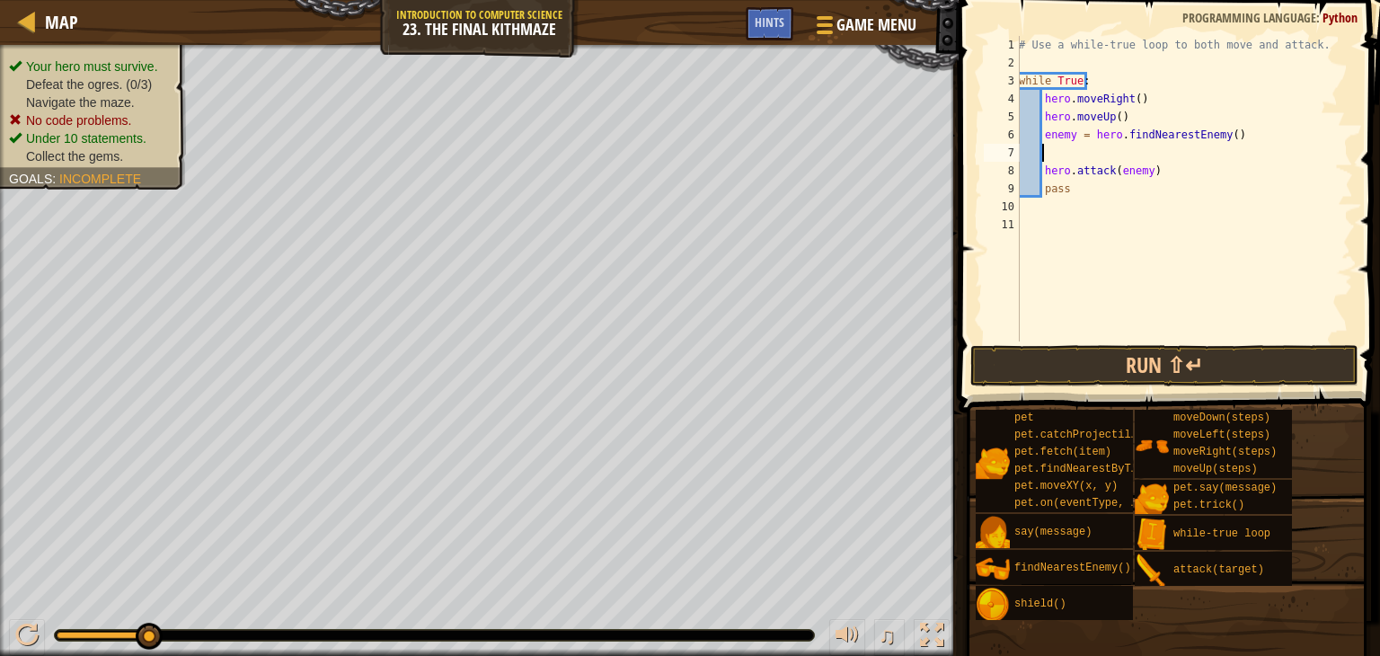
scroll to position [8, 0]
type textarea "hero.attack(enemy)"
click at [1153, 155] on div "# Use a while-true loop to both move and attack. while True : hero . moveRight …" at bounding box center [1185, 207] width 338 height 342
drag, startPoint x: 1044, startPoint y: 155, endPoint x: 1150, endPoint y: 152, distance: 106.1
click at [1150, 152] on div "# Use a while-true loop to both move and attack. while True : hero . moveRight …" at bounding box center [1185, 207] width 338 height 342
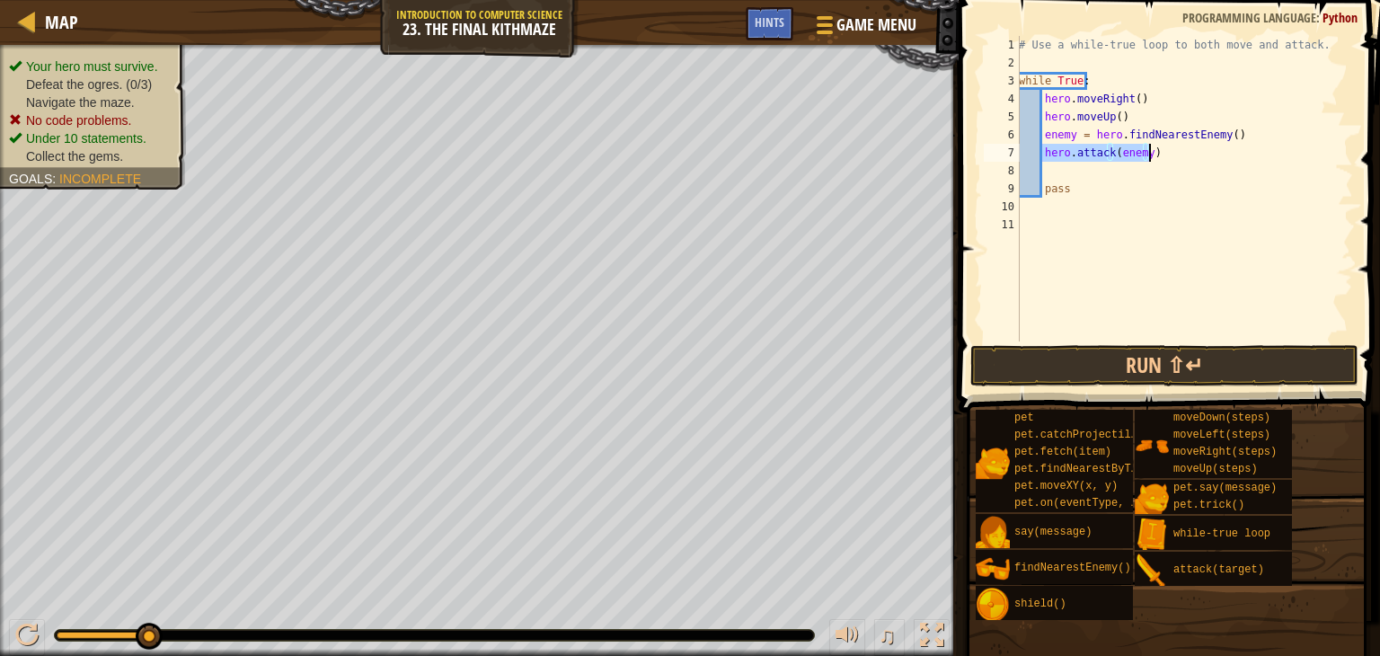
type textarea "hero.attack(enemy)"
click at [1075, 163] on div "# Use a while-true loop to both move and attack. while True : hero . moveRight …" at bounding box center [1185, 207] width 338 height 342
paste textarea "hero.attack(enemy)"
click at [1132, 95] on div "# Use a while-true loop to both move and attack. while True : hero . moveRight …" at bounding box center [1185, 207] width 338 height 342
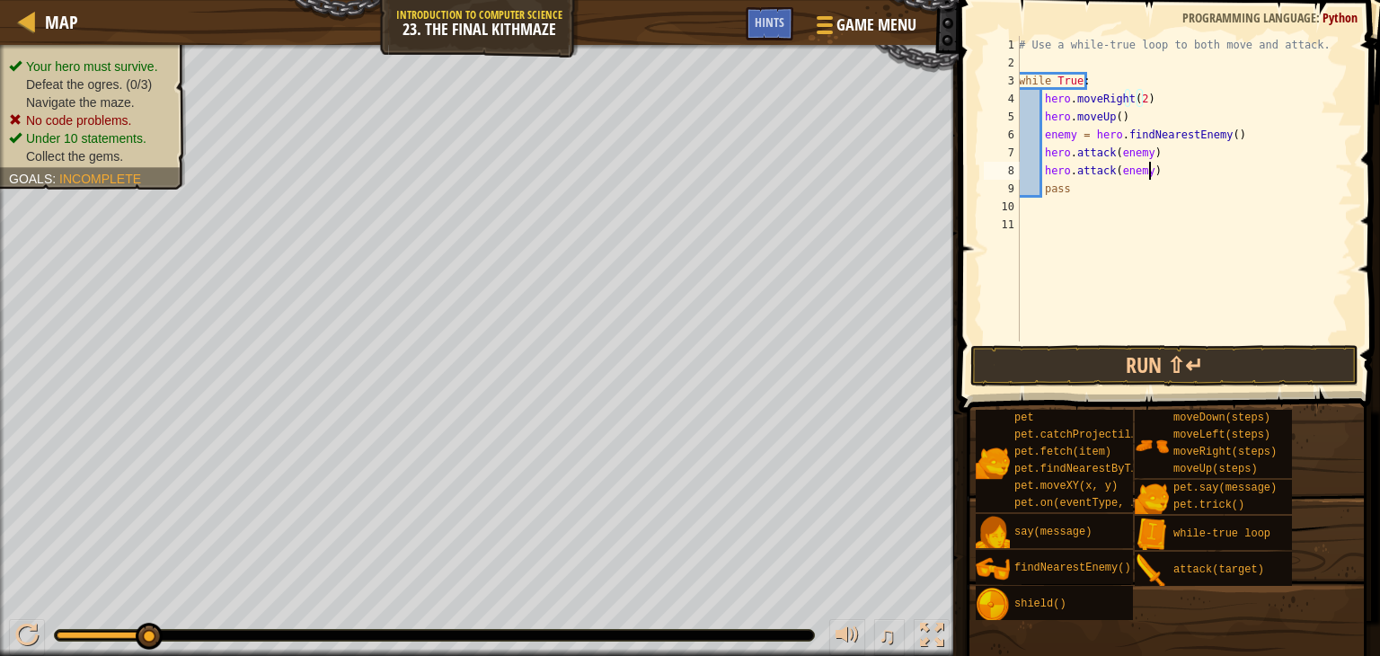
click at [1162, 174] on div "# Use a while-true loop to both move and attack. while True : hero . moveRight …" at bounding box center [1185, 207] width 338 height 342
type textarea "hero.attack(enemy)"
type textarea "he"
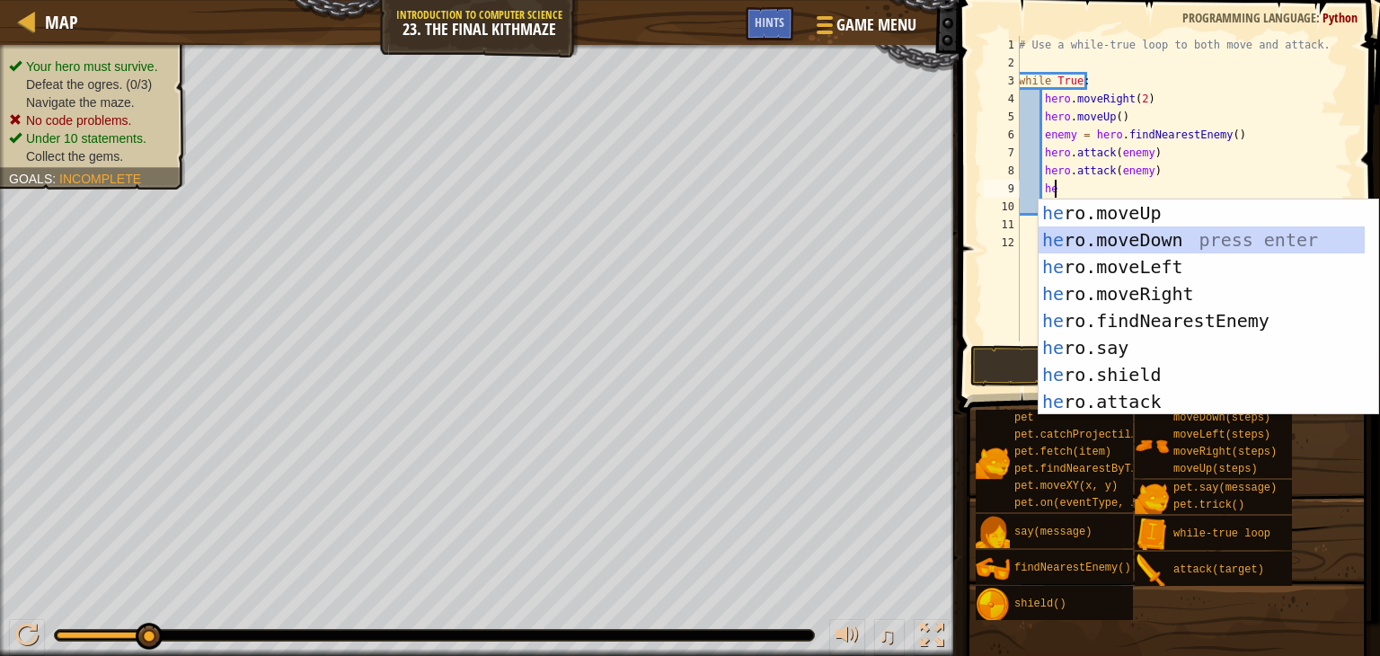
click at [1141, 243] on div "he ro.moveUp press enter he ro.moveDown press enter he ro.moveLeft press enter …" at bounding box center [1202, 335] width 326 height 270
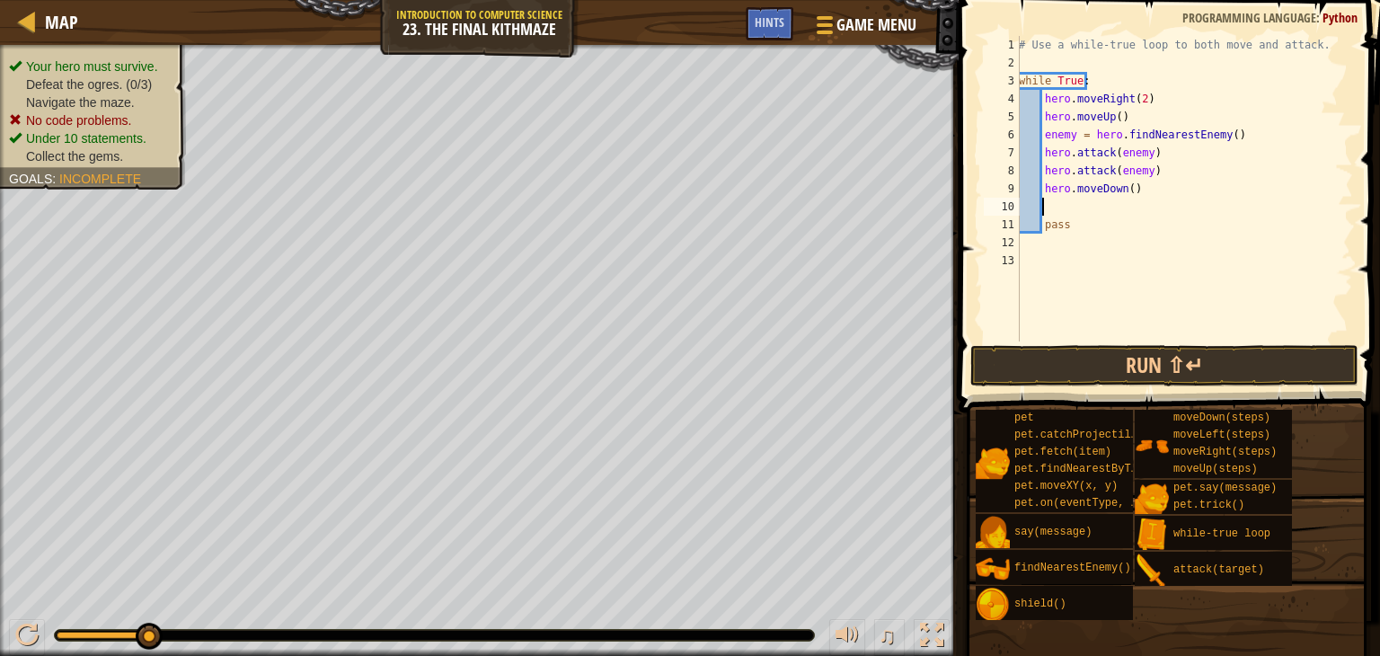
click at [1124, 186] on div "# Use a while-true loop to both move and attack. while True : hero . moveRight …" at bounding box center [1185, 207] width 338 height 342
click at [1150, 367] on button "Run ⇧↵" at bounding box center [1165, 365] width 388 height 41
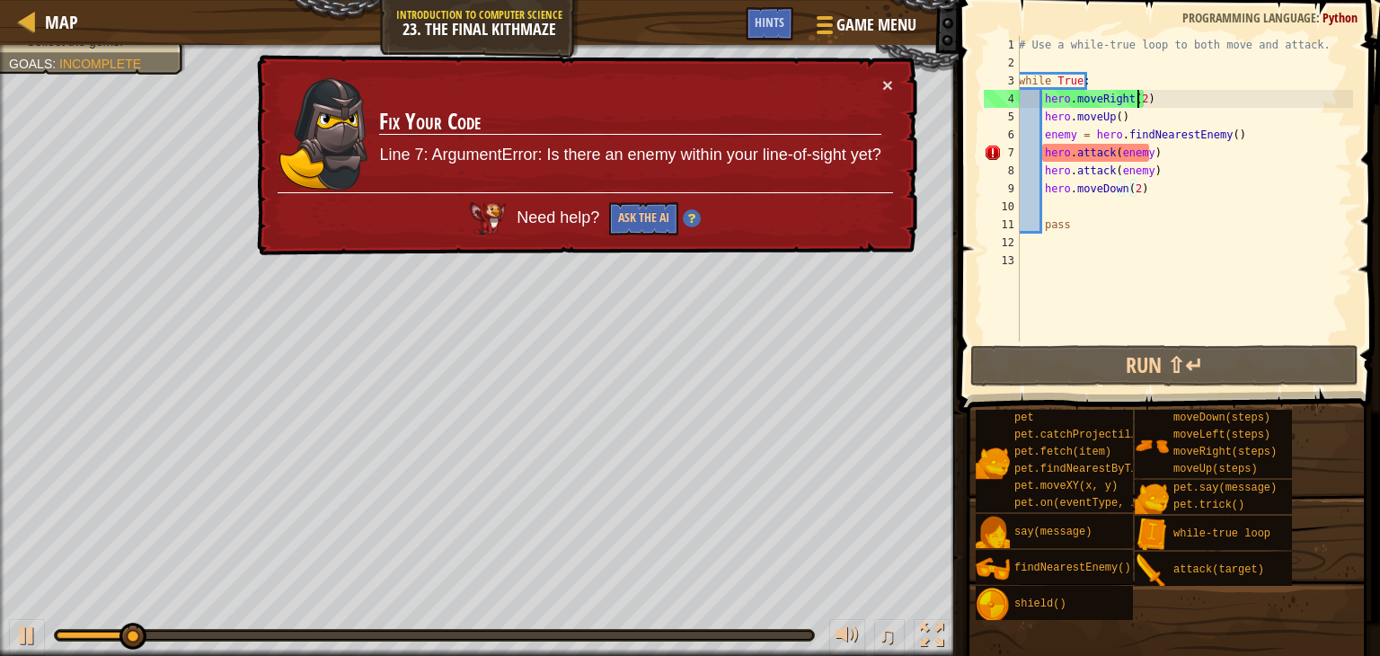
click at [1139, 94] on div "# Use a while-true loop to both move and attack. while True : hero . moveRight …" at bounding box center [1185, 207] width 338 height 342
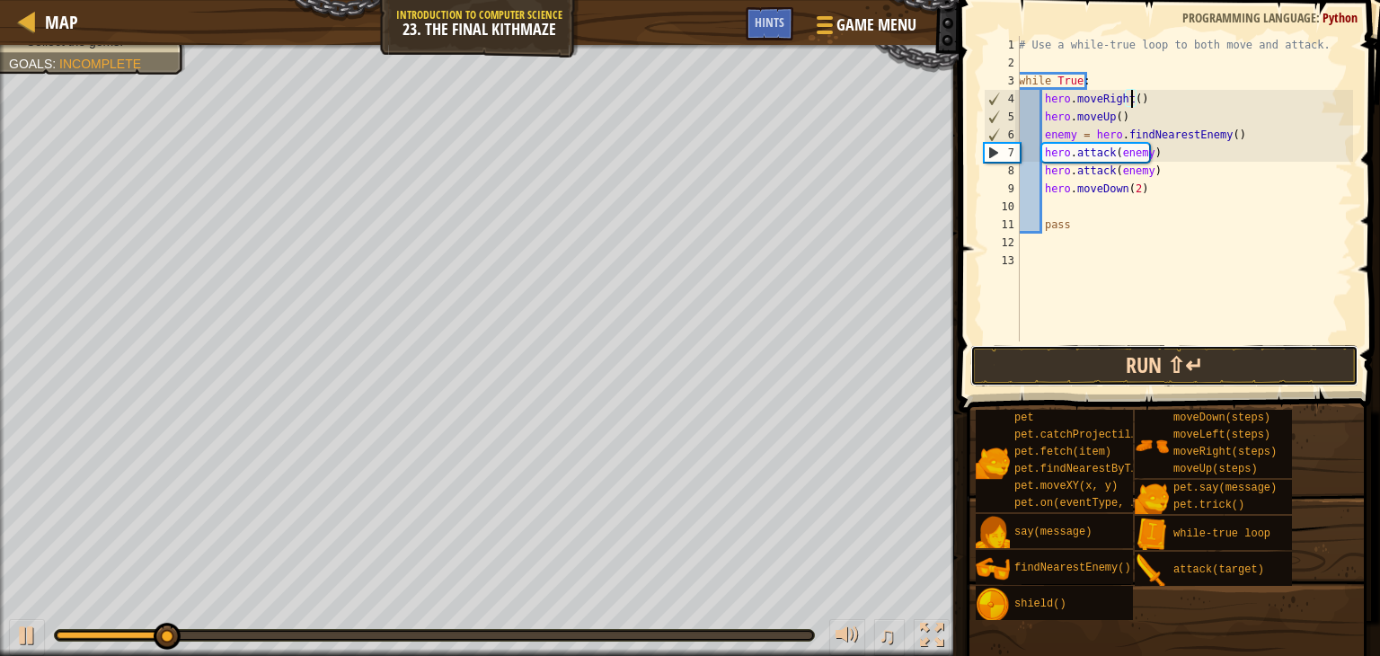
click at [1143, 371] on button "Run ⇧↵" at bounding box center [1165, 365] width 388 height 41
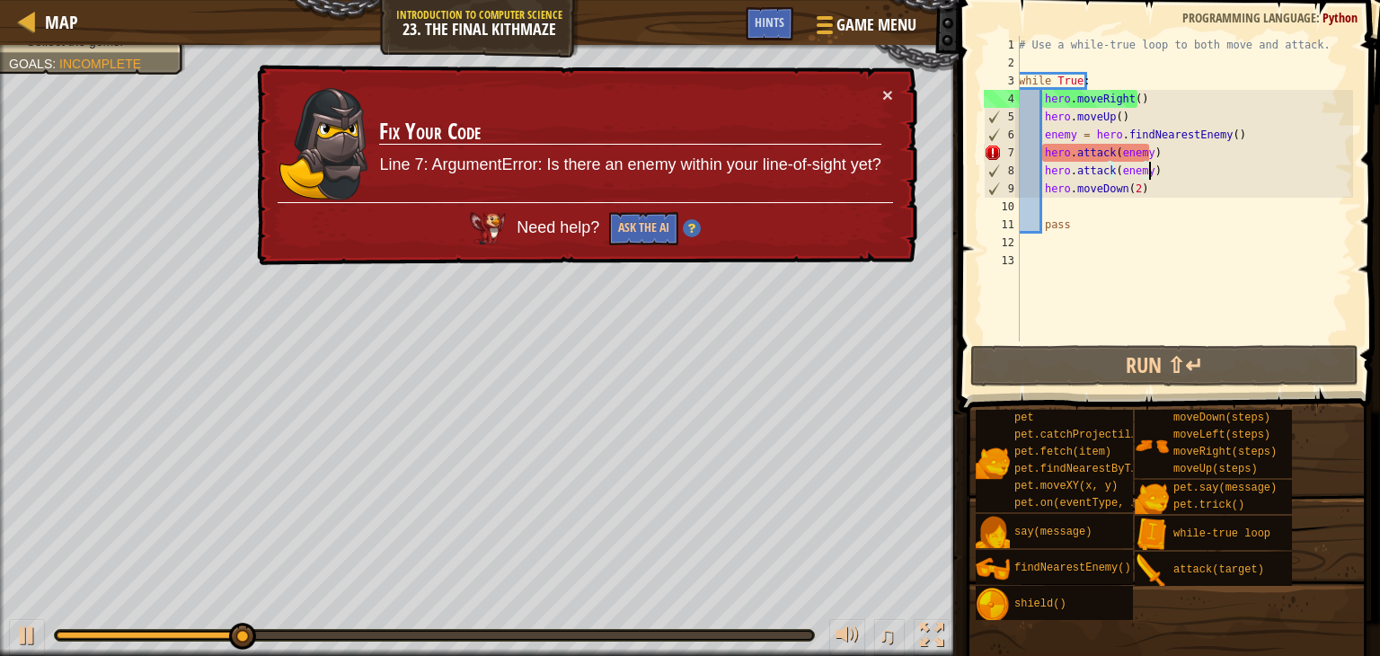
click at [1165, 173] on div "# Use a while-true loop to both move and attack. while True : hero . moveRight …" at bounding box center [1185, 207] width 338 height 342
click at [1074, 137] on div "# Use a while-true loop to both move and attack. while True : hero . moveRight …" at bounding box center [1185, 207] width 338 height 342
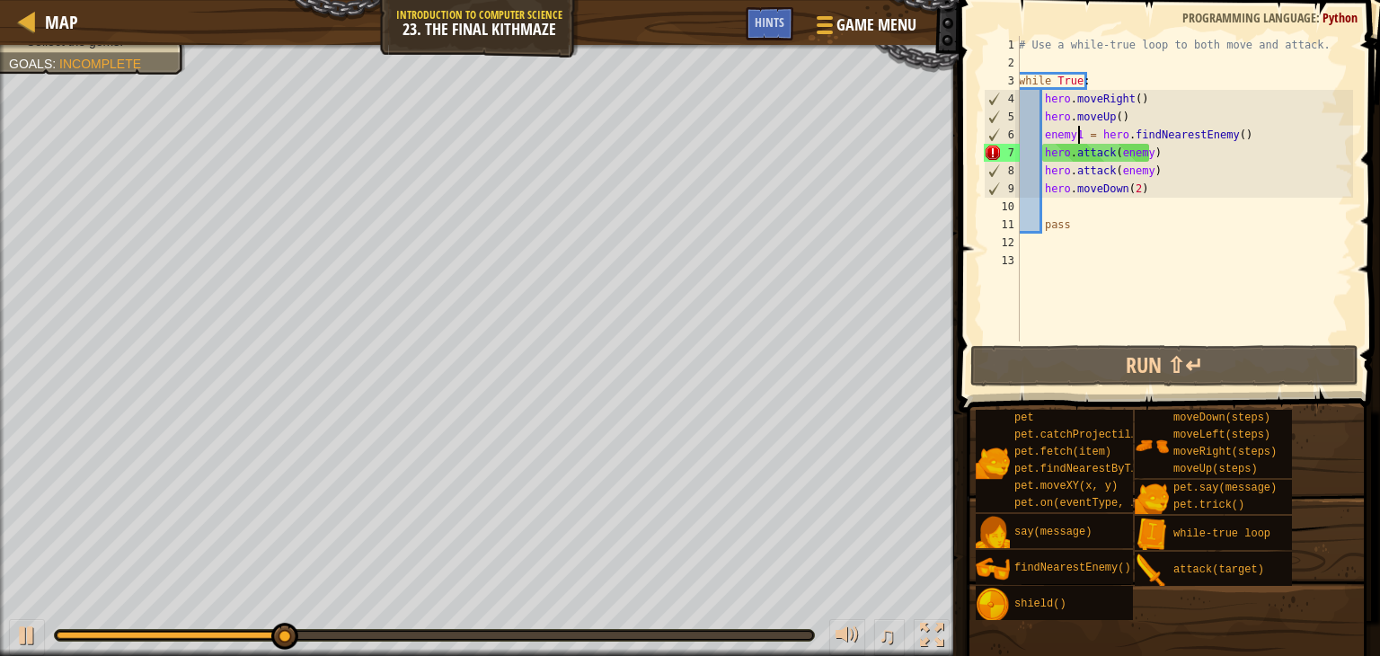
scroll to position [8, 4]
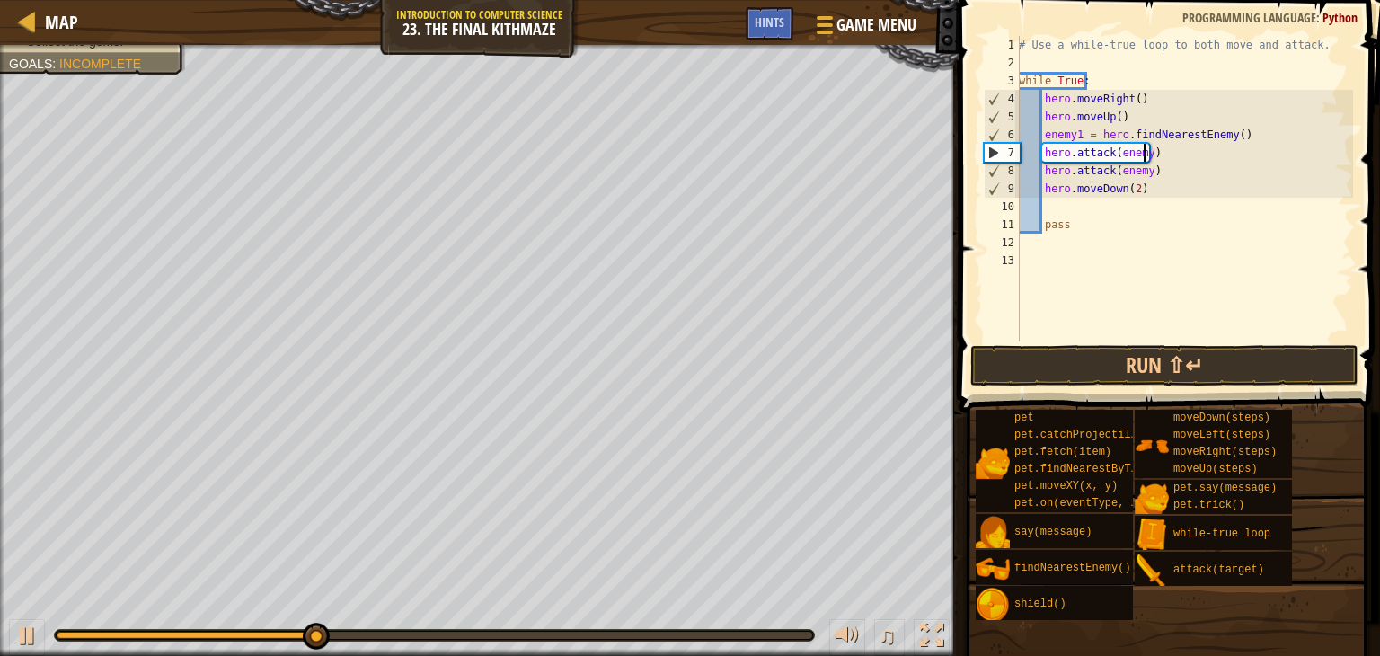
click at [1144, 157] on div "# Use a while-true loop to both move and attack. while True : hero . moveRight …" at bounding box center [1185, 207] width 338 height 342
click at [1141, 172] on div "# Use a while-true loop to both move and attack. while True : hero . moveRight …" at bounding box center [1185, 207] width 338 height 342
click at [1147, 170] on div "# Use a while-true loop to both move and attack. while True : hero . moveRight …" at bounding box center [1185, 207] width 338 height 342
click at [1143, 172] on div "# Use a while-true loop to both move and attack. while True : hero . moveRight …" at bounding box center [1185, 207] width 338 height 342
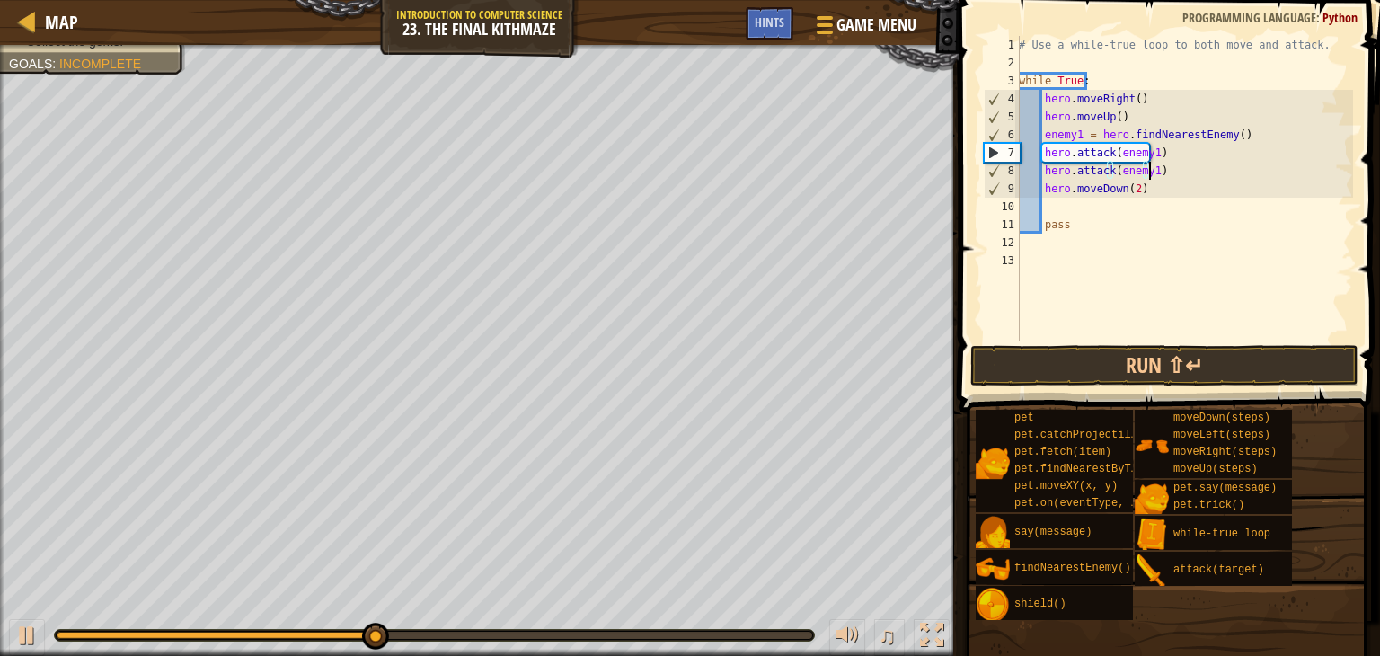
scroll to position [8, 10]
click at [1141, 375] on button "Run ⇧↵" at bounding box center [1165, 365] width 388 height 41
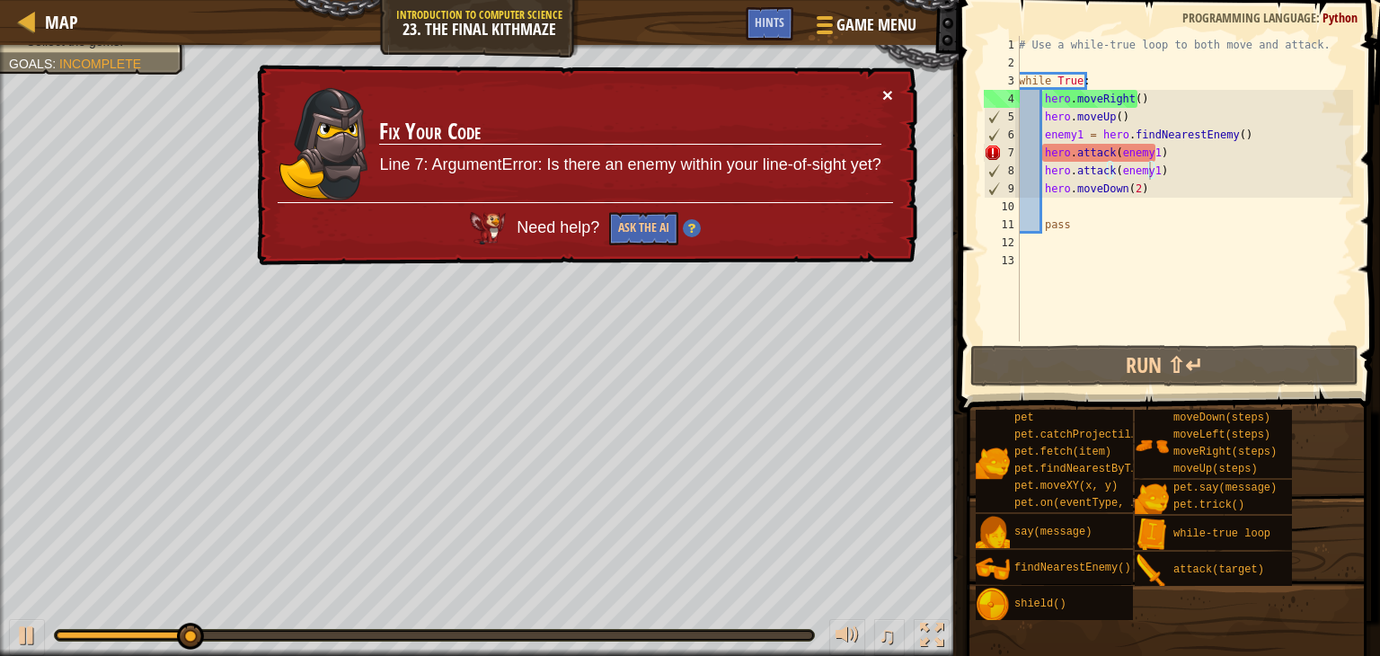
click at [888, 98] on button "×" at bounding box center [888, 94] width 11 height 19
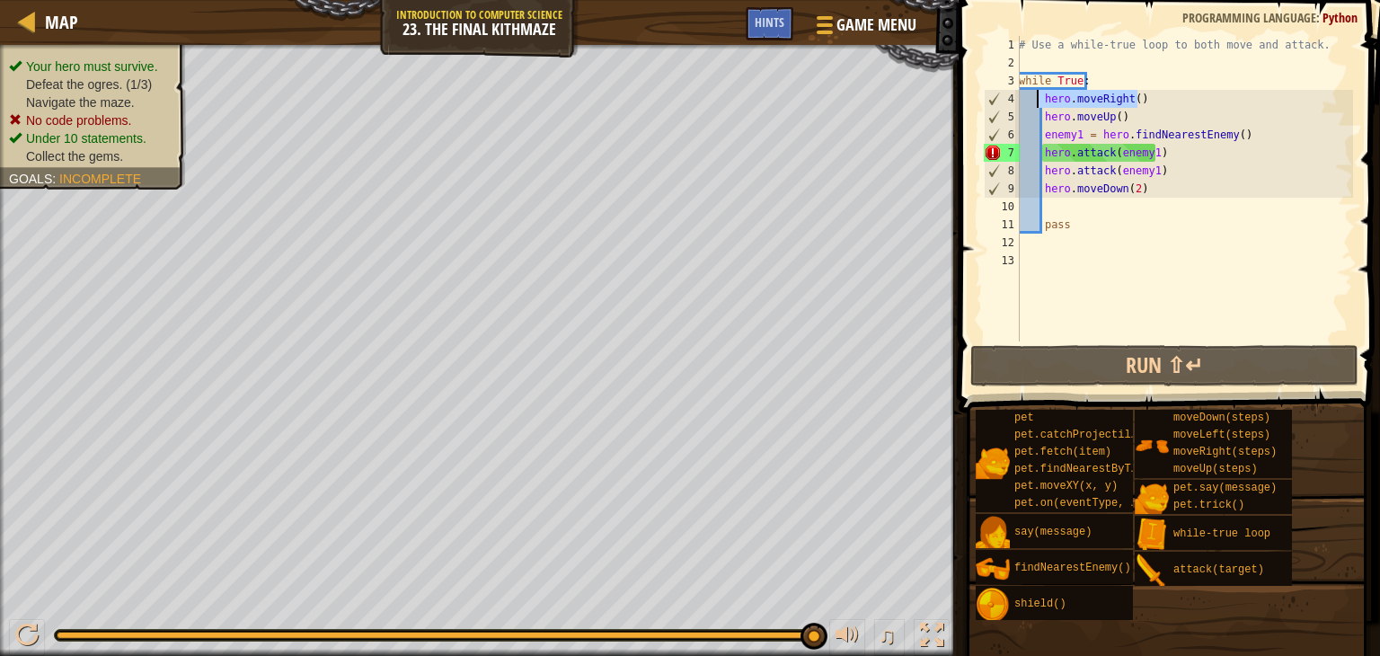
drag, startPoint x: 1139, startPoint y: 102, endPoint x: 1035, endPoint y: 105, distance: 103.4
click at [1035, 105] on div "# Use a while-true loop to both move and attack. while True : hero . moveRight …" at bounding box center [1185, 207] width 338 height 342
type textarea "hero.moveRight()"
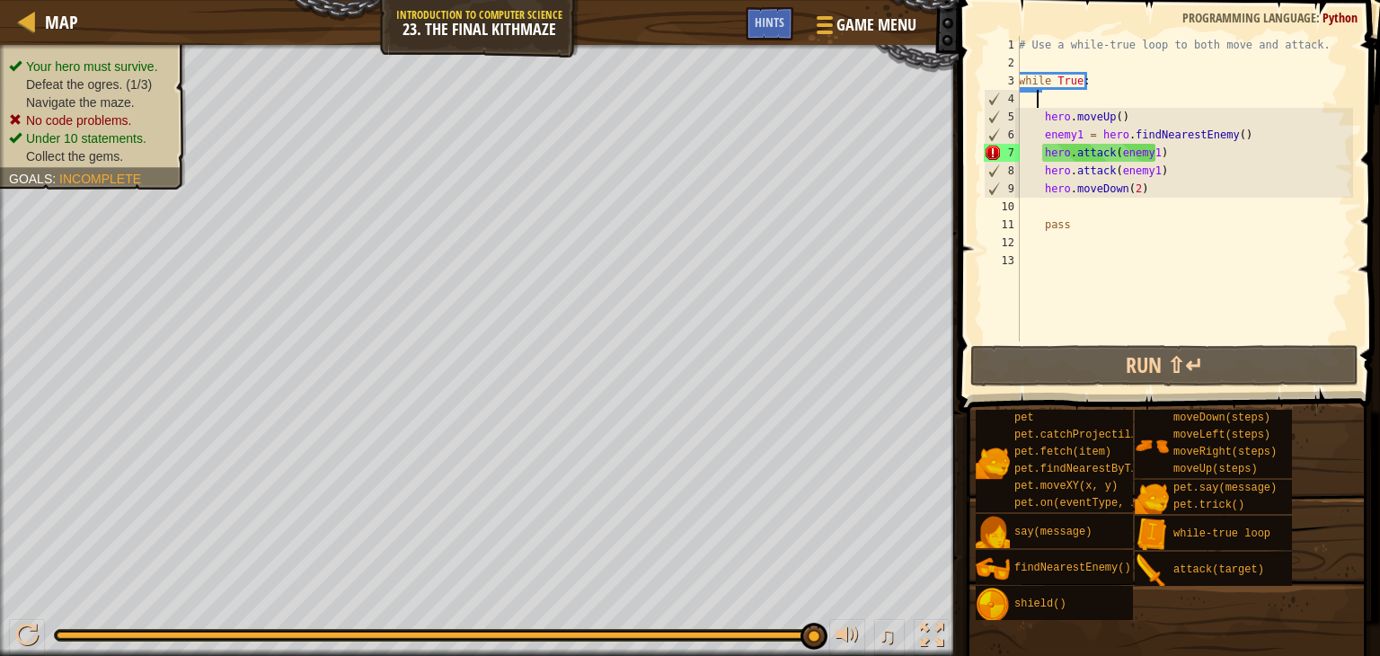
scroll to position [8, 0]
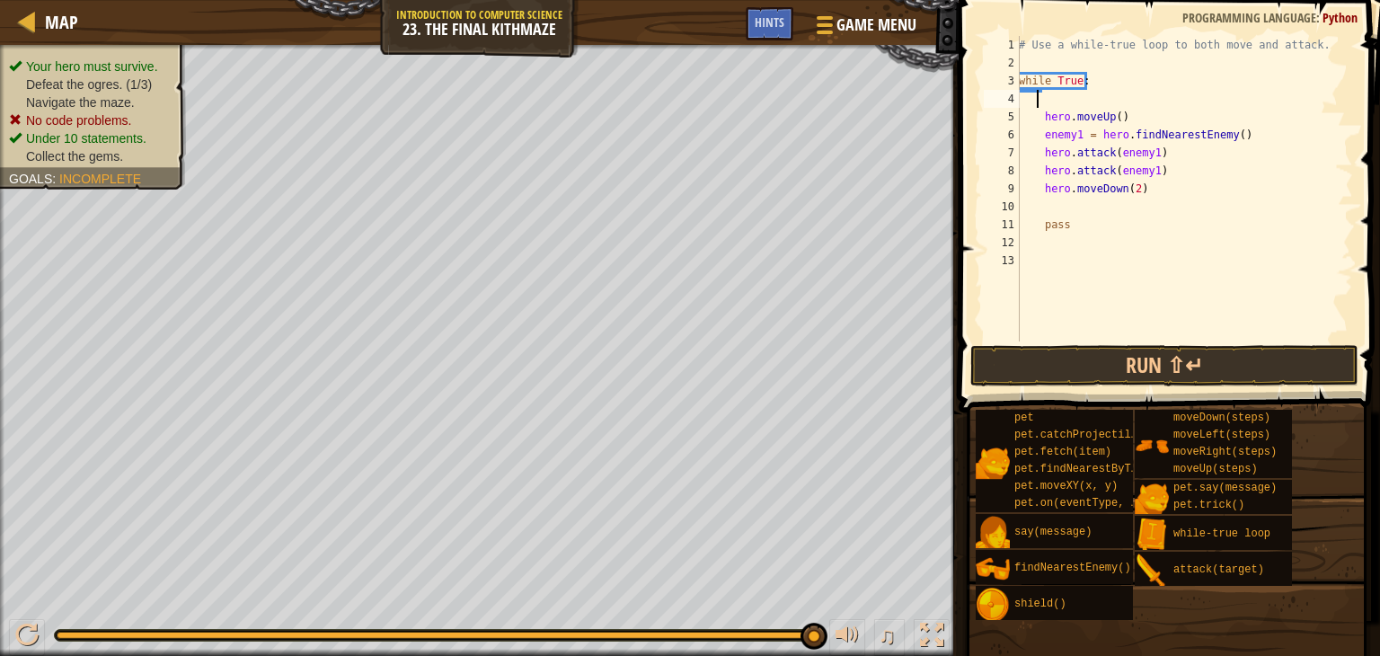
click at [1043, 67] on div "# Use a while-true loop to both move and attack. while True : hero . moveUp ( )…" at bounding box center [1185, 207] width 338 height 342
paste textarea "hero.moveRight()"
click at [1104, 89] on div "# Use a while-true loop to both move and attack. hero . moveRight ( ) while Tru…" at bounding box center [1185, 207] width 338 height 342
type textarea "while True:"
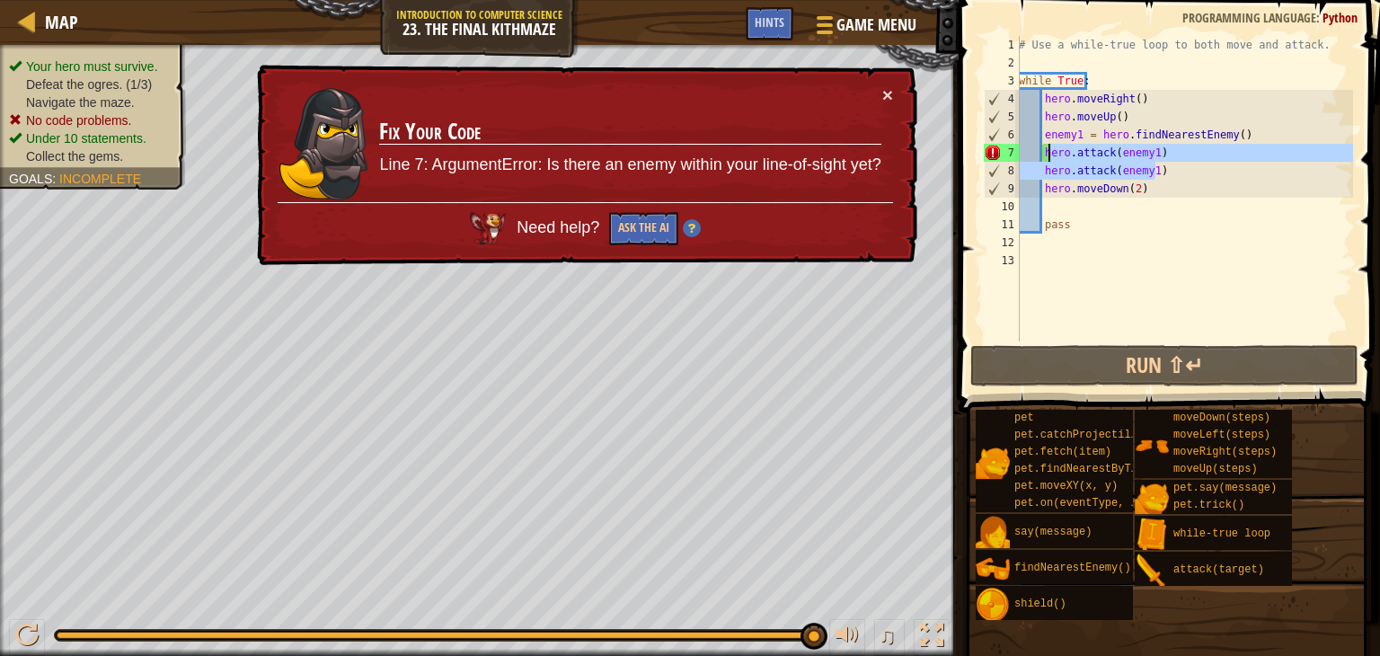
drag, startPoint x: 1168, startPoint y: 173, endPoint x: 1047, endPoint y: 154, distance: 122.8
click at [1047, 154] on div "# Use a while-true loop to both move and attack. while True : hero . moveRight …" at bounding box center [1185, 207] width 338 height 342
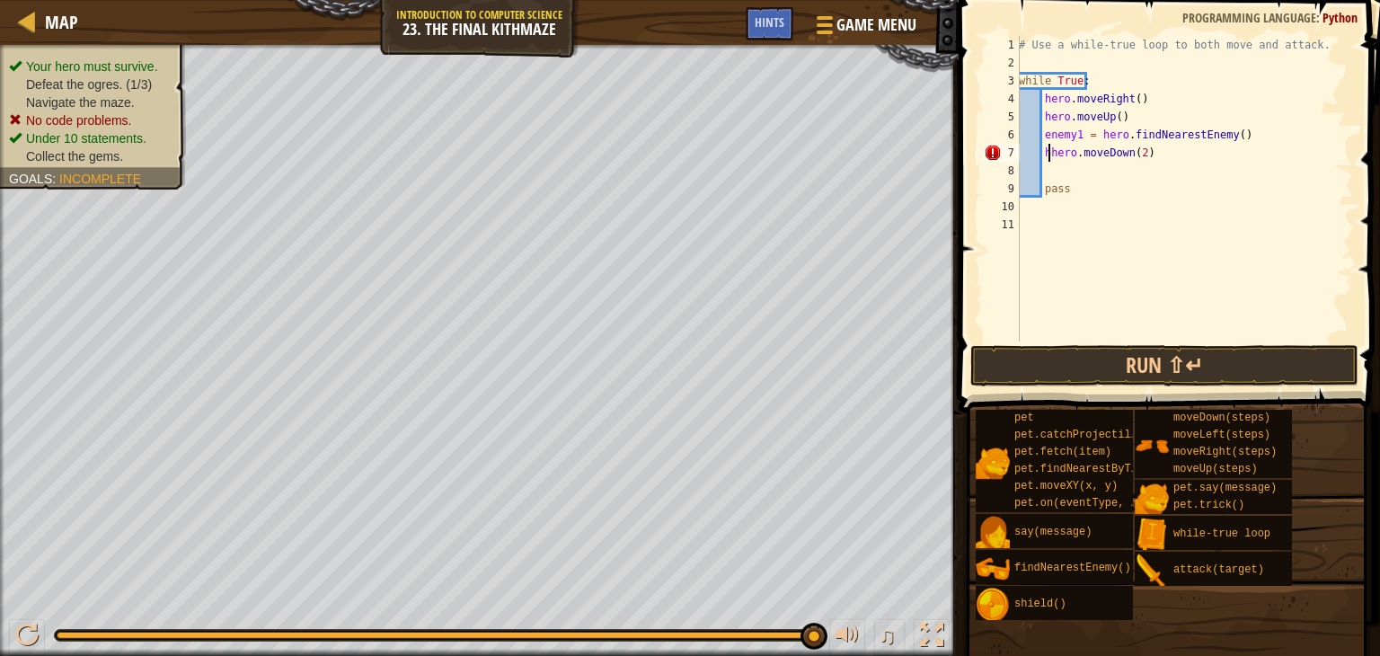
type textarea "hero.moveDown(2)"
click at [1083, 170] on div "# Use a while-true loop to both move and attack. while True : hero . moveRight …" at bounding box center [1185, 207] width 338 height 342
click at [1143, 366] on button "Run ⇧↵" at bounding box center [1165, 365] width 388 height 41
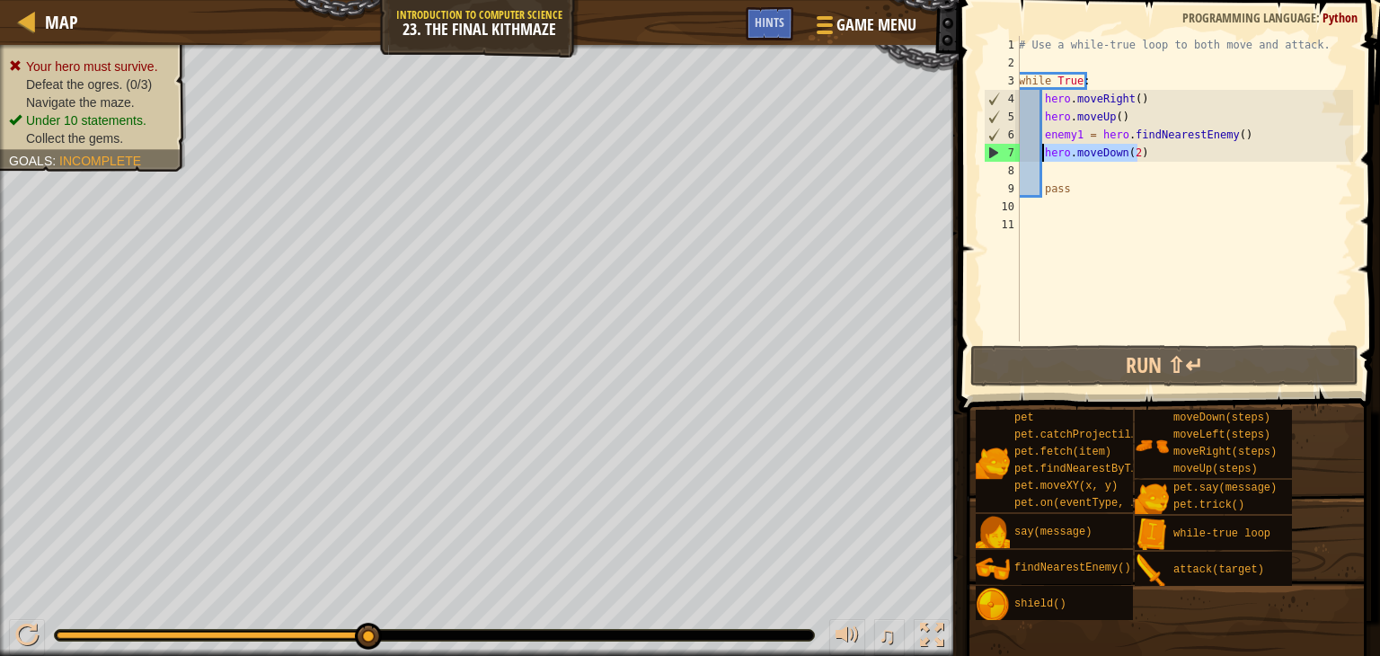
drag, startPoint x: 1147, startPoint y: 155, endPoint x: 1043, endPoint y: 150, distance: 104.4
click at [1043, 150] on div "# Use a while-true loop to both move and attack. while True : hero . moveRight …" at bounding box center [1185, 207] width 338 height 342
type textarea "hero.moveDown(2)"
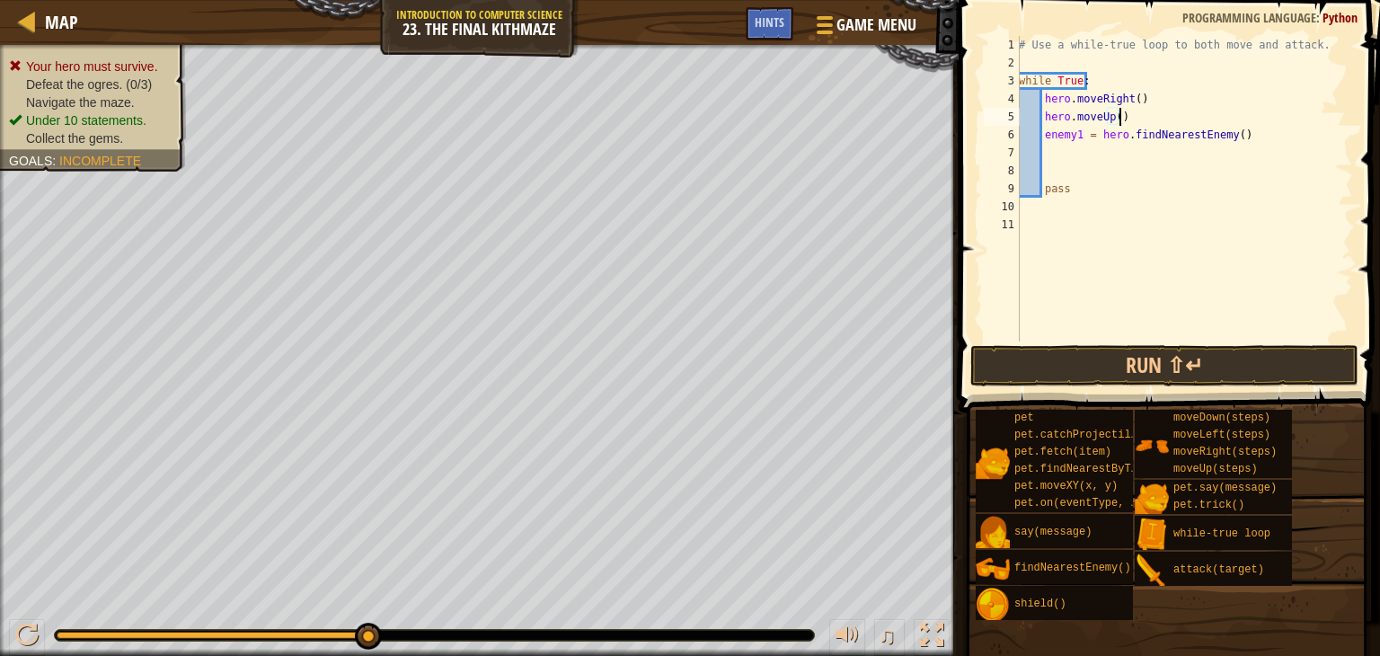
click at [1131, 120] on div "# Use a while-true loop to both move and attack. while True : hero . moveRight …" at bounding box center [1185, 207] width 338 height 342
type textarea "hero.moveUp()"
paste textarea "hero.moveDown(2)"
type textarea "hero.moveDown(2)"
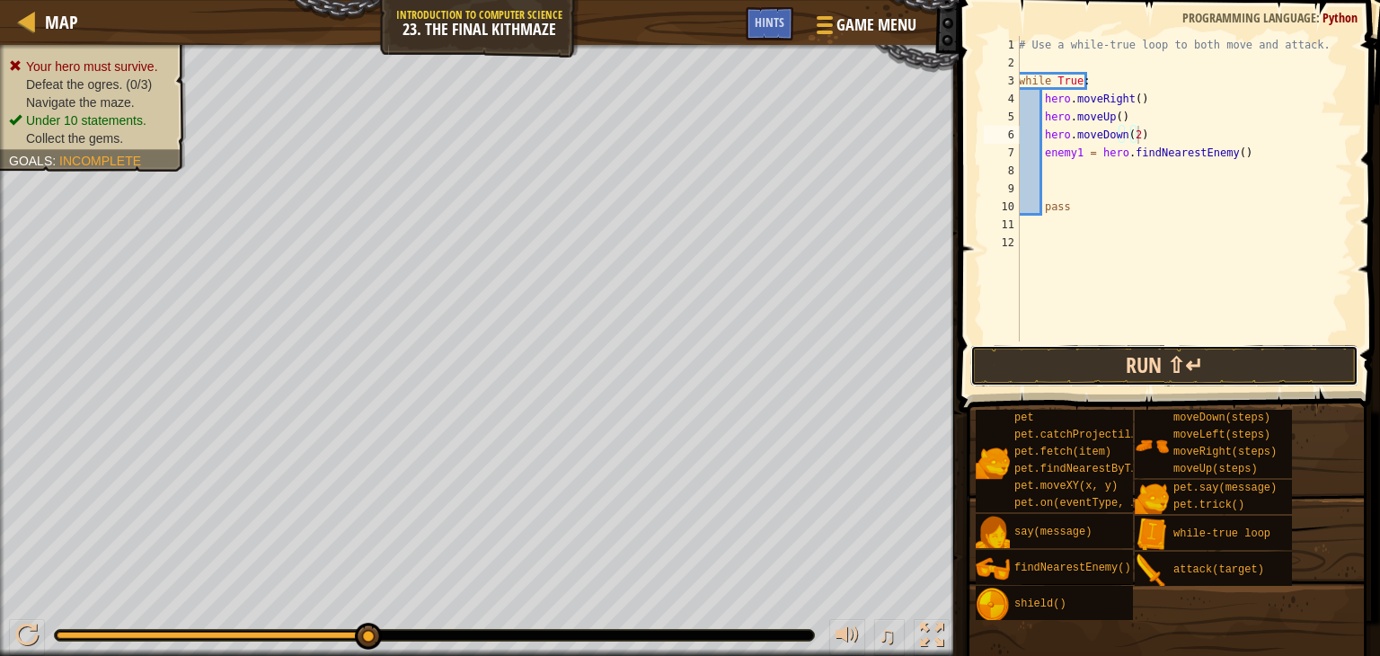
click at [1150, 362] on button "Run ⇧↵" at bounding box center [1165, 365] width 388 height 41
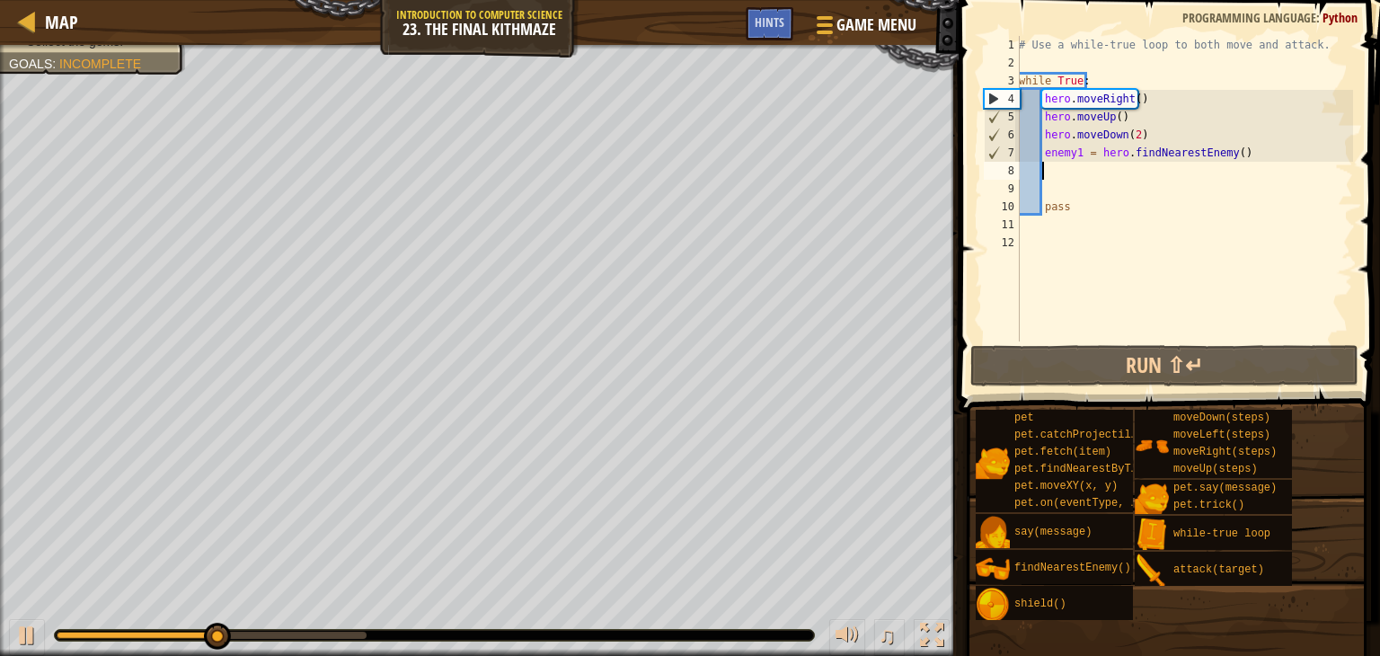
click at [1060, 175] on div "# Use a while-true loop to both move and attack. while True : hero . moveRight …" at bounding box center [1185, 207] width 338 height 342
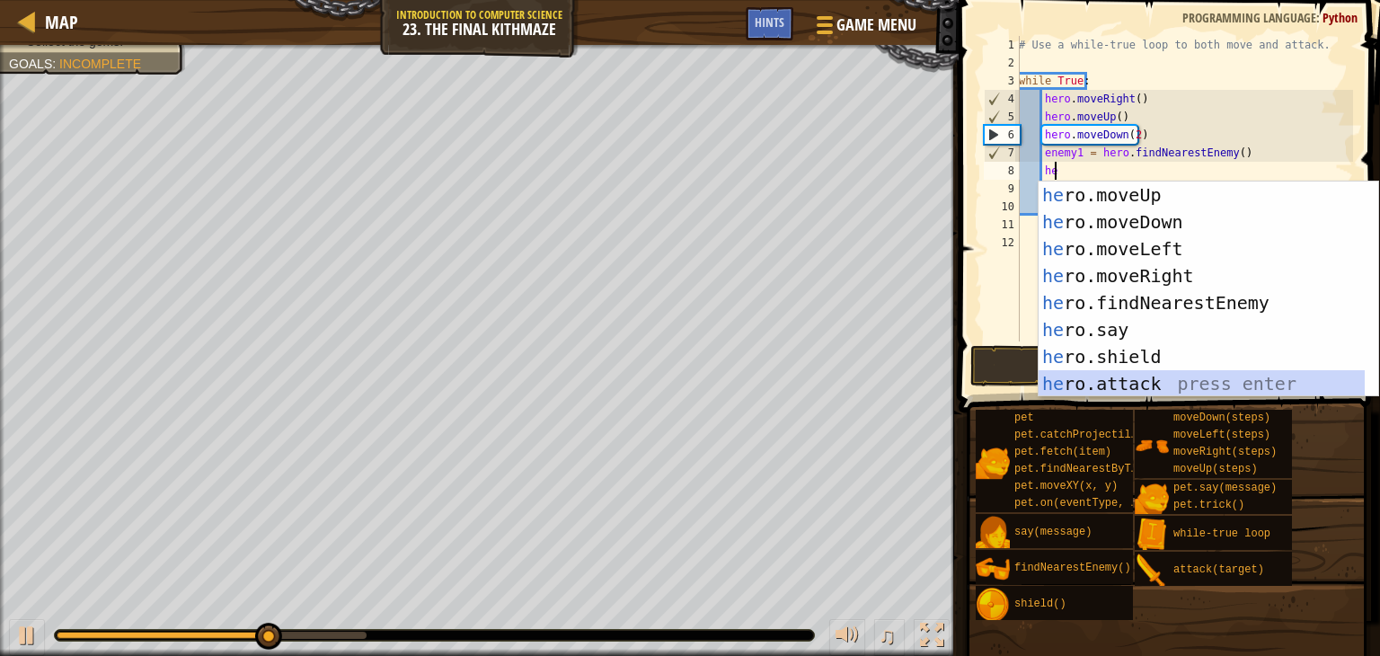
click at [1124, 386] on div "he ro.moveUp press enter he ro.moveDown press enter he ro.moveLeft press enter …" at bounding box center [1202, 317] width 326 height 270
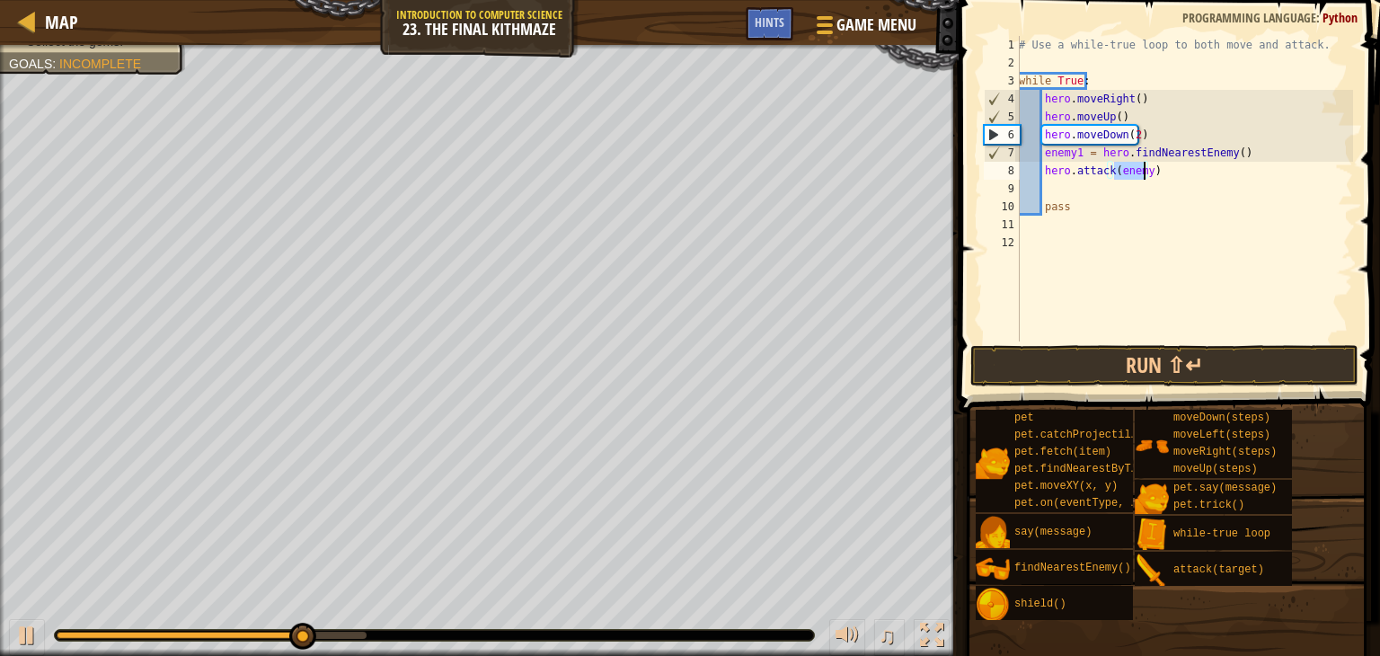
click at [1142, 170] on div "# Use a while-true loop to both move and attack. while True : hero . moveRight …" at bounding box center [1185, 189] width 338 height 306
type textarea "hero.attack(enemy1)"
drag, startPoint x: 1174, startPoint y: 168, endPoint x: 1043, endPoint y: 171, distance: 130.3
click at [1043, 171] on div "# Use a while-true loop to both move and attack. while True : hero . moveRight …" at bounding box center [1185, 207] width 338 height 342
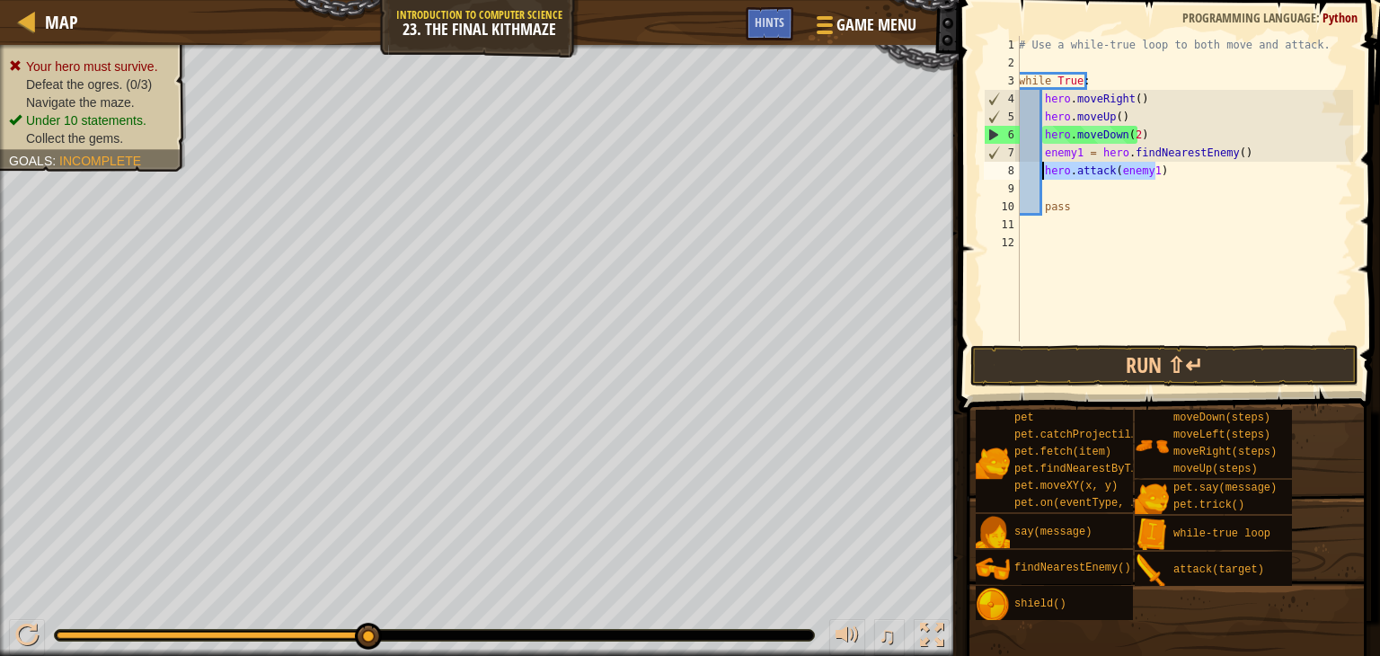
click at [1063, 184] on div "# Use a while-true loop to both move and attack. while True : hero . moveRight …" at bounding box center [1185, 207] width 338 height 342
paste textarea "hero.attack(enemy1)"
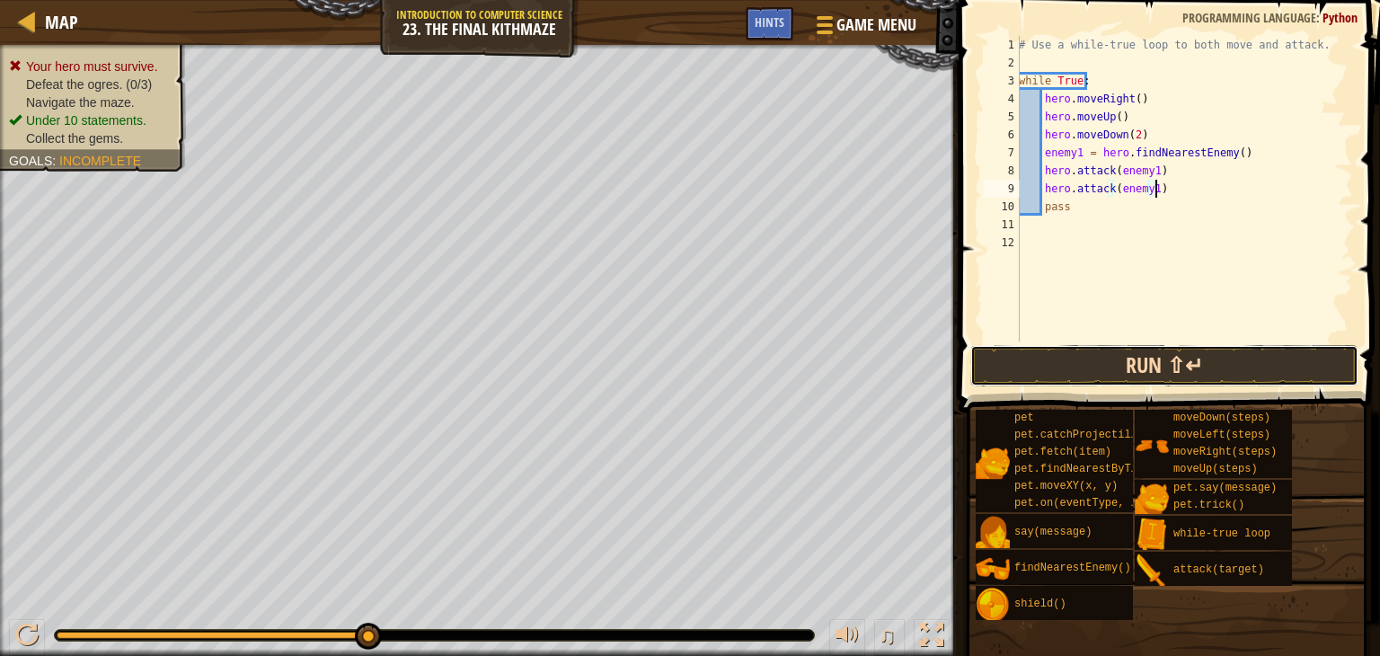
click at [1161, 371] on button "Run ⇧↵" at bounding box center [1165, 365] width 388 height 41
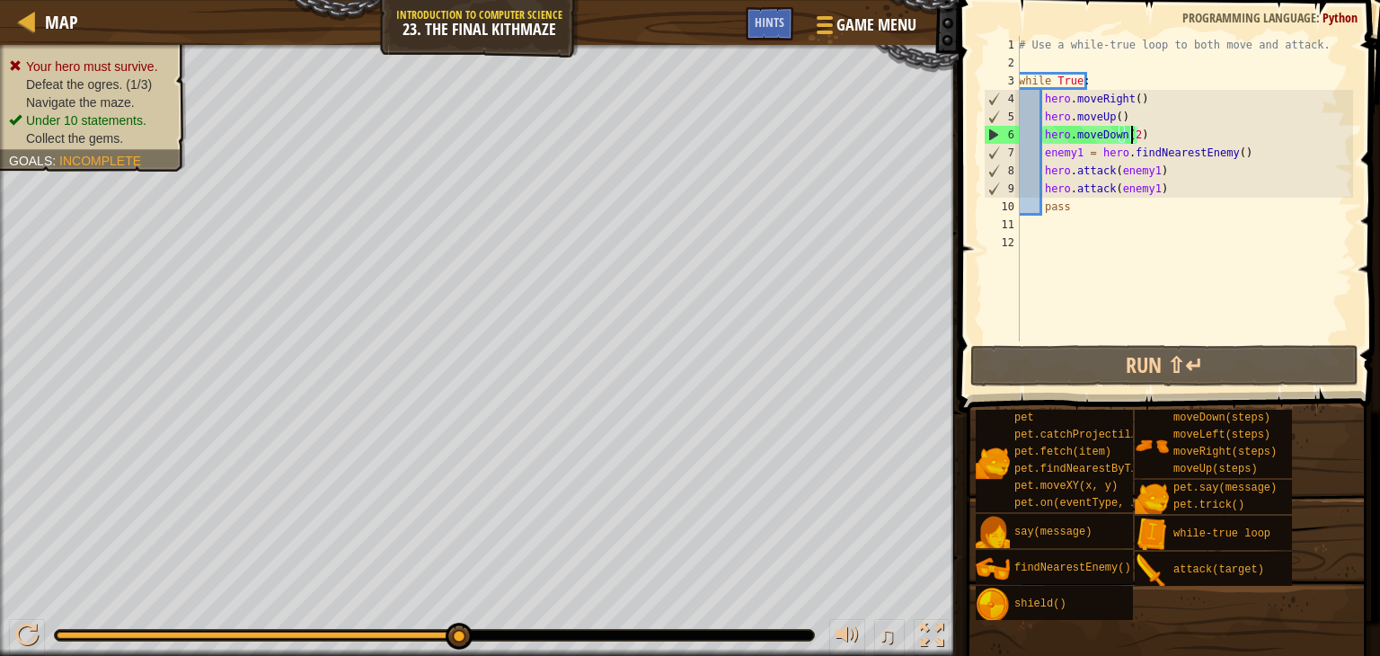
click at [1130, 138] on div "# Use a while-true loop to both move and attack. while True : hero . moveRight …" at bounding box center [1185, 207] width 338 height 342
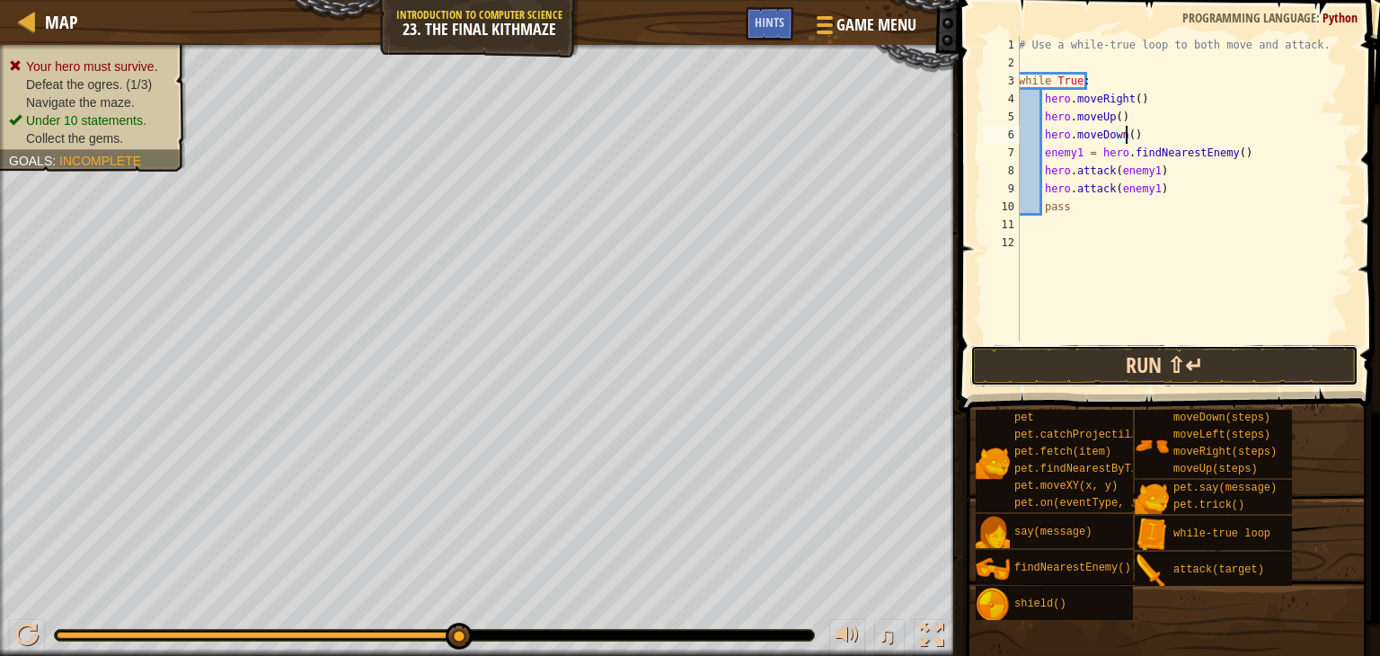
click at [1129, 364] on button "Run ⇧↵" at bounding box center [1165, 365] width 388 height 41
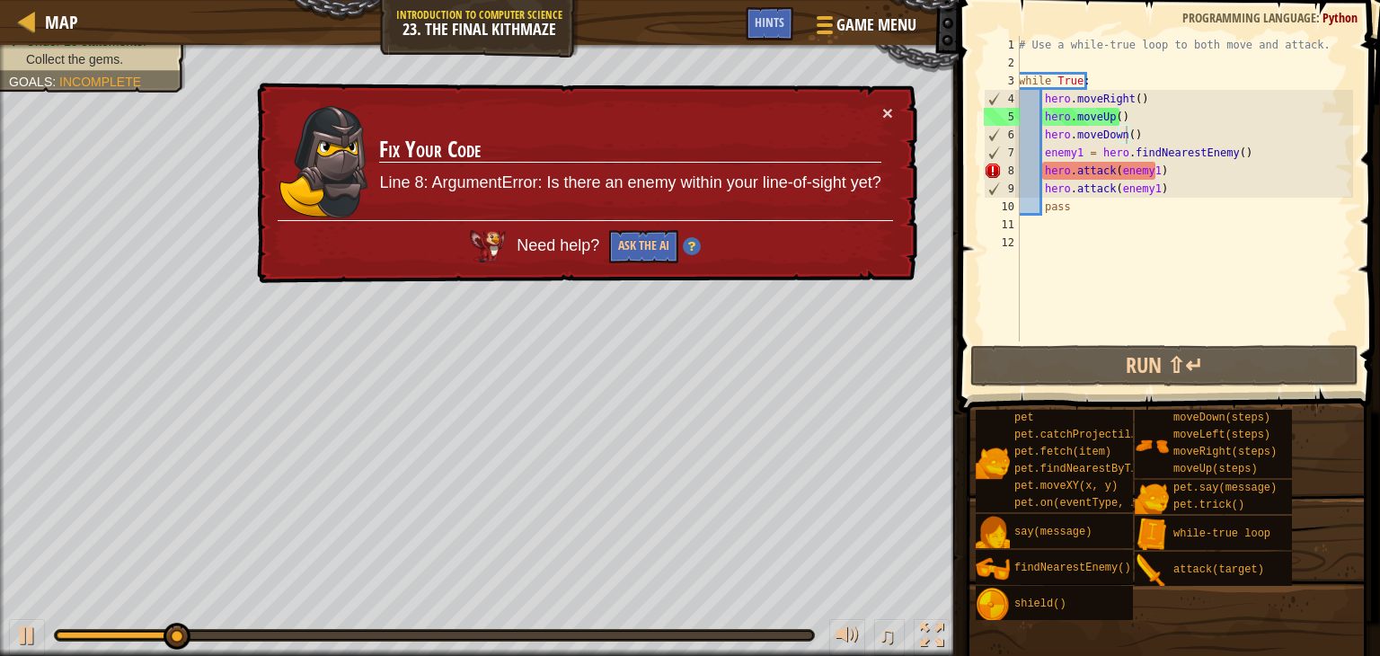
click at [893, 109] on div "× Fix Your Code Line 8: ArgumentError: Is there an enemy within your line-of-si…" at bounding box center [585, 183] width 664 height 201
click at [892, 108] on button "×" at bounding box center [888, 112] width 11 height 19
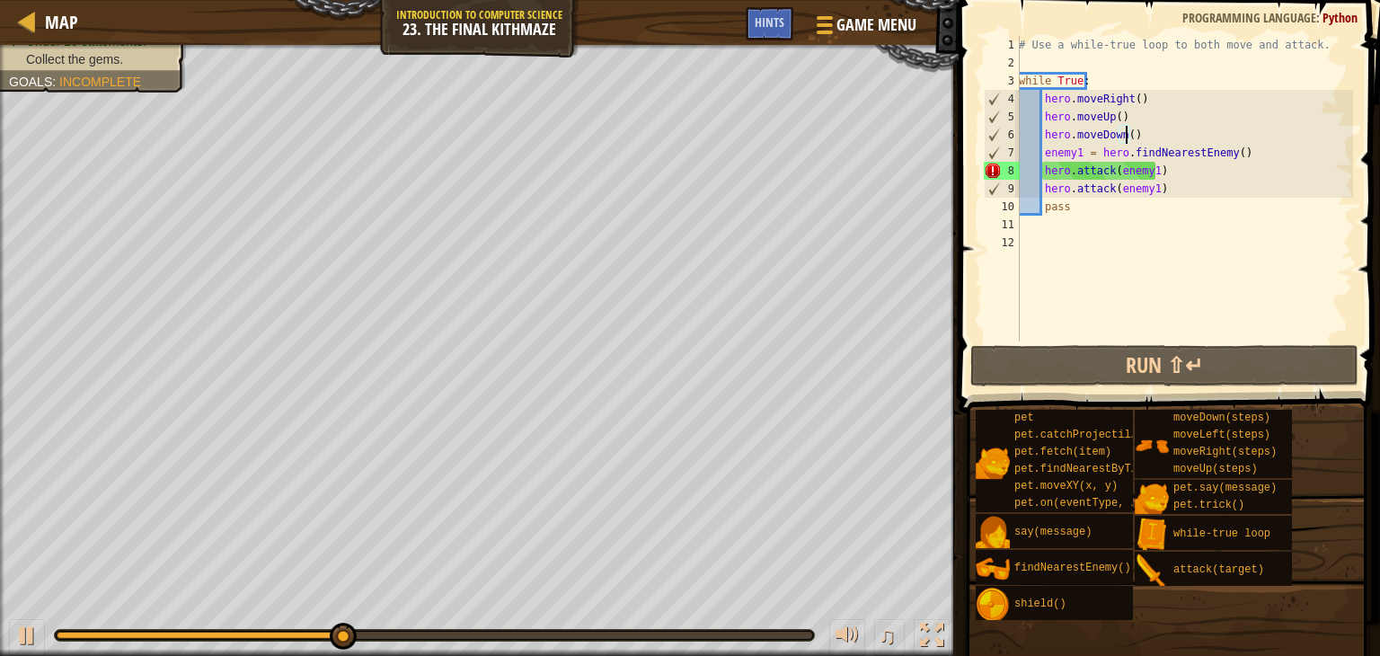
click at [1172, 191] on div "# Use a while-true loop to both move and attack. while True : hero . moveRight …" at bounding box center [1185, 207] width 338 height 342
type textarea "hero.attack(enemy1)"
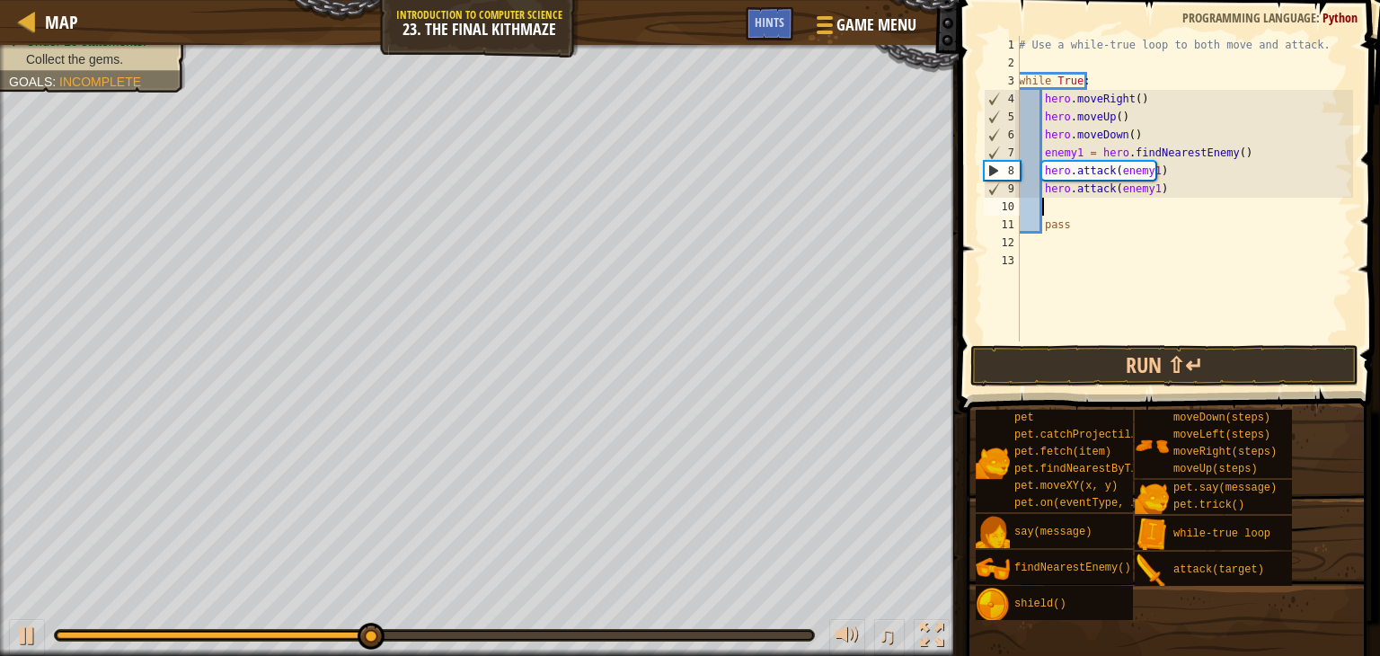
scroll to position [8, 1]
type textarea "he"
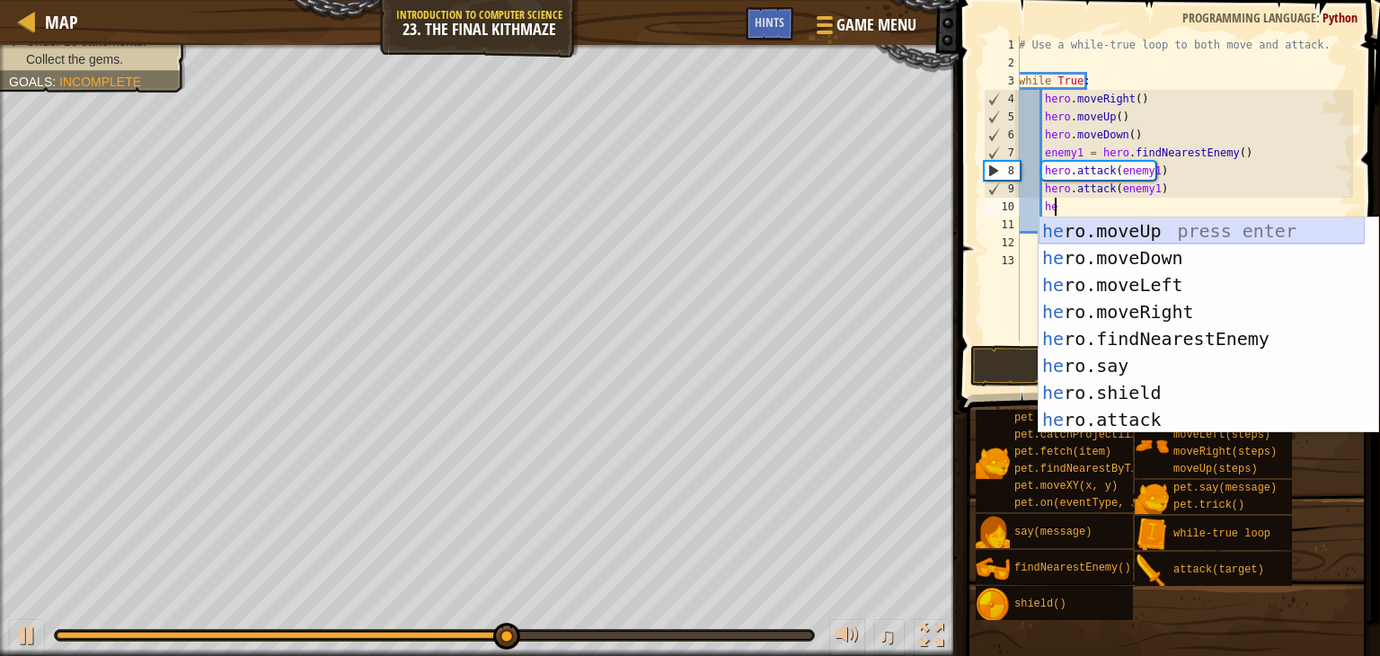
click at [1100, 237] on div "he ro.moveUp press enter he ro.moveDown press enter he ro.moveLeft press enter …" at bounding box center [1202, 352] width 326 height 270
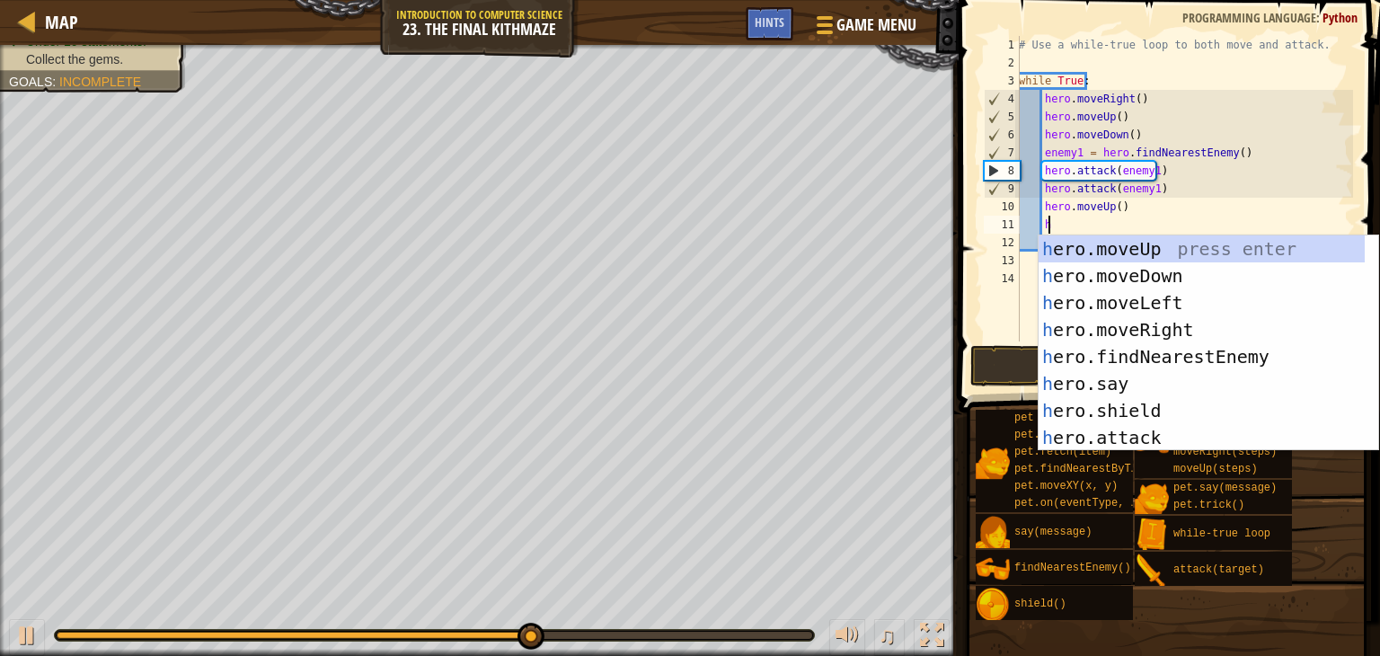
type textarea "he"
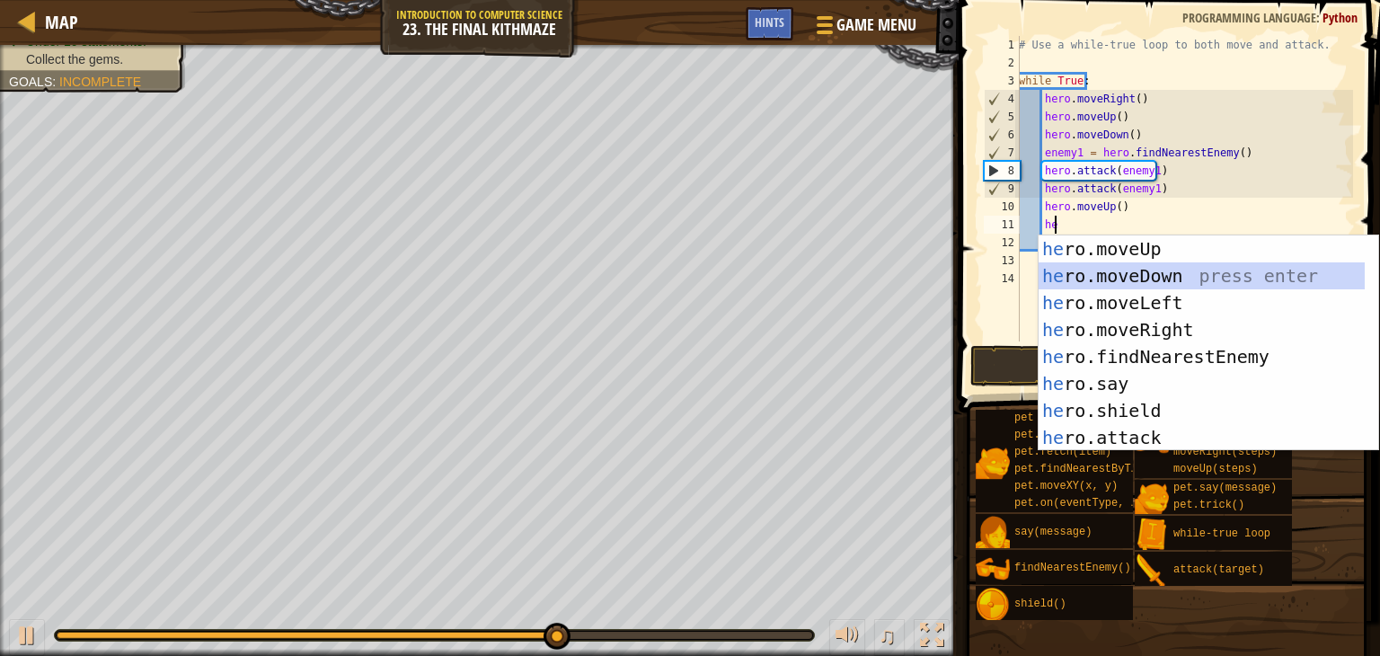
click at [1093, 284] on div "he ro.moveUp press enter he ro.moveDown press enter he ro.moveLeft press enter …" at bounding box center [1202, 370] width 326 height 270
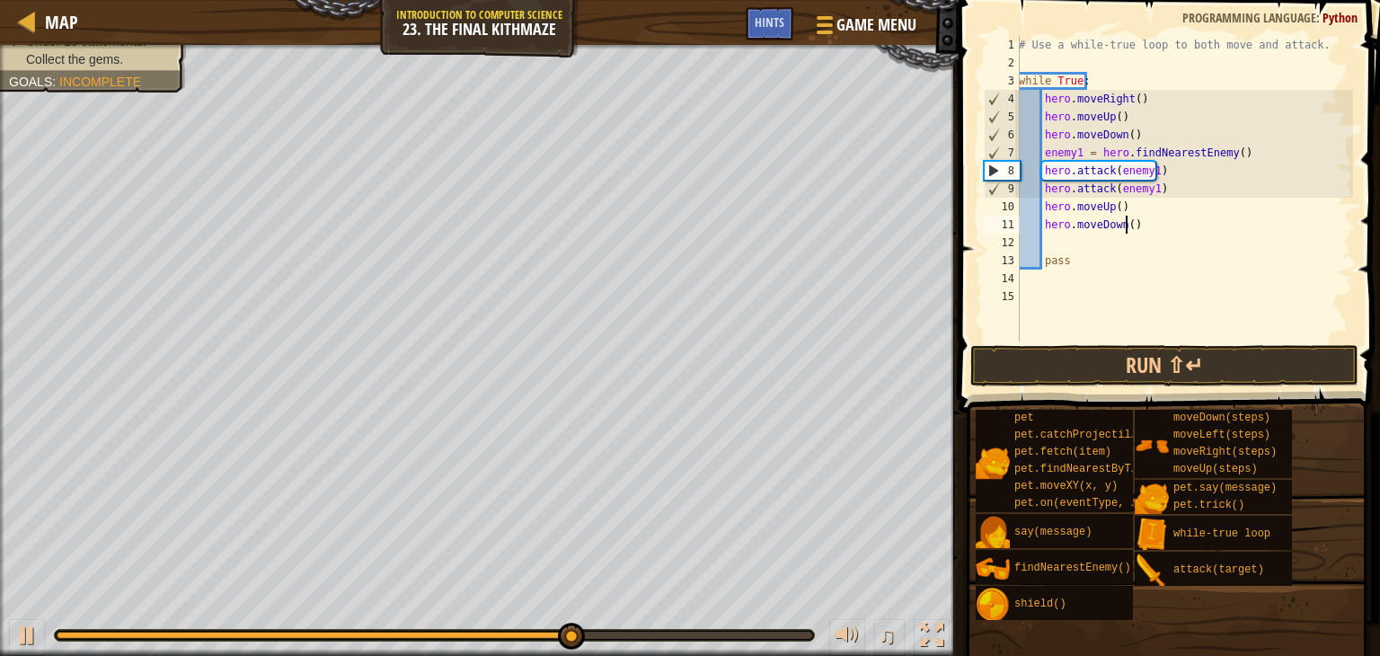
click at [1125, 231] on div "# Use a while-true loop to both move and attack. while True : hero . moveRight …" at bounding box center [1185, 207] width 338 height 342
click at [1159, 368] on button "Run ⇧↵" at bounding box center [1165, 365] width 388 height 41
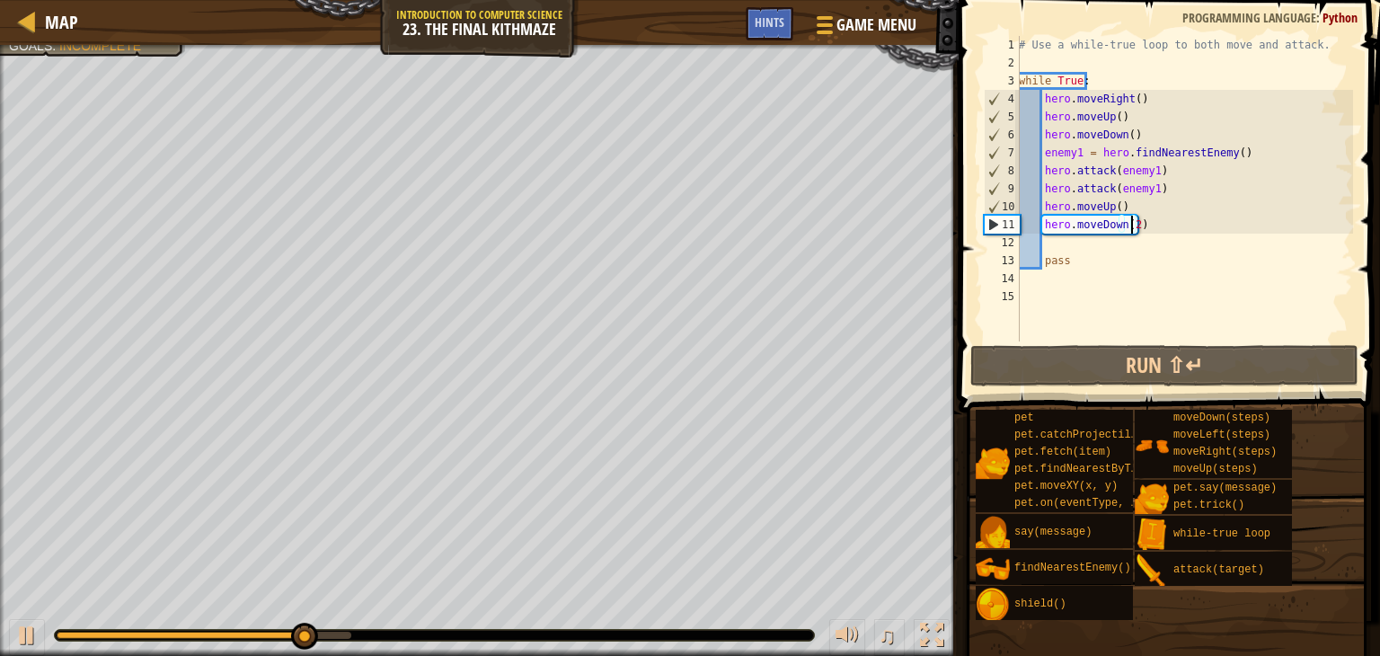
click at [1139, 210] on div "# Use a while-true loop to both move and attack. while True : hero . moveRight …" at bounding box center [1185, 207] width 338 height 342
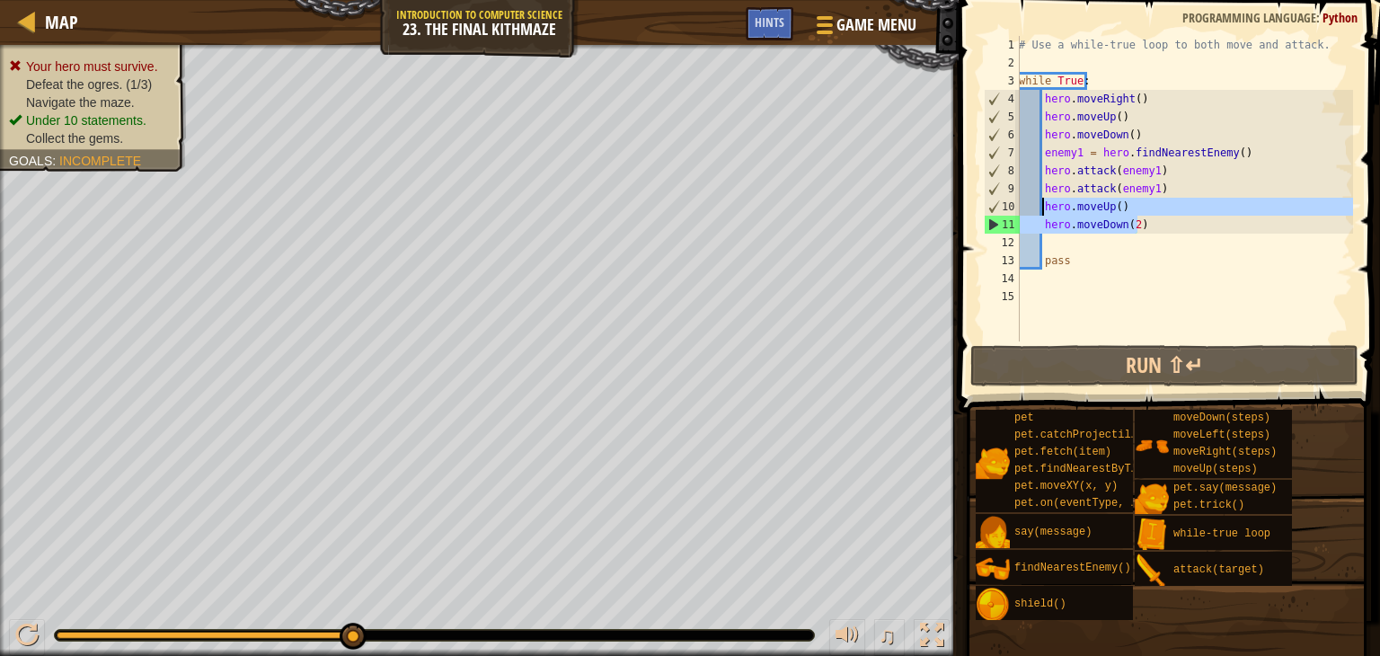
drag, startPoint x: 1153, startPoint y: 225, endPoint x: 1066, endPoint y: 217, distance: 87.6
click at [1047, 213] on div "# Use a while-true loop to both move and attack. while True : hero . moveRight …" at bounding box center [1185, 207] width 338 height 342
type textarea "h"
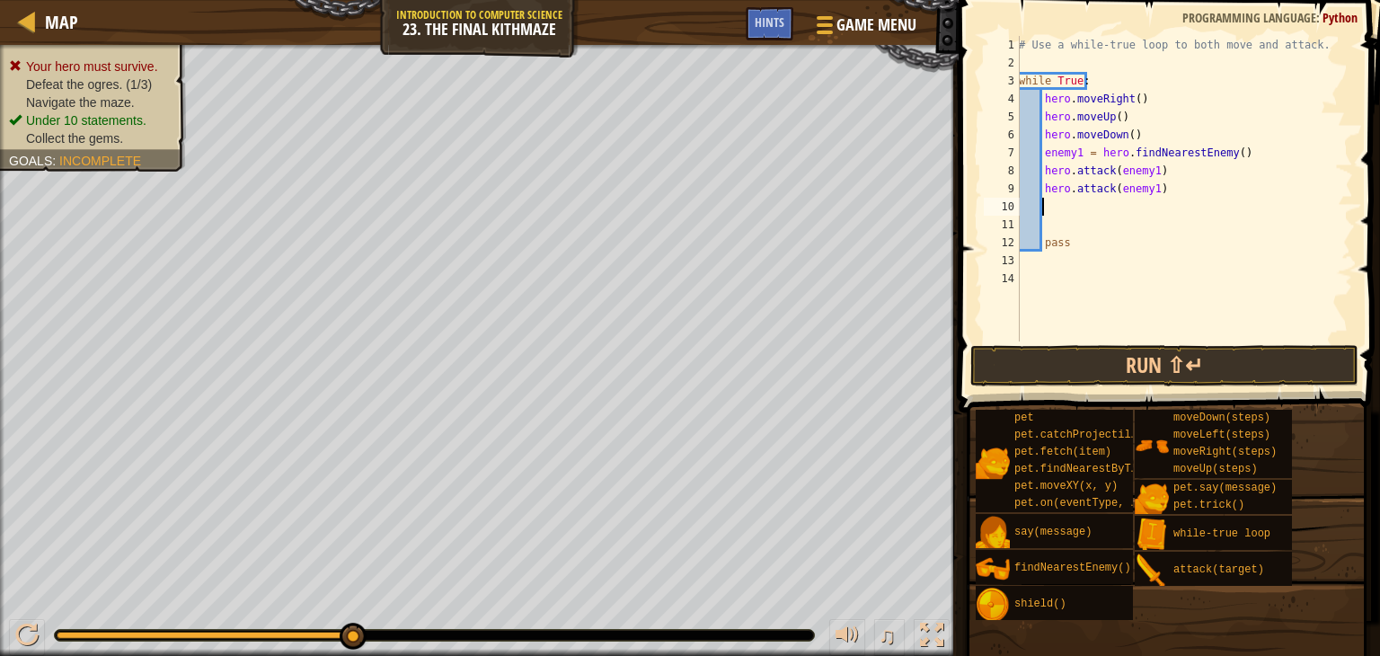
scroll to position [8, 0]
paste textarea "hero.moveDown(2)"
click at [1044, 231] on div "# Use a while-true loop to both move and attack. while True : hero . moveRight …" at bounding box center [1185, 207] width 338 height 342
type textarea "hero.moveDown(2)"
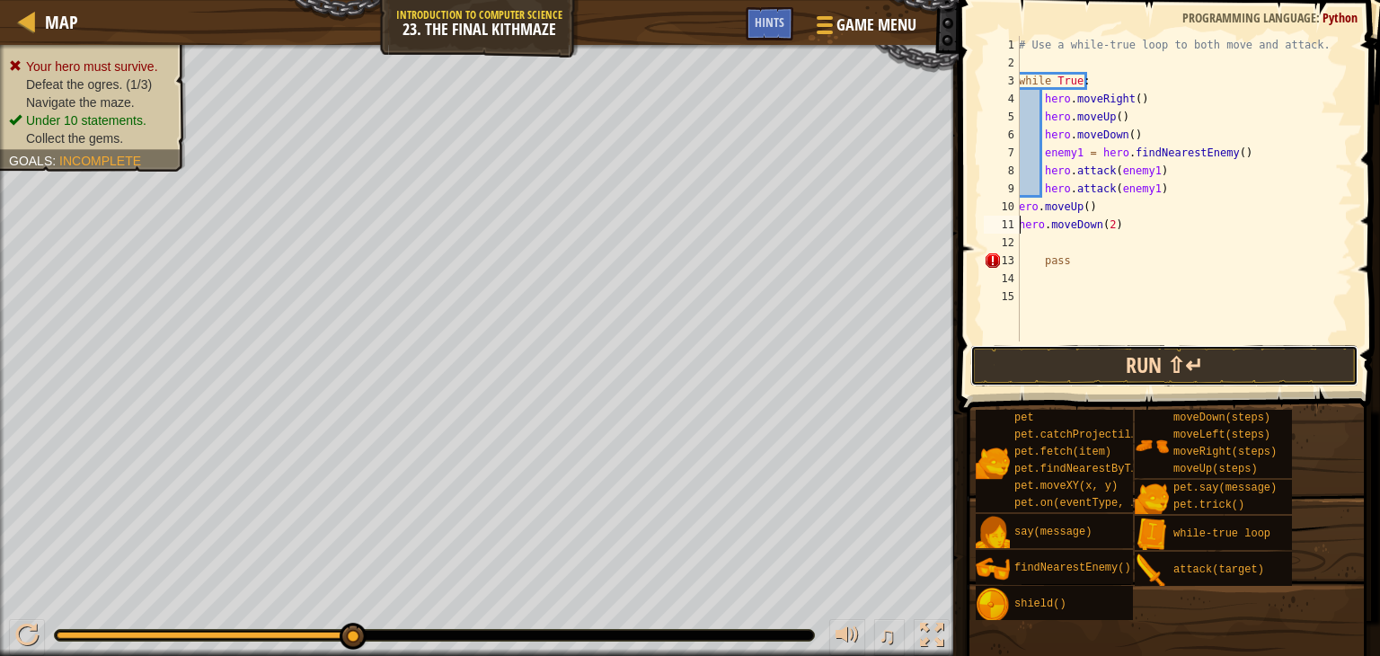
click at [1122, 370] on button "Run ⇧↵" at bounding box center [1165, 365] width 388 height 41
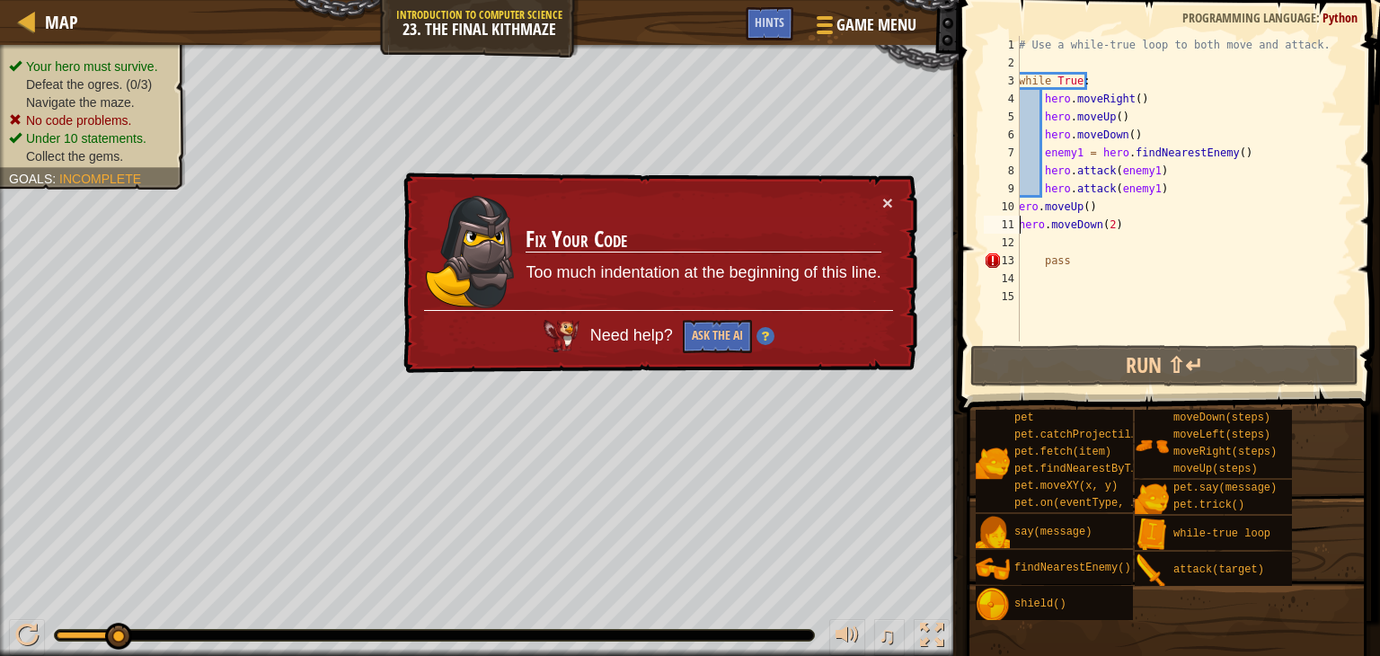
click at [1024, 242] on div "# Use a while-true loop to both move and attack. while True : hero . moveRight …" at bounding box center [1185, 207] width 338 height 342
click at [892, 204] on button "×" at bounding box center [888, 202] width 11 height 19
